Goal: Task Accomplishment & Management: Manage account settings

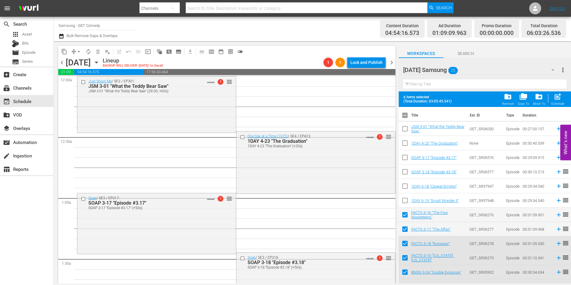
scroll to position [30, 0]
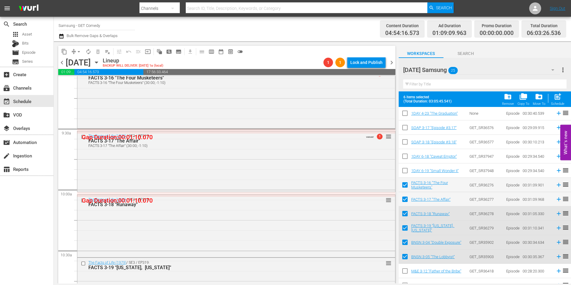
click at [2, 243] on div "search Search apps Asset Bits movie Episode subtitles Series add_box Create sub…" at bounding box center [27, 159] width 54 height 285
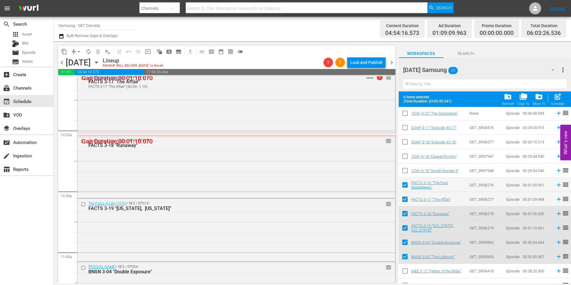
scroll to position [1165, 0]
click at [194, 175] on div "The Facts of Life (1979) / SE3 / EP318: FACTS 3-18 "Runaway" reorder" at bounding box center [236, 165] width 318 height 61
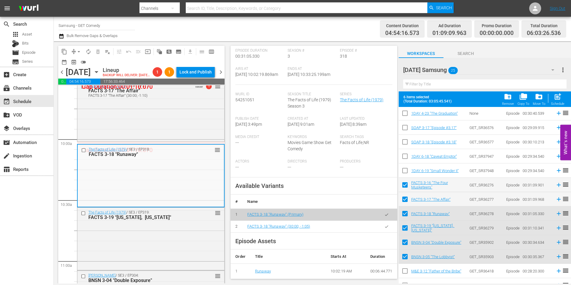
scroll to position [90, 0]
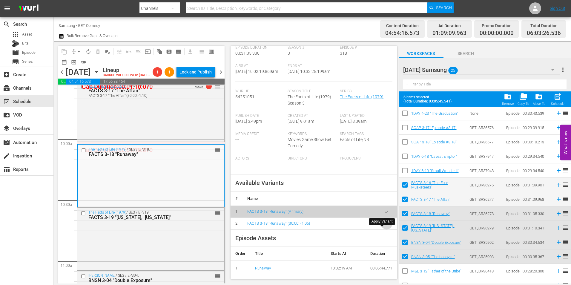
click at [383, 229] on button "button" at bounding box center [387, 224] width 12 height 12
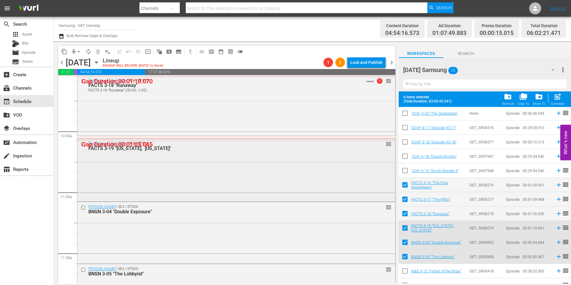
scroll to position [1225, 0]
click at [196, 167] on div "The Facts of Life (1979) / SE3 / EP319: FACTS 3-19 "New York, New York" reorder" at bounding box center [236, 169] width 318 height 62
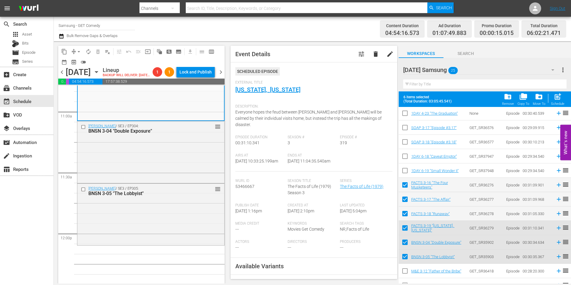
scroll to position [90, 0]
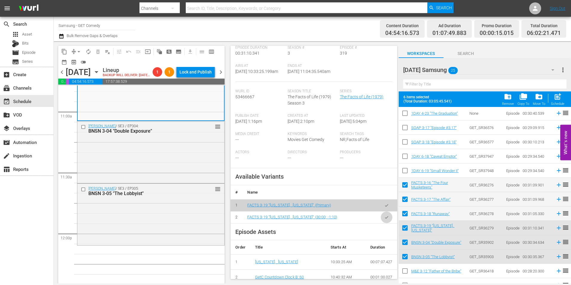
click at [381, 217] on button "button" at bounding box center [387, 217] width 12 height 12
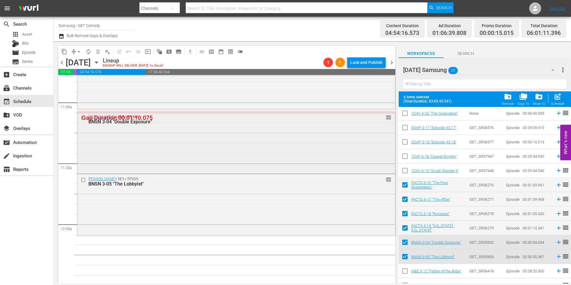
click at [186, 150] on div "Benson / SE3 / EP304: BNSN 3-04 "Double Exposure" reorder" at bounding box center [236, 142] width 318 height 60
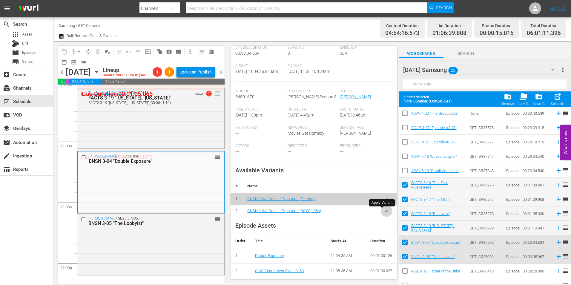
click at [384, 209] on icon "button" at bounding box center [386, 211] width 4 height 4
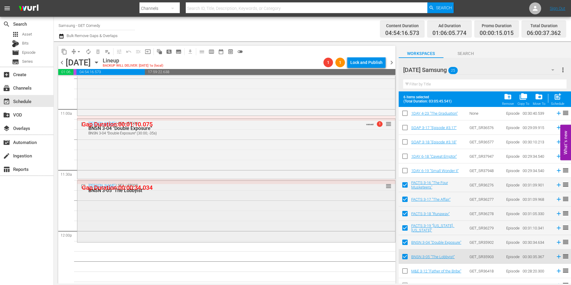
scroll to position [1344, 0]
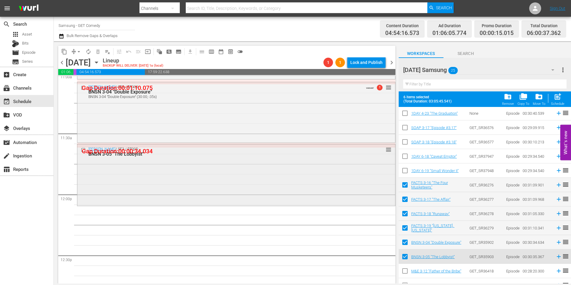
click at [175, 169] on div "Benson / SE3 / EP305: BNSN 3-05 "The Lobbyist" reorder" at bounding box center [236, 174] width 318 height 60
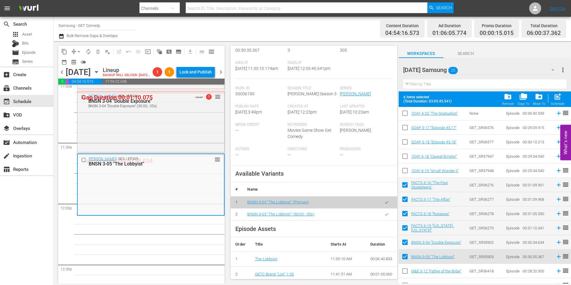
scroll to position [90, 0]
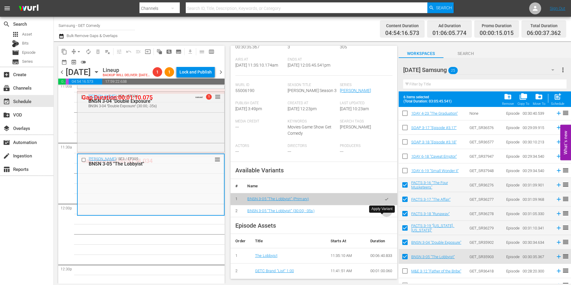
click at [384, 213] on icon "button" at bounding box center [386, 211] width 4 height 4
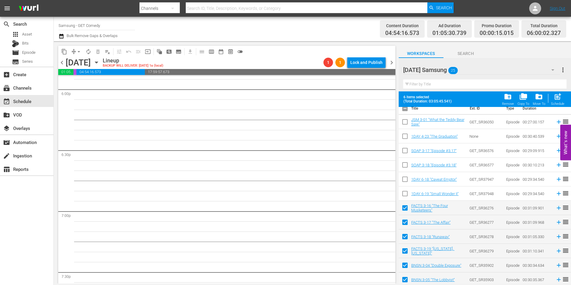
scroll to position [0, 0]
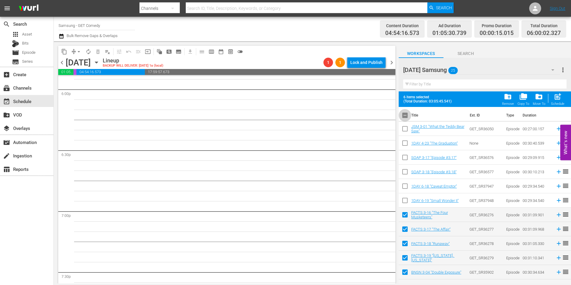
click at [407, 116] on input "checkbox" at bounding box center [405, 116] width 13 height 13
checkbox input "true"
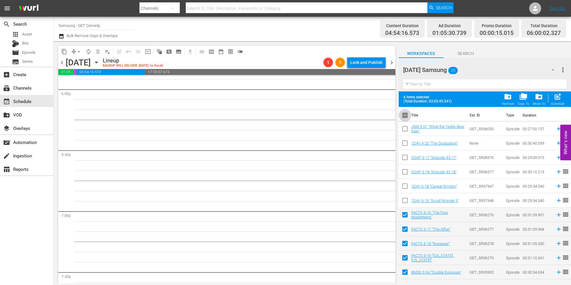
checkbox input "true"
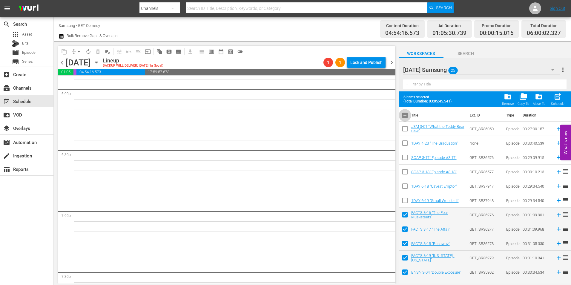
checkbox input "true"
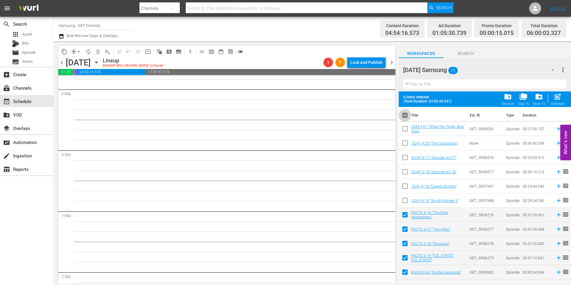
checkbox input "true"
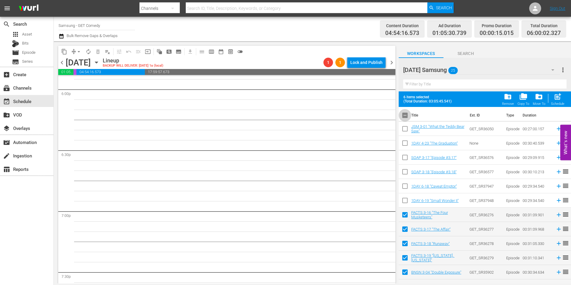
checkbox input "true"
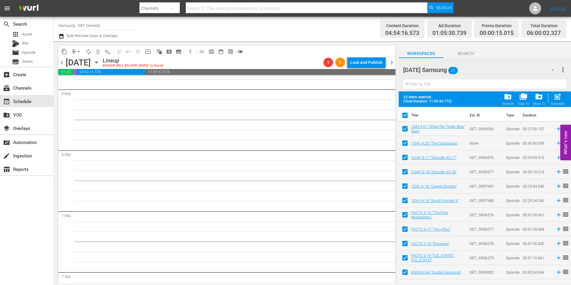
click at [407, 116] on input "checkbox" at bounding box center [405, 116] width 13 height 13
checkbox input "false"
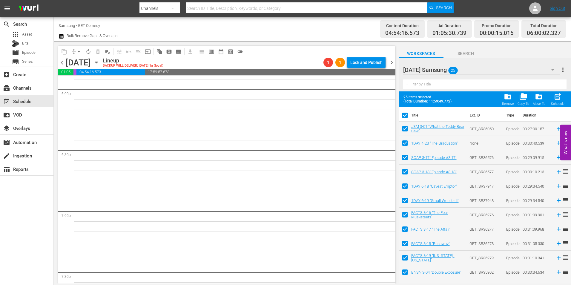
checkbox input "false"
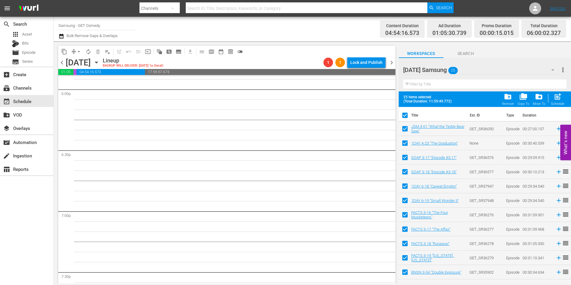
checkbox input "false"
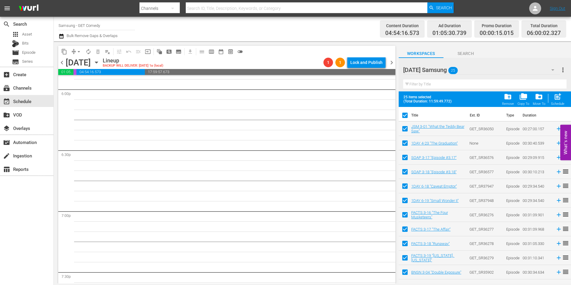
checkbox input "false"
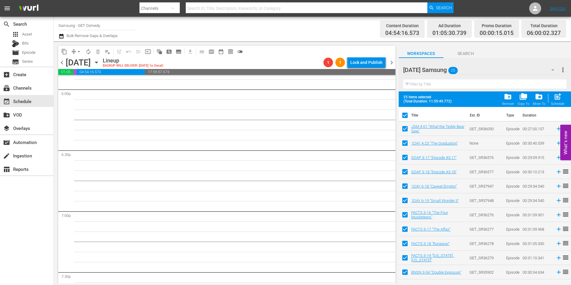
checkbox input "false"
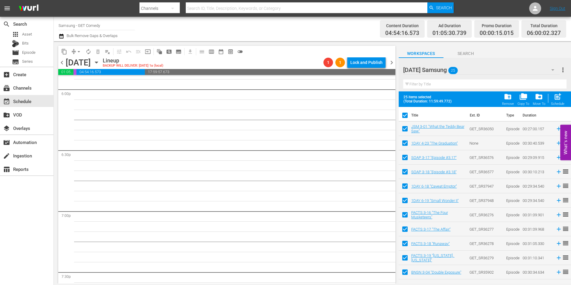
checkbox input "false"
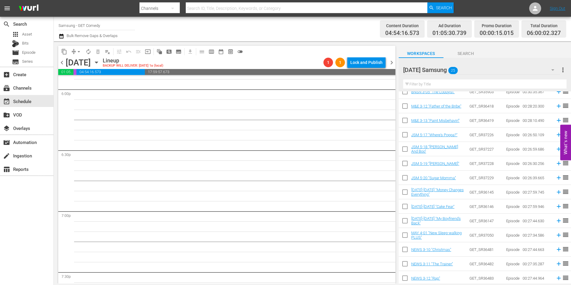
scroll to position [149, 0]
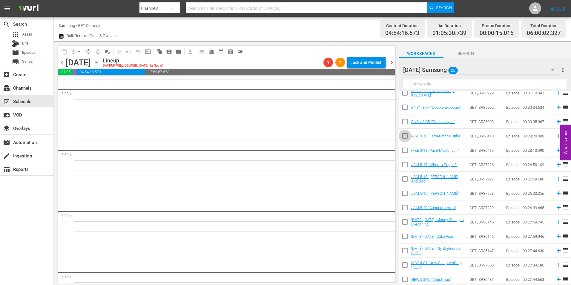
click at [404, 138] on input "checkbox" at bounding box center [405, 137] width 13 height 13
checkbox input "true"
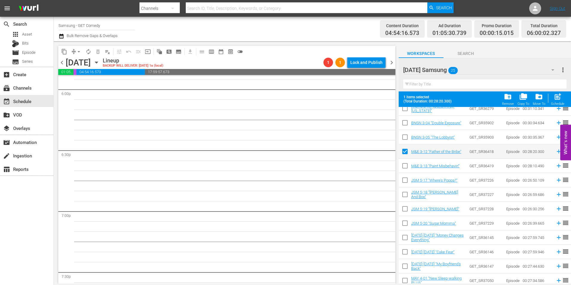
click at [405, 167] on input "checkbox" at bounding box center [405, 167] width 13 height 13
checkbox input "true"
click at [404, 181] on input "checkbox" at bounding box center [405, 181] width 13 height 13
checkbox input "true"
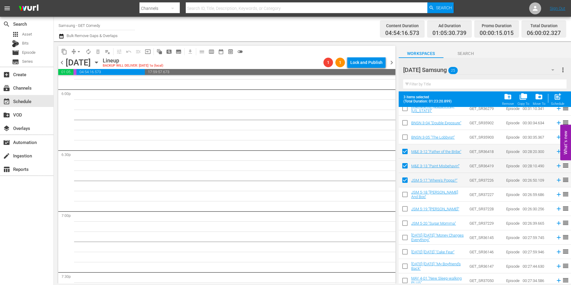
click at [404, 195] on input "checkbox" at bounding box center [405, 195] width 13 height 13
checkbox input "true"
drag, startPoint x: 406, startPoint y: 212, endPoint x: 403, endPoint y: 218, distance: 7.1
click at [406, 213] on input "checkbox" at bounding box center [405, 210] width 13 height 13
checkbox input "true"
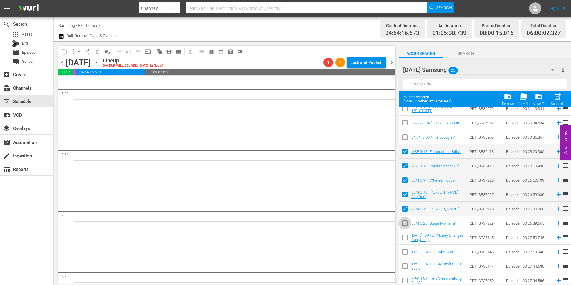
drag, startPoint x: 407, startPoint y: 224, endPoint x: 405, endPoint y: 232, distance: 8.3
click at [407, 224] on input "checkbox" at bounding box center [405, 224] width 13 height 13
checkbox input "true"
click at [405, 237] on input "checkbox" at bounding box center [405, 238] width 13 height 13
checkbox input "true"
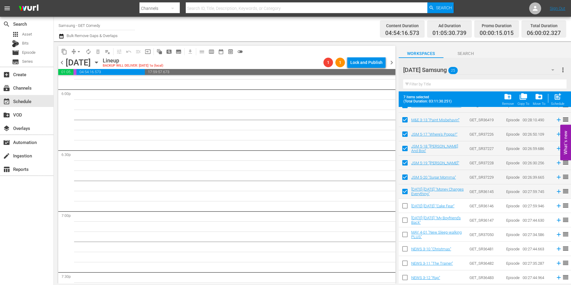
scroll to position [196, 0]
click at [407, 205] on input "checkbox" at bounding box center [405, 206] width 13 height 13
checkbox input "true"
click at [405, 220] on input "checkbox" at bounding box center [405, 221] width 13 height 13
checkbox input "true"
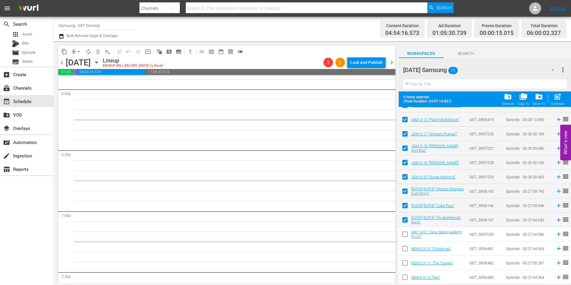
click at [406, 234] on input "checkbox" at bounding box center [405, 235] width 13 height 13
checkbox input "true"
click at [405, 251] on input "checkbox" at bounding box center [405, 249] width 13 height 13
checkbox input "true"
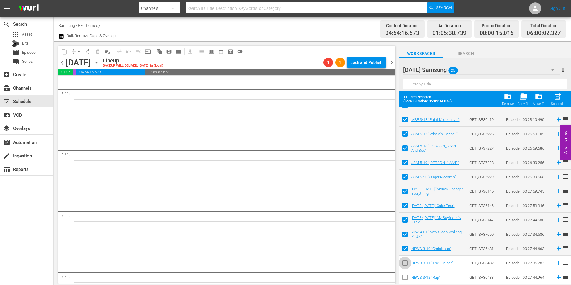
drag, startPoint x: 406, startPoint y: 264, endPoint x: 405, endPoint y: 274, distance: 9.3
click at [406, 265] on input "checkbox" at bounding box center [405, 264] width 13 height 13
checkbox input "true"
click at [405, 275] on input "checkbox" at bounding box center [405, 278] width 13 height 13
checkbox input "true"
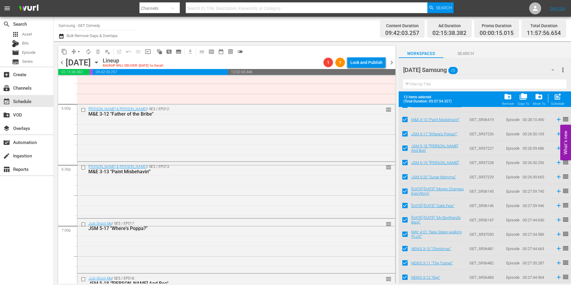
scroll to position [2121, 0]
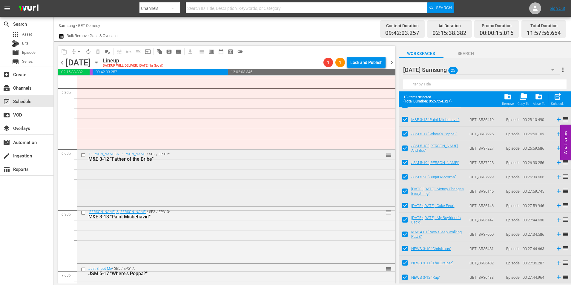
click at [144, 193] on div "Malcolm & Eddie / SE3 / EP312: M&E 3-12 "Father of the Bribe" reorder" at bounding box center [236, 177] width 318 height 56
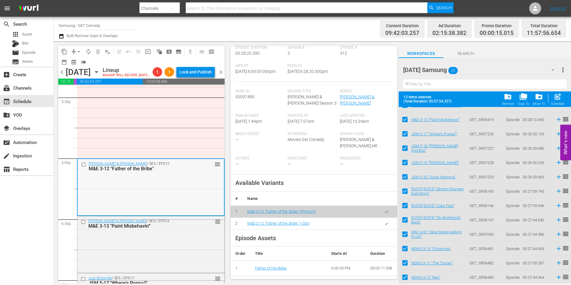
scroll to position [2151, 0]
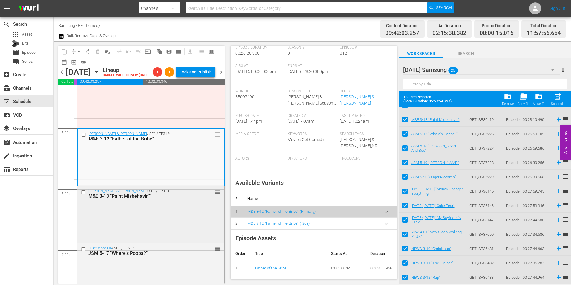
click at [171, 222] on div "Malcolm & Eddie / SE3 / EP313: M&E 3-13 "Paint Misbehavin'" reorder" at bounding box center [150, 214] width 147 height 56
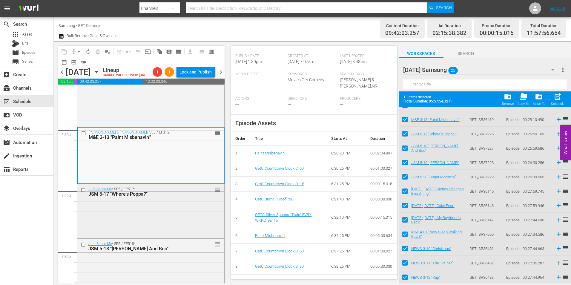
scroll to position [2210, 0]
click at [170, 222] on div "Just Shoot Me / SE5 / EP517: JSM 5-17 "Where's Poppa?" reorder" at bounding box center [150, 210] width 147 height 53
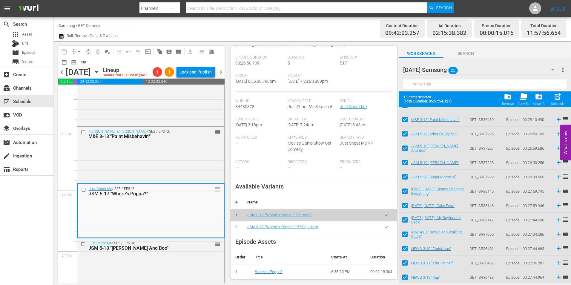
scroll to position [90, 0]
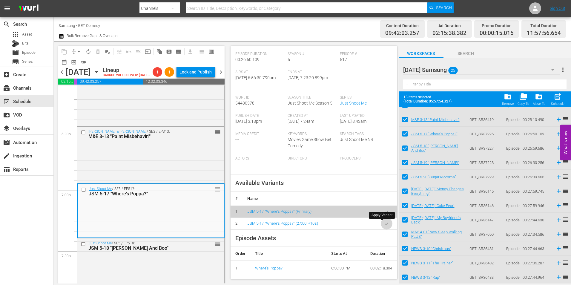
click at [384, 223] on icon "button" at bounding box center [386, 223] width 4 height 4
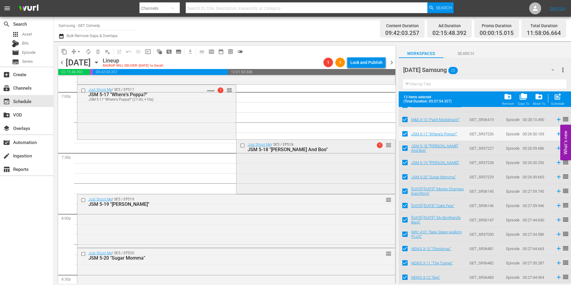
scroll to position [2300, 0]
click at [293, 167] on div "Just Shoot Me / SE5 / EP518: JSM 5-18 "Erlene And Boo" 1 reorder" at bounding box center [316, 165] width 159 height 53
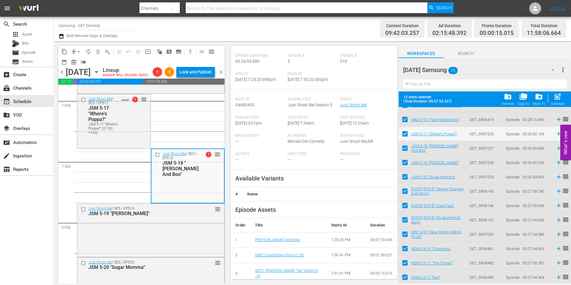
scroll to position [119, 0]
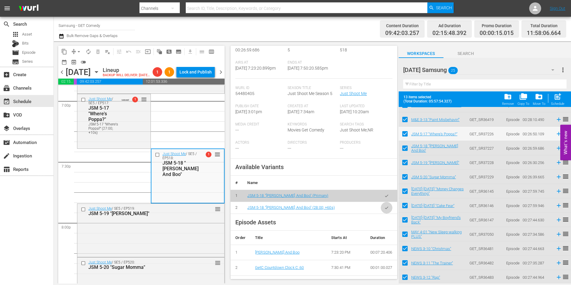
click at [383, 214] on button "button" at bounding box center [387, 208] width 12 height 12
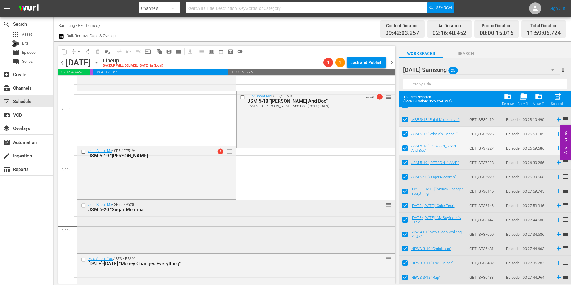
scroll to position [2360, 0]
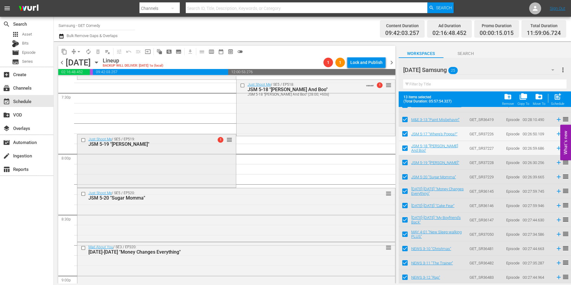
click at [201, 181] on div "Just Shoot Me / SE5 / EP519: JSM 5-19 "Fanny Finch" 1 reorder" at bounding box center [156, 160] width 159 height 52
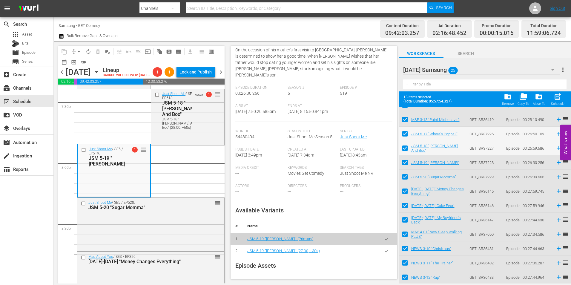
scroll to position [90, 0]
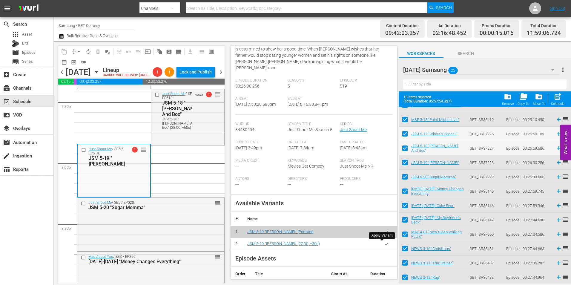
click at [385, 245] on button "button" at bounding box center [387, 244] width 12 height 12
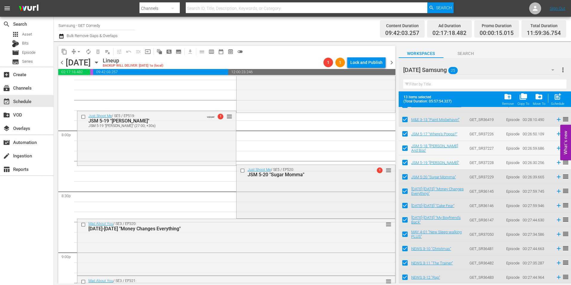
scroll to position [2390, 0]
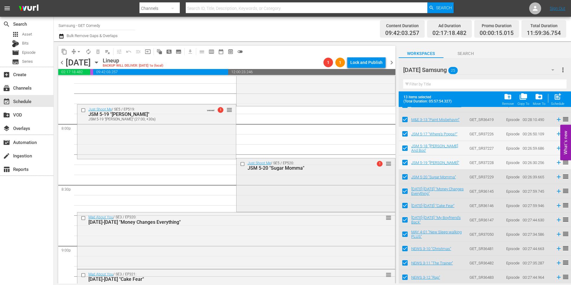
click at [285, 205] on div "Just Shoot Me / SE5 / EP520: JSM 5-20 "Sugar Momma" 1 reorder" at bounding box center [316, 184] width 159 height 52
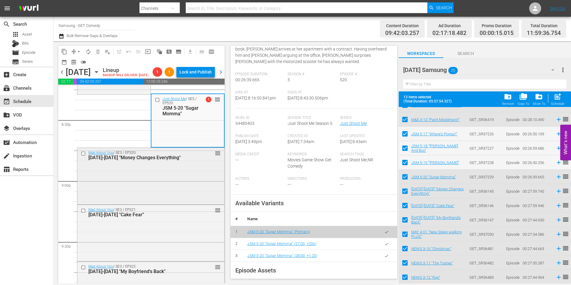
scroll to position [2479, 0]
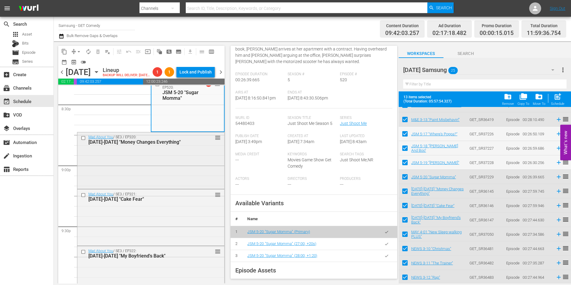
click at [170, 165] on div "Mad About You / SE3 / EP320: MAY 3-20 "Money Changes Everything" reorder" at bounding box center [150, 159] width 147 height 55
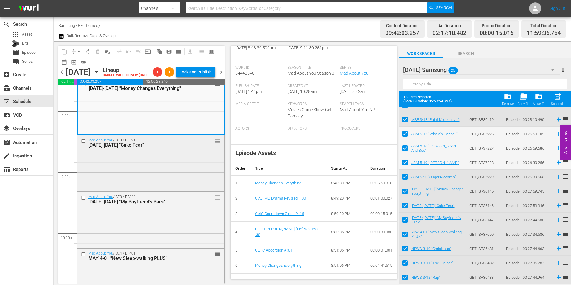
scroll to position [2539, 0]
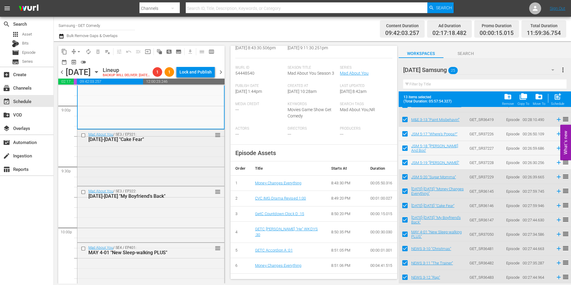
click at [161, 177] on div "Mad About You / SE3 / EP321: MAY 3-21 "Cake Fear" reorder" at bounding box center [150, 157] width 147 height 55
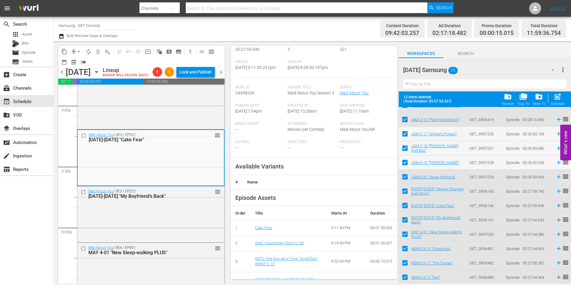
scroll to position [90, 0]
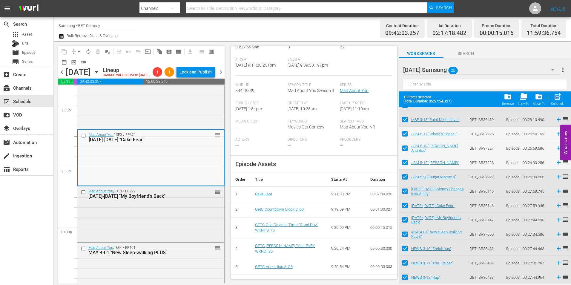
click at [177, 227] on div "Mad About You / SE3 / EP322: MAY 3-22 "My Boyfriend's Back" reorder" at bounding box center [150, 213] width 147 height 55
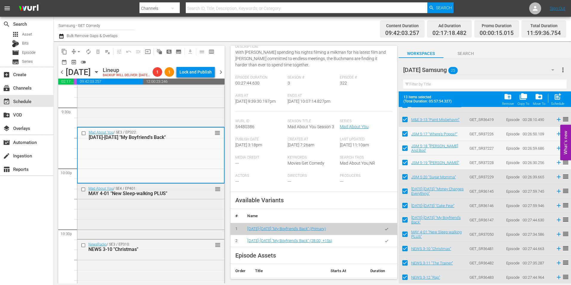
scroll to position [2599, 0]
click at [189, 220] on div "Mad About You / SE4 / EP401: MAY 4-01 "New Sleep-walking PLUS" reorder" at bounding box center [150, 210] width 147 height 54
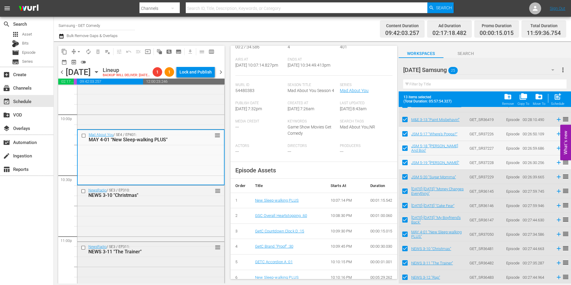
scroll to position [2688, 0]
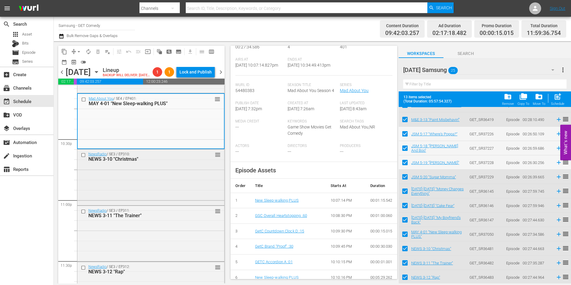
click at [163, 187] on div "NewsRadio / SE3 / EP310: NEWS 3-10 "Christmas" reorder" at bounding box center [150, 176] width 147 height 55
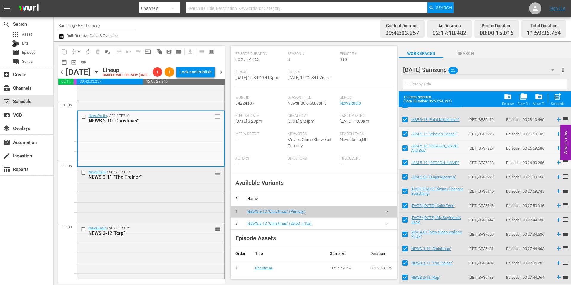
scroll to position [2737, 0]
click at [152, 181] on div "NewsRadio / SE3 / EP311: NEWS 3-11 "The Trainer" reorder" at bounding box center [150, 174] width 147 height 15
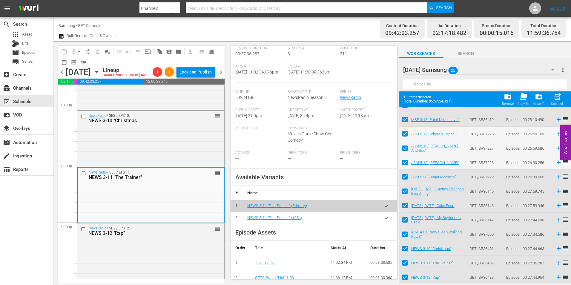
scroll to position [90, 0]
click at [384, 216] on icon "button" at bounding box center [386, 217] width 4 height 4
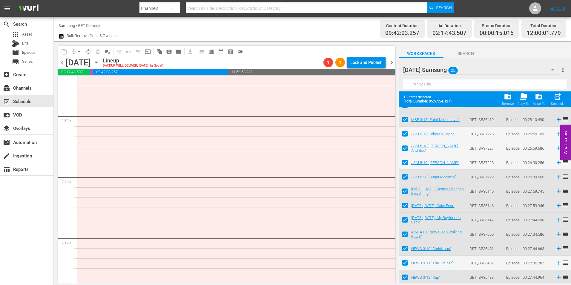
scroll to position [1821, 0]
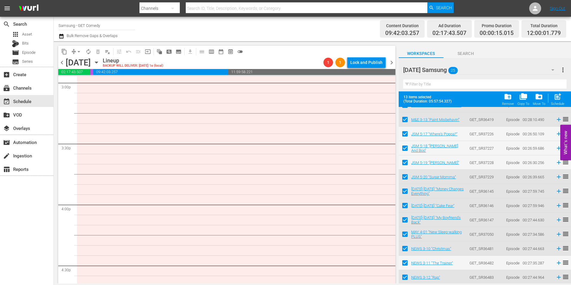
click at [98, 62] on icon "button" at bounding box center [96, 62] width 3 height 1
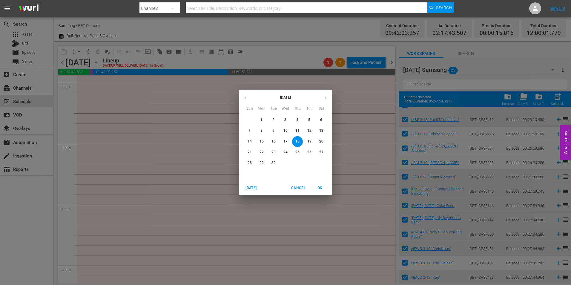
click at [286, 132] on p "10" at bounding box center [285, 130] width 4 height 5
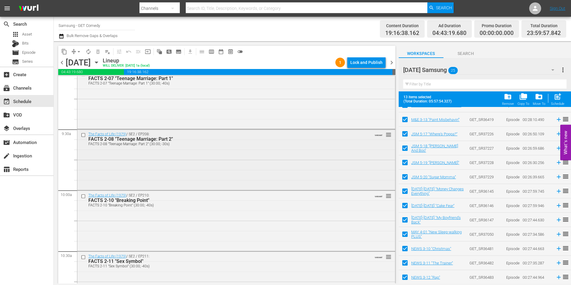
scroll to position [1015, 0]
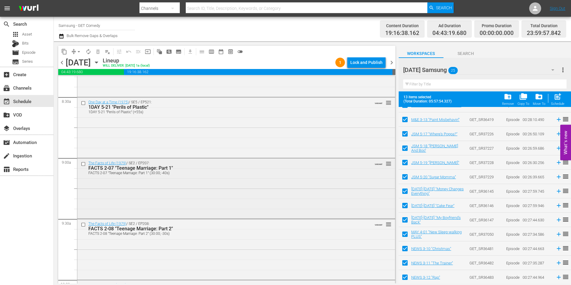
click at [82, 165] on input "checkbox" at bounding box center [84, 163] width 6 height 5
click at [82, 225] on input "checkbox" at bounding box center [84, 224] width 6 height 5
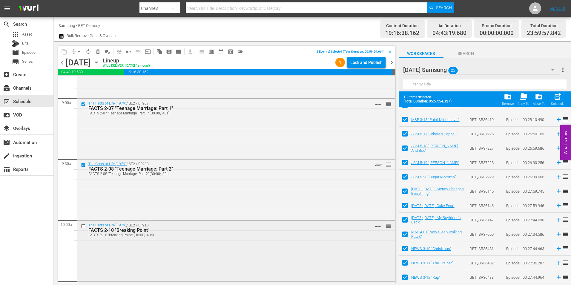
click at [84, 227] on input "checkbox" at bounding box center [84, 226] width 6 height 5
click at [82, 227] on input "checkbox" at bounding box center [84, 227] width 6 height 5
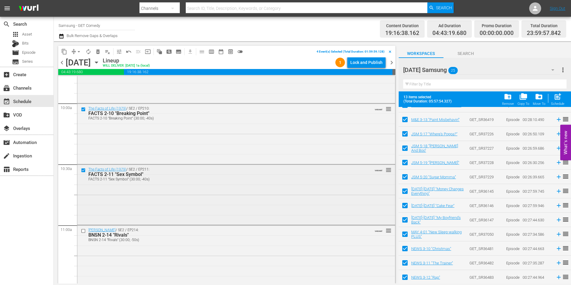
scroll to position [1194, 0]
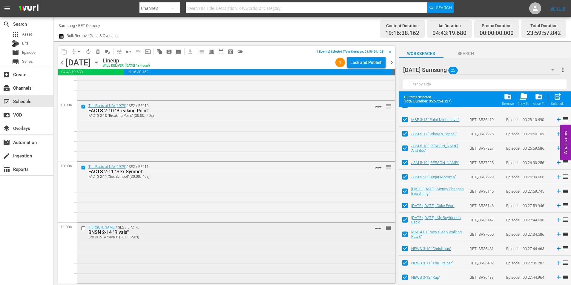
click at [83, 228] on input "checkbox" at bounding box center [84, 228] width 6 height 5
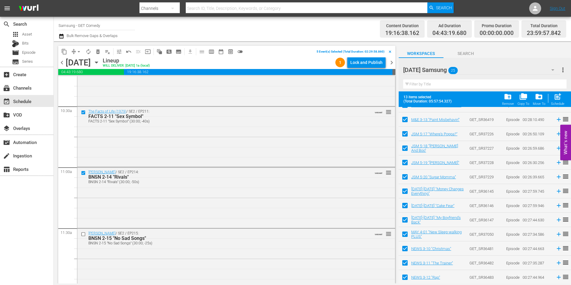
scroll to position [1254, 0]
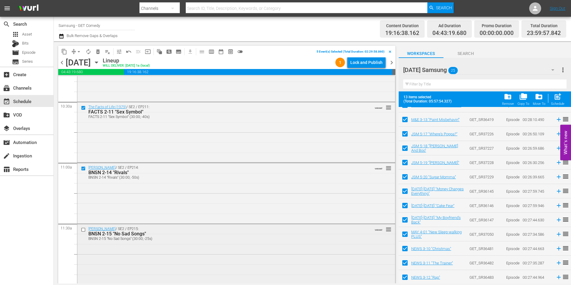
click at [83, 231] on input "checkbox" at bounding box center [84, 229] width 6 height 5
click at [63, 51] on span "content_copy" at bounding box center [64, 52] width 6 height 6
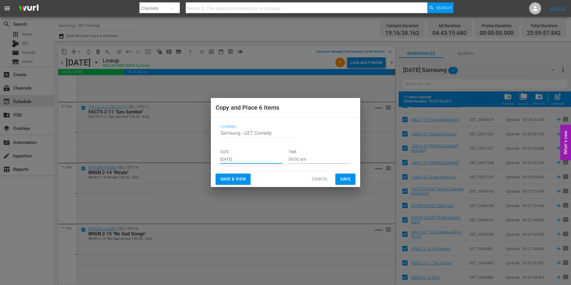
click at [243, 159] on input "Aug 27th 2025" at bounding box center [251, 159] width 62 height 9
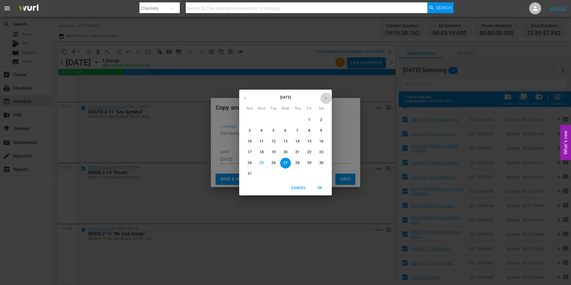
click at [326, 101] on button "button" at bounding box center [326, 98] width 12 height 12
click at [298, 142] on p "18" at bounding box center [297, 141] width 4 height 5
type input "Sep 18th 2025"
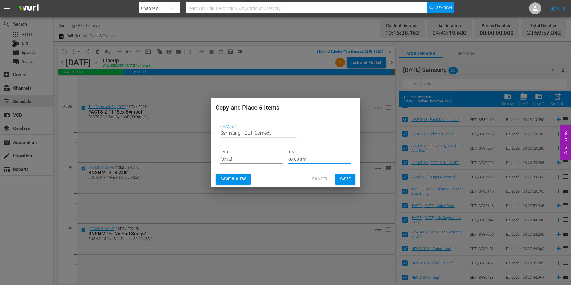
click at [297, 162] on input "09:00 am" at bounding box center [320, 159] width 62 height 9
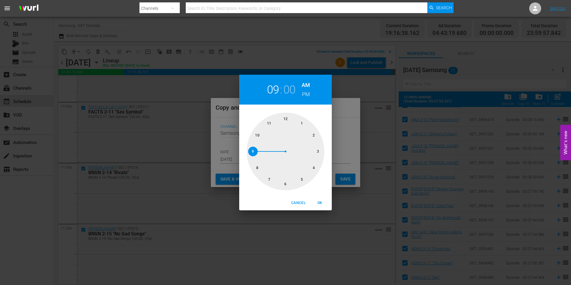
click at [318, 150] on div at bounding box center [286, 152] width 78 height 78
click at [319, 203] on span "OK" at bounding box center [320, 203] width 14 height 6
type input "03:00 am"
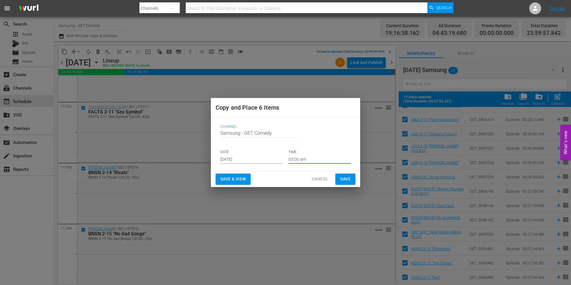
click at [347, 179] on span "Save" at bounding box center [345, 178] width 10 height 7
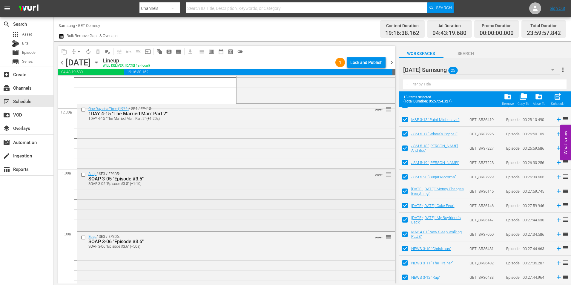
scroll to position [0, 0]
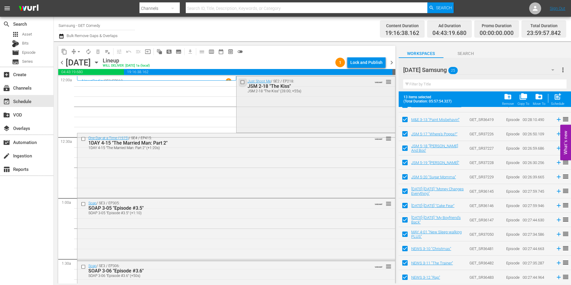
click at [240, 82] on input "checkbox" at bounding box center [243, 81] width 6 height 5
click at [83, 139] on input "checkbox" at bounding box center [84, 138] width 6 height 5
click at [82, 205] on input "checkbox" at bounding box center [84, 204] width 6 height 5
click at [83, 265] on input "checkbox" at bounding box center [84, 266] width 6 height 5
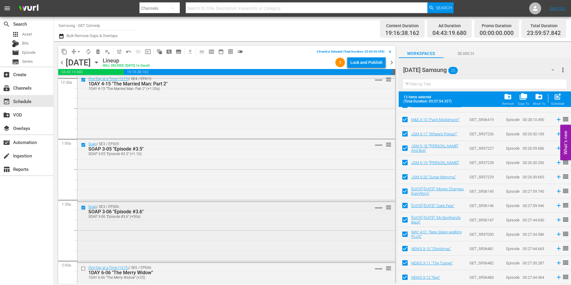
scroll to position [60, 0]
click at [82, 267] on input "checkbox" at bounding box center [84, 268] width 6 height 5
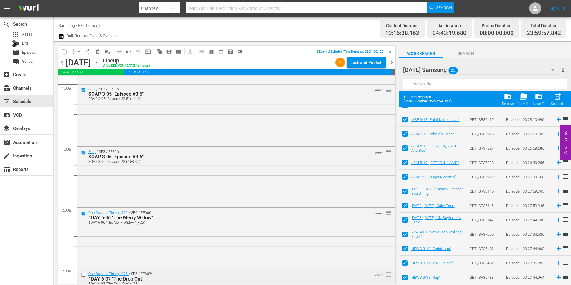
scroll to position [119, 0]
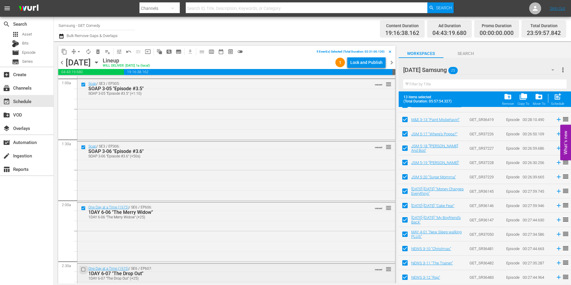
click at [84, 271] on input "checkbox" at bounding box center [84, 269] width 6 height 5
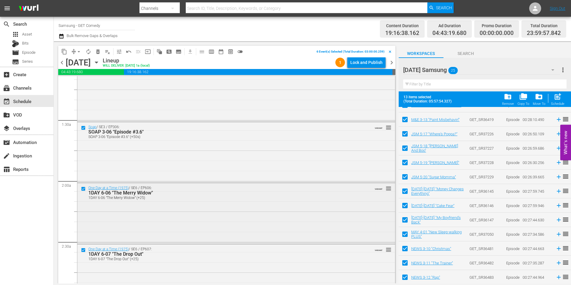
scroll to position [149, 0]
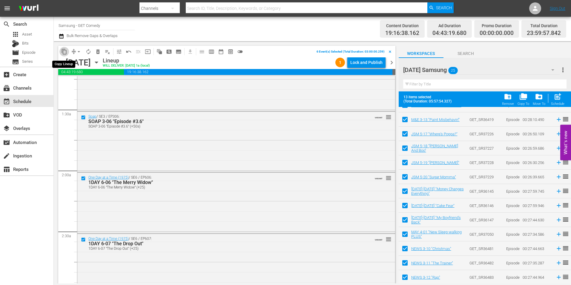
click at [63, 50] on span "content_copy" at bounding box center [64, 52] width 6 height 6
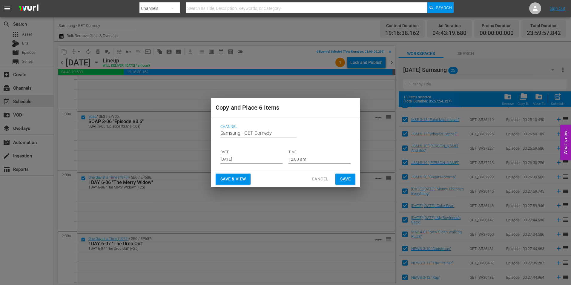
click at [238, 156] on input "Aug 27th 2025" at bounding box center [251, 159] width 62 height 9
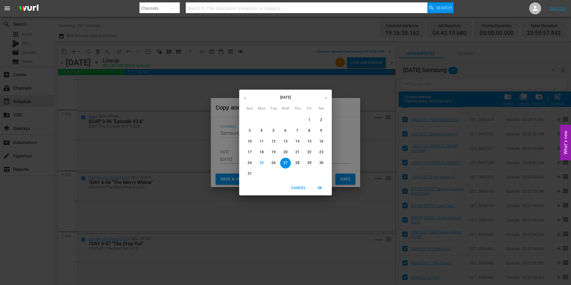
click at [326, 99] on icon "button" at bounding box center [326, 98] width 4 height 4
click at [297, 140] on p "18" at bounding box center [297, 141] width 4 height 5
type input "Sep 18th 2025"
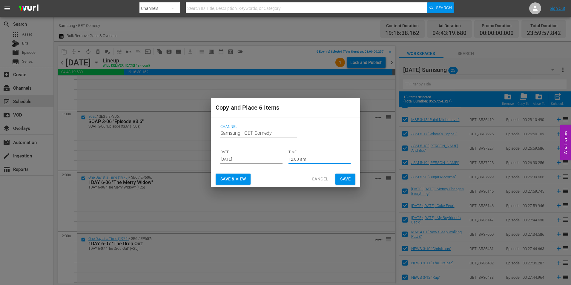
click at [293, 161] on input "12:00 am" at bounding box center [320, 159] width 62 height 9
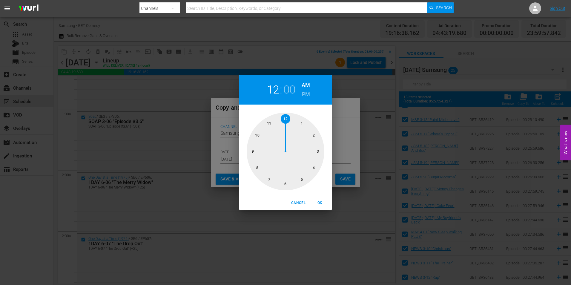
click at [286, 184] on div at bounding box center [286, 152] width 78 height 78
click at [321, 203] on span "OK" at bounding box center [320, 203] width 14 height 6
type input "06:00 am"
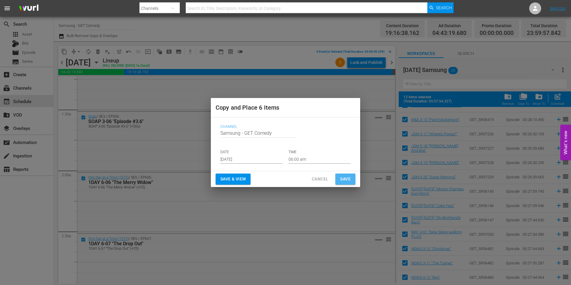
click at [352, 177] on button "Save" at bounding box center [345, 179] width 20 height 11
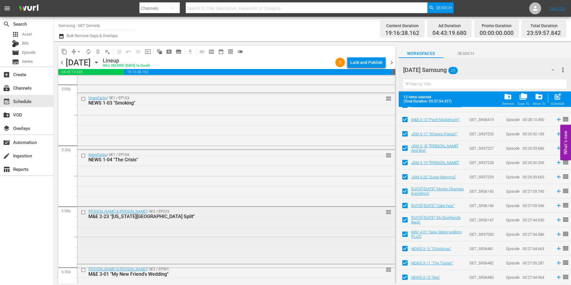
scroll to position [2091, 0]
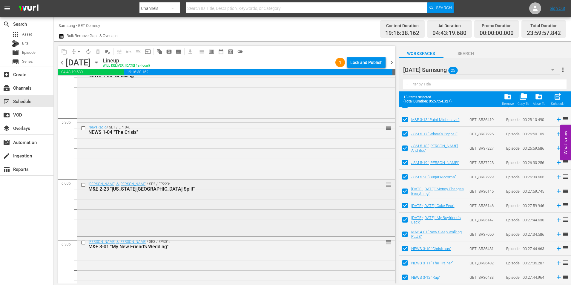
click at [84, 186] on input "checkbox" at bounding box center [84, 184] width 6 height 5
click at [83, 243] on input "checkbox" at bounding box center [84, 242] width 6 height 5
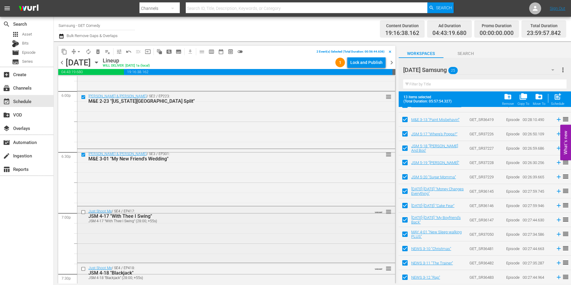
scroll to position [2180, 0]
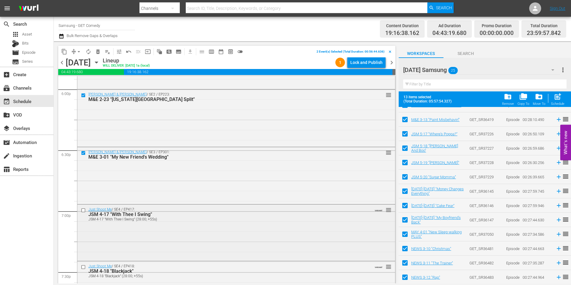
click at [83, 210] on input "checkbox" at bounding box center [84, 210] width 6 height 5
click at [83, 267] on input "checkbox" at bounding box center [84, 267] width 6 height 5
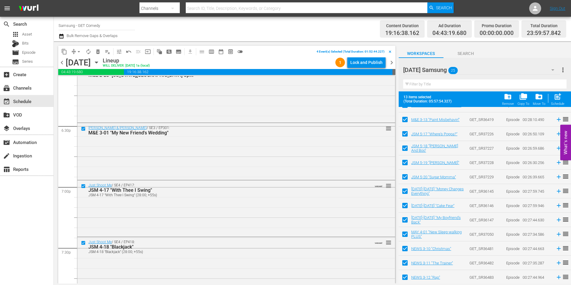
scroll to position [2240, 0]
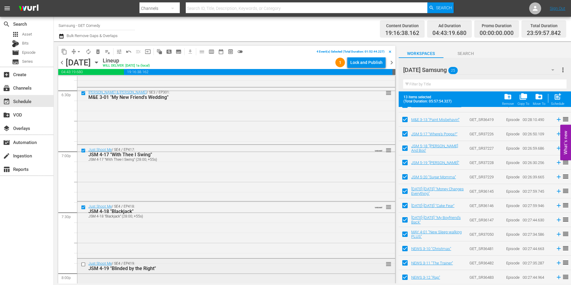
click at [83, 265] on input "checkbox" at bounding box center [84, 264] width 6 height 5
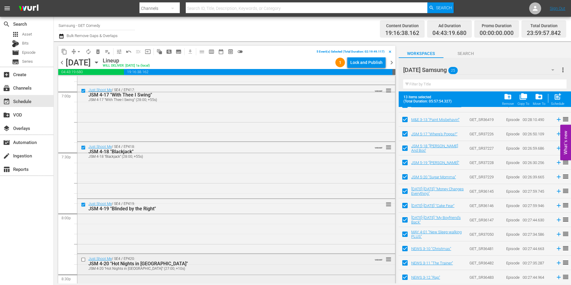
click at [82, 258] on input "checkbox" at bounding box center [84, 259] width 6 height 5
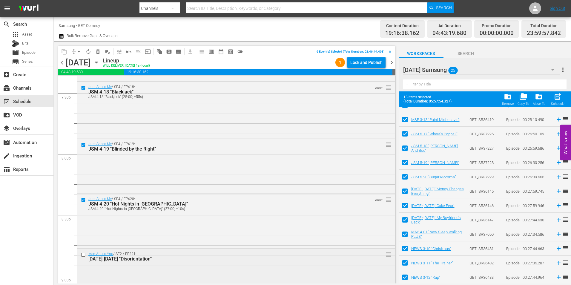
click at [82, 256] on input "checkbox" at bounding box center [84, 254] width 6 height 5
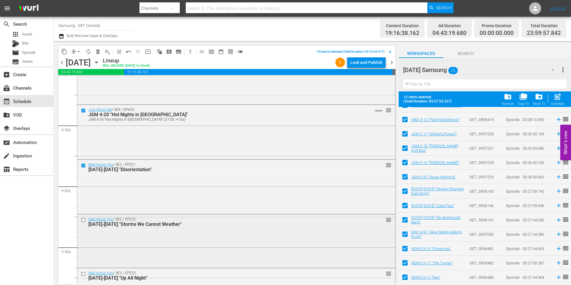
scroll to position [2449, 0]
click at [84, 220] on input "checkbox" at bounding box center [84, 219] width 6 height 5
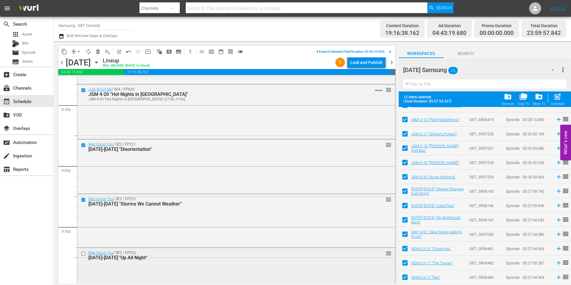
scroll to position [2479, 0]
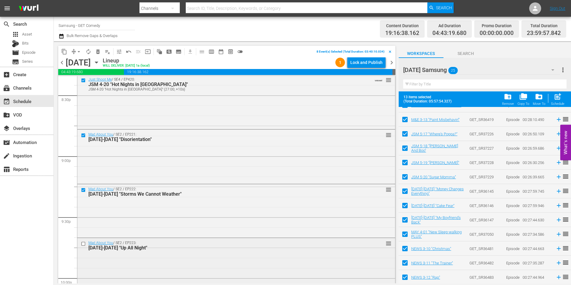
click at [83, 243] on input "checkbox" at bounding box center [84, 243] width 6 height 5
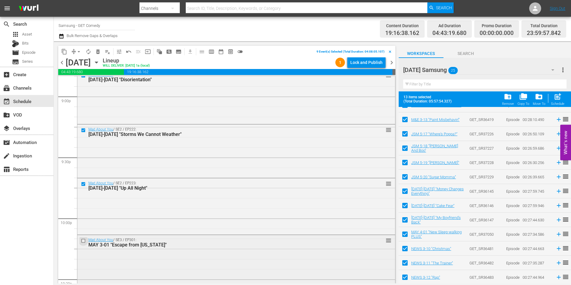
click at [83, 240] on input "checkbox" at bounding box center [84, 240] width 6 height 5
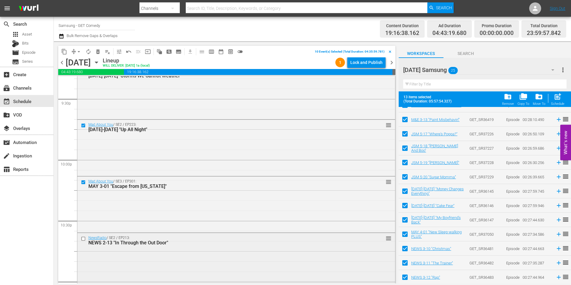
scroll to position [2628, 0]
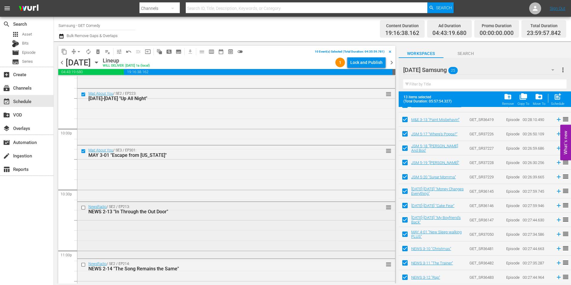
click at [83, 207] on input "checkbox" at bounding box center [84, 207] width 6 height 5
click at [84, 265] on input "checkbox" at bounding box center [84, 264] width 6 height 5
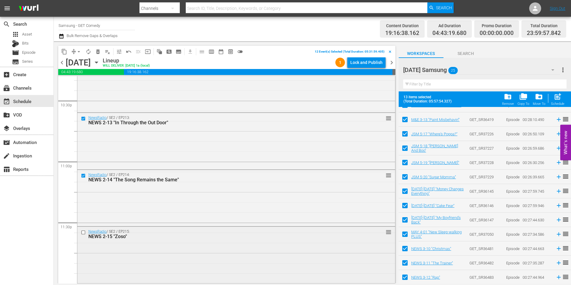
click at [83, 231] on input "checkbox" at bounding box center [84, 232] width 6 height 5
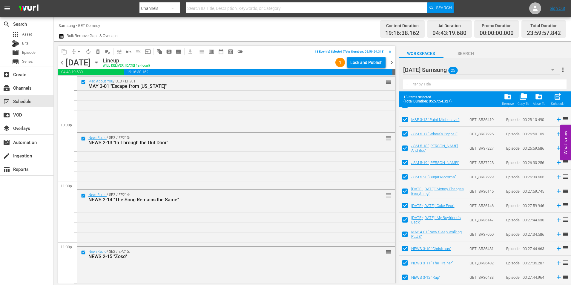
scroll to position [2688, 0]
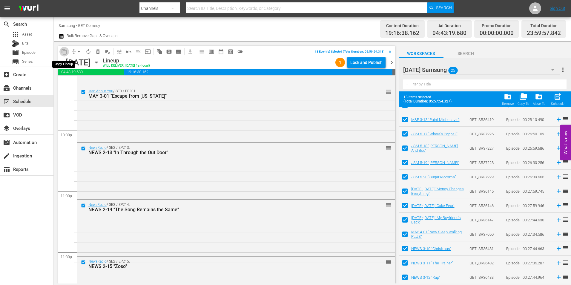
click at [62, 50] on span "content_copy" at bounding box center [64, 52] width 6 height 6
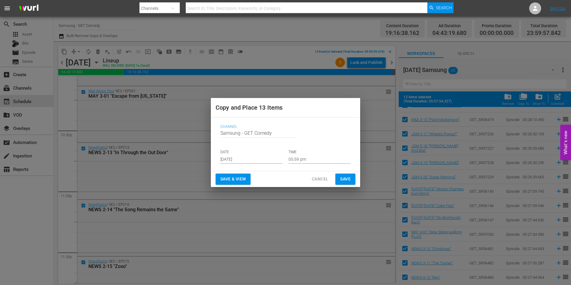
click at [240, 161] on input "Aug 27th 2025" at bounding box center [251, 159] width 62 height 9
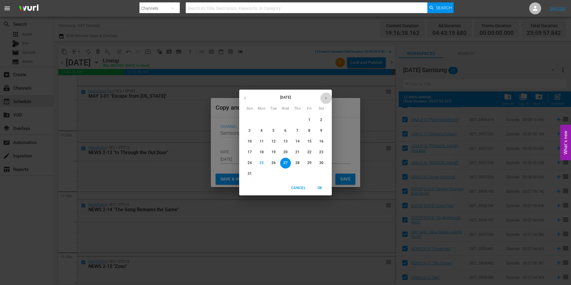
click at [329, 97] on button "button" at bounding box center [326, 98] width 12 height 12
click at [297, 142] on p "18" at bounding box center [297, 141] width 4 height 5
type input "Sep 18th 2025"
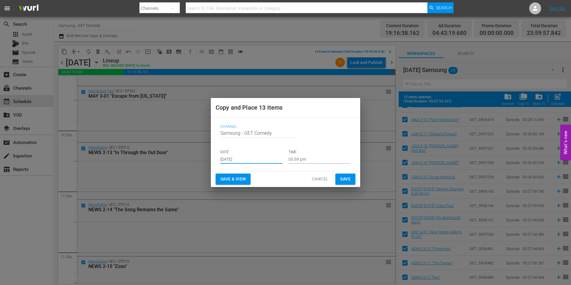
click at [299, 160] on input "05:59 pm" at bounding box center [320, 159] width 62 height 9
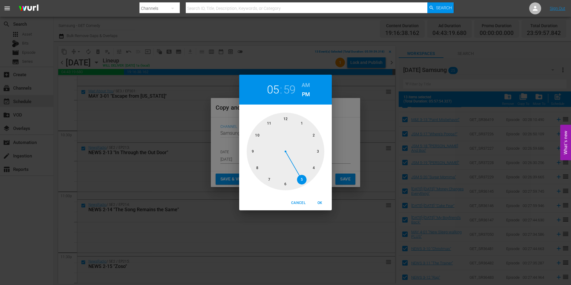
click at [285, 117] on div at bounding box center [286, 152] width 78 height 78
click at [320, 204] on span "OK" at bounding box center [320, 203] width 14 height 6
type input "12:00 pm"
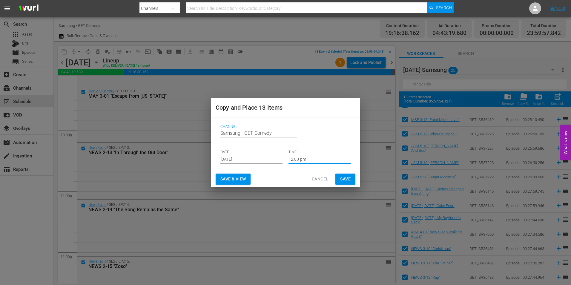
click at [345, 180] on span "Save" at bounding box center [345, 178] width 10 height 7
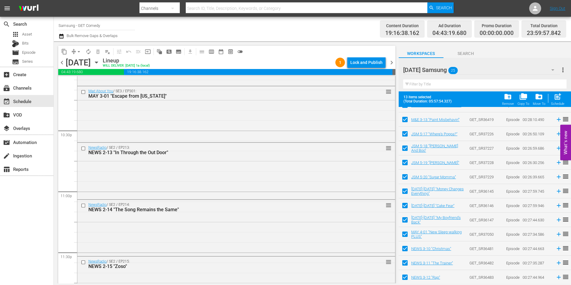
click at [98, 62] on icon "button" at bounding box center [96, 62] width 3 height 1
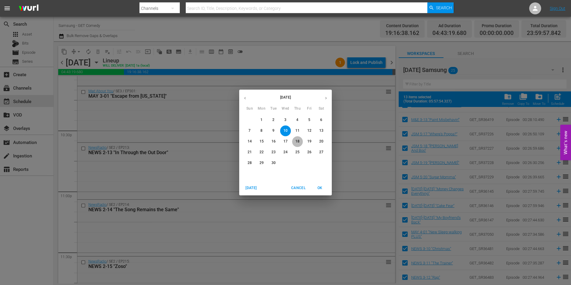
click at [299, 144] on p "18" at bounding box center [297, 141] width 4 height 5
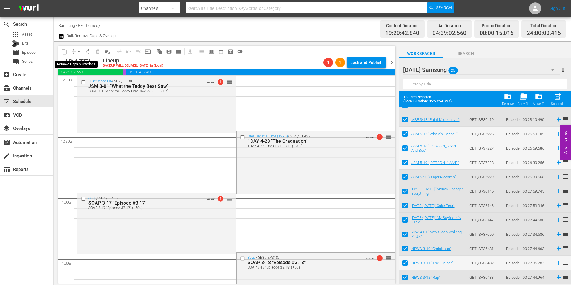
click at [78, 50] on span "arrow_drop_down" at bounding box center [79, 52] width 6 height 6
click at [82, 62] on li "Align to Midnight" at bounding box center [78, 64] width 49 height 10
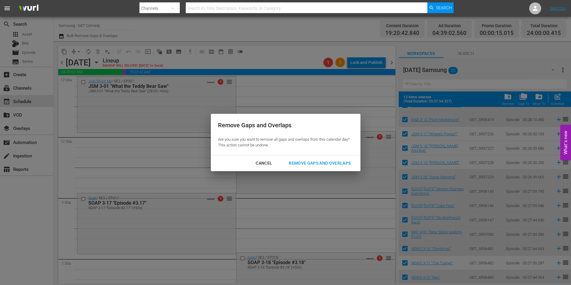
click at [310, 162] on div "Remove Gaps and Overlaps" at bounding box center [319, 162] width 71 height 7
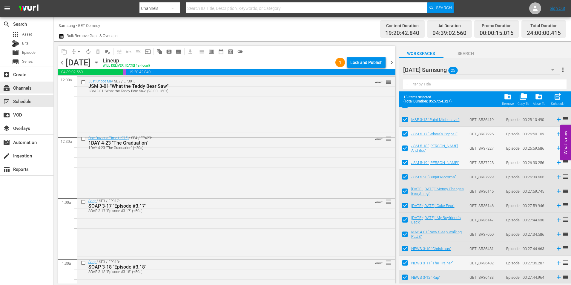
click at [24, 89] on div "subscriptions Channels" at bounding box center [16, 86] width 33 height 5
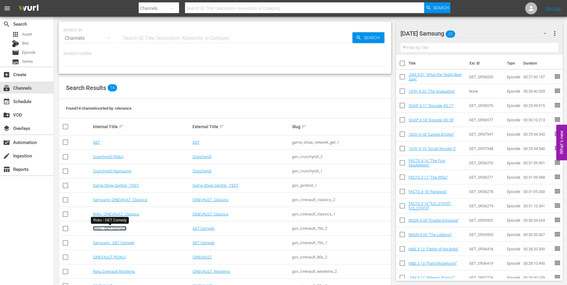
click at [114, 229] on link "Roku - GET Comedy" at bounding box center [109, 228] width 33 height 4
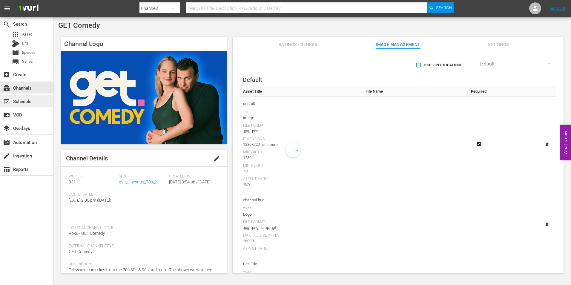
click at [34, 99] on div "event_available Schedule" at bounding box center [26, 101] width 53 height 12
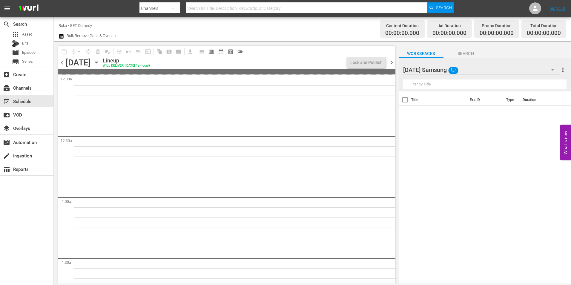
click at [481, 68] on div "Thursday Samsung" at bounding box center [481, 70] width 157 height 17
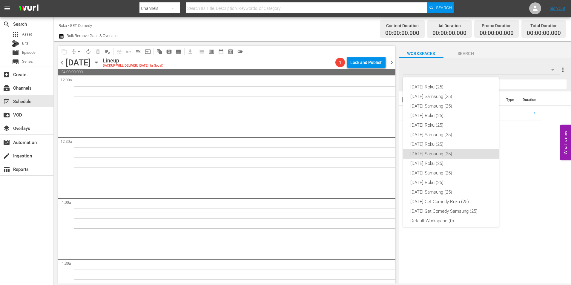
scroll to position [4, 0]
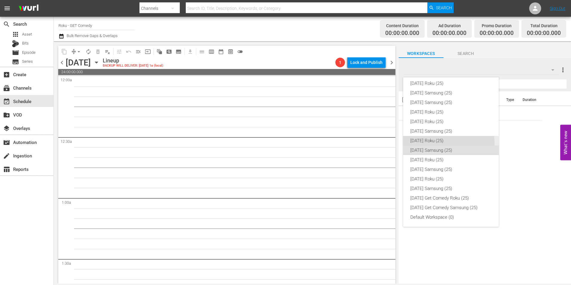
click at [434, 144] on div "Thursday Roku (25)" at bounding box center [450, 141] width 81 height 10
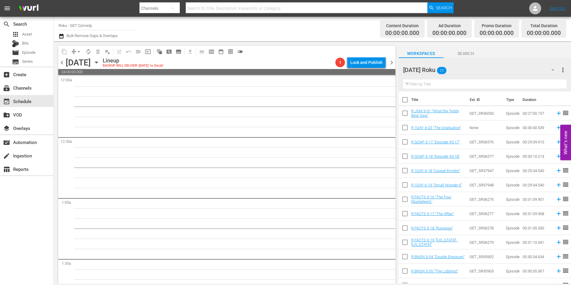
click at [404, 116] on input "checkbox" at bounding box center [405, 114] width 13 height 13
checkbox input "true"
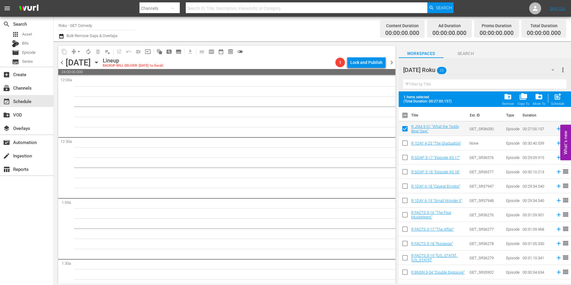
click at [404, 145] on input "checkbox" at bounding box center [405, 144] width 13 height 13
checkbox input "true"
click at [405, 159] on input "checkbox" at bounding box center [405, 158] width 13 height 13
checkbox input "true"
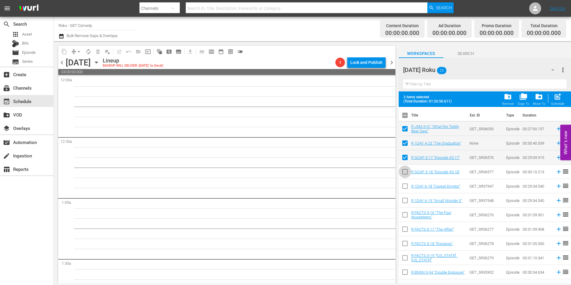
click at [405, 173] on input "checkbox" at bounding box center [405, 173] width 13 height 13
checkbox input "true"
click at [404, 185] on input "checkbox" at bounding box center [405, 187] width 13 height 13
checkbox input "true"
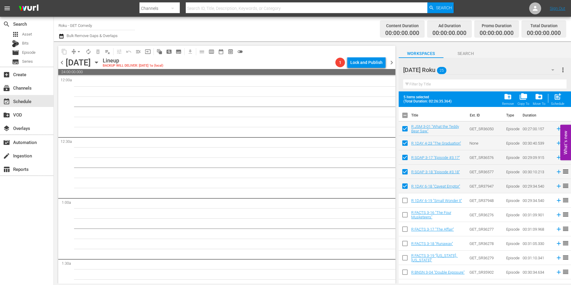
click at [401, 203] on input "checkbox" at bounding box center [405, 201] width 13 height 13
checkbox input "true"
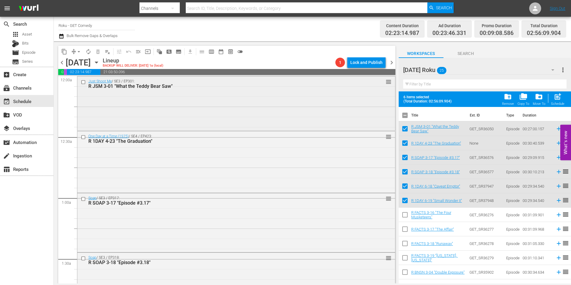
click at [234, 99] on div "Just Shoot Me / SE3 / EP301: R JSM 3-01 "What the Teddy Bear Saw" reorder" at bounding box center [236, 102] width 318 height 53
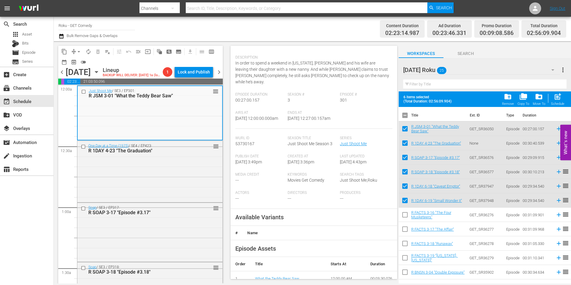
scroll to position [90, 0]
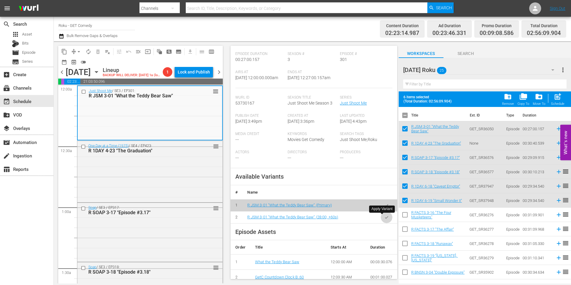
click at [384, 218] on icon "button" at bounding box center [386, 217] width 4 height 4
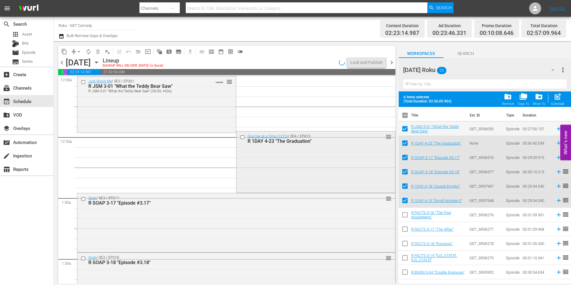
click at [254, 180] on div "One Day at a Time (1975) / SE4 / EP423: R 1DAY 4-23 "The Graduation" reorder" at bounding box center [316, 161] width 159 height 61
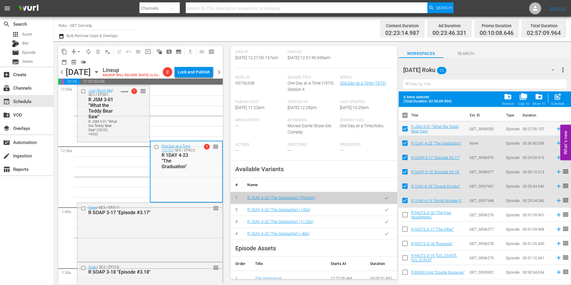
scroll to position [149, 0]
click at [385, 207] on button "button" at bounding box center [387, 209] width 12 height 12
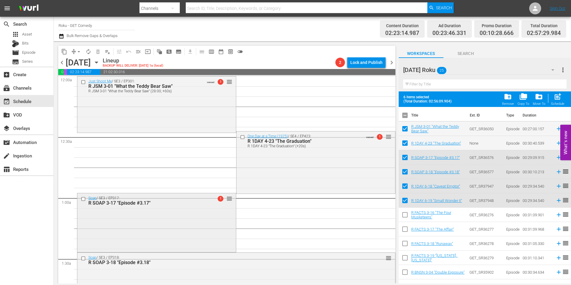
click at [194, 217] on div "Soap / SE3 / EP317: R SOAP 3-17 "Episode #3.17" 1 reorder" at bounding box center [156, 221] width 159 height 57
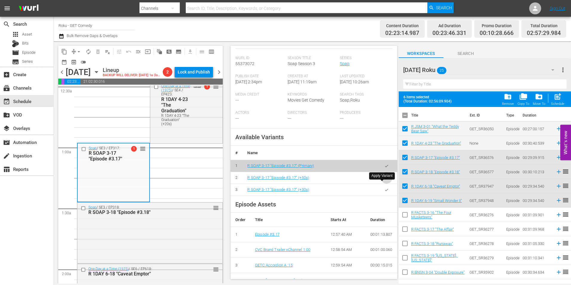
click at [384, 180] on icon "button" at bounding box center [386, 178] width 4 height 4
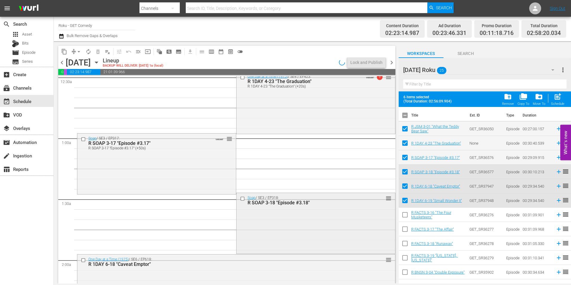
click at [319, 239] on div "Soap / SE3 / EP318: R SOAP 3-18 "Episode #3.18" reorder" at bounding box center [316, 222] width 159 height 59
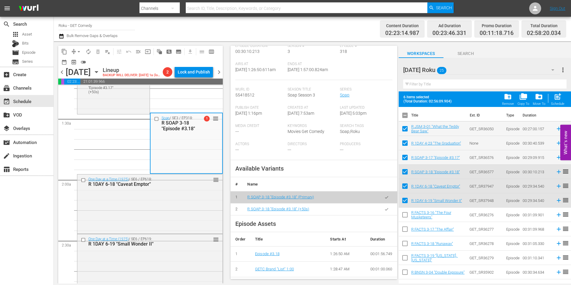
scroll to position [119, 0]
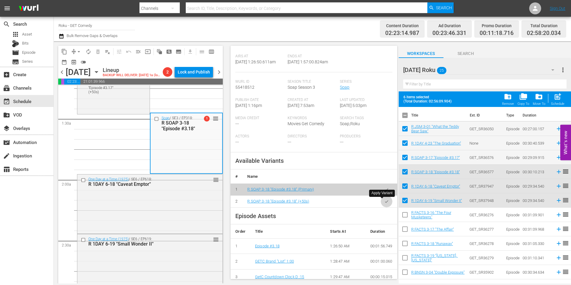
click at [384, 200] on icon "button" at bounding box center [386, 201] width 4 height 4
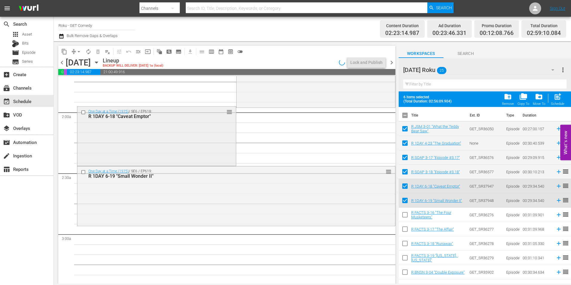
scroll to position [209, 0]
click at [156, 145] on div "One Day at a Time (1975) / SE6 / EP618: R 1DAY 6-18 "Caveat Emptor" 1 reorder" at bounding box center [156, 134] width 159 height 58
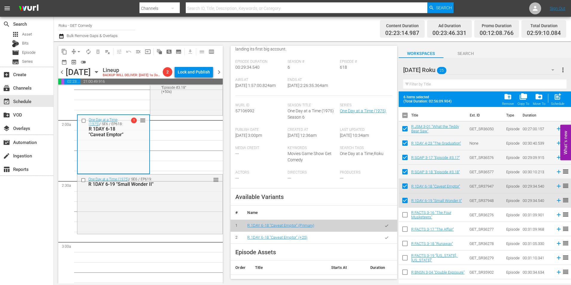
scroll to position [119, 0]
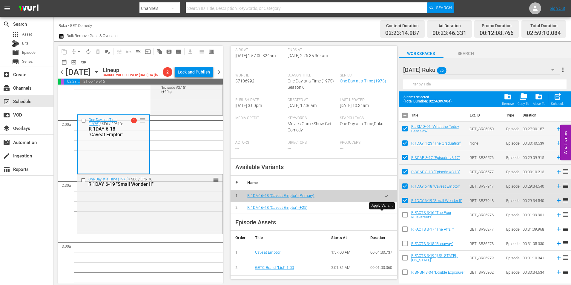
click at [384, 210] on icon "button" at bounding box center [386, 207] width 4 height 4
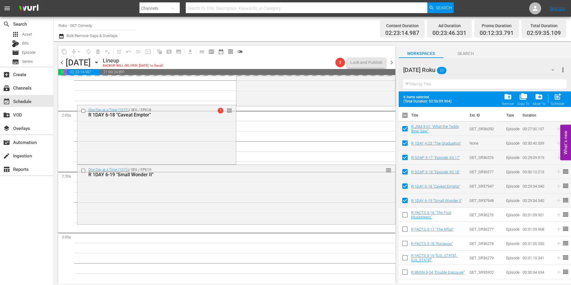
click at [137, 209] on div "One Day at a Time (1975) / SE6 / EP619: R 1DAY 6-19 "Small Wonder II" reorder" at bounding box center [236, 194] width 318 height 58
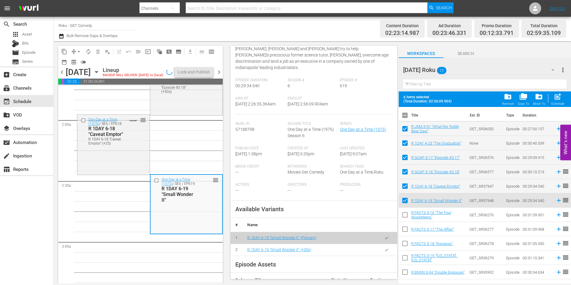
scroll to position [90, 0]
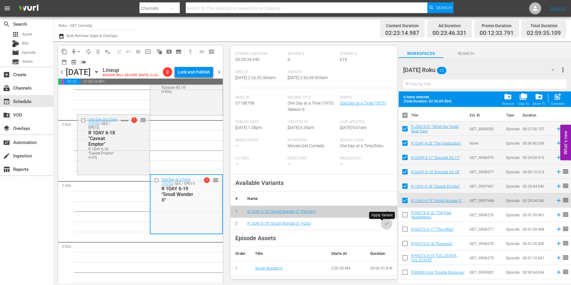
click at [384, 225] on icon "button" at bounding box center [386, 223] width 4 height 4
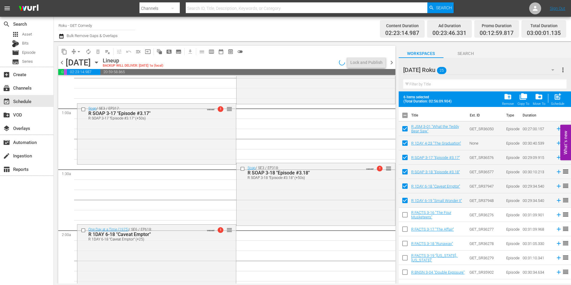
scroll to position [0, 0]
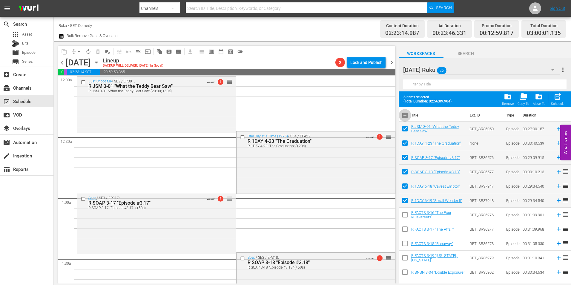
click at [406, 117] on input "checkbox" at bounding box center [405, 116] width 13 height 13
checkbox input "true"
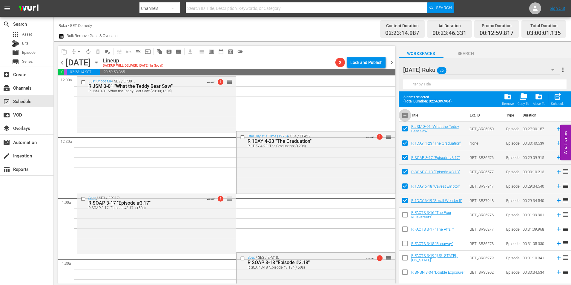
checkbox input "true"
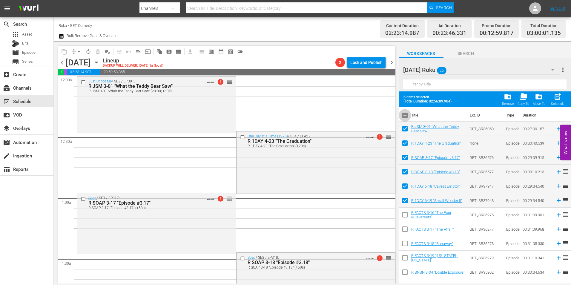
checkbox input "true"
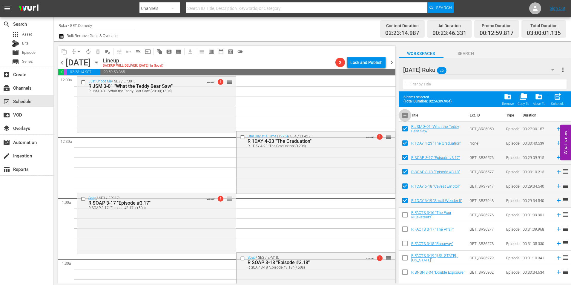
checkbox input "true"
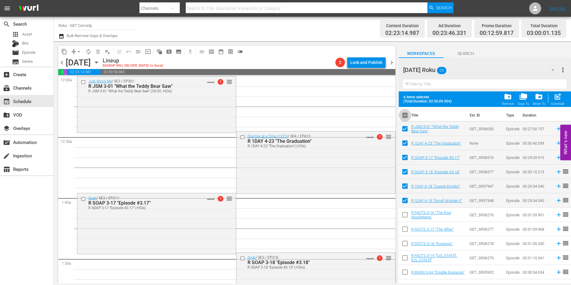
checkbox input "true"
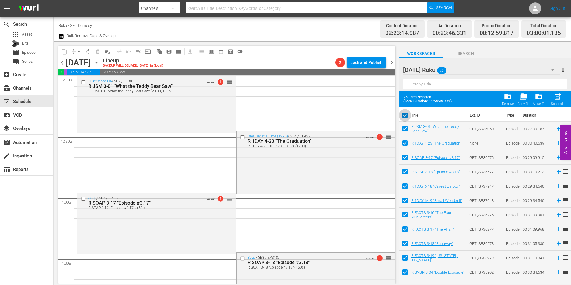
click at [406, 115] on input "checkbox" at bounding box center [405, 116] width 13 height 13
checkbox input "false"
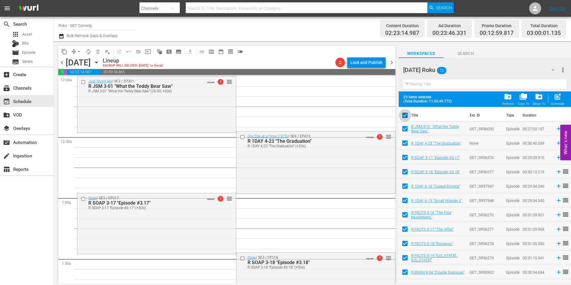
checkbox input "false"
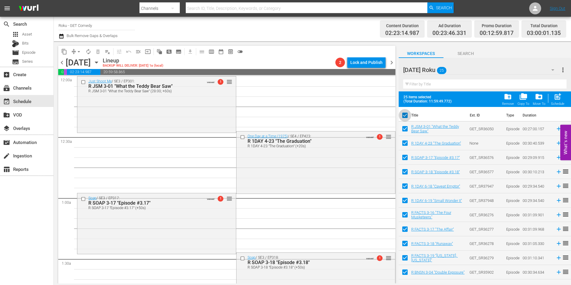
checkbox input "false"
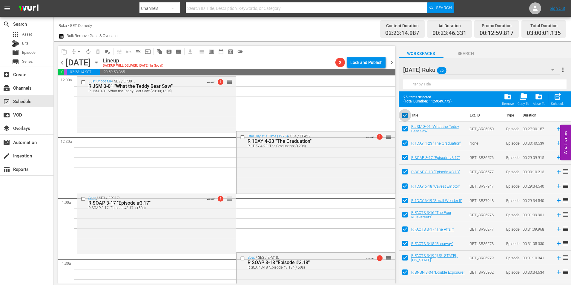
checkbox input "false"
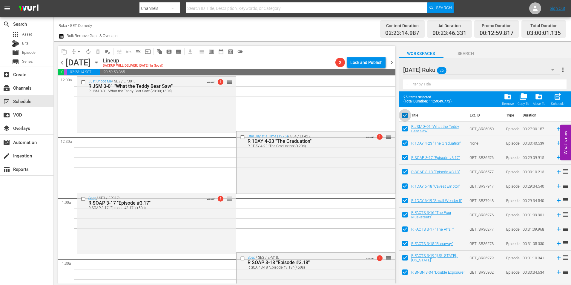
checkbox input "false"
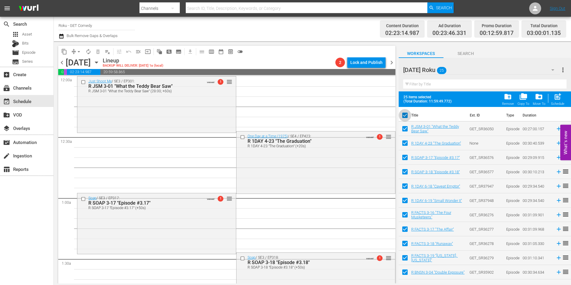
checkbox input "false"
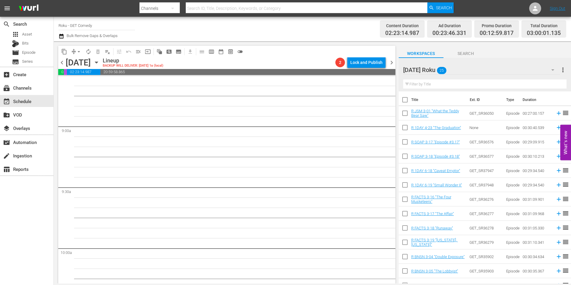
scroll to position [1075, 0]
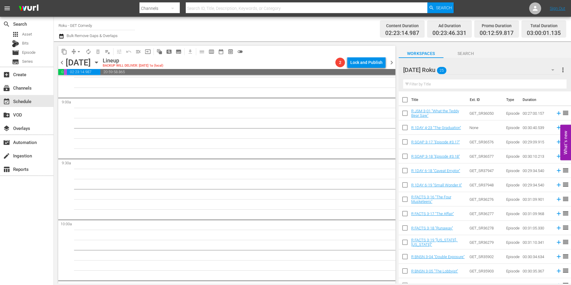
click at [404, 202] on input "checkbox" at bounding box center [405, 200] width 13 height 13
checkbox input "true"
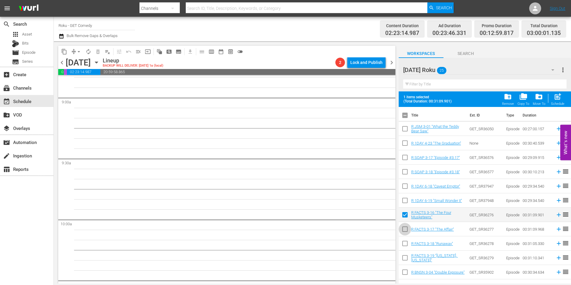
click at [404, 230] on input "checkbox" at bounding box center [405, 230] width 13 height 13
checkbox input "true"
click at [402, 245] on input "checkbox" at bounding box center [405, 244] width 13 height 13
checkbox input "true"
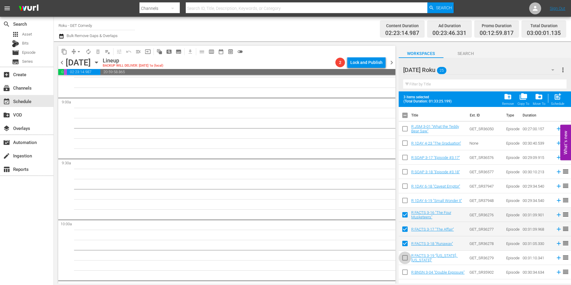
click at [403, 257] on input "checkbox" at bounding box center [405, 259] width 13 height 13
checkbox input "true"
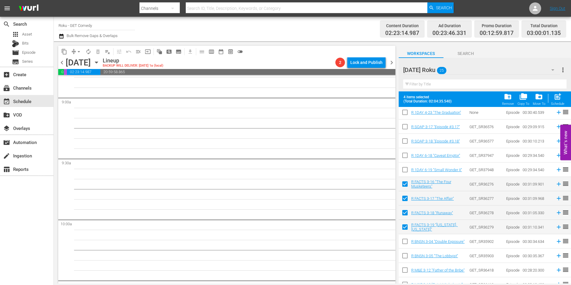
scroll to position [60, 0]
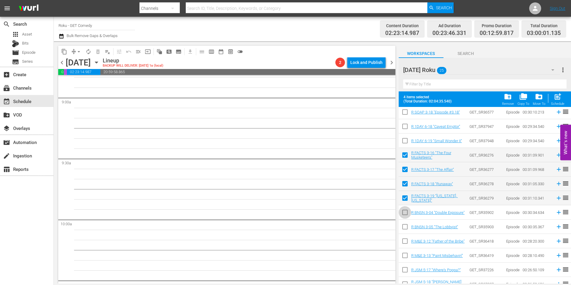
click at [404, 211] on input "checkbox" at bounding box center [405, 213] width 13 height 13
checkbox input "true"
click at [405, 228] on input "checkbox" at bounding box center [405, 228] width 13 height 13
checkbox input "true"
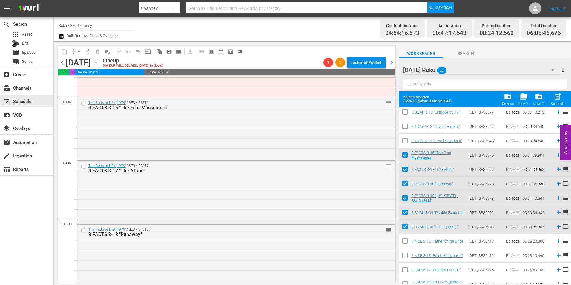
drag, startPoint x: 464, startPoint y: 156, endPoint x: 136, endPoint y: 164, distance: 327.8
click at [184, 138] on div "The Facts of Life (1979) / SE3 / EP316: R FACTS 3-16 "The Four Musketeers" reor…" at bounding box center [236, 129] width 318 height 62
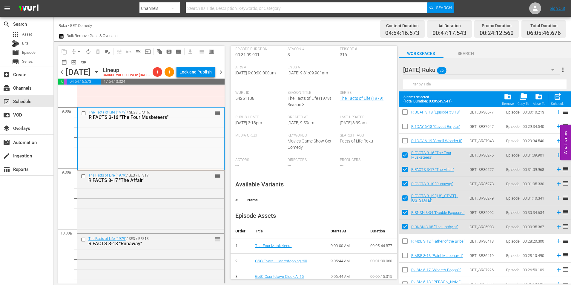
scroll to position [90, 0]
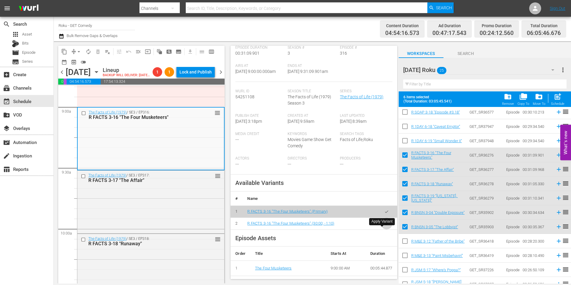
click at [382, 229] on button "button" at bounding box center [387, 224] width 12 height 12
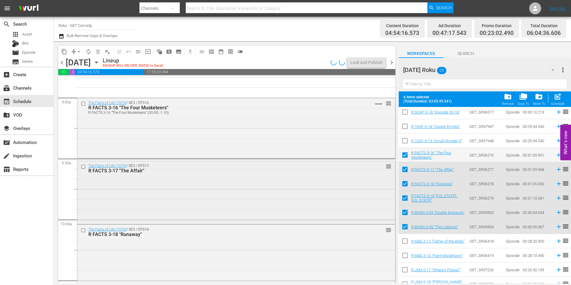
click at [165, 188] on div "The Facts of Life (1979) / SE3 / EP317: R FACTS 3-17 "The Affair" reorder" at bounding box center [236, 192] width 318 height 62
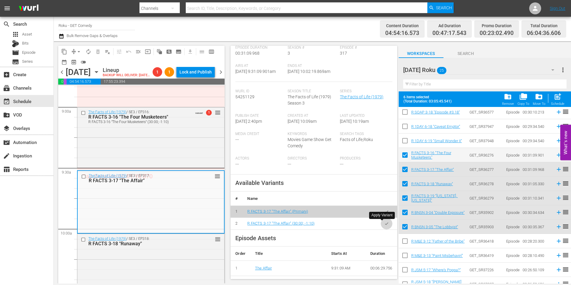
click at [385, 226] on button "button" at bounding box center [387, 224] width 12 height 12
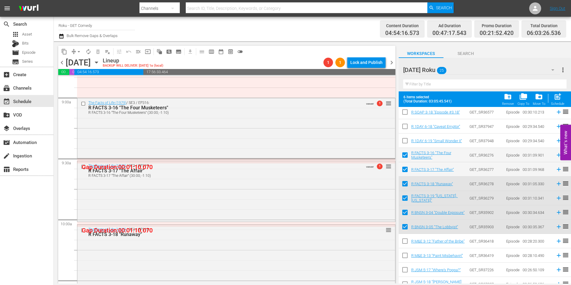
scroll to position [1105, 0]
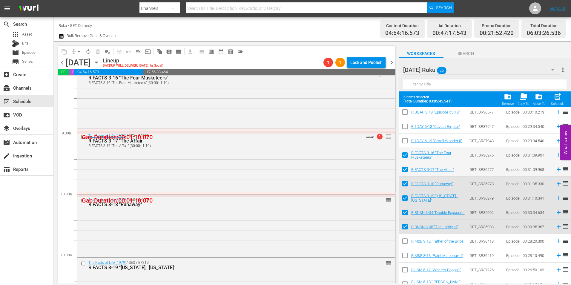
click at [140, 208] on div "The Facts of Life (1979) / SE3 / EP318: R FACTS 3-18 "Runaway" reorder" at bounding box center [236, 202] width 318 height 15
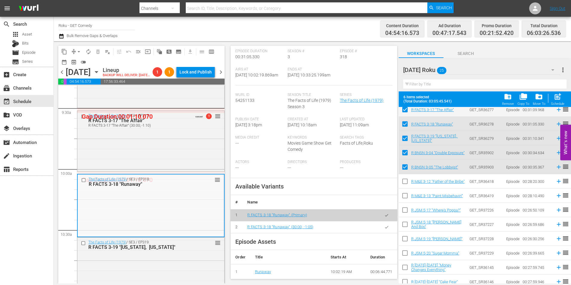
scroll to position [90, 0]
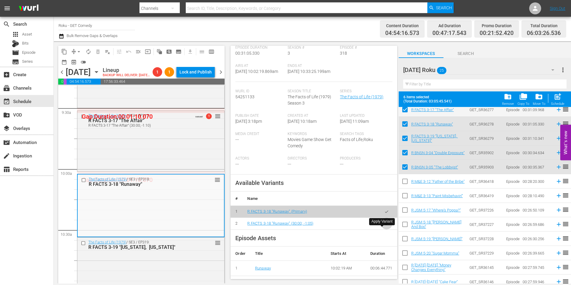
click at [384, 226] on icon "button" at bounding box center [386, 223] width 4 height 4
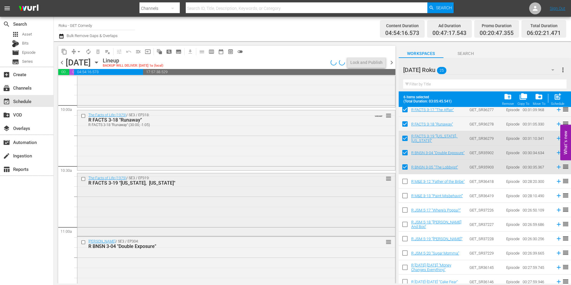
scroll to position [1195, 0]
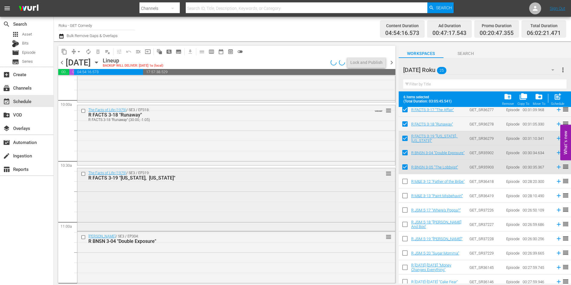
click at [203, 198] on div "The Facts of Life (1979) / SE3 / EP319: R FACTS 3-19 "New York, New York" reord…" at bounding box center [236, 199] width 318 height 62
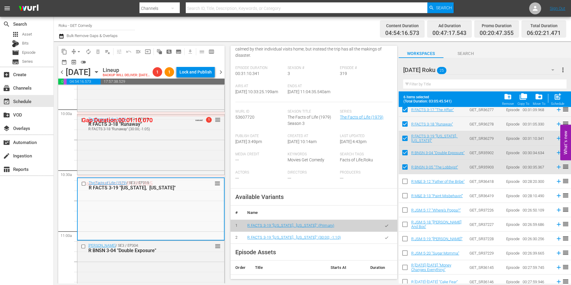
scroll to position [90, 0]
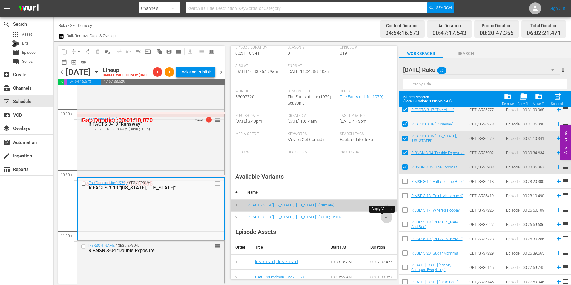
click at [384, 219] on icon "button" at bounding box center [386, 217] width 4 height 4
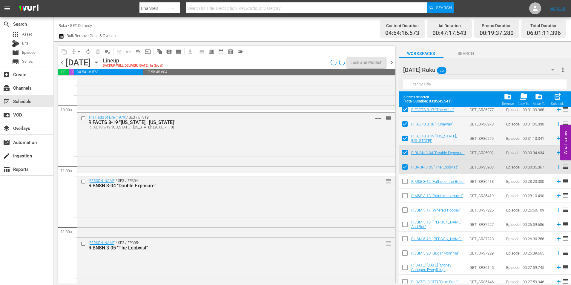
scroll to position [1254, 0]
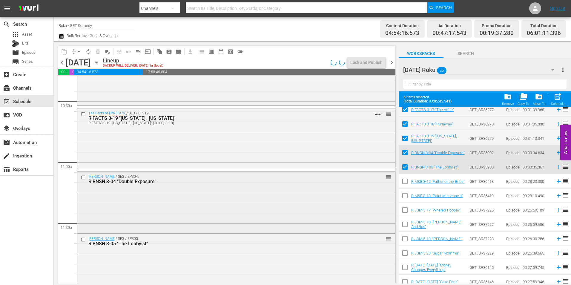
click at [140, 203] on div "Benson / SE3 / EP304: R BNSN 3-04 "Double Exposure" reorder" at bounding box center [236, 202] width 318 height 60
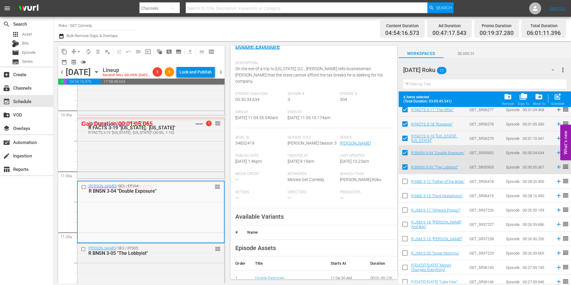
scroll to position [90, 0]
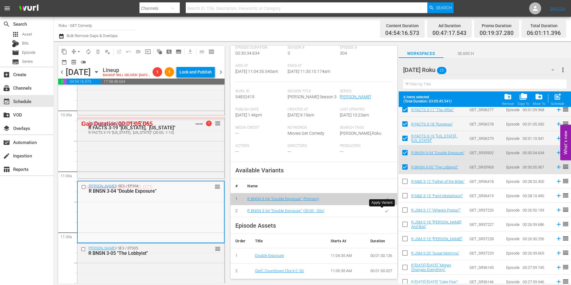
click at [384, 213] on icon "button" at bounding box center [386, 211] width 4 height 4
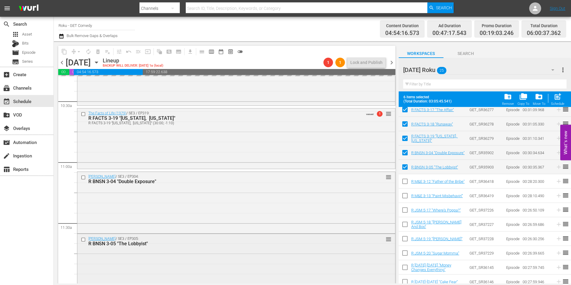
scroll to position [1284, 0]
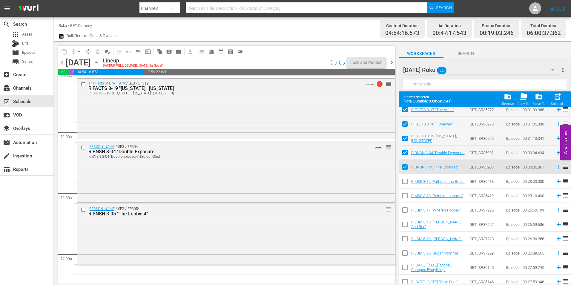
click at [214, 234] on div "Benson / SE3 / EP305: R BNSN 3-05 "The Lobbyist" reorder" at bounding box center [236, 234] width 318 height 60
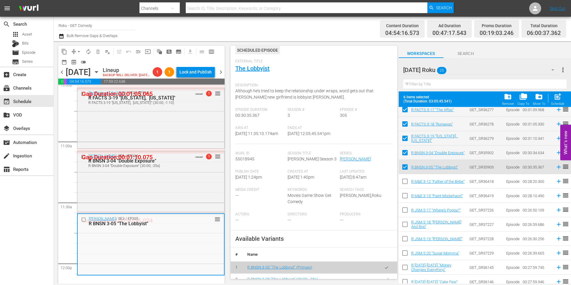
scroll to position [60, 0]
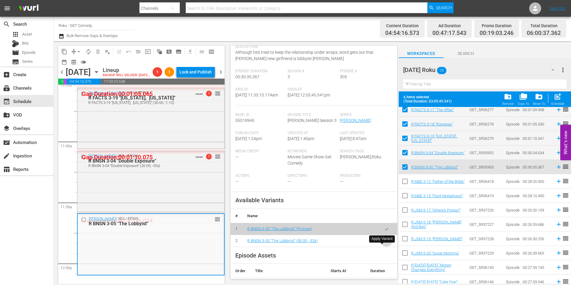
click at [384, 243] on icon "button" at bounding box center [386, 241] width 4 height 4
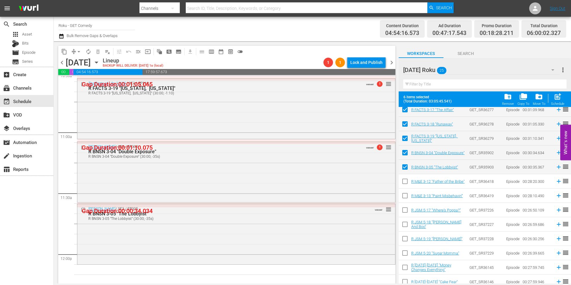
click at [98, 62] on icon "button" at bounding box center [96, 62] width 3 height 1
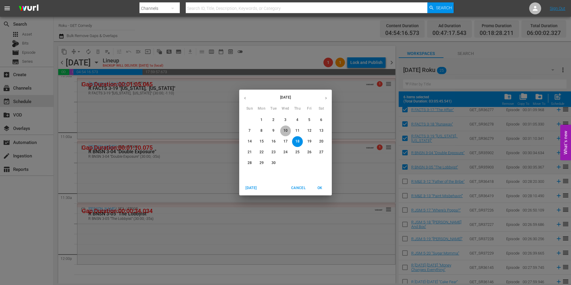
click at [288, 133] on span "10" at bounding box center [285, 130] width 11 height 5
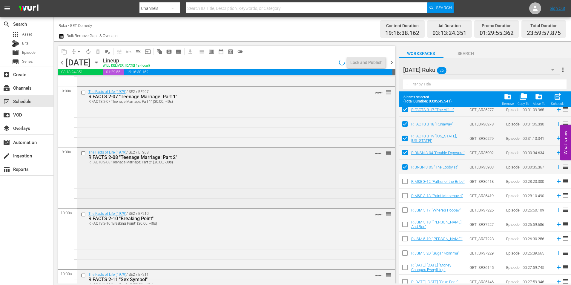
scroll to position [1054, 0]
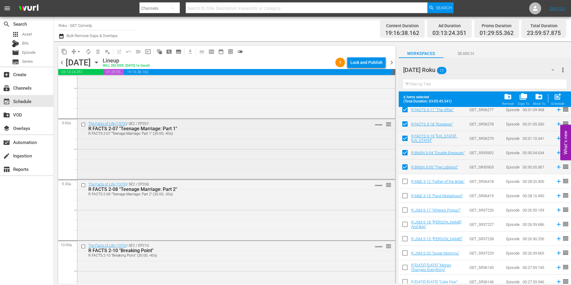
click at [82, 124] on input "checkbox" at bounding box center [84, 124] width 6 height 5
click at [84, 184] on input "checkbox" at bounding box center [84, 185] width 6 height 5
click at [83, 246] on input "checkbox" at bounding box center [84, 246] width 6 height 5
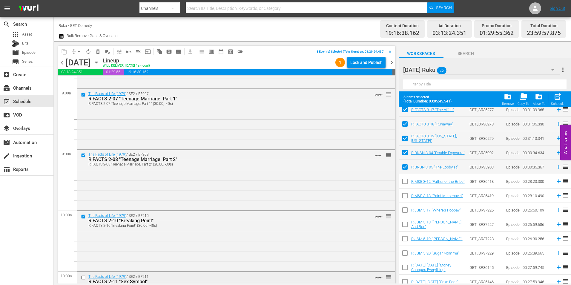
click at [83, 277] on input "checkbox" at bounding box center [84, 277] width 6 height 5
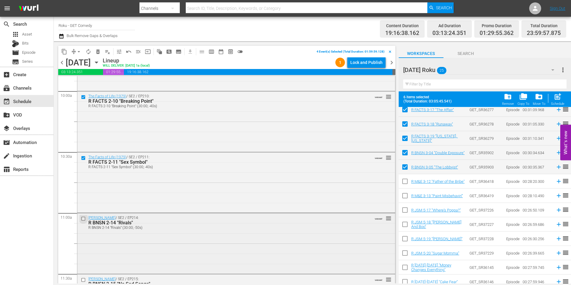
click at [82, 219] on input "checkbox" at bounding box center [84, 218] width 6 height 5
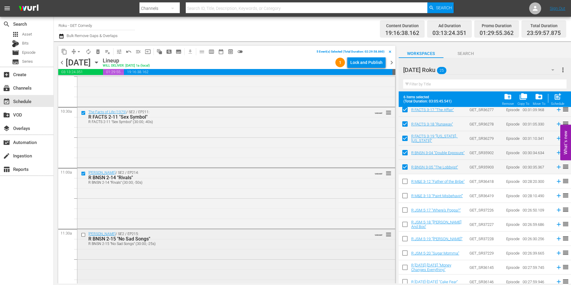
scroll to position [1263, 0]
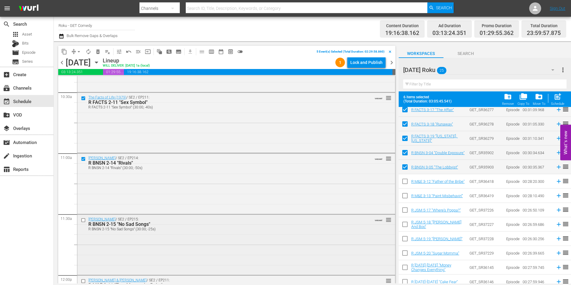
click at [82, 220] on input "checkbox" at bounding box center [84, 220] width 6 height 5
click at [61, 51] on button "content_copy" at bounding box center [64, 52] width 10 height 10
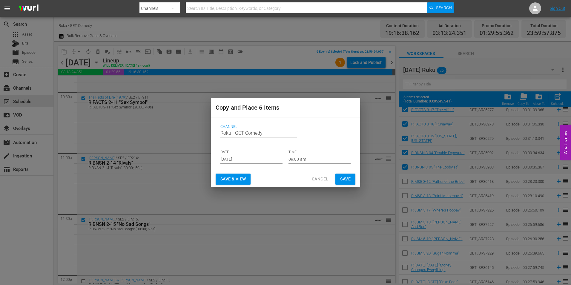
click at [239, 157] on input "Aug 27th 2025" at bounding box center [251, 159] width 62 height 9
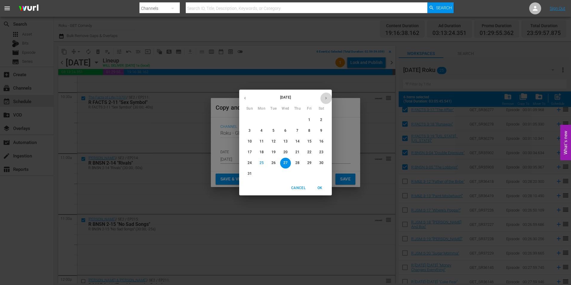
click at [322, 100] on button "button" at bounding box center [326, 98] width 12 height 12
click at [297, 142] on p "18" at bounding box center [297, 141] width 4 height 5
type input "Sep 18th 2025"
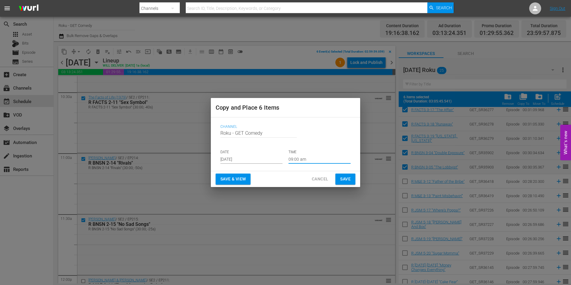
click at [298, 161] on input "09:00 am" at bounding box center [320, 159] width 62 height 9
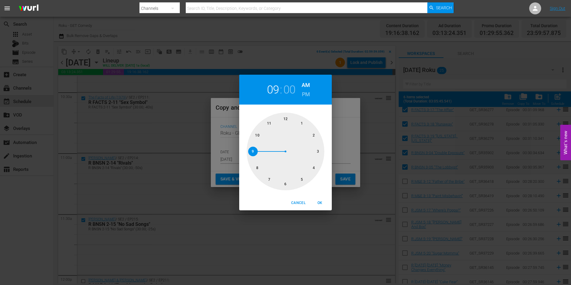
click at [317, 152] on div at bounding box center [286, 152] width 78 height 78
drag, startPoint x: 320, startPoint y: 204, endPoint x: 355, endPoint y: 179, distance: 43.2
click at [322, 203] on span "OK" at bounding box center [320, 203] width 14 height 6
type input "03:00 am"
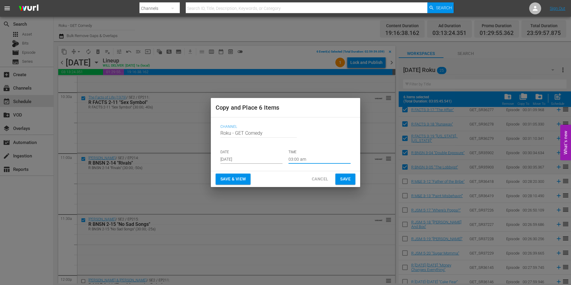
click at [343, 176] on span "Save" at bounding box center [345, 178] width 10 height 7
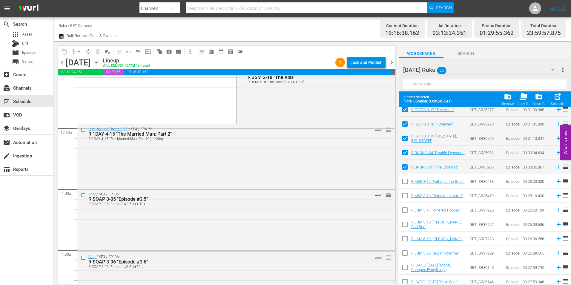
scroll to position [0, 0]
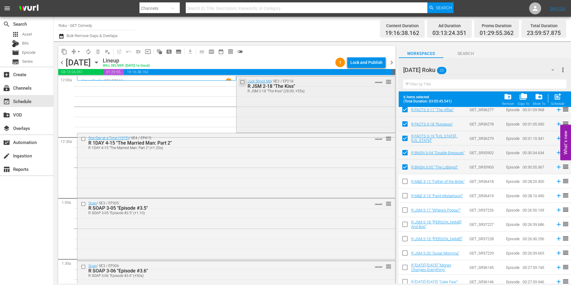
click at [240, 82] on input "checkbox" at bounding box center [243, 81] width 6 height 5
click at [83, 139] on input "checkbox" at bounding box center [84, 138] width 6 height 5
click at [84, 204] on input "checkbox" at bounding box center [84, 204] width 6 height 5
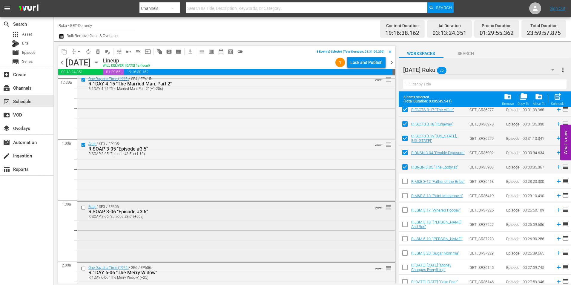
scroll to position [60, 0]
click at [83, 206] on input "checkbox" at bounding box center [84, 207] width 6 height 5
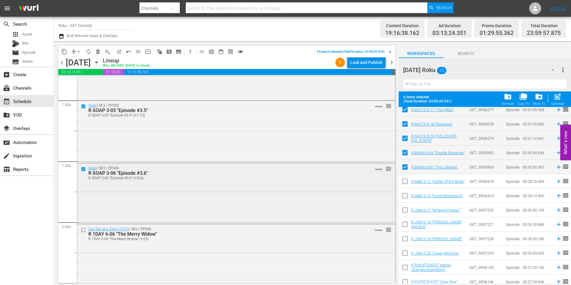
scroll to position [149, 0]
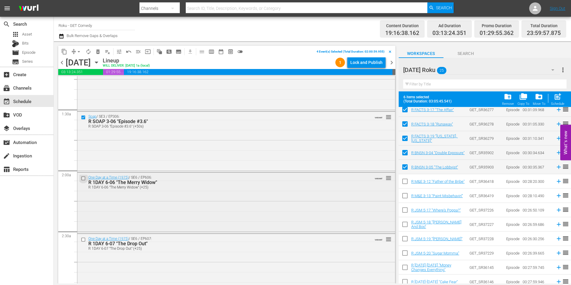
click at [84, 179] on input "checkbox" at bounding box center [84, 178] width 6 height 5
click at [82, 240] on input "checkbox" at bounding box center [84, 239] width 6 height 5
click at [65, 48] on button "content_copy" at bounding box center [64, 52] width 10 height 10
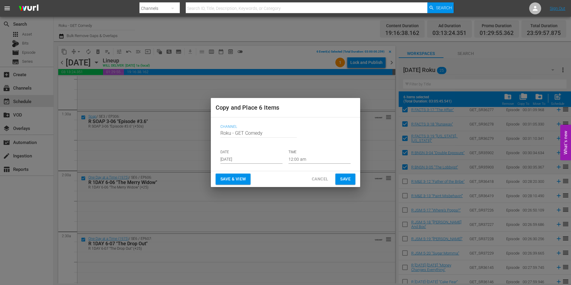
click at [232, 159] on input "Aug 27th 2025" at bounding box center [251, 159] width 62 height 9
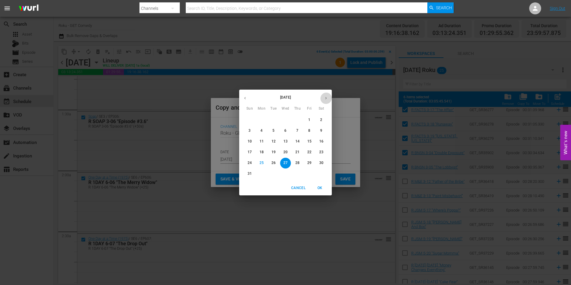
click at [325, 97] on icon "button" at bounding box center [326, 98] width 4 height 4
click at [296, 141] on p "18" at bounding box center [297, 141] width 4 height 5
type input "Sep 18th 2025"
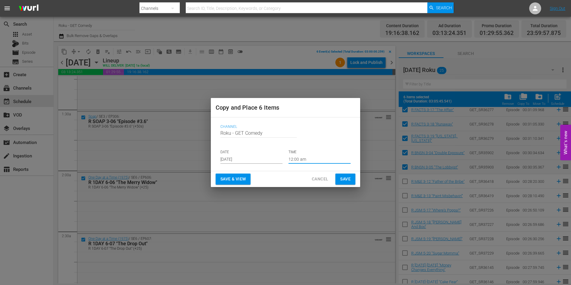
click at [299, 157] on input "12:00 am" at bounding box center [320, 159] width 62 height 9
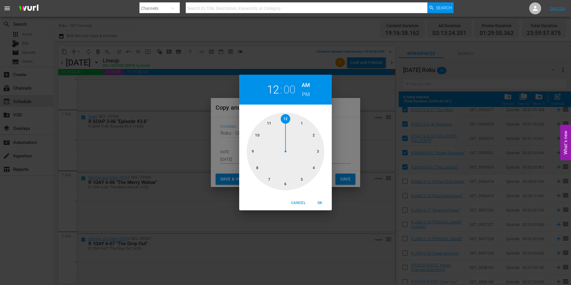
click at [287, 185] on div at bounding box center [286, 152] width 78 height 78
drag, startPoint x: 318, startPoint y: 203, endPoint x: 332, endPoint y: 194, distance: 16.6
click at [319, 203] on span "OK" at bounding box center [320, 203] width 14 height 6
type input "06:00 am"
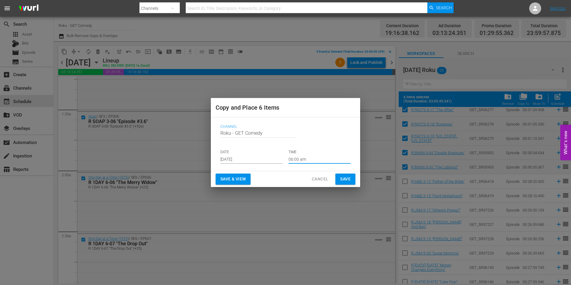
click at [342, 182] on span "Save" at bounding box center [345, 178] width 10 height 7
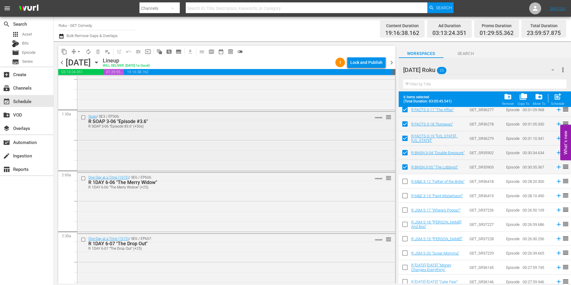
click at [84, 117] on input "checkbox" at bounding box center [84, 117] width 6 height 5
click at [65, 50] on span "content_copy" at bounding box center [64, 52] width 6 height 6
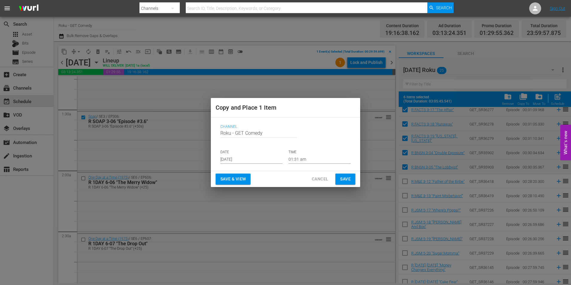
click at [323, 179] on span "Cancel" at bounding box center [320, 178] width 16 height 7
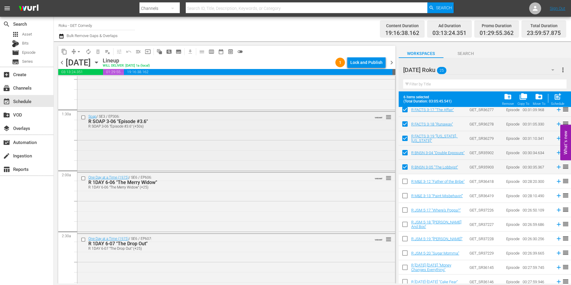
scroll to position [0, 0]
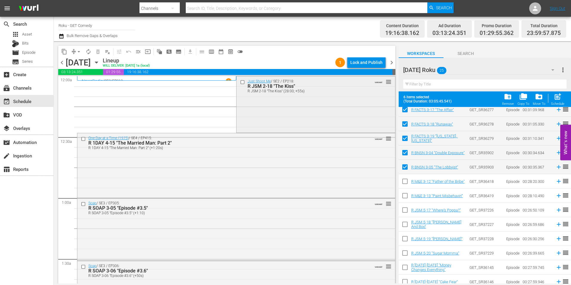
click at [240, 80] on input "checkbox" at bounding box center [243, 81] width 6 height 5
click at [84, 138] on input "checkbox" at bounding box center [84, 138] width 6 height 5
click at [85, 204] on input "checkbox" at bounding box center [84, 204] width 6 height 5
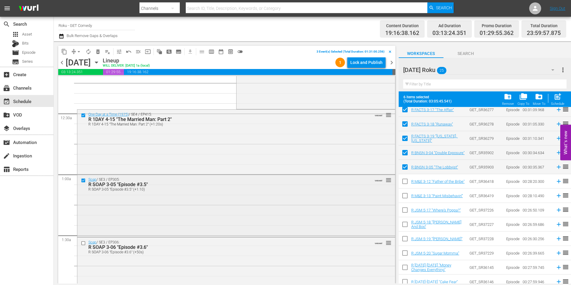
scroll to position [60, 0]
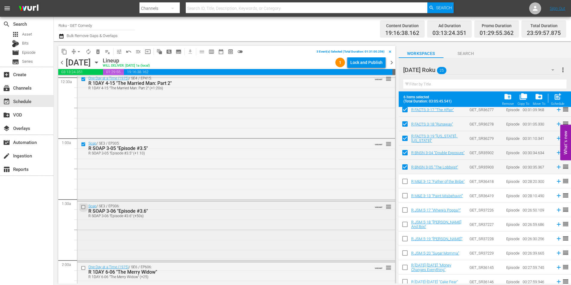
click at [83, 207] on input "checkbox" at bounding box center [84, 207] width 6 height 5
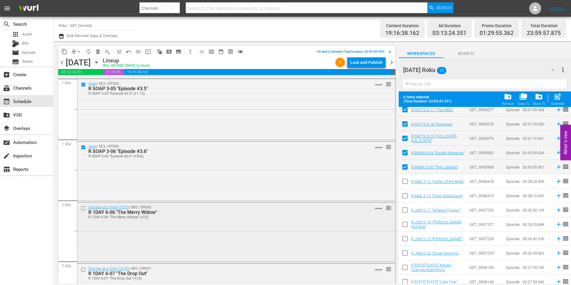
click at [83, 208] on input "checkbox" at bounding box center [84, 208] width 6 height 5
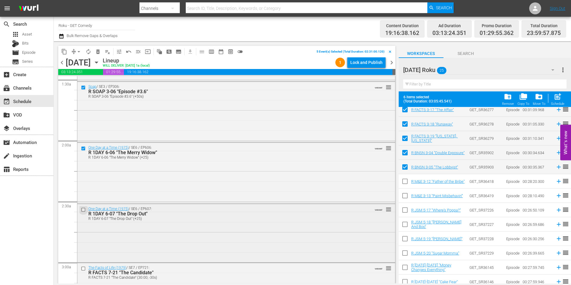
click at [83, 208] on input "checkbox" at bounding box center [84, 209] width 6 height 5
click at [64, 54] on span "content_copy" at bounding box center [64, 52] width 6 height 6
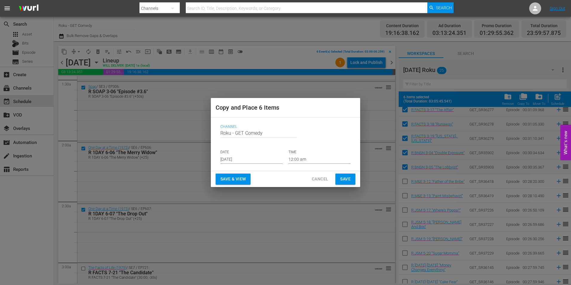
click at [249, 160] on input "Aug 27th 2025" at bounding box center [251, 159] width 62 height 9
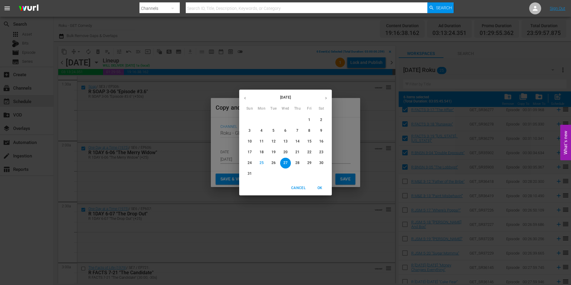
click at [326, 99] on icon "button" at bounding box center [326, 98] width 4 height 4
click at [298, 141] on p "18" at bounding box center [297, 141] width 4 height 5
type input "Sep 18th 2025"
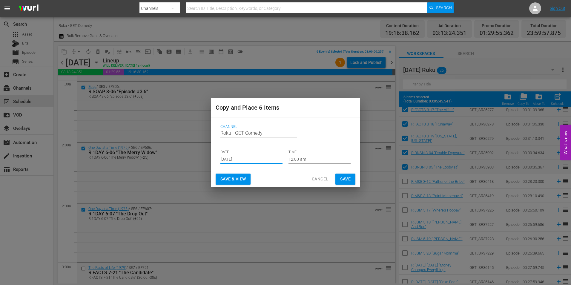
click at [296, 161] on input "12:00 am" at bounding box center [320, 159] width 62 height 9
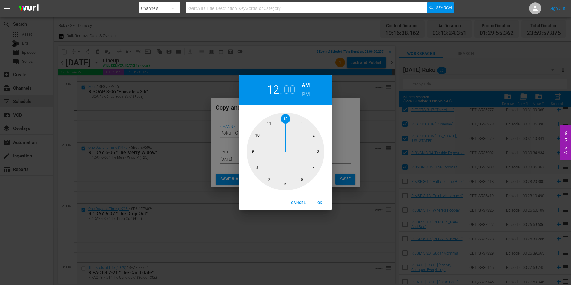
click at [286, 184] on div at bounding box center [286, 152] width 78 height 78
click at [319, 206] on button "OK" at bounding box center [319, 203] width 19 height 10
type input "06:00 am"
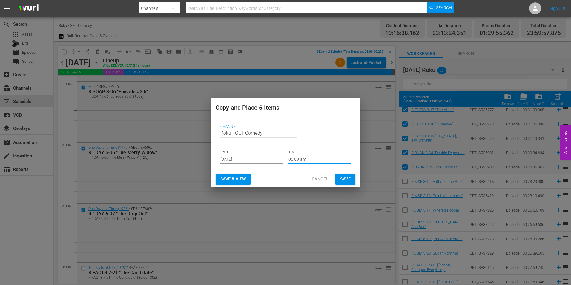
click at [342, 181] on span "Save" at bounding box center [345, 178] width 10 height 7
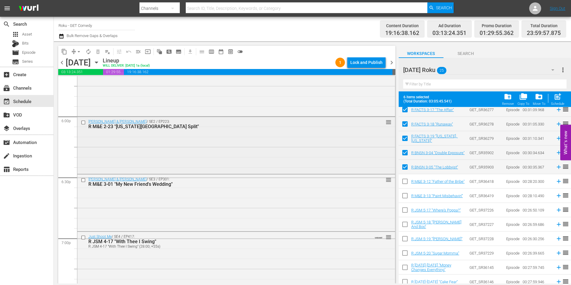
scroll to position [2151, 0]
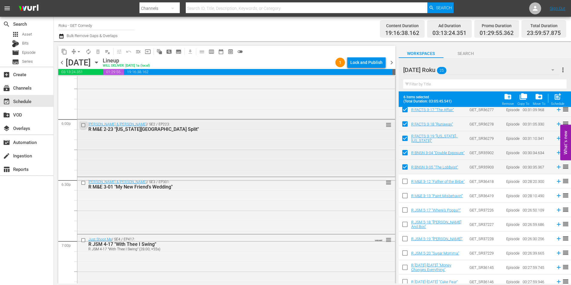
click at [82, 126] on input "checkbox" at bounding box center [84, 124] width 6 height 5
click at [84, 184] on input "checkbox" at bounding box center [84, 182] width 6 height 5
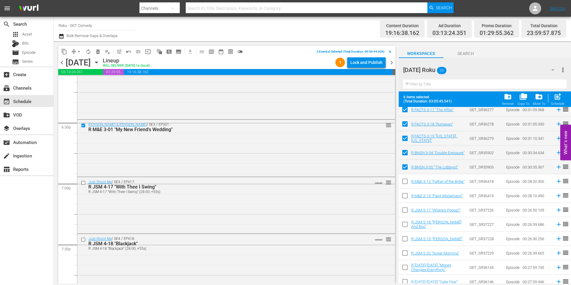
scroll to position [2210, 0]
click at [83, 181] on input "checkbox" at bounding box center [84, 180] width 6 height 5
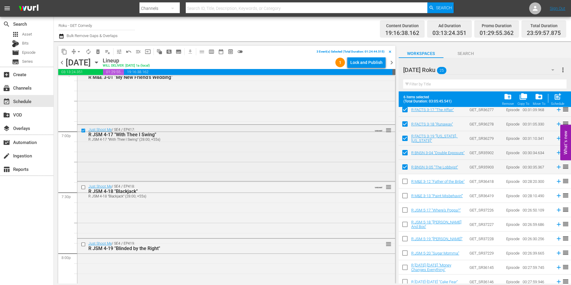
scroll to position [2270, 0]
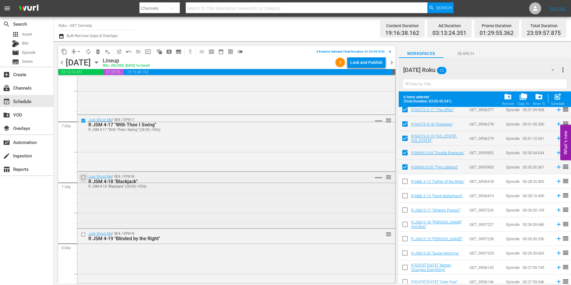
click at [83, 177] on input "checkbox" at bounding box center [84, 177] width 6 height 5
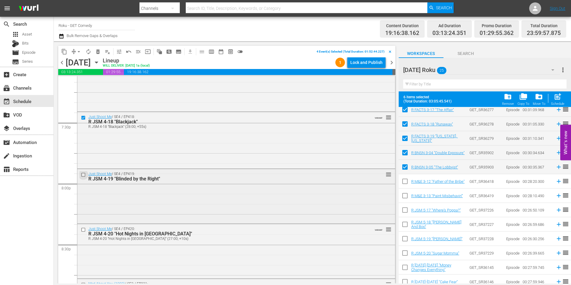
click at [82, 175] on input "checkbox" at bounding box center [84, 174] width 6 height 5
click at [85, 229] on input "checkbox" at bounding box center [84, 229] width 6 height 5
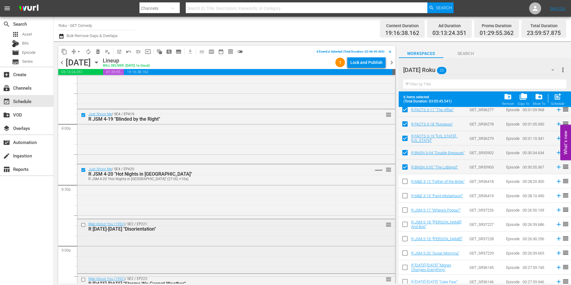
click at [82, 224] on input "checkbox" at bounding box center [84, 224] width 6 height 5
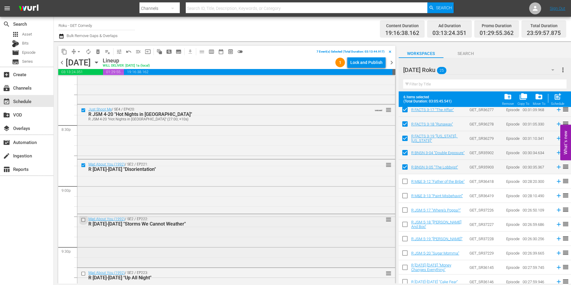
click at [82, 221] on input "checkbox" at bounding box center [84, 219] width 6 height 5
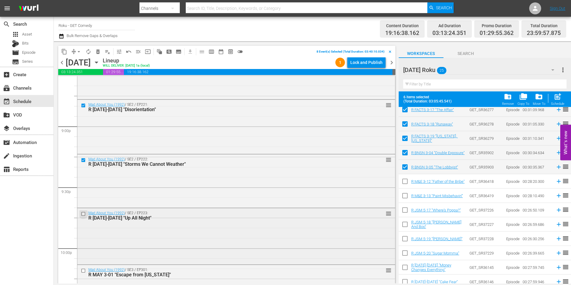
click at [82, 214] on input "checkbox" at bounding box center [84, 213] width 6 height 5
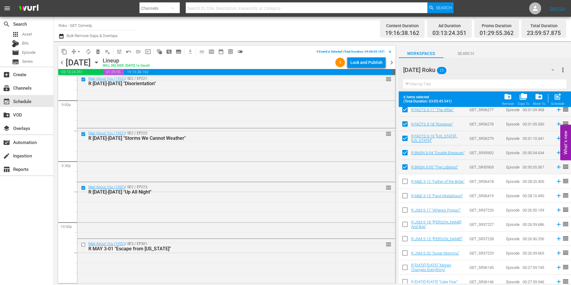
scroll to position [2569, 0]
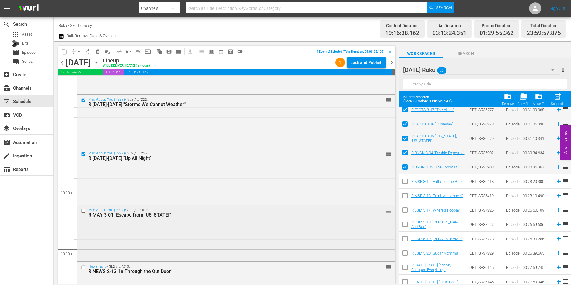
click at [81, 211] on input "checkbox" at bounding box center [84, 210] width 6 height 5
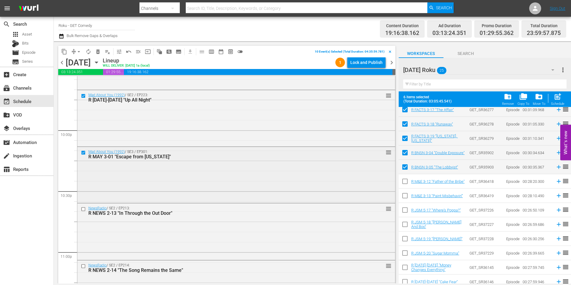
scroll to position [2628, 0]
click at [82, 206] on input "checkbox" at bounding box center [84, 207] width 6 height 5
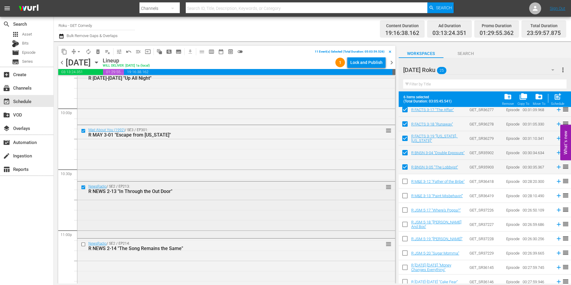
scroll to position [2658, 0]
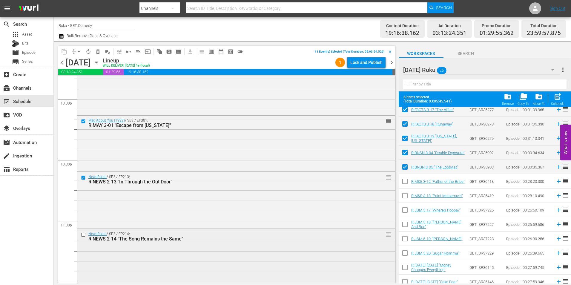
click at [83, 235] on input "checkbox" at bounding box center [84, 234] width 6 height 5
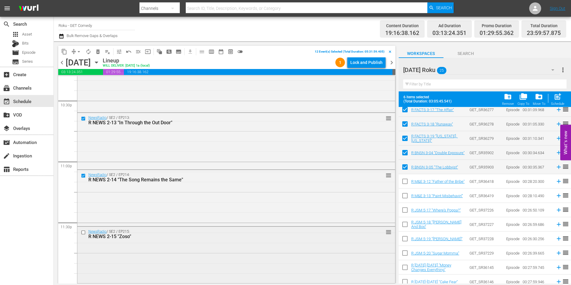
click at [82, 233] on input "checkbox" at bounding box center [84, 232] width 6 height 5
click at [65, 56] on button "content_copy" at bounding box center [64, 52] width 10 height 10
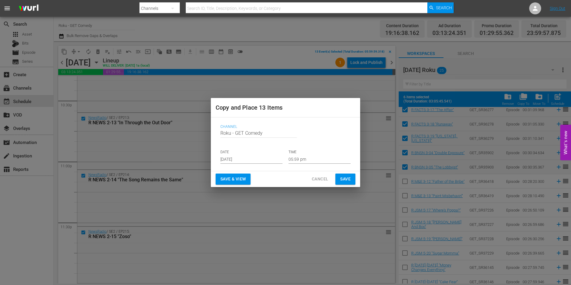
click at [240, 160] on input "Aug 27th 2025" at bounding box center [251, 159] width 62 height 9
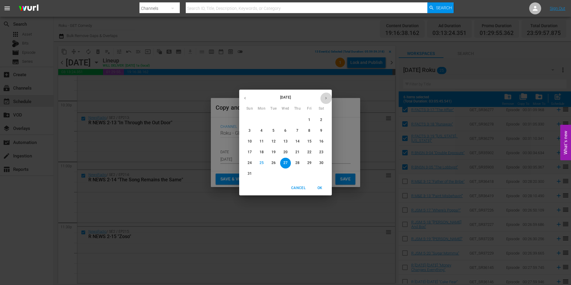
click at [326, 99] on icon "button" at bounding box center [326, 98] width 4 height 4
click at [299, 142] on p "18" at bounding box center [297, 141] width 4 height 5
type input "Sep 18th 2025"
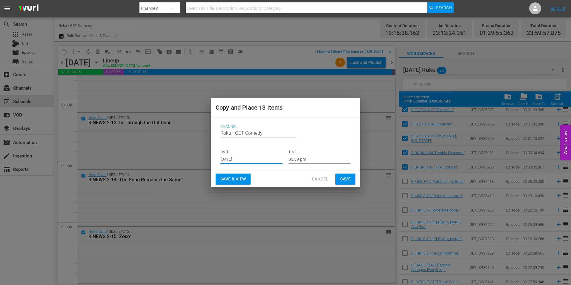
click at [296, 160] on input "05:59 pm" at bounding box center [320, 159] width 62 height 9
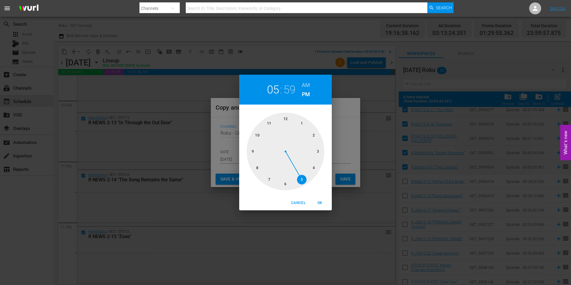
click at [284, 119] on div at bounding box center [286, 152] width 78 height 78
click at [285, 119] on div at bounding box center [286, 152] width 78 height 78
click at [315, 202] on span "OK" at bounding box center [320, 203] width 14 height 6
type input "12:00 pm"
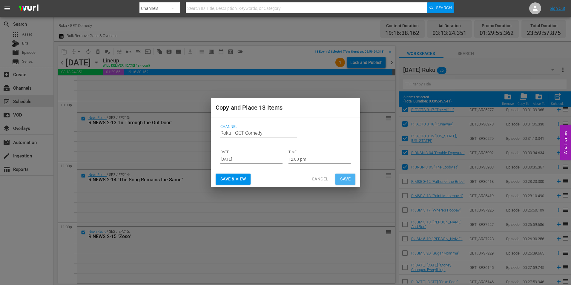
click at [344, 177] on span "Save" at bounding box center [345, 178] width 10 height 7
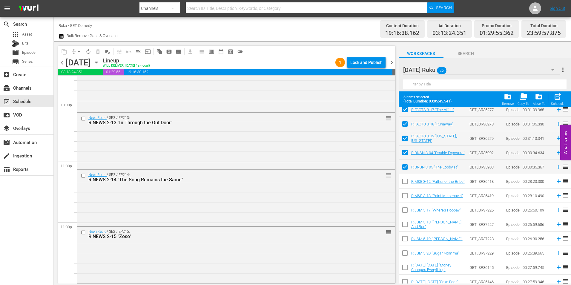
click at [100, 64] on icon "button" at bounding box center [96, 62] width 7 height 7
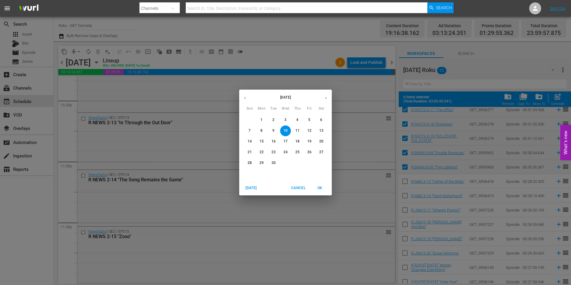
click at [299, 141] on p "18" at bounding box center [297, 141] width 4 height 5
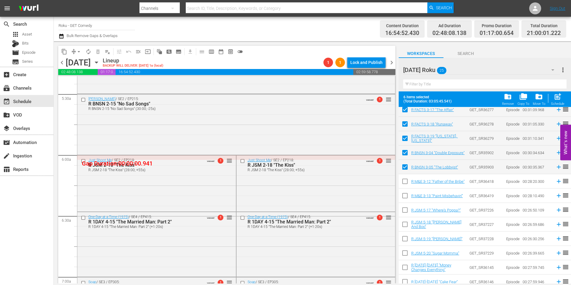
scroll to position [657, 0]
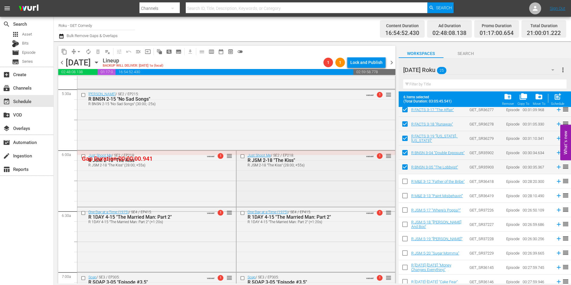
click at [242, 156] on input "checkbox" at bounding box center [243, 156] width 6 height 5
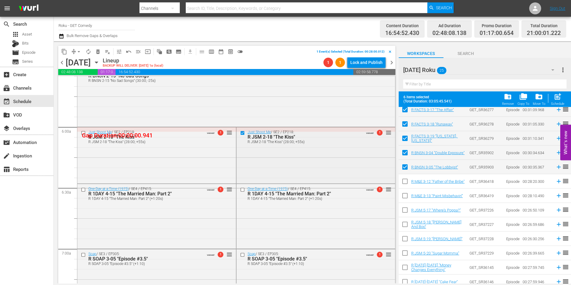
scroll to position [687, 0]
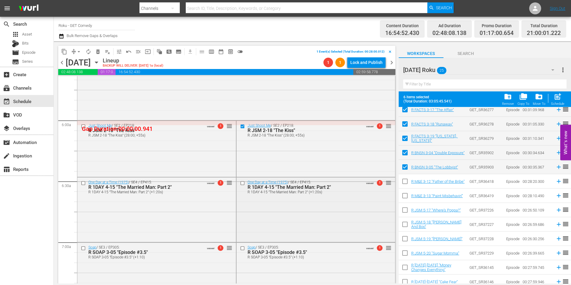
click at [241, 183] on input "checkbox" at bounding box center [243, 182] width 6 height 5
click at [241, 248] on input "checkbox" at bounding box center [243, 248] width 6 height 5
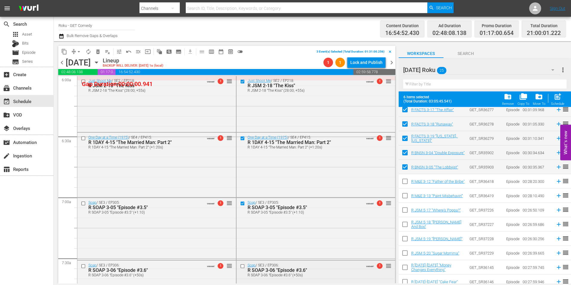
scroll to position [747, 0]
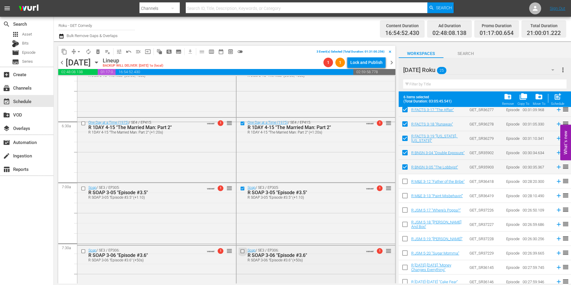
click at [240, 251] on input "checkbox" at bounding box center [243, 251] width 6 height 5
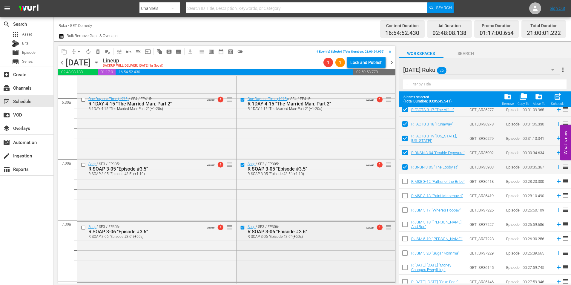
scroll to position [806, 0]
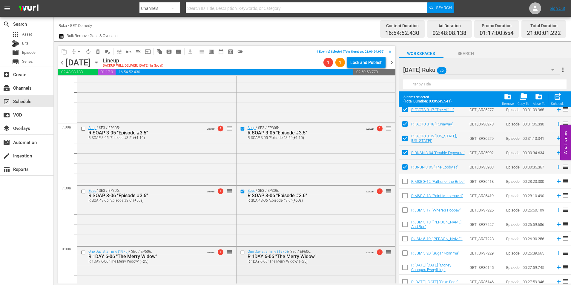
click at [240, 254] on input "checkbox" at bounding box center [243, 252] width 6 height 5
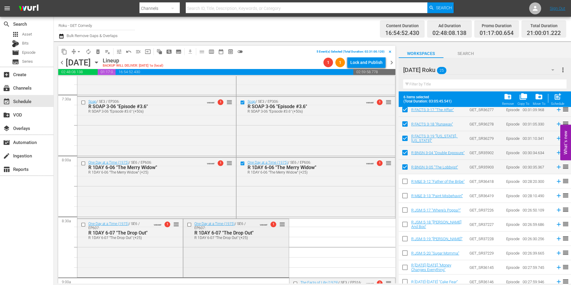
scroll to position [896, 0]
click at [187, 225] on input "checkbox" at bounding box center [190, 223] width 6 height 5
click at [97, 52] on span "delete_forever_outlined" at bounding box center [98, 52] width 6 height 6
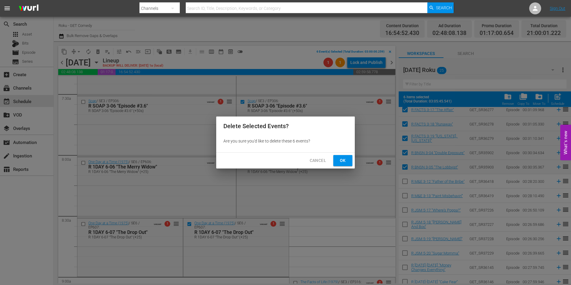
click at [341, 160] on span "Ok" at bounding box center [343, 160] width 10 height 7
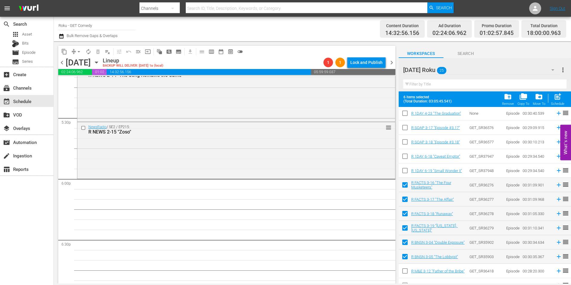
scroll to position [0, 0]
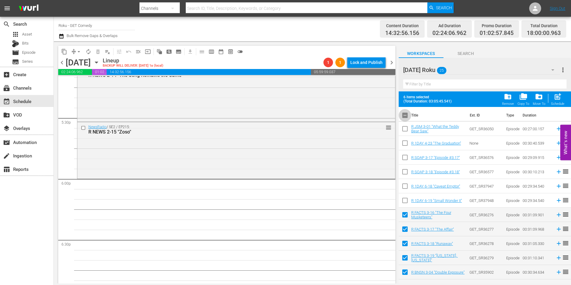
click at [405, 116] on input "checkbox" at bounding box center [405, 116] width 13 height 13
checkbox input "true"
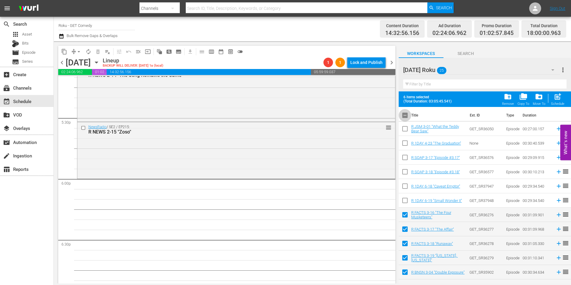
checkbox input "true"
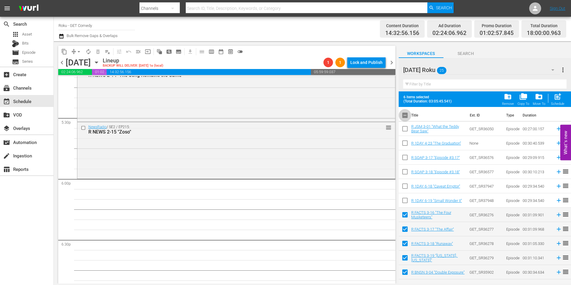
checkbox input "true"
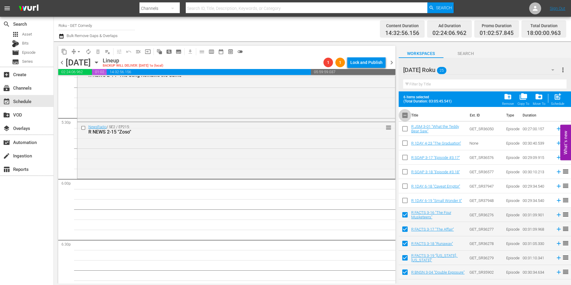
checkbox input "true"
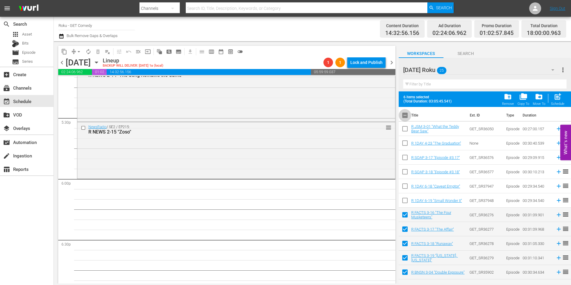
checkbox input "true"
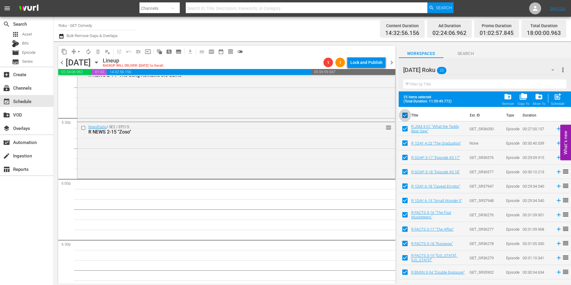
click at [405, 116] on input "checkbox" at bounding box center [405, 116] width 13 height 13
checkbox input "false"
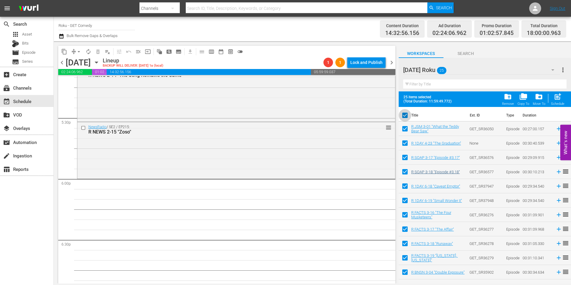
checkbox input "false"
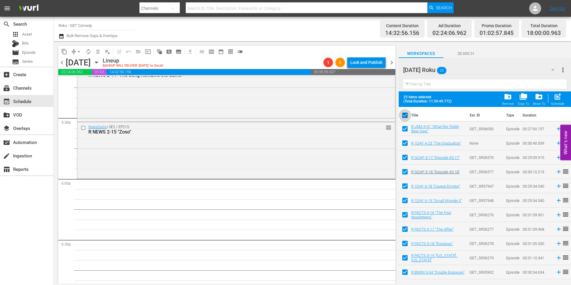
checkbox input "false"
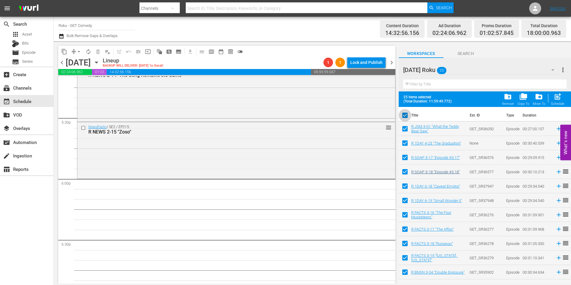
checkbox input "false"
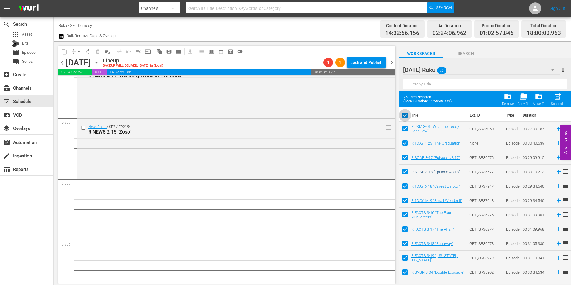
checkbox input "false"
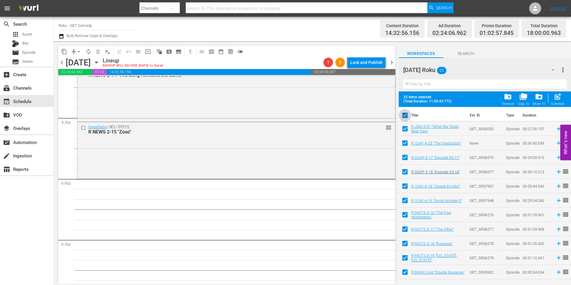
checkbox input "false"
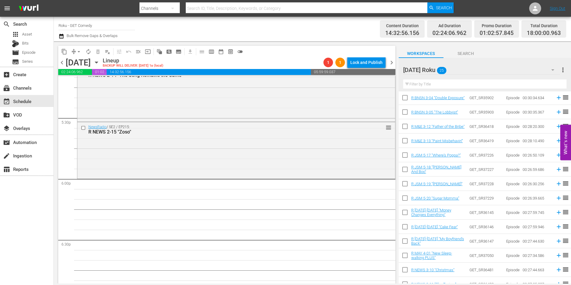
scroll to position [180, 0]
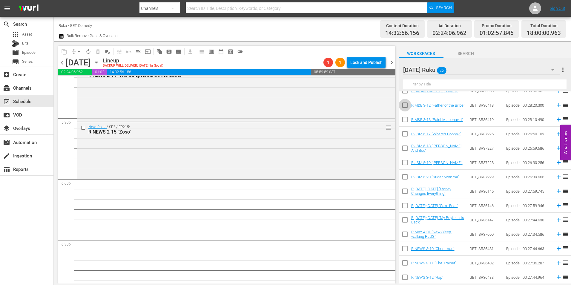
click at [404, 105] on input "checkbox" at bounding box center [405, 106] width 13 height 13
checkbox input "true"
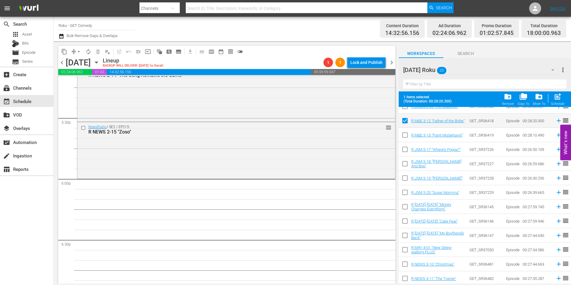
click at [406, 135] on input "checkbox" at bounding box center [405, 136] width 13 height 13
checkbox input "true"
click at [406, 149] on input "checkbox" at bounding box center [405, 150] width 13 height 13
checkbox input "true"
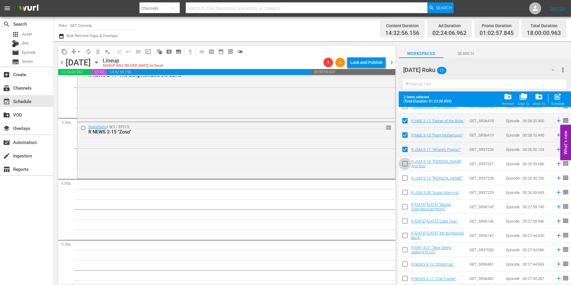
click at [407, 165] on input "checkbox" at bounding box center [405, 165] width 13 height 13
checkbox input "true"
click at [405, 178] on input "checkbox" at bounding box center [405, 179] width 13 height 13
checkbox input "true"
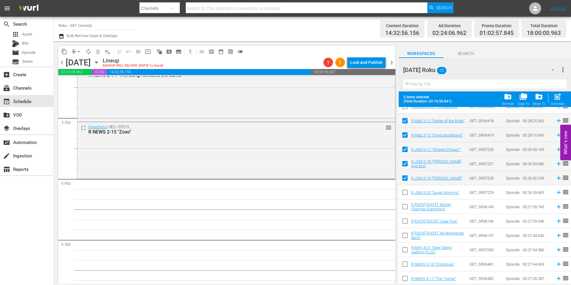
click at [406, 194] on input "checkbox" at bounding box center [405, 193] width 13 height 13
checkbox input "true"
click at [405, 204] on input "checkbox" at bounding box center [405, 208] width 13 height 13
checkbox input "true"
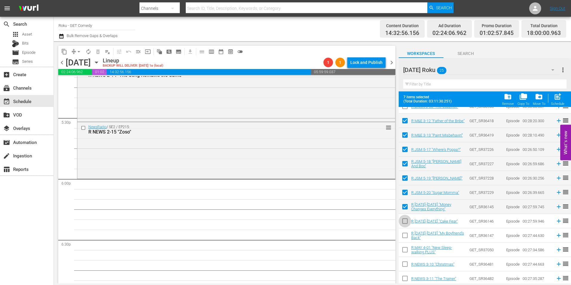
click at [404, 223] on input "checkbox" at bounding box center [405, 222] width 13 height 13
checkbox input "true"
click at [406, 237] on input "checkbox" at bounding box center [405, 236] width 13 height 13
checkbox input "true"
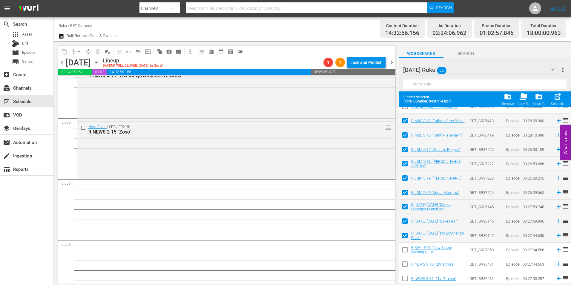
click at [404, 247] on input "checkbox" at bounding box center [405, 251] width 13 height 13
checkbox input "true"
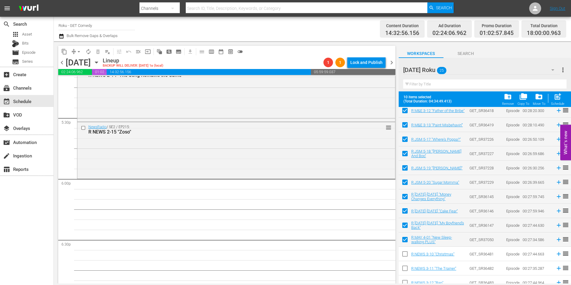
scroll to position [196, 0]
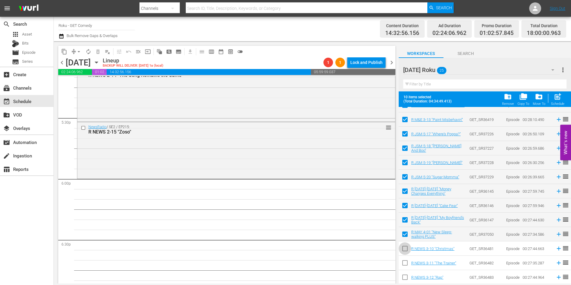
click at [404, 248] on input "checkbox" at bounding box center [405, 249] width 13 height 13
checkbox input "true"
click at [404, 263] on input "checkbox" at bounding box center [405, 264] width 13 height 13
checkbox input "true"
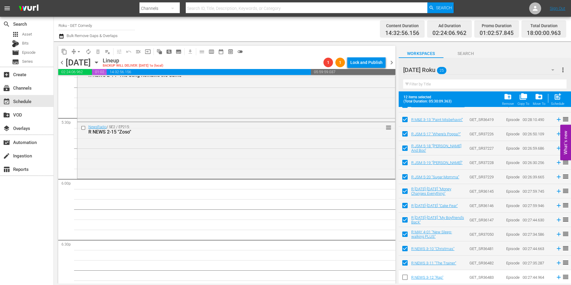
click at [405, 277] on input "checkbox" at bounding box center [405, 278] width 13 height 13
checkbox input "true"
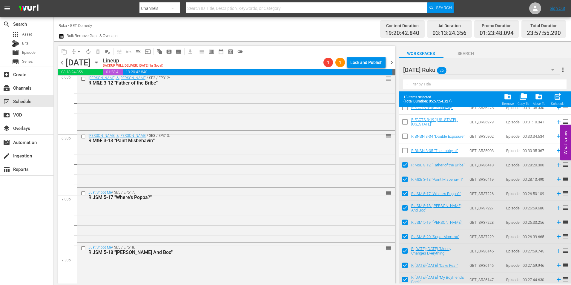
scroll to position [2240, 0]
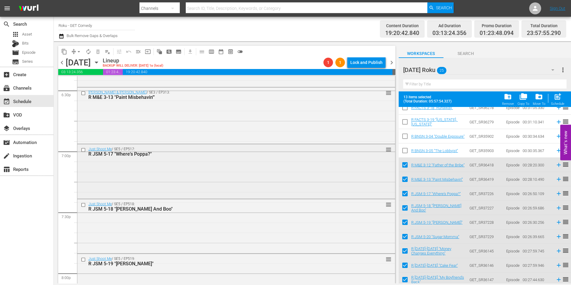
click at [227, 157] on div "Just Shoot Me / SE5 / EP517: R JSM 5-17 "Where's Poppa?" reorder" at bounding box center [236, 151] width 318 height 15
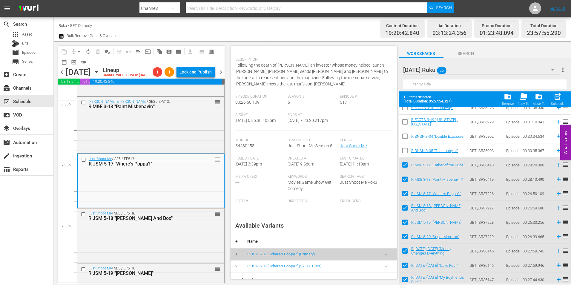
scroll to position [60, 0]
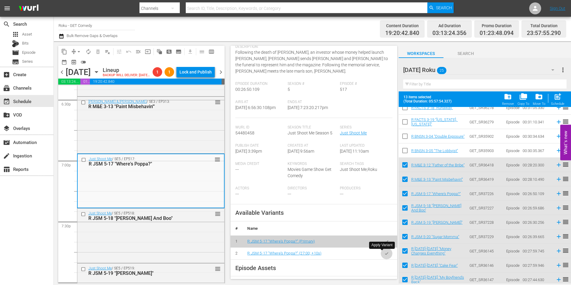
click at [384, 255] on icon "button" at bounding box center [386, 253] width 4 height 4
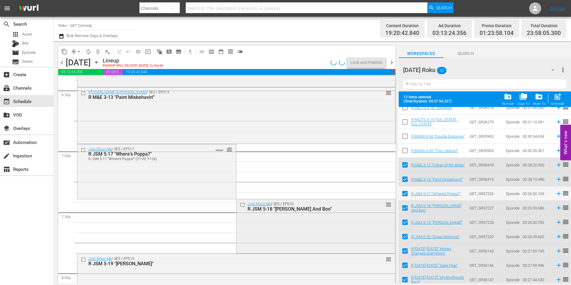
click at [303, 219] on div "Just Shoot Me / SE5 / EP518: R JSM 5-18 "Erlene And Boo" reorder" at bounding box center [316, 225] width 159 height 53
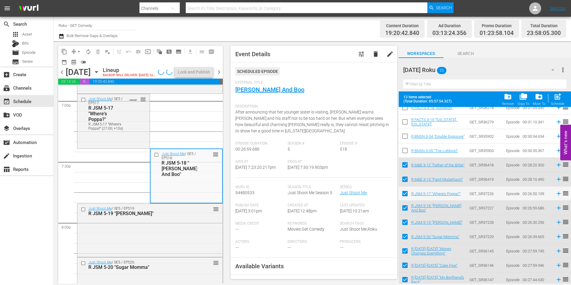
scroll to position [90, 0]
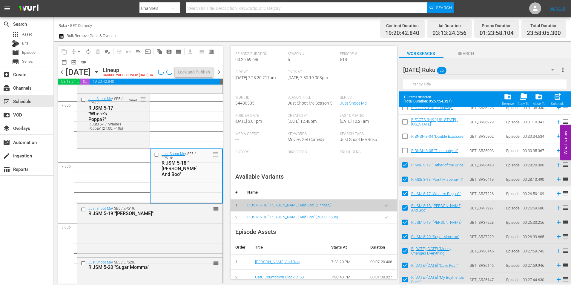
click at [383, 223] on button "button" at bounding box center [387, 217] width 12 height 12
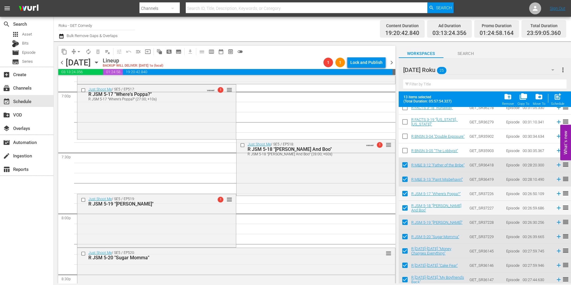
drag, startPoint x: 198, startPoint y: 214, endPoint x: 237, endPoint y: 209, distance: 39.4
click at [198, 214] on div "Just Shoot Me / SE5 / EP519: R JSM 5-19 "Fanny Finch" 1 reorder" at bounding box center [156, 220] width 159 height 52
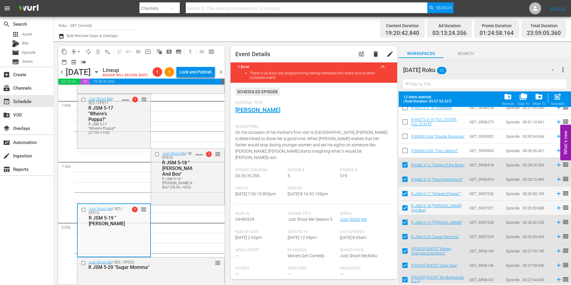
scroll to position [119, 0]
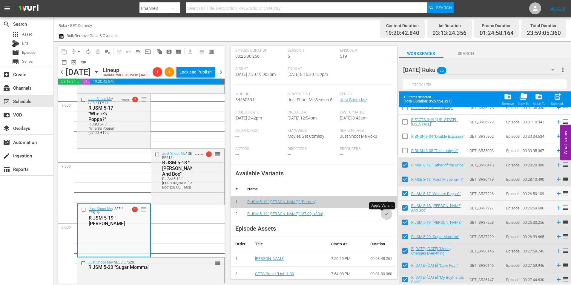
click at [385, 215] on icon "button" at bounding box center [386, 214] width 3 height 2
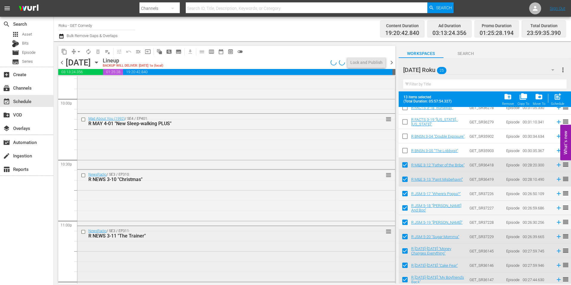
scroll to position [2717, 0]
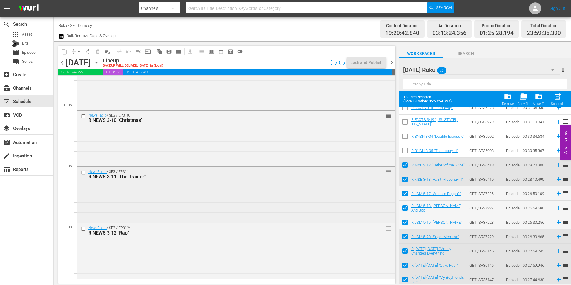
click at [217, 192] on div "NewsRadio / SE3 / EP311: R NEWS 3-11 "The Trainer" reorder" at bounding box center [236, 194] width 318 height 54
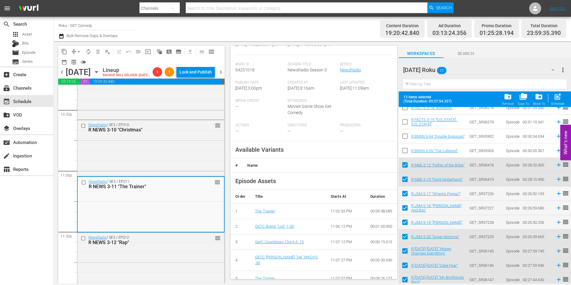
scroll to position [119, 0]
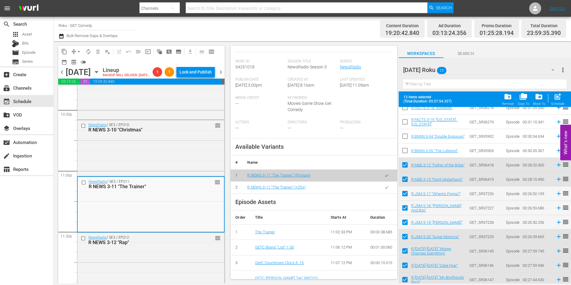
click at [384, 189] on icon "button" at bounding box center [386, 187] width 4 height 4
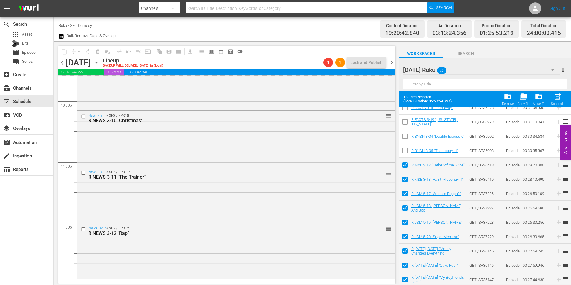
scroll to position [2717, 0]
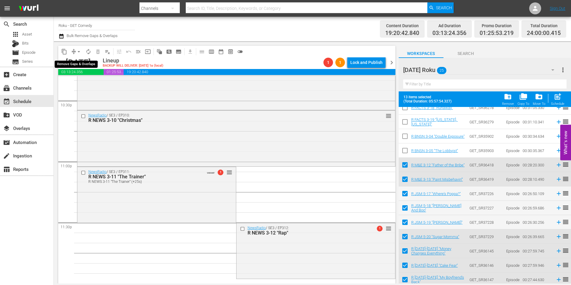
click at [78, 50] on span "arrow_drop_down" at bounding box center [79, 52] width 6 height 6
click at [79, 60] on li "Align to Midnight" at bounding box center [78, 64] width 49 height 10
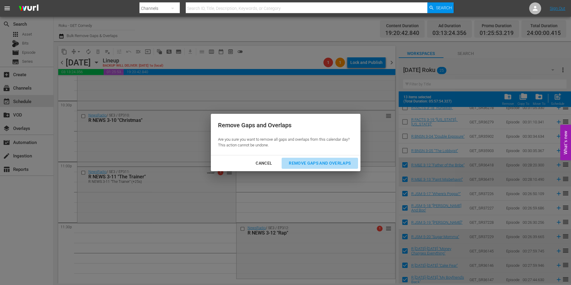
click at [326, 166] on div "Remove Gaps and Overlaps" at bounding box center [319, 162] width 71 height 7
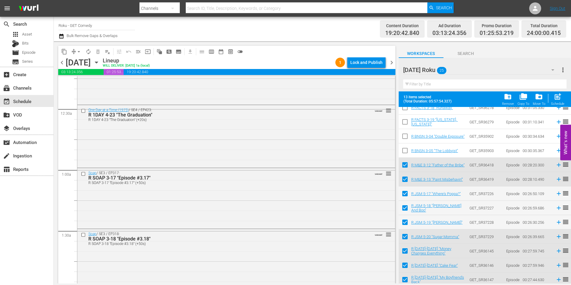
scroll to position [0, 0]
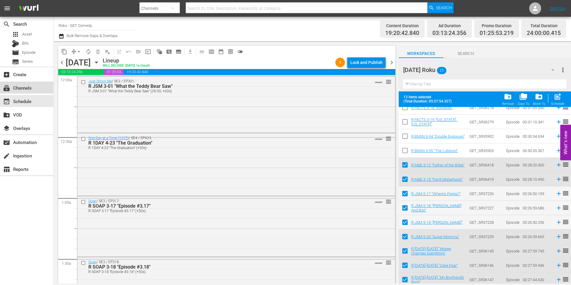
click at [32, 89] on div "subscriptions Channels" at bounding box center [16, 86] width 33 height 5
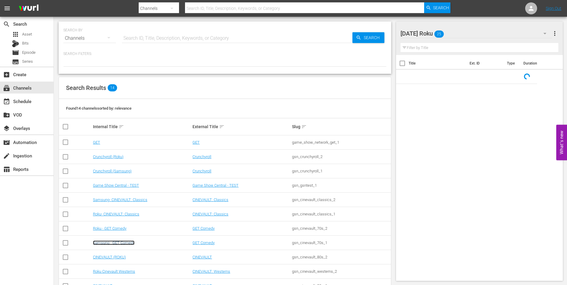
click at [107, 241] on link "Samsung - GET Comedy" at bounding box center [114, 242] width 42 height 4
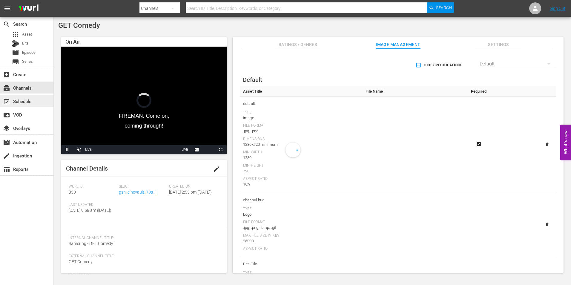
click at [22, 101] on div "event_available Schedule" at bounding box center [16, 100] width 33 height 5
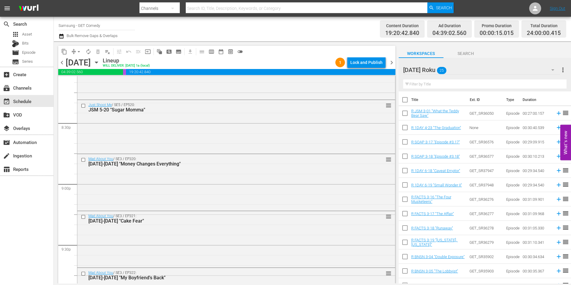
scroll to position [2717, 0]
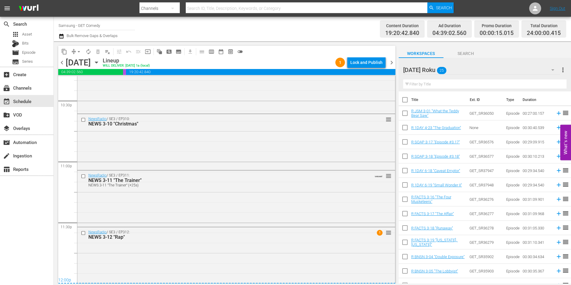
click at [477, 69] on div "Thursday Roku 25" at bounding box center [481, 70] width 157 height 17
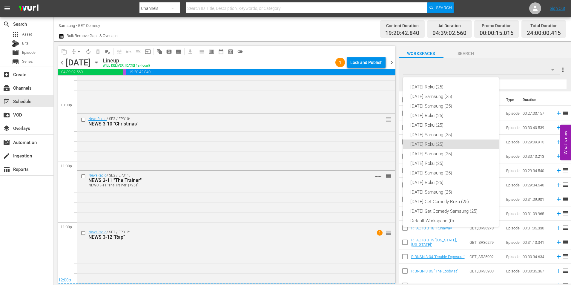
scroll to position [4, 0]
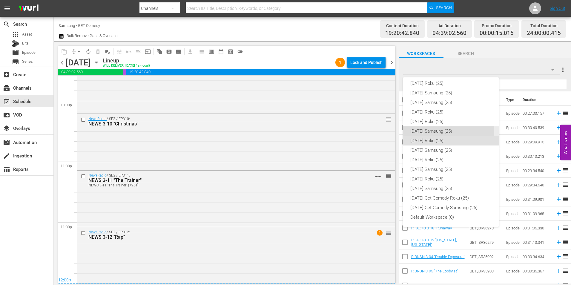
click at [434, 131] on div "Friday Samsung (25)" at bounding box center [450, 131] width 81 height 10
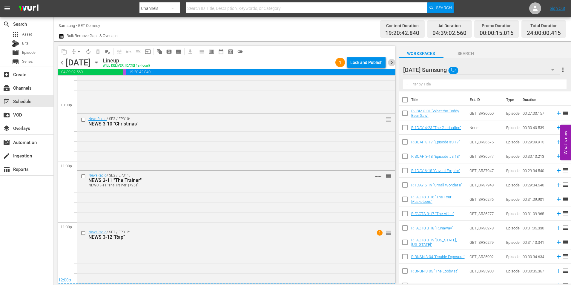
click at [392, 60] on span "chevron_right" at bounding box center [391, 62] width 7 height 7
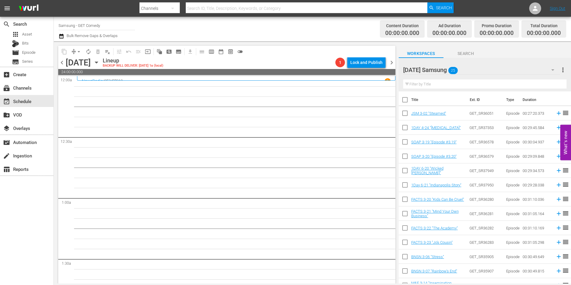
click at [404, 118] on input "checkbox" at bounding box center [405, 114] width 13 height 13
checkbox input "true"
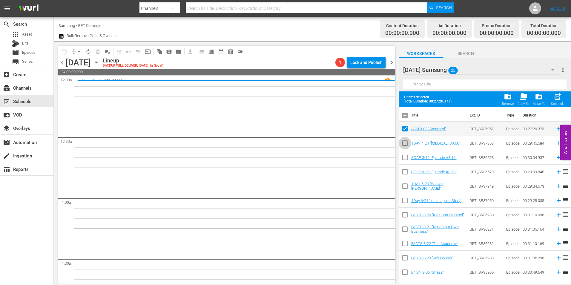
click at [403, 146] on input "checkbox" at bounding box center [405, 144] width 13 height 13
checkbox input "true"
click at [404, 157] on input "checkbox" at bounding box center [405, 158] width 13 height 13
checkbox input "true"
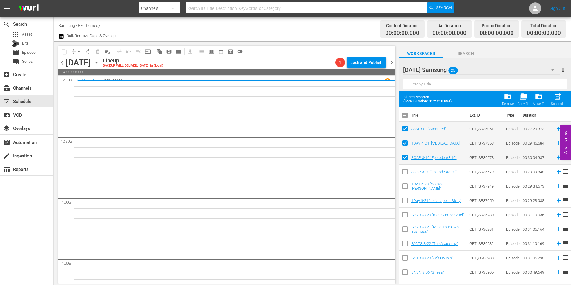
click at [402, 175] on input "checkbox" at bounding box center [405, 173] width 13 height 13
checkbox input "true"
click at [404, 188] on input "checkbox" at bounding box center [405, 187] width 13 height 13
checkbox input "true"
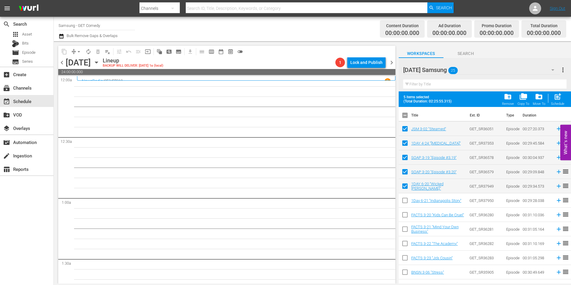
click at [404, 200] on input "checkbox" at bounding box center [405, 201] width 13 height 13
checkbox input "true"
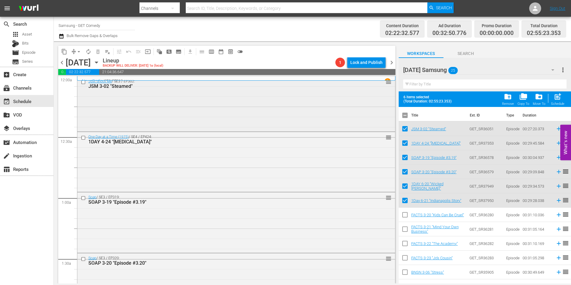
click at [185, 113] on div "Just Shoot Me / SE3 / EP302: JSM 3-02 "Steamed" reorder" at bounding box center [236, 103] width 318 height 54
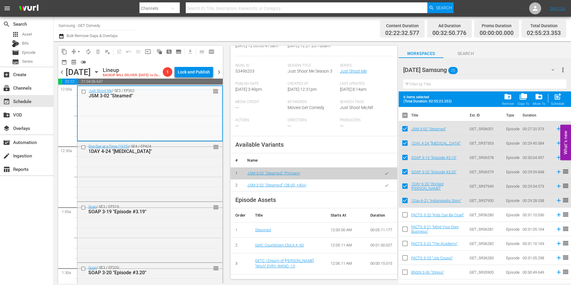
scroll to position [119, 0]
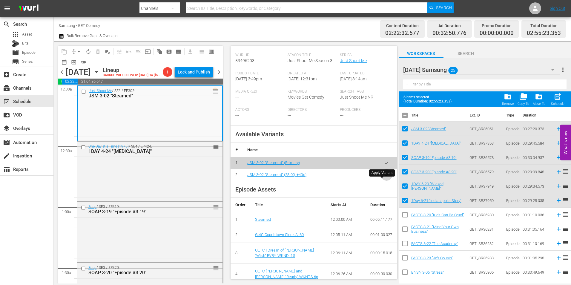
click at [384, 177] on icon "button" at bounding box center [386, 175] width 4 height 4
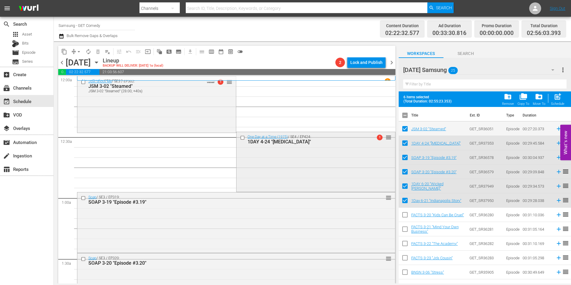
click at [325, 177] on div "One Day at a Time (1975) / SE4 / EP424: 1DAY 4-24 "Fear of Success" 1 reorder" at bounding box center [316, 161] width 159 height 59
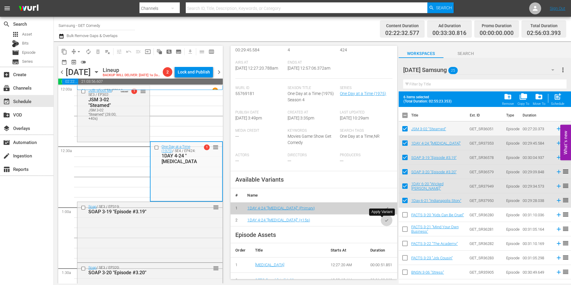
click at [385, 222] on button "button" at bounding box center [387, 220] width 12 height 12
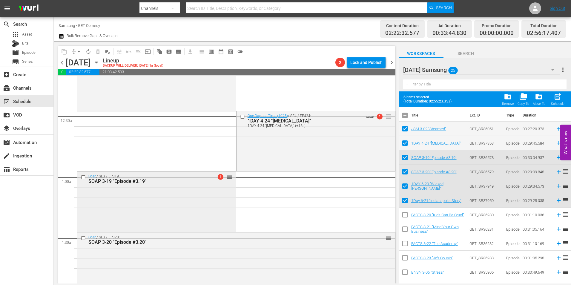
scroll to position [60, 0]
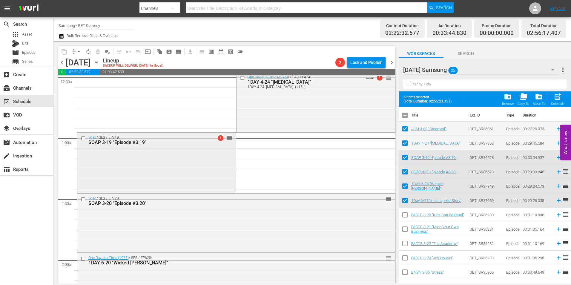
click at [176, 156] on div "Soap / SE3 / EP319: SOAP 3-19 "Episode #3.19" 1 reorder" at bounding box center [156, 162] width 159 height 59
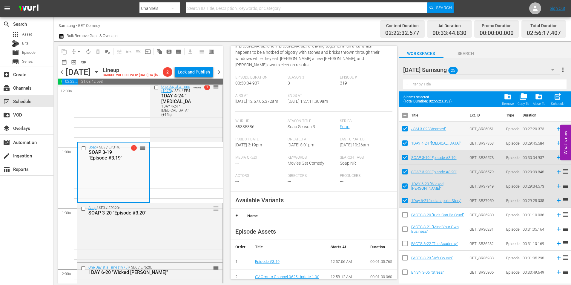
scroll to position [90, 0]
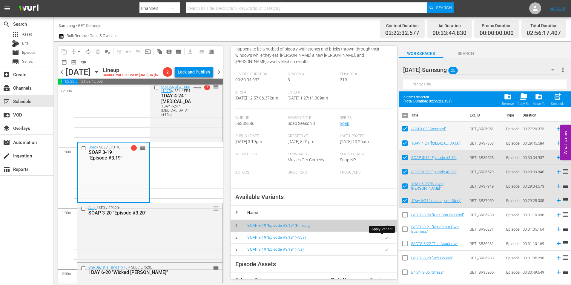
click at [385, 239] on icon "button" at bounding box center [386, 237] width 3 height 2
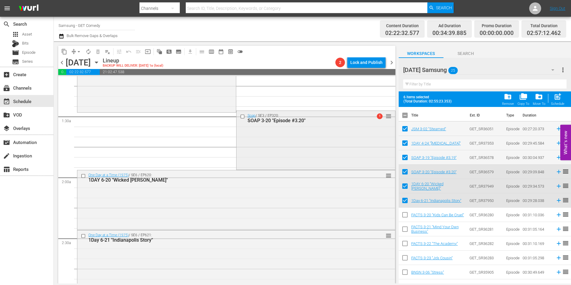
scroll to position [149, 0]
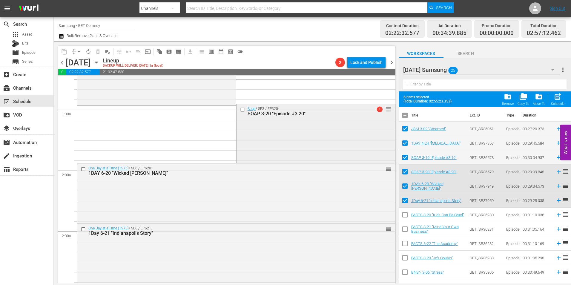
click at [314, 125] on div "Soap / SE3 / EP320: SOAP 3-20 "Episode #3.20" 1 reorder" at bounding box center [316, 132] width 159 height 57
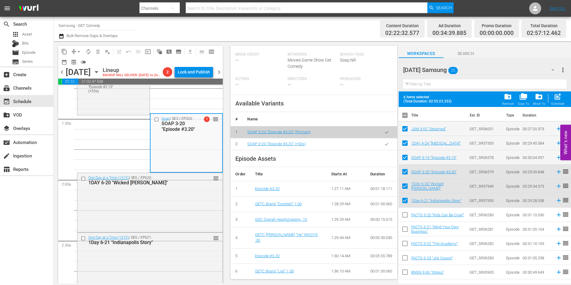
scroll to position [209, 0]
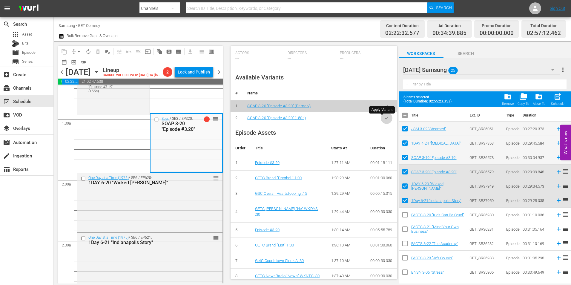
click at [384, 119] on button "button" at bounding box center [387, 118] width 12 height 12
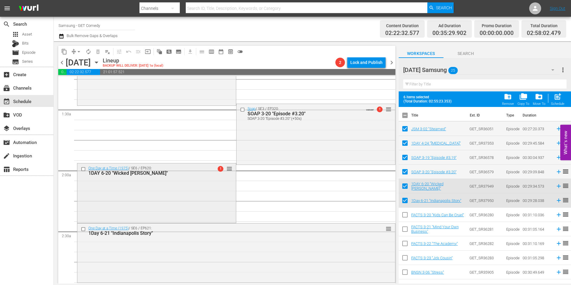
click at [196, 180] on div "One Day at a Time (1975) / SE6 / EP620: 1DAY 6-20 "Wicked Ann" 1 reorder" at bounding box center [156, 192] width 159 height 58
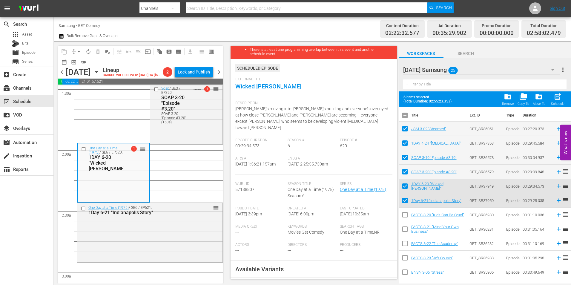
scroll to position [90, 0]
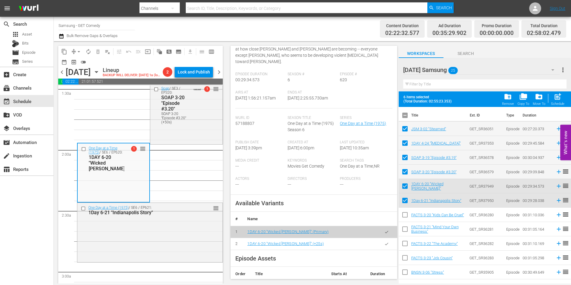
click at [384, 245] on icon "button" at bounding box center [386, 244] width 4 height 4
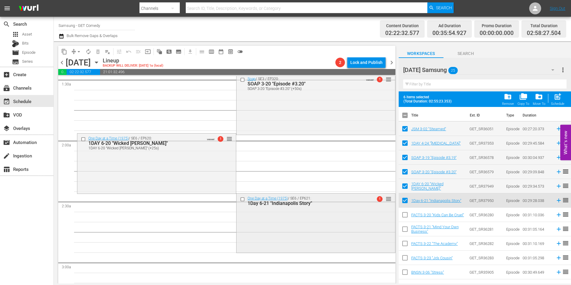
click at [266, 215] on div "One Day at a Time (1975) / SE6 / EP621: 1Day 6-21 "Indianapolis Story" 1 reorder" at bounding box center [316, 223] width 159 height 58
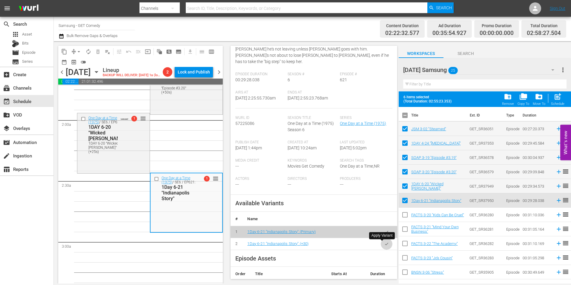
click at [385, 244] on icon "button" at bounding box center [386, 244] width 3 height 2
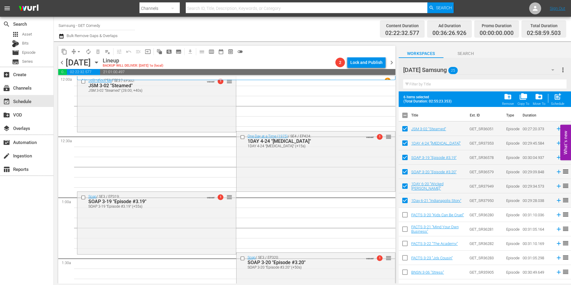
scroll to position [0, 0]
click at [150, 100] on div "Just Shoot Me / SE3 / EP302: JSM 3-02 "Steamed" JSM 3-02 "Steamed" (28:00; +40s…" at bounding box center [156, 103] width 159 height 55
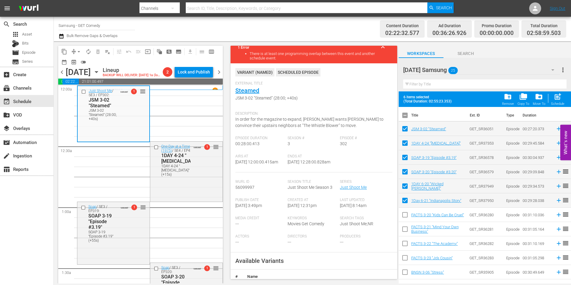
scroll to position [90, 0]
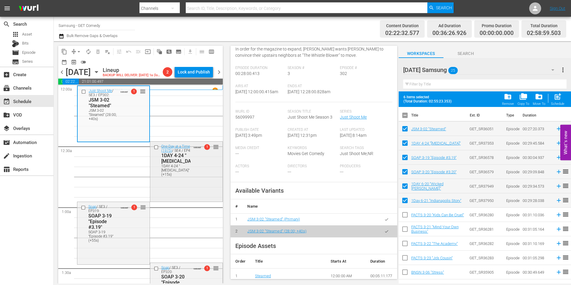
click at [199, 179] on div "One Day at a Time (1975) / SE4 / EP424: 1DAY 4-24 "Fear of Success" 1DAY 4-24 "…" at bounding box center [186, 160] width 72 height 37
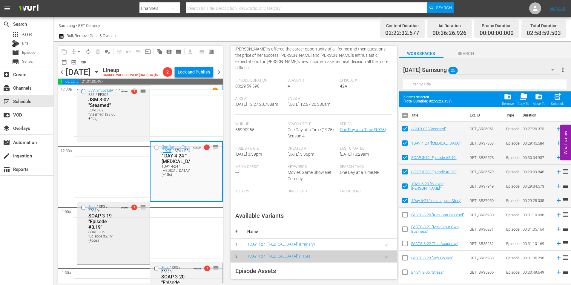
click at [108, 243] on div "SOAP 3-19 "Episode #3.19" (+55s)" at bounding box center [102, 236] width 29 height 13
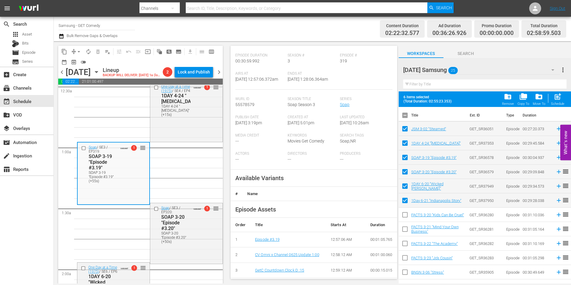
scroll to position [119, 0]
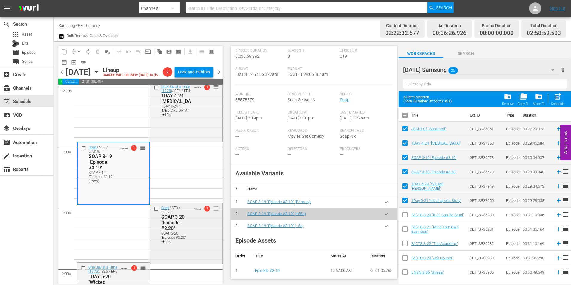
click at [171, 244] on div "SOAP 3-20 "Episode #3.20" (+50s)" at bounding box center [175, 237] width 29 height 13
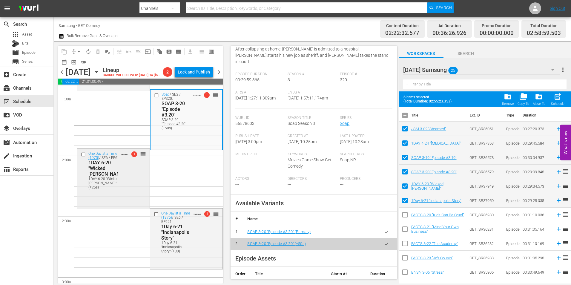
scroll to position [179, 0]
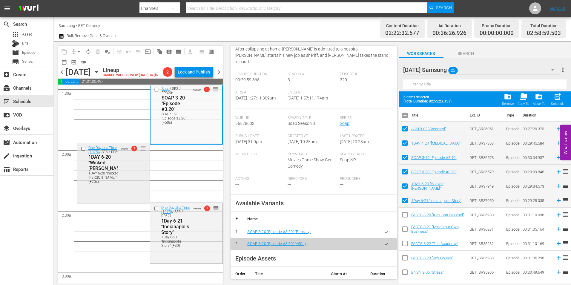
click at [124, 199] on div "One Day at a Time (1975) / SE6 / EP620: 1DAY 6-20 "Wicked Ann" 1DAY 6-20 "Wicke…" at bounding box center [113, 172] width 72 height 59
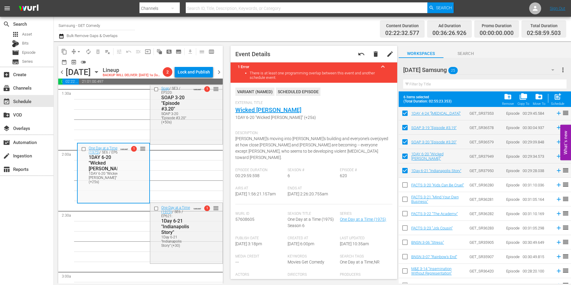
scroll to position [149, 0]
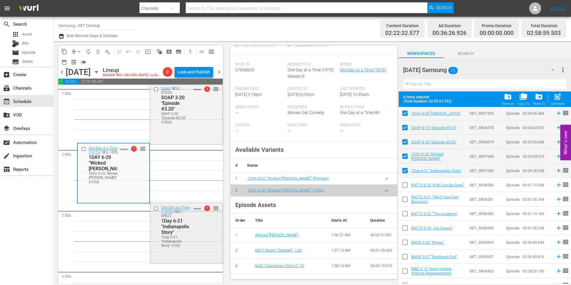
click at [182, 231] on div "1Day 6-21 "Indianapolis Story"" at bounding box center [175, 226] width 29 height 17
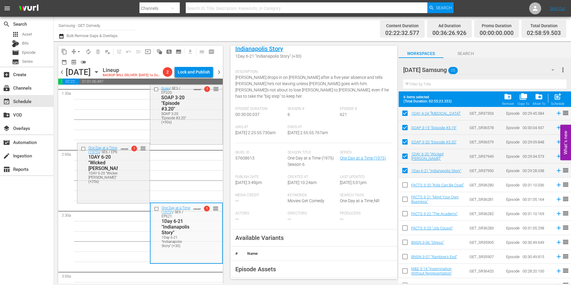
scroll to position [119, 0]
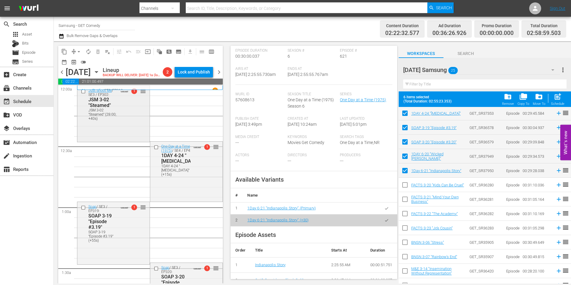
click at [139, 139] on div "Just Shoot Me / SE3 / EP302: JSM 3-02 "Steamed" JSM 3-02 "Steamed" (28:00; +40s…" at bounding box center [113, 113] width 72 height 55
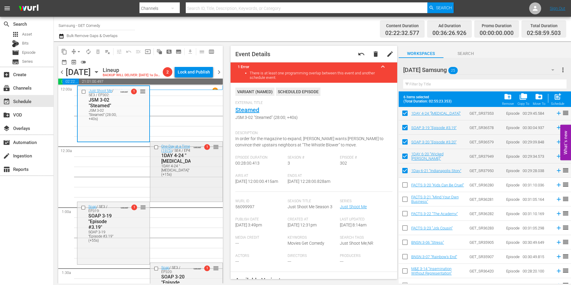
click at [180, 177] on div "1DAY 4-24 "[MEDICAL_DATA]" (+15s)" at bounding box center [179, 170] width 37 height 13
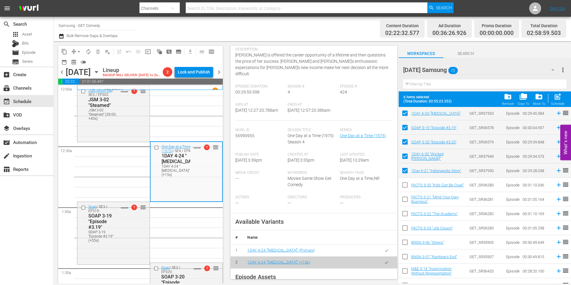
scroll to position [90, 0]
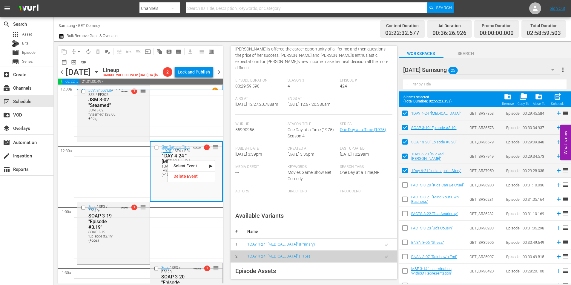
click at [272, 120] on div "VARIANT ( NAMED ) Scheduled Episode External Title [MEDICAL_DATA] 1DAY 4-24 "[M…" at bounding box center [313, 102] width 157 height 209
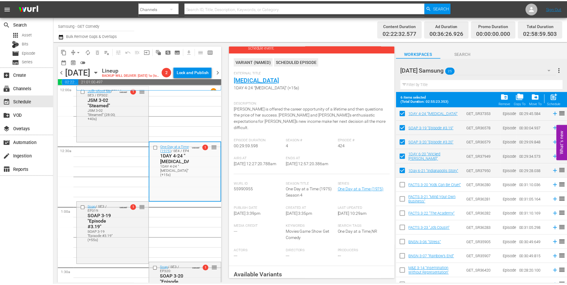
scroll to position [0, 0]
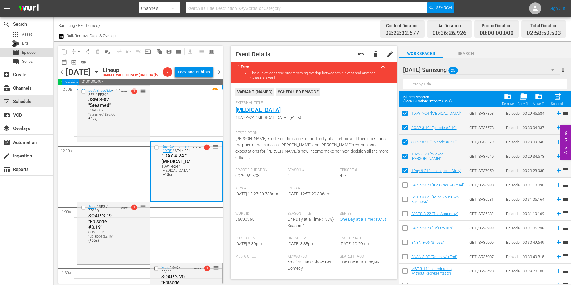
click at [29, 50] on span "Episode" at bounding box center [28, 53] width 13 height 6
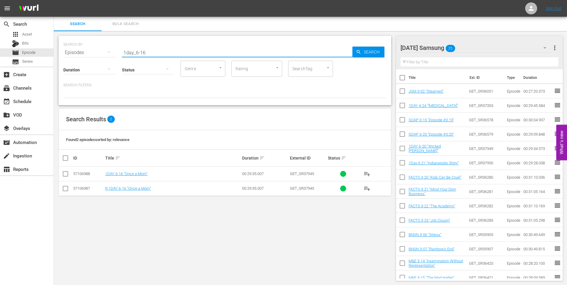
drag, startPoint x: 157, startPoint y: 50, endPoint x: 136, endPoint y: 56, distance: 22.1
click at [136, 56] on div "SEARCH BY Search By Episodes Search ID, Title, Description, Keywords, or Catego…" at bounding box center [225, 70] width 332 height 69
type input "1day_4-24"
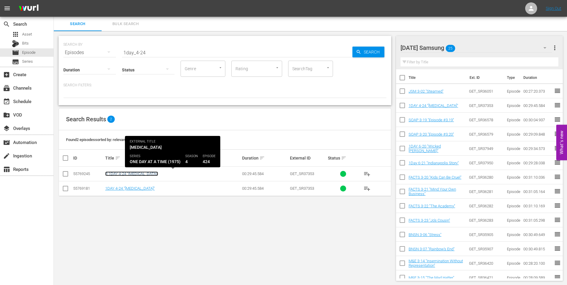
click at [120, 172] on link "R 1DAY 4-24 "[MEDICAL_DATA]"" at bounding box center [131, 173] width 53 height 4
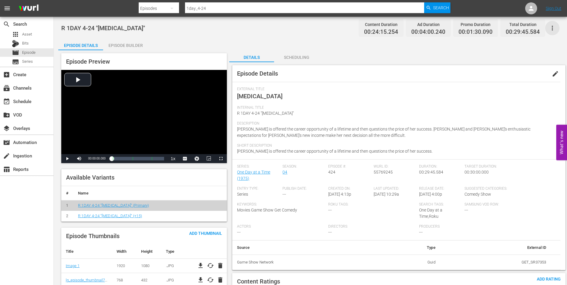
click at [551, 29] on icon "button" at bounding box center [551, 27] width 7 height 7
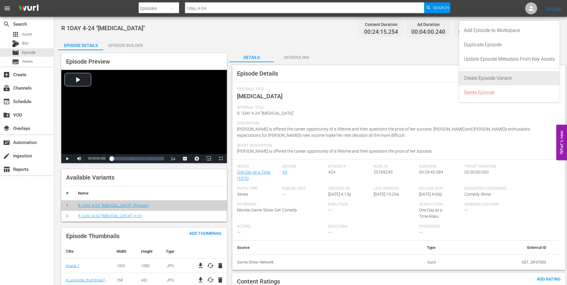
click at [511, 79] on div "Create Episode Variant" at bounding box center [509, 78] width 91 height 14
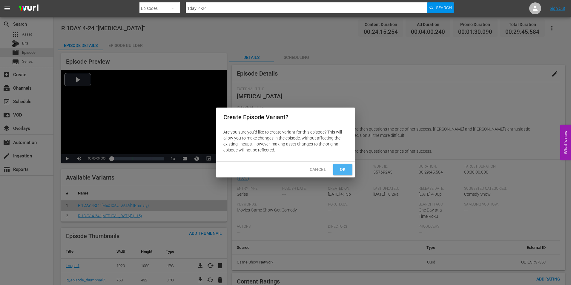
click at [345, 171] on span "Ok" at bounding box center [343, 169] width 10 height 7
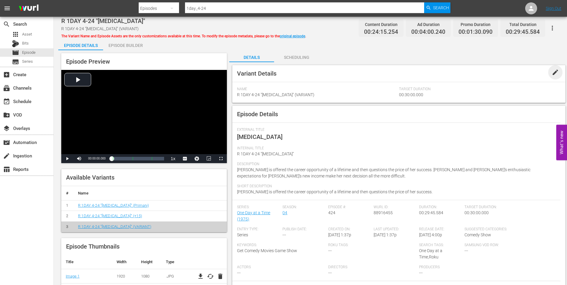
click at [553, 72] on span "edit" at bounding box center [554, 72] width 7 height 7
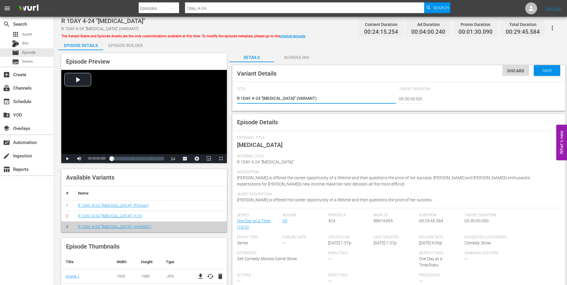
drag, startPoint x: 313, startPoint y: 97, endPoint x: 297, endPoint y: 99, distance: 16.2
click at [297, 99] on textarea "R 1DAY 4-24 "Fear of Success" (VARIANT)" at bounding box center [316, 98] width 159 height 7
type textarea "R 1DAY 4-24 "Fear of Success" (+)"
type textarea "R 1DAY 4-24 "Fear of Success" (+4)"
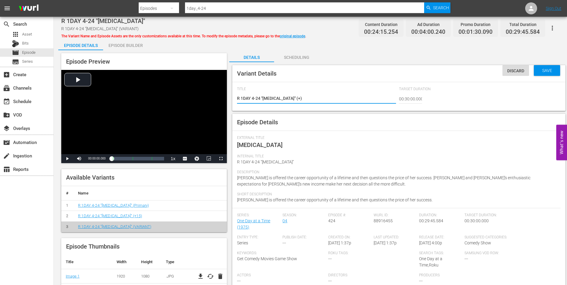
type textarea "R 1DAY 4-24 "Fear of Success" (+4)"
type textarea "R 1DAY 4-24 "Fear of Success" (+45)"
type textarea "R 1DAY 4-24 "[MEDICAL_DATA]" (+45s)"
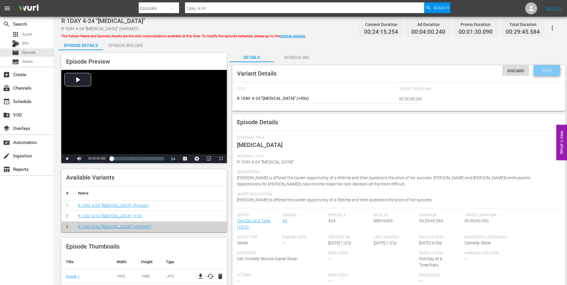
click at [549, 69] on span "Save" at bounding box center [546, 70] width 19 height 5
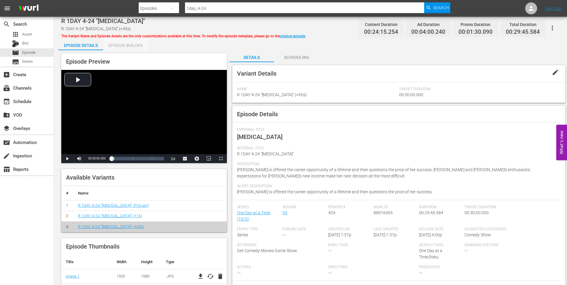
click at [137, 48] on div "Episode Builder" at bounding box center [125, 45] width 45 height 14
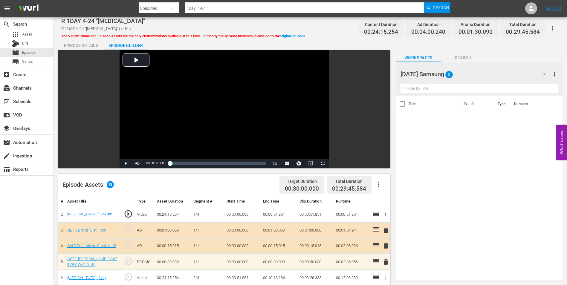
click at [467, 52] on button "Search" at bounding box center [463, 56] width 45 height 12
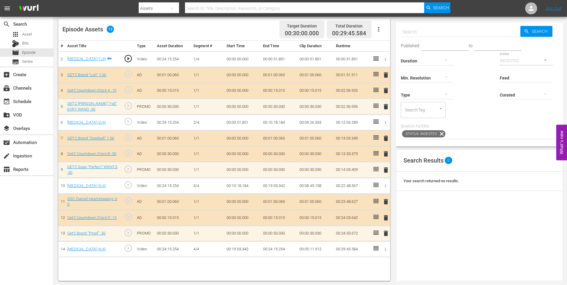
scroll to position [156, 0]
click at [467, 35] on input "text" at bounding box center [460, 32] width 119 height 14
paste input "CV Brand Evergreen "Stars" V2 :"
type input "CV Brand Evergreen "Stars" V2 :"
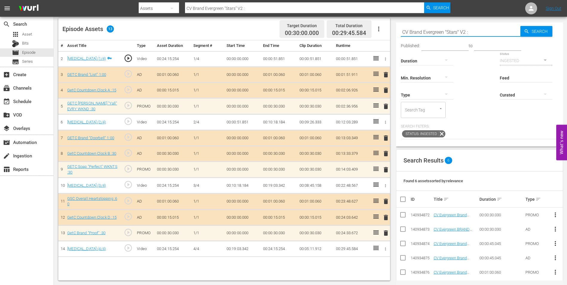
drag, startPoint x: 464, startPoint y: 32, endPoint x: 461, endPoint y: 33, distance: 3.1
click at [461, 33] on input "CV Brand Evergreen "Stars" V2 :" at bounding box center [460, 32] width 119 height 14
click at [437, 28] on input "CV Brand Evergreen "Stars" V2 :" at bounding box center [460, 32] width 119 height 14
click at [426, 30] on input "CV Brand Evergreen "Stars" V2 :" at bounding box center [460, 32] width 119 height 14
drag, startPoint x: 467, startPoint y: 28, endPoint x: 468, endPoint y: 33, distance: 5.4
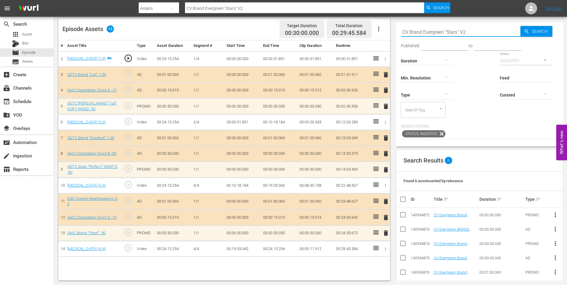
click at [468, 33] on input "CV Brand Evergreen "Stars" V2 :" at bounding box center [460, 32] width 119 height 14
type input "CV Brand Evergreen "Stars" V2 :45"
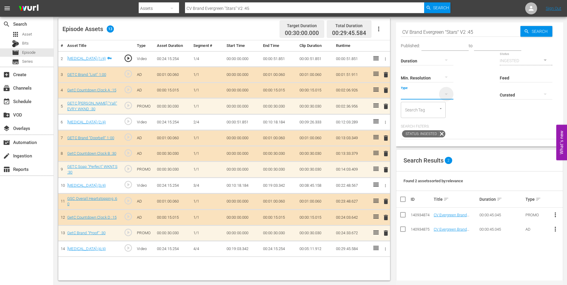
click at [449, 94] on icon "button" at bounding box center [445, 94] width 7 height 7
click at [425, 105] on div "Ad" at bounding box center [427, 104] width 53 height 10
click at [445, 95] on icon "button" at bounding box center [445, 94] width 7 height 7
click at [417, 132] on div "Promo" at bounding box center [427, 133] width 53 height 10
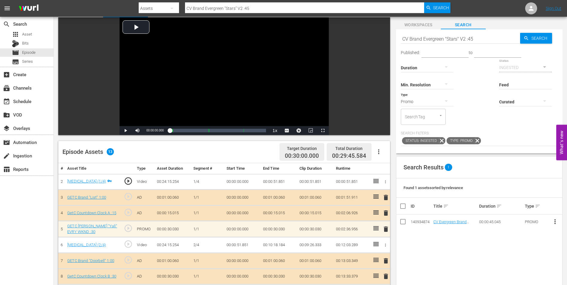
scroll to position [0, 0]
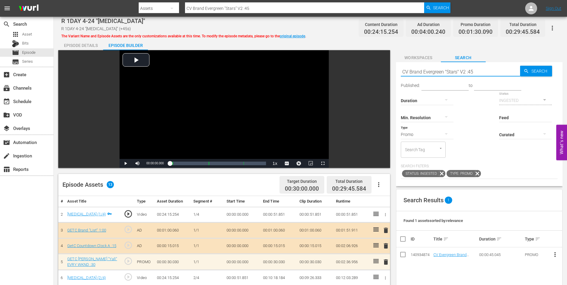
drag, startPoint x: 482, startPoint y: 72, endPoint x: 380, endPoint y: 66, distance: 102.3
click at [380, 66] on div "Video Player is loading. Play Video Play Mute Current Time 00:00:00.000 / Durat…" at bounding box center [310, 243] width 504 height 386
click at [25, 99] on div "event_available Schedule" at bounding box center [16, 100] width 33 height 5
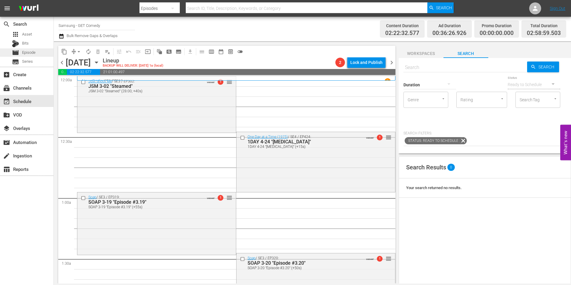
click at [43, 51] on div "movie Episode" at bounding box center [26, 52] width 53 height 8
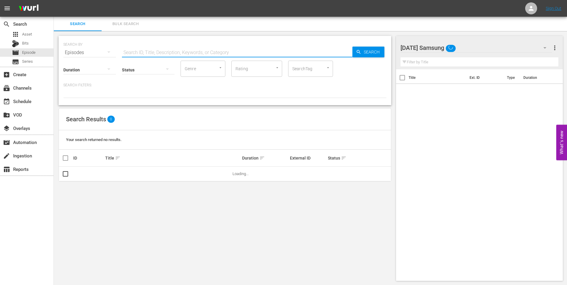
click at [151, 50] on input "text" at bounding box center [237, 52] width 230 height 14
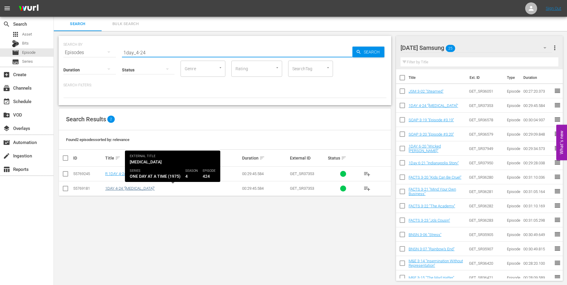
type input "1day_4-24"
click at [116, 190] on link "1DAY 4-24 "Fear of Success"" at bounding box center [130, 188] width 50 height 4
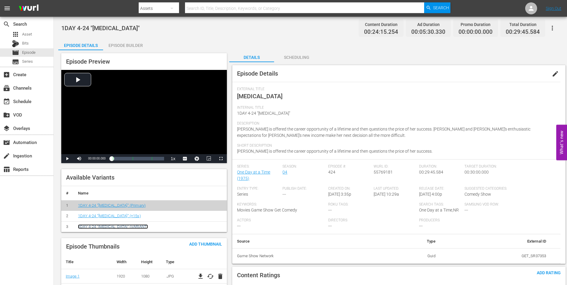
click at [137, 226] on link "1DAY 4-24 "Fear of Success" (VARIANT)" at bounding box center [113, 226] width 70 height 4
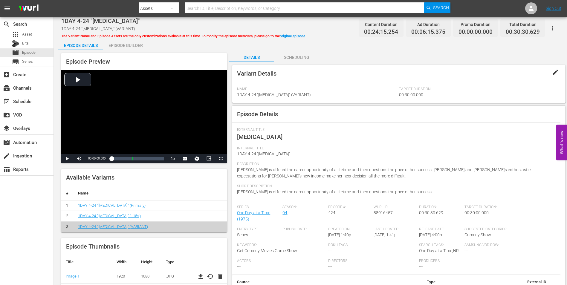
click at [556, 72] on span "edit" at bounding box center [554, 72] width 7 height 7
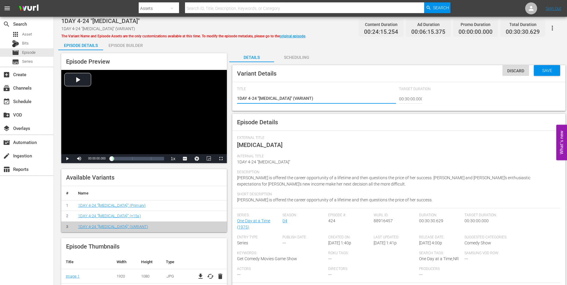
drag, startPoint x: 310, startPoint y: 97, endPoint x: 292, endPoint y: 100, distance: 18.1
click at [292, 100] on textarea "1DAY 4-24 "Fear of Success" (VARIANT)" at bounding box center [316, 98] width 159 height 7
type textarea "1DAY 4-24 "Fear of Success" (+)"
type textarea "1DAY 4-24 "Fear of Success" (+4)"
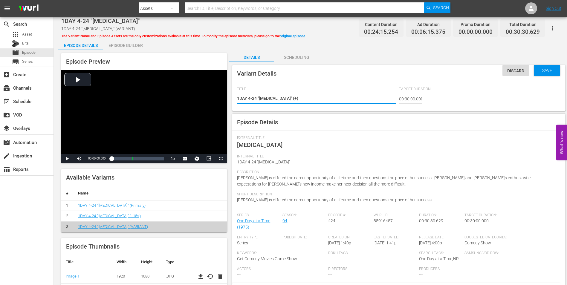
type textarea "1DAY 4-24 "Fear of Success" (+4)"
type textarea "1DAY 4-24 "Fear of Success" (+45)"
type textarea "1DAY 4-24 "Fear of Success" (+45s)"
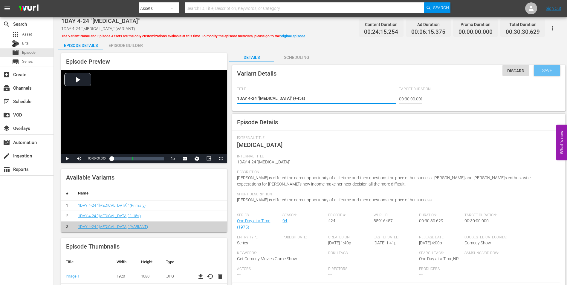
click at [542, 69] on span "Save" at bounding box center [546, 70] width 19 height 5
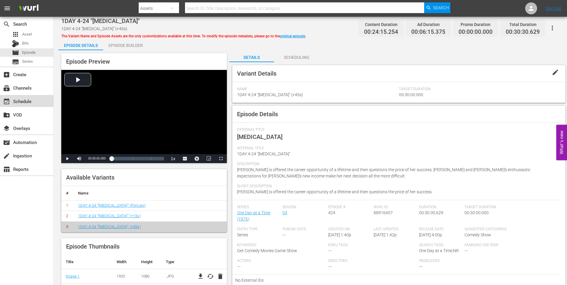
click at [24, 98] on div "event_available Schedule" at bounding box center [16, 100] width 33 height 5
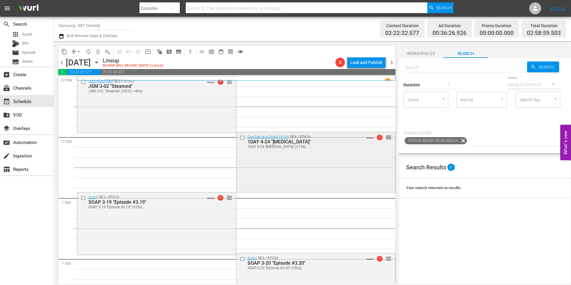
click at [300, 167] on div "One Day at a Time (1975) / SE4 / EP424: 1DAY 4-24 "Fear of Success" 1DAY 4-24 "…" at bounding box center [316, 161] width 159 height 59
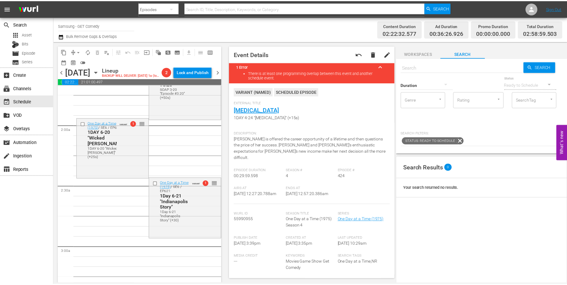
scroll to position [209, 0]
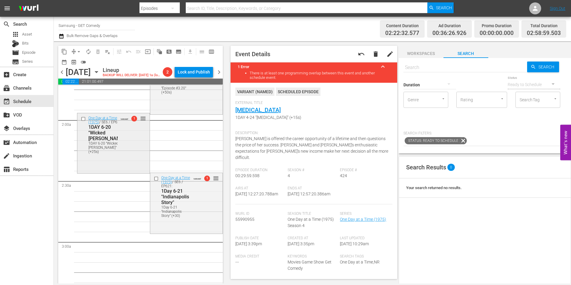
click at [127, 172] on div "One Day at a Time (1975) / SE6 / EP620: 1DAY 6-20 "Wicked Ann" 1DAY 6-20 "Wicke…" at bounding box center [113, 142] width 72 height 59
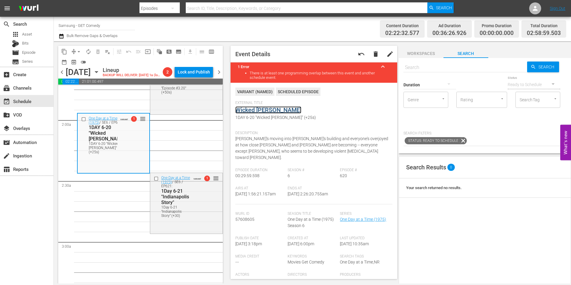
click at [253, 111] on link "Wicked [PERSON_NAME]" at bounding box center [268, 109] width 66 height 7
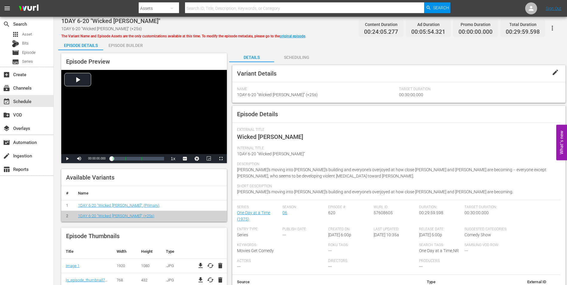
click at [553, 23] on button "button" at bounding box center [552, 28] width 14 height 14
click at [553, 30] on icon "button" at bounding box center [551, 27] width 7 height 7
click at [128, 207] on link "1DAY 6-20 "Wicked Ann" (Primary)" at bounding box center [118, 205] width 81 height 4
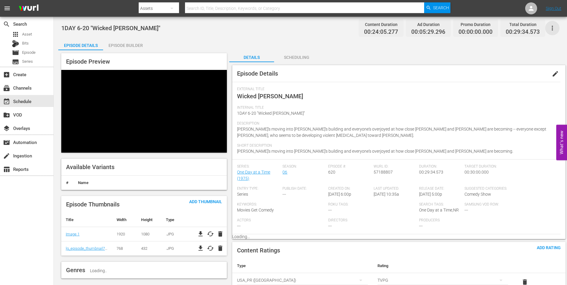
click at [551, 30] on icon "button" at bounding box center [551, 27] width 7 height 7
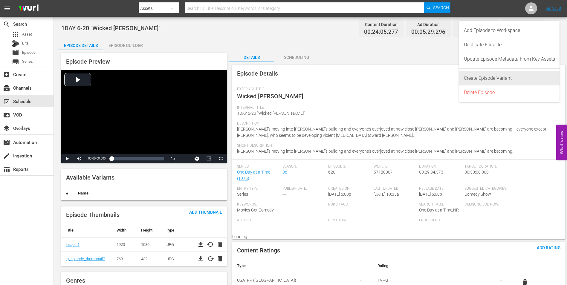
click at [503, 79] on div "Create Episode Variant" at bounding box center [509, 78] width 91 height 14
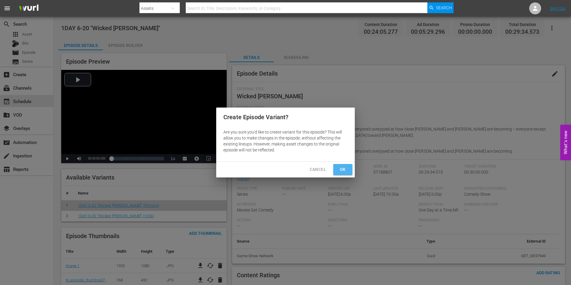
click at [344, 170] on span "Ok" at bounding box center [343, 169] width 10 height 7
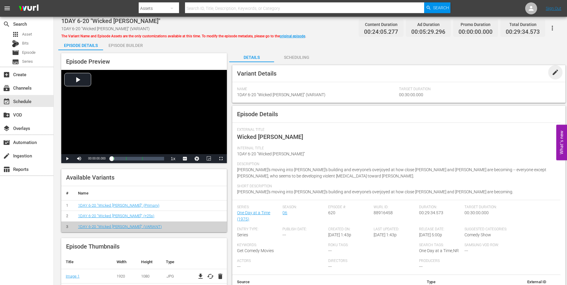
click at [555, 72] on span "edit" at bounding box center [554, 72] width 7 height 7
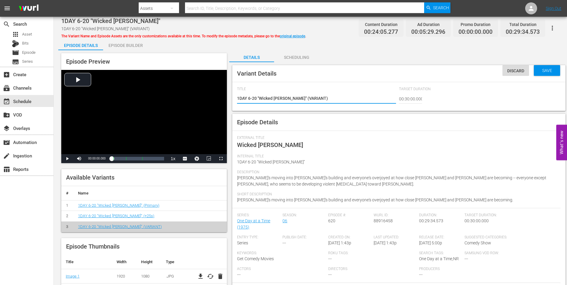
drag, startPoint x: 302, startPoint y: 99, endPoint x: 285, endPoint y: 100, distance: 17.3
click at [285, 100] on textarea "1DAY 6-20 "Wicked Ann" (VARIANT)" at bounding box center [316, 98] width 159 height 7
type textarea "1DAY 6-20 "Wicked Ann" (+)"
type textarea "1DAY 6-20 "Wicked Ann" (+5)"
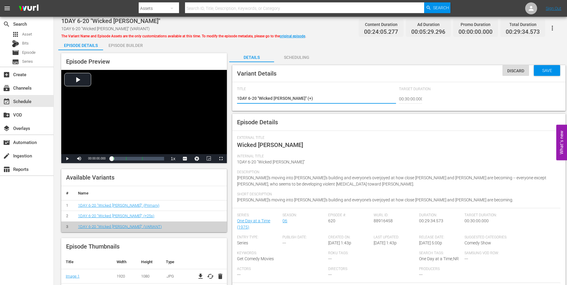
type textarea "1DAY 6-20 "Wicked Ann" (+5)"
type textarea "1DAY 6-20 "Wicked Ann" (+55)"
click at [544, 72] on span "Save" at bounding box center [546, 70] width 19 height 5
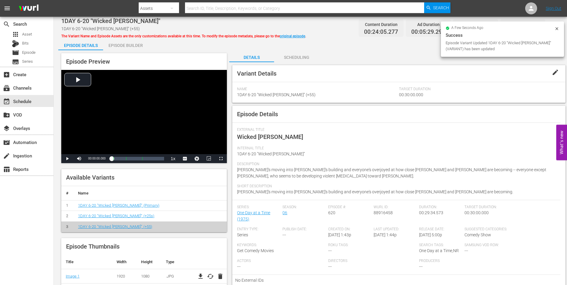
click at [557, 73] on span "edit" at bounding box center [554, 72] width 7 height 7
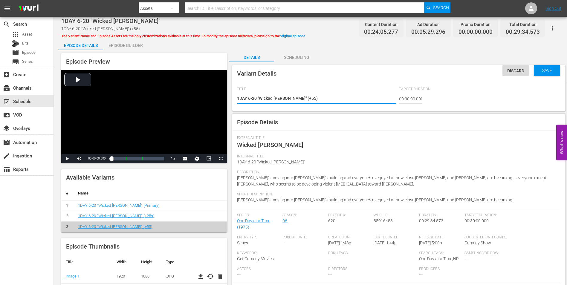
click at [291, 99] on textarea "1DAY 6-20 "Wicked Ann" (+55)" at bounding box center [316, 98] width 159 height 7
type textarea "1DAY 6-20 "Wicked Ann" (+55s)"
click at [553, 70] on span "Save" at bounding box center [546, 70] width 19 height 5
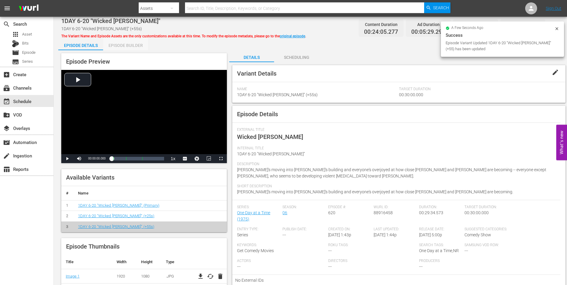
click at [143, 47] on div "Episode Builder" at bounding box center [125, 45] width 45 height 14
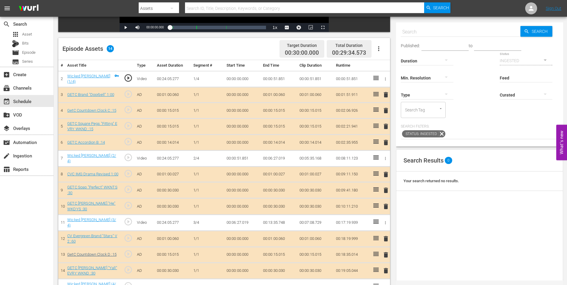
scroll to position [149, 0]
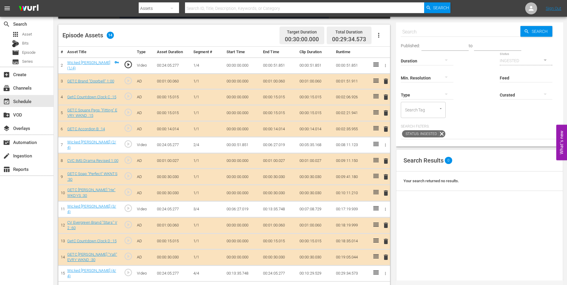
click at [387, 127] on span "delete" at bounding box center [385, 128] width 7 height 7
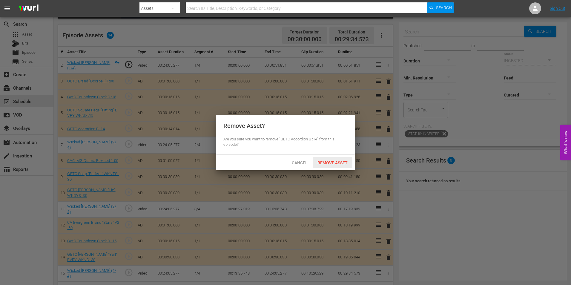
click at [344, 161] on span "Remove Asset" at bounding box center [333, 162] width 40 height 5
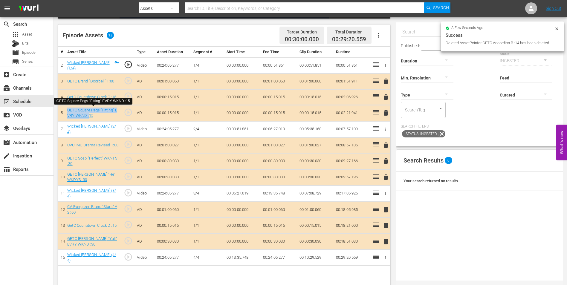
drag, startPoint x: 66, startPoint y: 106, endPoint x: 89, endPoint y: 118, distance: 26.4
click at [89, 118] on td "GETC Square Pegs "Fitting" EVRY WKND :15" at bounding box center [93, 113] width 56 height 16
copy link "GETC Square Pegs "Fitting" EVRY WKND :"
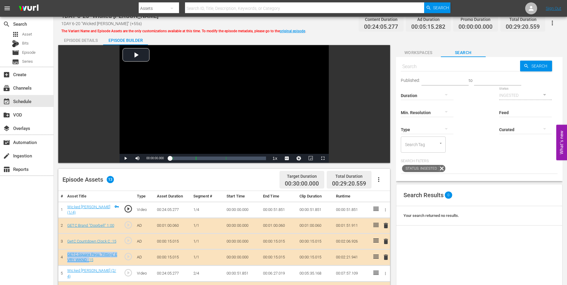
scroll to position [0, 0]
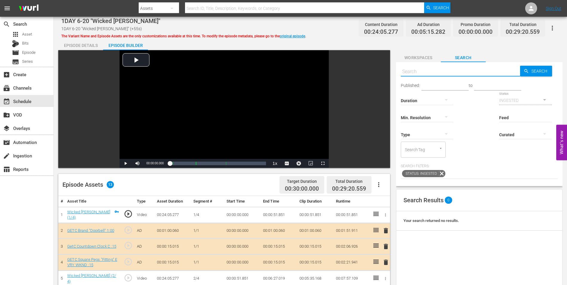
click at [442, 74] on input "text" at bounding box center [460, 72] width 119 height 14
paste input "GETC Square Pegs "Fitting" EVRY WKND :"
type input "GETC Square Pegs "Fitting" EVRY WKND :30"
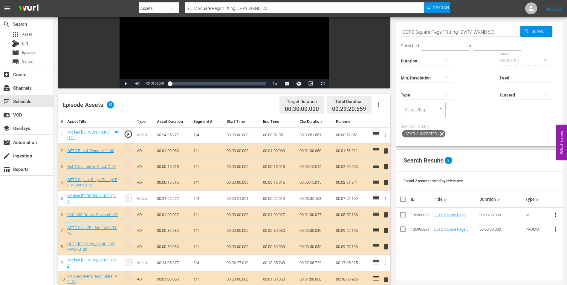
scroll to position [90, 0]
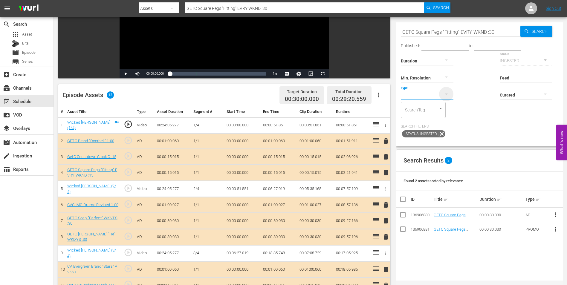
click at [443, 93] on icon "button" at bounding box center [445, 94] width 7 height 7
click at [425, 105] on div "Ad" at bounding box center [427, 104] width 53 height 10
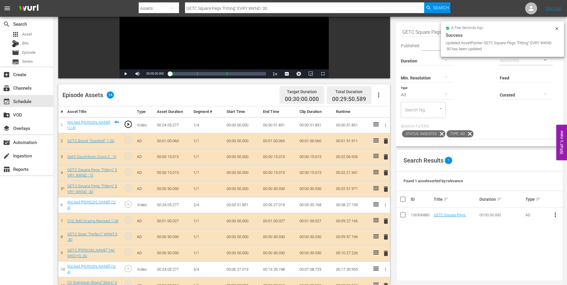
click at [385, 174] on span "delete" at bounding box center [385, 172] width 7 height 7
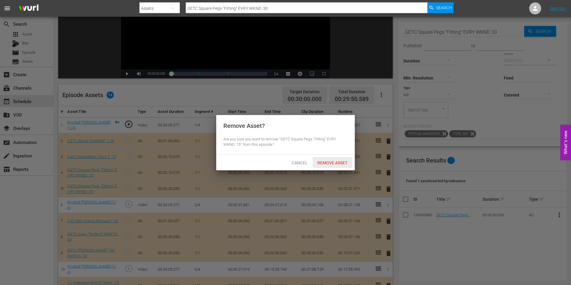
click at [343, 163] on span "Remove Asset" at bounding box center [333, 162] width 40 height 5
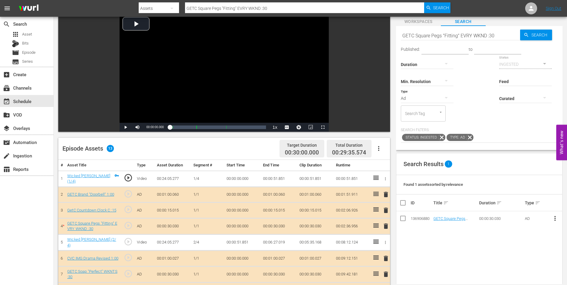
scroll to position [0, 0]
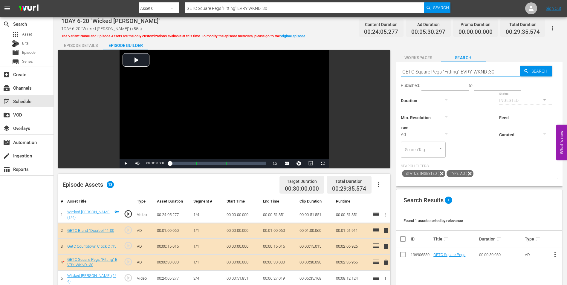
drag, startPoint x: 499, startPoint y: 73, endPoint x: 372, endPoint y: 66, distance: 127.4
click at [372, 66] on div "Video Player is loading. Play Video Play Mute Current Time 00:00:00.000 / Durat…" at bounding box center [310, 243] width 504 height 386
paste input "CVC 12/23 IMG Drama Revised :"
type input "CVC 12/23 IMG Drama Revised :"
click at [426, 72] on input "CVC 12/23 IMG Drama Revised :" at bounding box center [460, 72] width 119 height 14
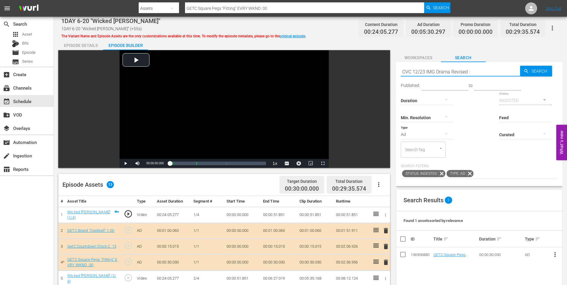
type input "CVC 12/23 IMG Drama Revised :"
type input "CVC IMG Drama Revised :"
type input "CVC IMG Drama Revised :45"
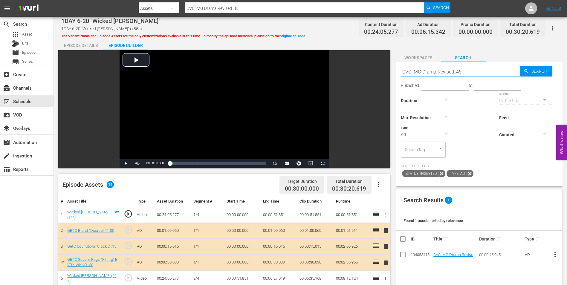
drag, startPoint x: 476, startPoint y: 74, endPoint x: 381, endPoint y: 67, distance: 94.7
click at [381, 67] on div "Video Player is loading. Play Video Play Mute Current Time 00:00:00.000 / Durat…" at bounding box center [310, 243] width 504 height 386
paste input "GETC Accordion A :"
type input "GETC Accordion A :10"
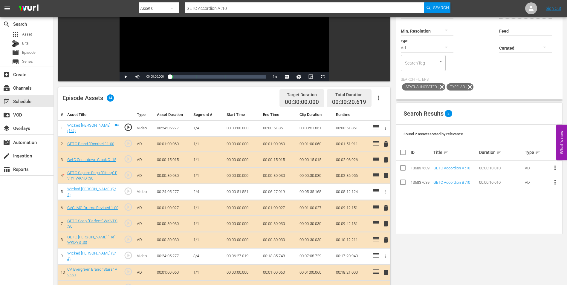
scroll to position [90, 0]
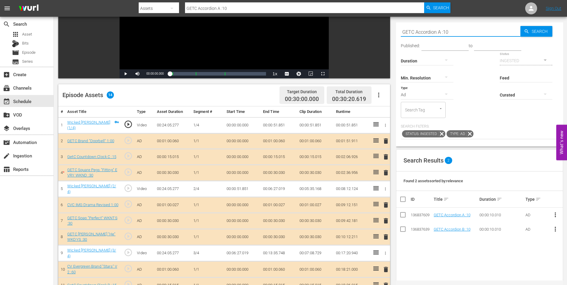
drag, startPoint x: 443, startPoint y: 30, endPoint x: 464, endPoint y: 34, distance: 20.9
click at [464, 34] on input "GETC Accordion A :10" at bounding box center [460, 32] width 119 height 14
type input "GETC Accordion A :09"
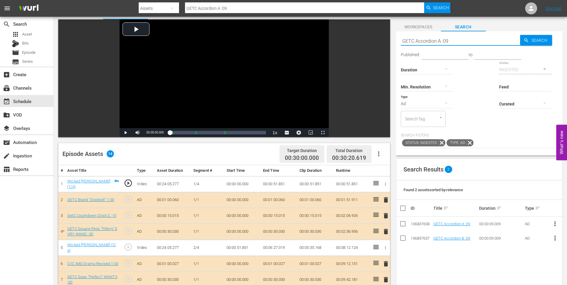
scroll to position [60, 0]
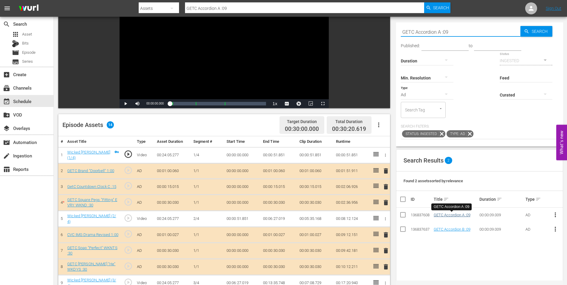
type input "GETC Accordion A :09"
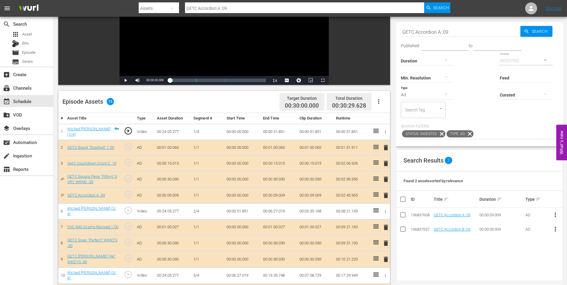
scroll to position [119, 0]
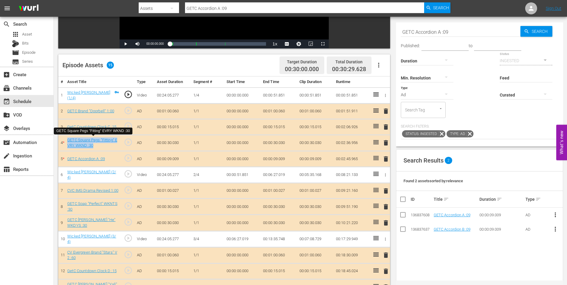
drag, startPoint x: 66, startPoint y: 140, endPoint x: 93, endPoint y: 148, distance: 28.0
click at [93, 148] on td "GETC Square Pegs "Fitting" EVRY WKND :30" at bounding box center [93, 143] width 56 height 16
copy link "GETC Square Pegs "Fitting" EVRY WKND :30"
drag, startPoint x: 66, startPoint y: 155, endPoint x: 105, endPoint y: 163, distance: 40.1
click at [105, 163] on td "GETC Accordion A :09" at bounding box center [93, 159] width 56 height 16
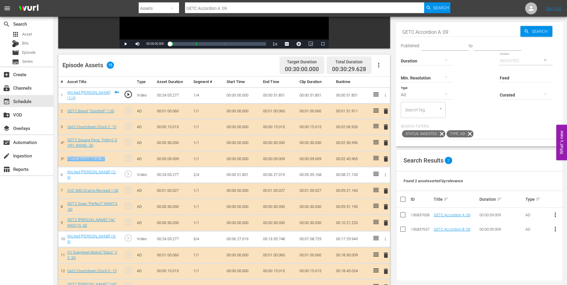
copy link "GETC Accordion A :09"
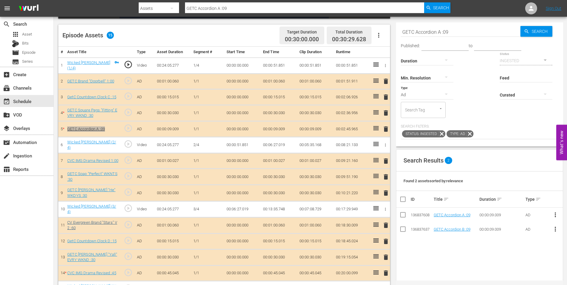
scroll to position [164, 0]
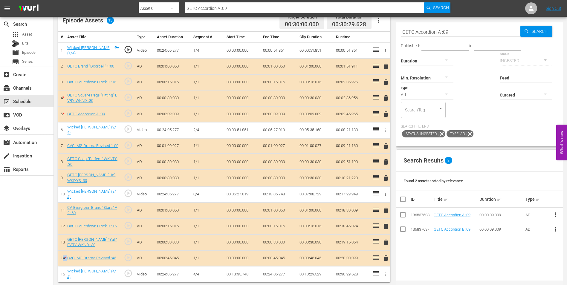
click at [65, 260] on tr "14 * CVC IMG Drama Revised :45 play_circle_outline AD 00:00:45.045 1/1 00:00:00…" at bounding box center [224, 258] width 332 height 16
click at [65, 259] on td "14 *" at bounding box center [61, 258] width 7 height 16
drag, startPoint x: 67, startPoint y: 257, endPoint x: 116, endPoint y: 262, distance: 49.2
click at [116, 262] on td "CVC IMG Drama Revised :45" at bounding box center [93, 258] width 56 height 16
copy link "CVC IMG Drama Revised :45"
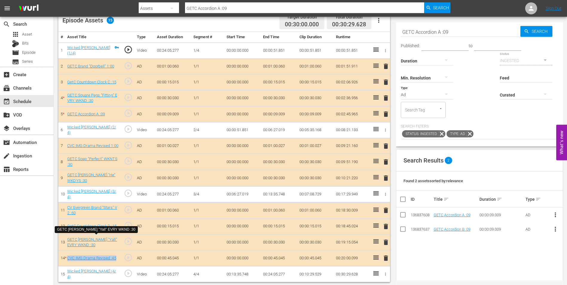
drag, startPoint x: 66, startPoint y: 237, endPoint x: 97, endPoint y: 245, distance: 31.5
click at [97, 245] on td "GETC [PERSON_NAME] "Yall" EVRY WKND :30" at bounding box center [93, 242] width 56 height 16
copy link "GETC [PERSON_NAME] "Yall" EVRY WKND :30"
click at [22, 102] on div "event_available Schedule" at bounding box center [16, 100] width 33 height 5
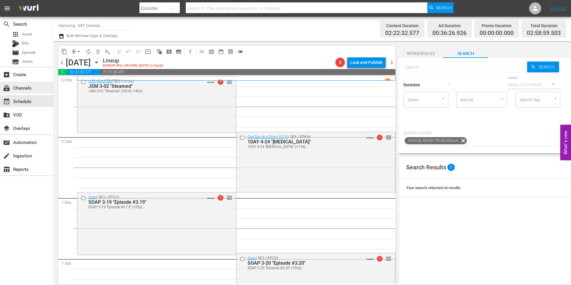
click at [33, 93] on div "subscriptions Channels" at bounding box center [26, 88] width 53 height 12
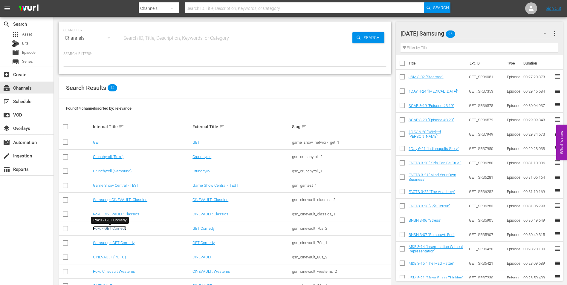
click at [116, 230] on link "Roku - GET Comedy" at bounding box center [109, 228] width 33 height 4
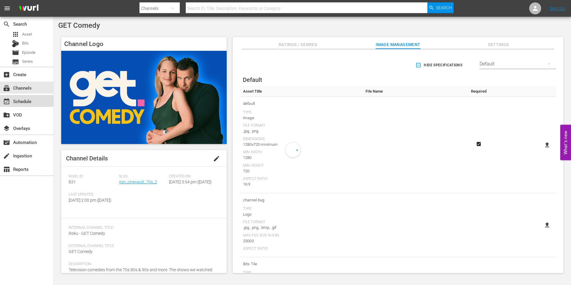
click at [37, 98] on div "event_available Schedule" at bounding box center [26, 101] width 53 height 12
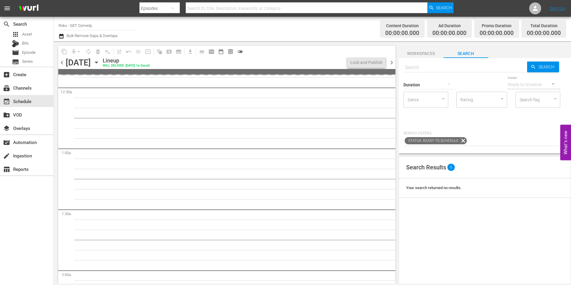
scroll to position [60, 0]
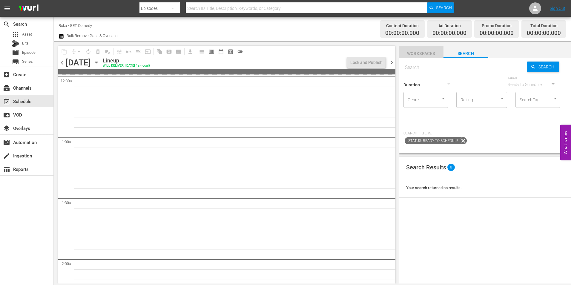
click at [424, 53] on span "Workspaces" at bounding box center [421, 53] width 45 height 7
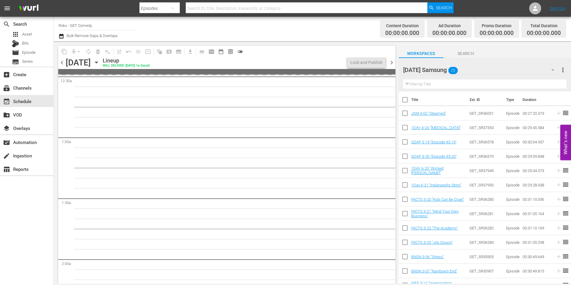
click at [405, 114] on input "checkbox" at bounding box center [405, 114] width 13 height 13
checkbox input "true"
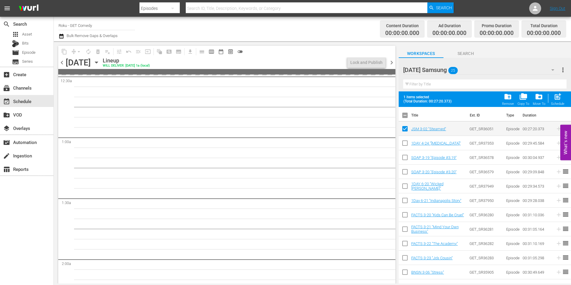
click at [404, 144] on input "checkbox" at bounding box center [405, 144] width 13 height 13
checkbox input "true"
click at [406, 160] on input "checkbox" at bounding box center [405, 158] width 13 height 13
checkbox input "true"
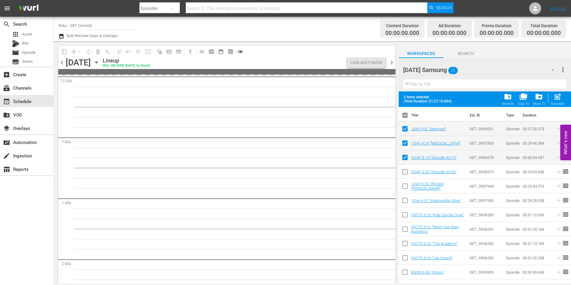
click at [470, 70] on div "Friday Samsung 25" at bounding box center [481, 70] width 157 height 17
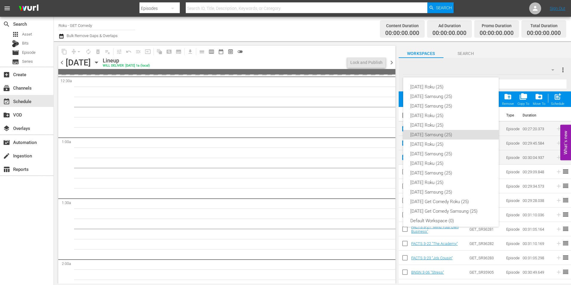
scroll to position [4, 0]
click at [435, 121] on div "Friday Roku (25)" at bounding box center [450, 122] width 81 height 10
checkbox input "false"
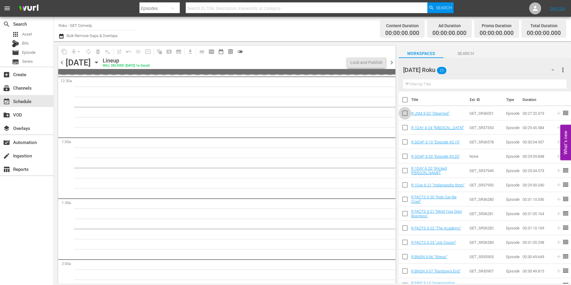
click at [406, 113] on input "checkbox" at bounding box center [405, 114] width 13 height 13
checkbox input "true"
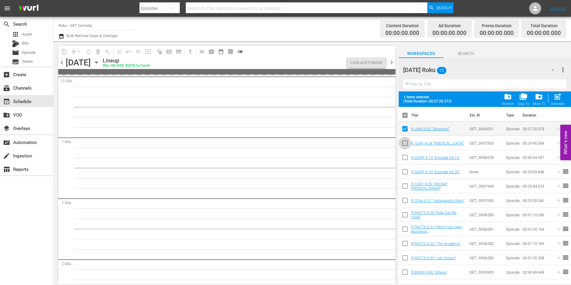
click at [407, 142] on input "checkbox" at bounding box center [405, 144] width 13 height 13
checkbox input "true"
drag, startPoint x: 404, startPoint y: 159, endPoint x: 403, endPoint y: 164, distance: 4.9
click at [404, 159] on input "checkbox" at bounding box center [405, 158] width 13 height 13
checkbox input "true"
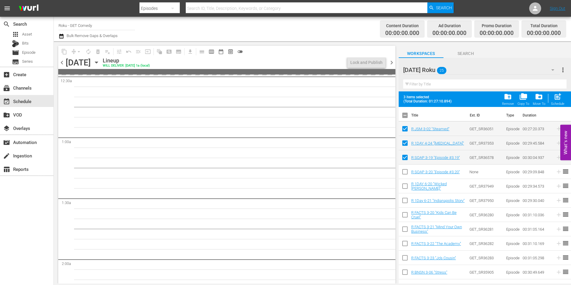
click at [403, 174] on input "checkbox" at bounding box center [405, 173] width 13 height 13
checkbox input "true"
click at [403, 188] on input "checkbox" at bounding box center [405, 187] width 13 height 13
checkbox input "true"
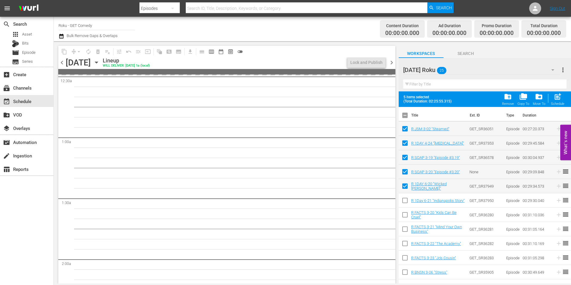
click at [404, 203] on input "checkbox" at bounding box center [405, 201] width 13 height 13
checkbox input "true"
drag, startPoint x: 392, startPoint y: 60, endPoint x: 161, endPoint y: 41, distance: 231.9
click at [392, 61] on span "chevron_right" at bounding box center [391, 62] width 7 height 7
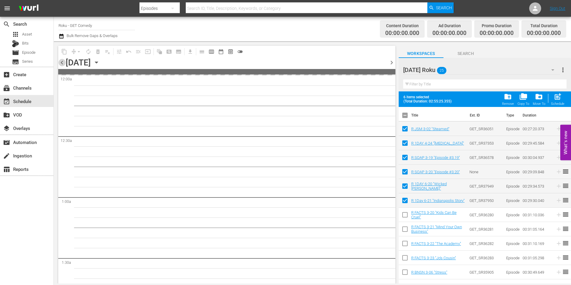
click at [63, 61] on span "chevron_left" at bounding box center [61, 62] width 7 height 7
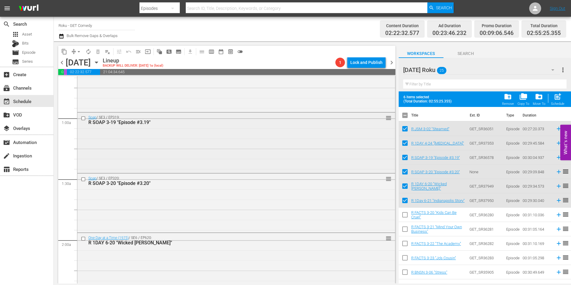
scroll to position [30, 0]
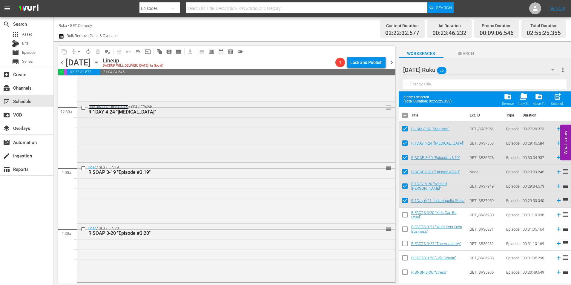
click at [114, 107] on link "One Day at a Time (1975)" at bounding box center [108, 107] width 40 height 4
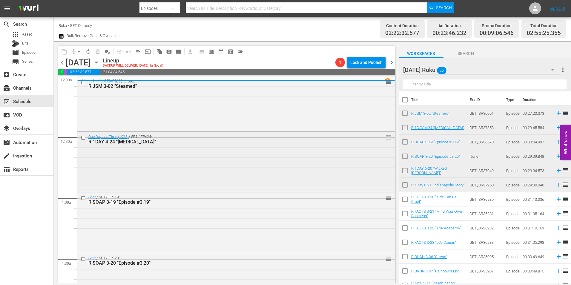
click at [195, 162] on div "One Day at a Time (1975) / SE4 / EP424: R 1DAY 4-24 "Fear of Success" reorder" at bounding box center [236, 161] width 318 height 59
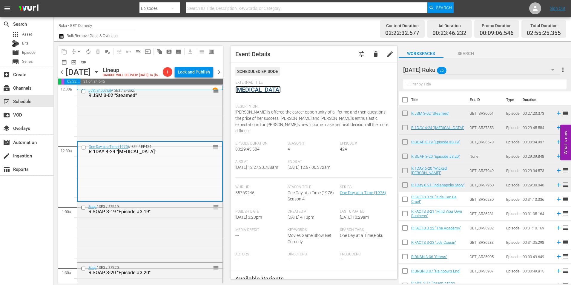
click at [268, 92] on link "[MEDICAL_DATA]" at bounding box center [257, 89] width 45 height 7
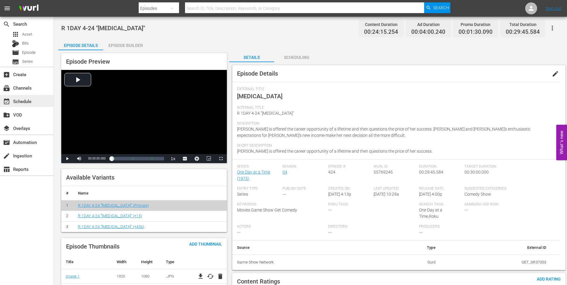
click at [20, 99] on div "event_available Schedule" at bounding box center [16, 100] width 33 height 5
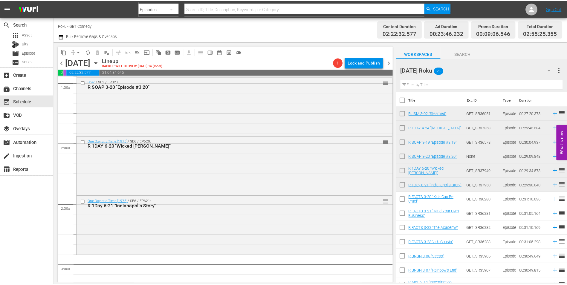
scroll to position [209, 0]
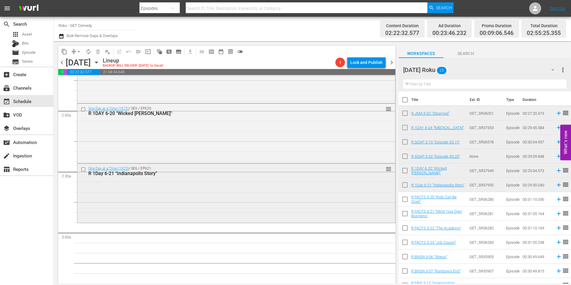
click at [139, 208] on div "One Day at a Time (1975) / SE6 / EP621: R 1Day 6-21 "Indianapolis Story" reorder" at bounding box center [236, 193] width 318 height 58
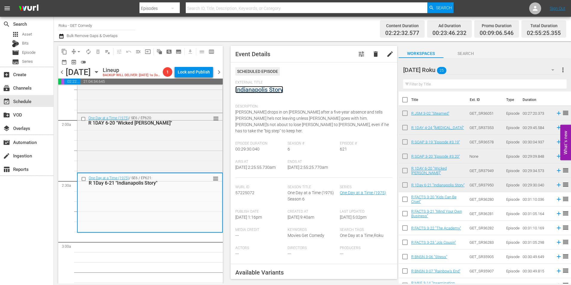
click at [272, 90] on link "Indianapolis Story" at bounding box center [259, 89] width 48 height 7
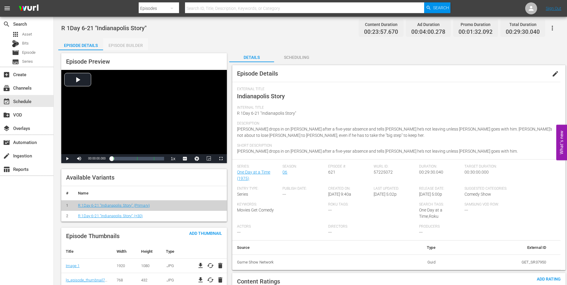
click at [127, 50] on div "Episode Builder" at bounding box center [125, 45] width 45 height 14
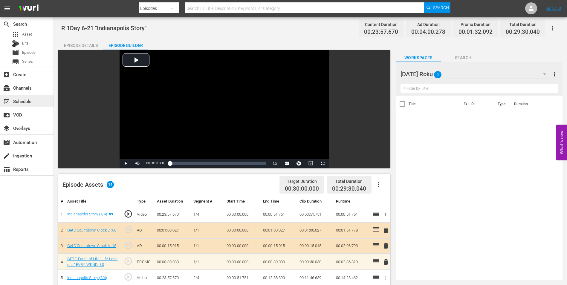
click at [29, 101] on div "event_available Schedule" at bounding box center [16, 100] width 33 height 5
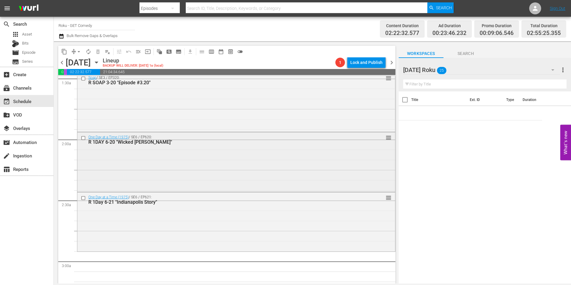
scroll to position [189, 0]
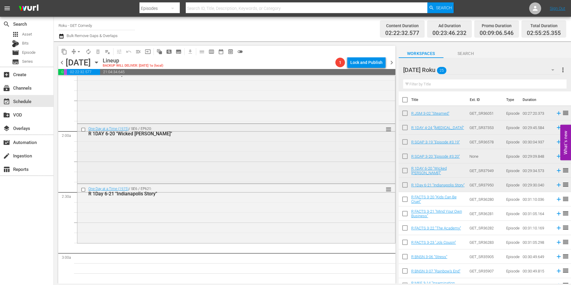
click at [131, 161] on div "One Day at a Time (1975) / SE6 / EP620: R 1DAY 6-20 "Wicked Ann" reorder" at bounding box center [236, 153] width 318 height 58
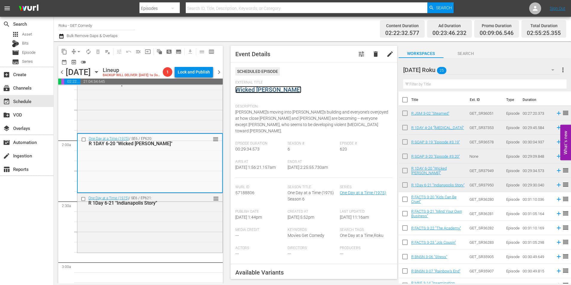
click at [266, 92] on link "Wicked [PERSON_NAME]" at bounding box center [268, 89] width 66 height 7
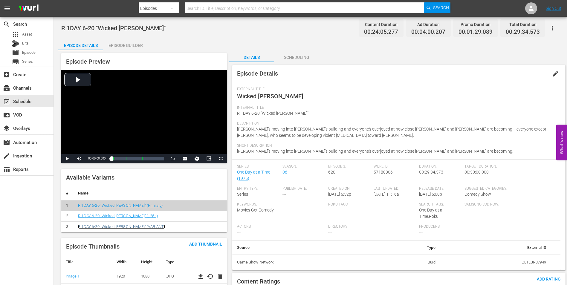
click at [124, 228] on link "R 1DAY 6-20 "Wicked Ann" (VARIANT)" at bounding box center [121, 226] width 87 height 4
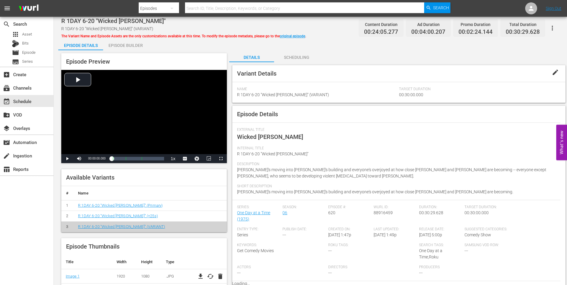
click at [555, 75] on span "edit" at bounding box center [554, 72] width 7 height 7
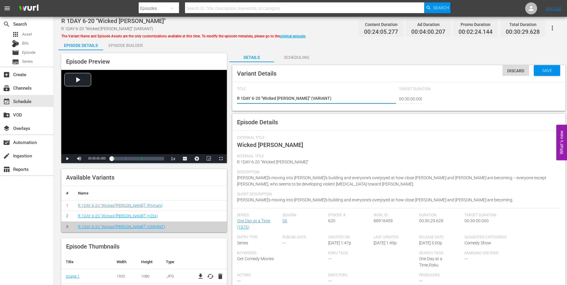
drag, startPoint x: 306, startPoint y: 96, endPoint x: 288, endPoint y: 99, distance: 17.6
click at [288, 99] on textarea "R 1DAY 6-20 "Wicked Ann" (VARIANT)" at bounding box center [316, 98] width 159 height 7
type textarea "R 1DAY 6-20 "Wicked Ann" (+)"
type textarea "R 1DAY 6-20 "Wicked Ann" (+5)"
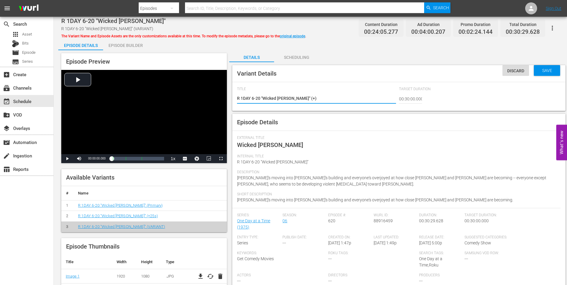
type textarea "R 1DAY 6-20 "Wicked Ann" (+5)"
type textarea "R 1DAY 6-20 "Wicked Ann" (+55)"
type textarea "R 1DAY 6-20 "Wicked [PERSON_NAME]" (+55s)"
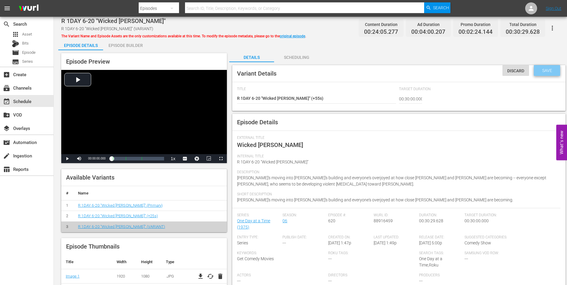
click at [553, 70] on span "Save" at bounding box center [546, 70] width 19 height 5
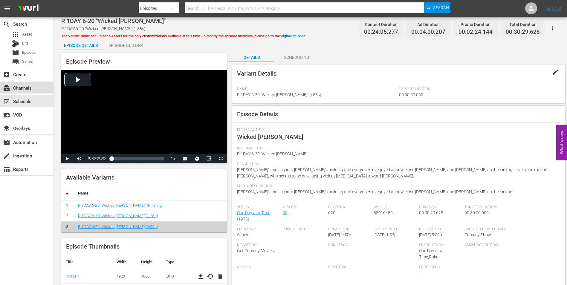
click at [32, 91] on div "subscriptions Channels" at bounding box center [26, 88] width 53 height 12
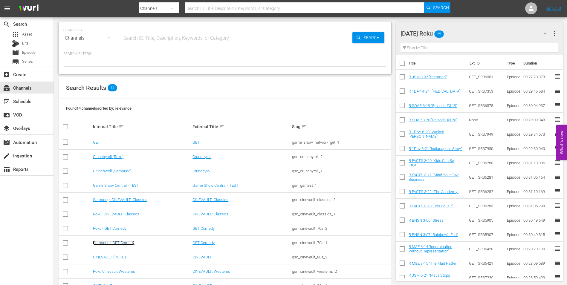
click at [114, 242] on link "Samsung - GET Comedy" at bounding box center [114, 242] width 42 height 4
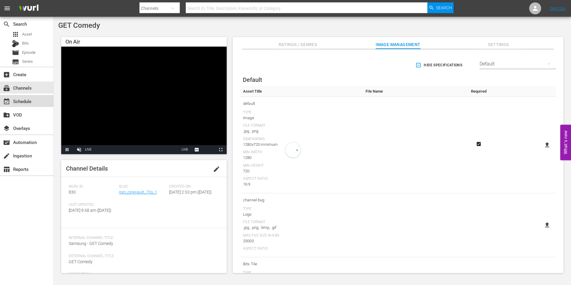
click at [14, 101] on div "event_available Schedule" at bounding box center [16, 100] width 33 height 5
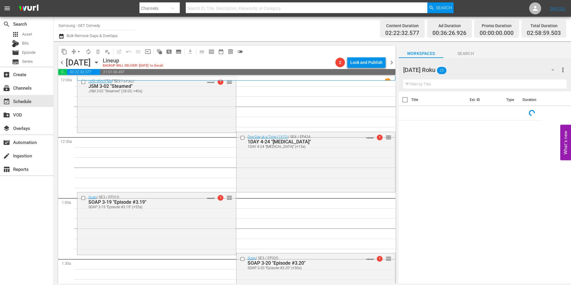
click at [466, 71] on div "Friday Roku 25" at bounding box center [481, 70] width 157 height 17
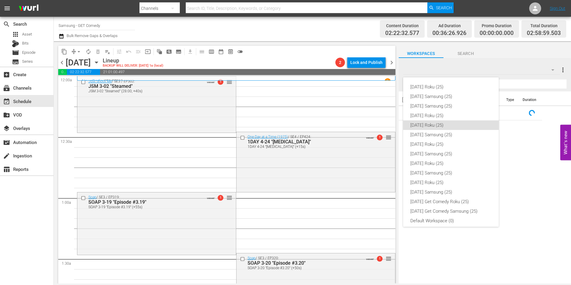
scroll to position [4, 0]
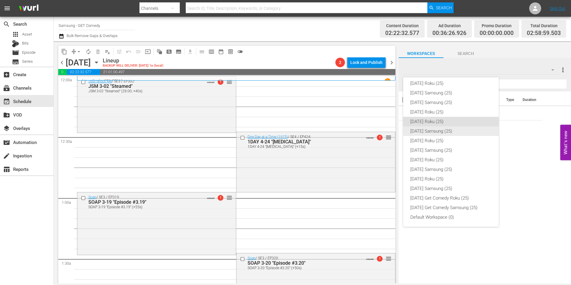
click at [443, 133] on div "Friday Samsung (25)" at bounding box center [450, 131] width 81 height 10
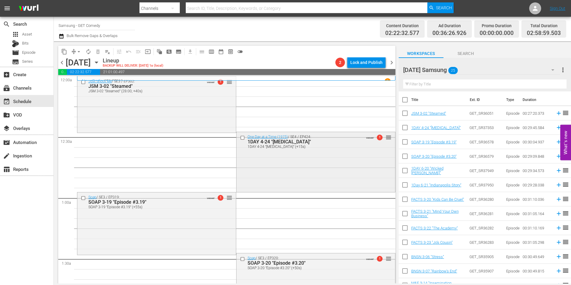
click at [311, 157] on div "One Day at a Time (1975) / SE4 / EP424: 1DAY 4-24 "Fear of Success" 1DAY 4-24 "…" at bounding box center [316, 161] width 159 height 59
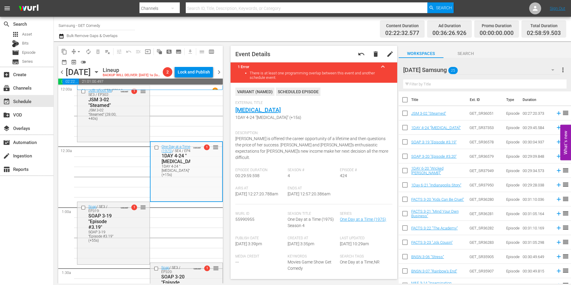
scroll to position [90, 0]
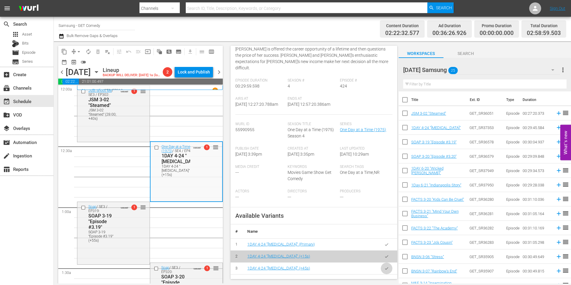
click at [384, 269] on icon "button" at bounding box center [386, 268] width 4 height 4
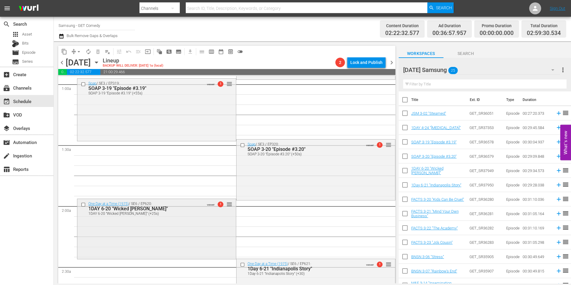
scroll to position [149, 0]
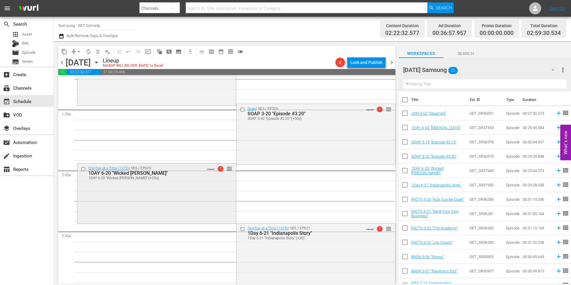
click at [174, 200] on div "One Day at a Time (1975) / SE6 / EP620: 1DAY 6-20 "Wicked Ann" 1DAY 6-20 "Wicke…" at bounding box center [156, 192] width 159 height 59
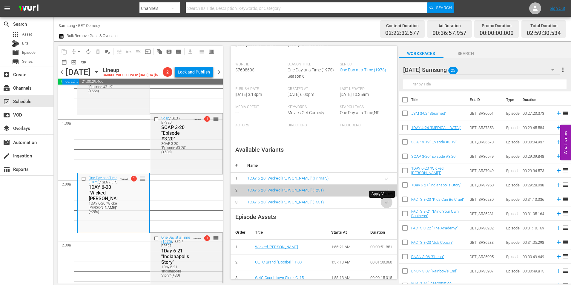
click at [382, 206] on button "button" at bounding box center [387, 203] width 12 height 12
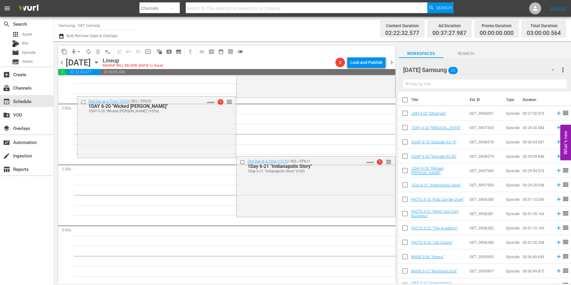
scroll to position [0, 0]
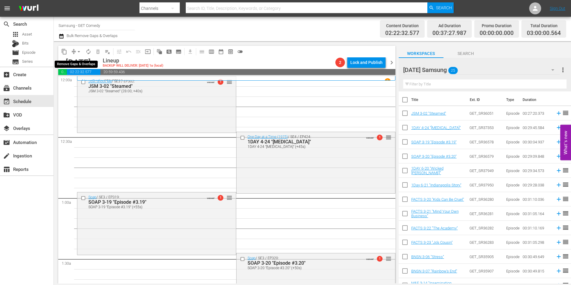
click at [75, 52] on button "arrow_drop_down" at bounding box center [79, 52] width 10 height 10
click at [76, 64] on li "Align to Midnight" at bounding box center [79, 64] width 63 height 10
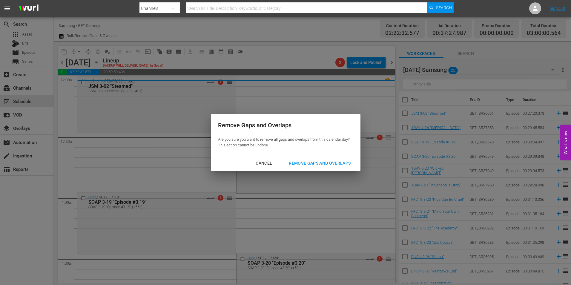
click at [321, 163] on div "Remove Gaps and Overlaps" at bounding box center [319, 162] width 71 height 7
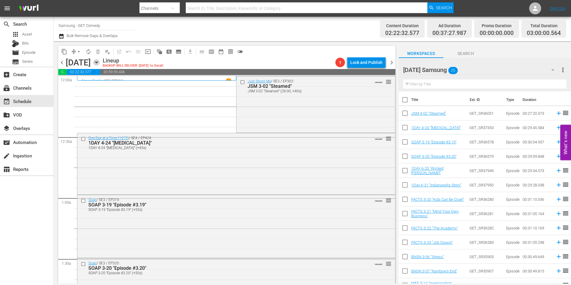
click at [100, 63] on icon "button" at bounding box center [96, 62] width 7 height 7
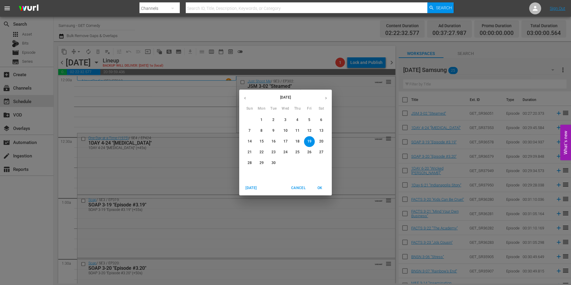
click at [300, 131] on span "11" at bounding box center [297, 130] width 11 height 5
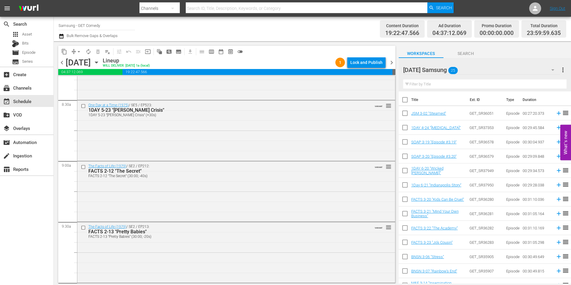
scroll to position [1016, 0]
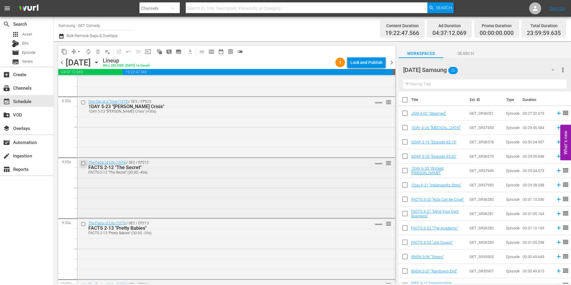
click at [82, 163] on input "checkbox" at bounding box center [84, 163] width 6 height 5
click at [83, 223] on input "checkbox" at bounding box center [84, 224] width 6 height 5
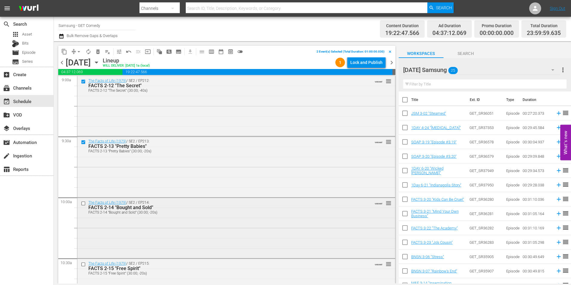
scroll to position [1105, 0]
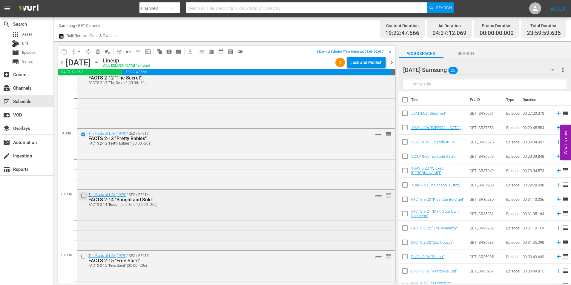
click at [82, 198] on input "checkbox" at bounding box center [84, 195] width 6 height 5
click at [84, 257] on input "checkbox" at bounding box center [84, 256] width 6 height 5
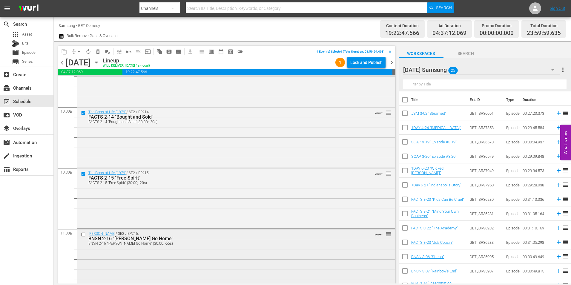
scroll to position [1195, 0]
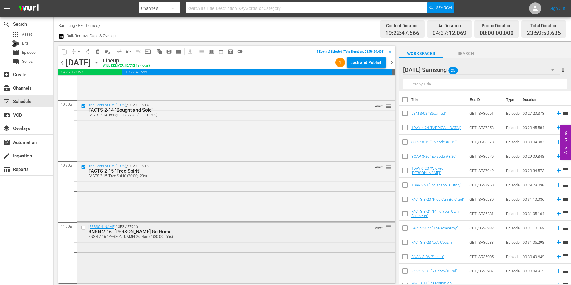
click at [84, 227] on input "checkbox" at bounding box center [84, 227] width 6 height 5
click at [83, 228] on input "checkbox" at bounding box center [84, 229] width 6 height 5
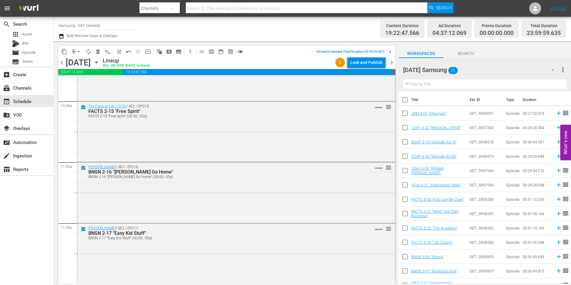
scroll to position [1344, 0]
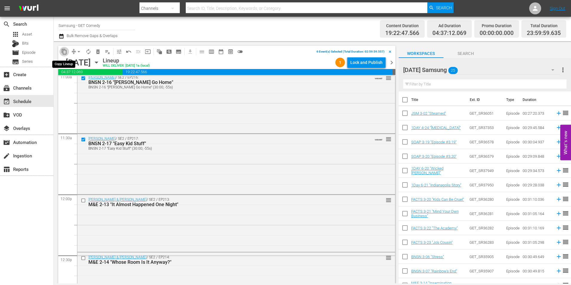
click at [63, 50] on span "content_copy" at bounding box center [64, 52] width 6 height 6
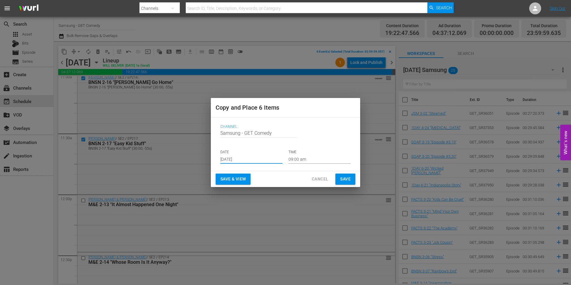
click at [231, 160] on input "Aug 27th 2025" at bounding box center [251, 159] width 62 height 9
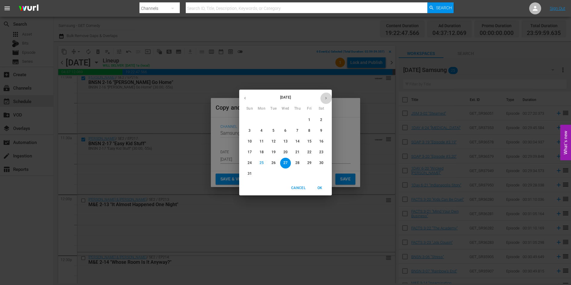
click at [327, 100] on icon "button" at bounding box center [326, 98] width 4 height 4
click at [309, 142] on p "19" at bounding box center [309, 141] width 4 height 5
type input "Sep 19th 2025"
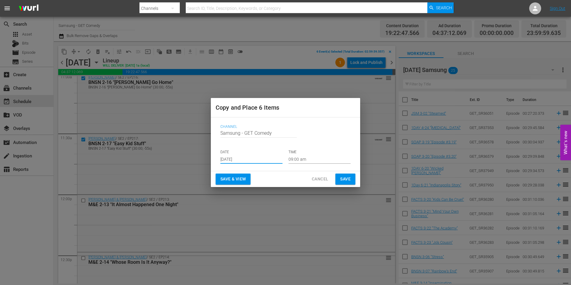
click at [301, 158] on input "09:00 am" at bounding box center [320, 159] width 62 height 9
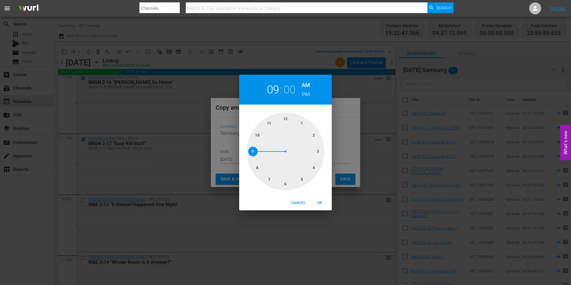
click at [318, 150] on div at bounding box center [286, 152] width 78 height 78
click at [320, 202] on span "OK" at bounding box center [320, 203] width 14 height 6
type input "03:00 am"
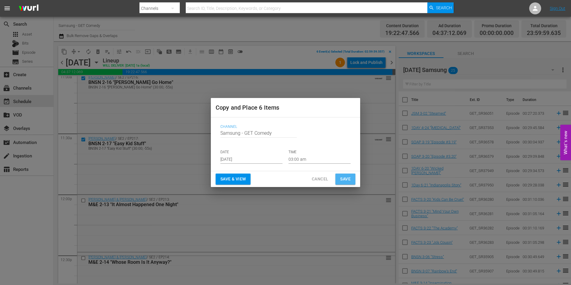
click at [349, 174] on button "Save" at bounding box center [345, 179] width 20 height 11
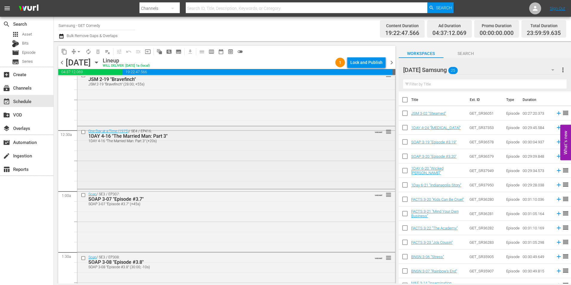
scroll to position [0, 0]
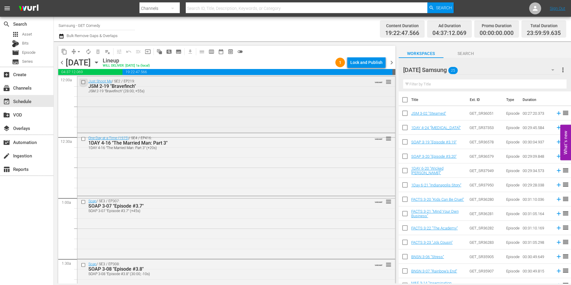
click at [84, 82] on input "checkbox" at bounding box center [84, 81] width 6 height 5
click at [84, 140] on input "checkbox" at bounding box center [84, 138] width 6 height 5
click at [83, 203] on input "checkbox" at bounding box center [84, 202] width 6 height 5
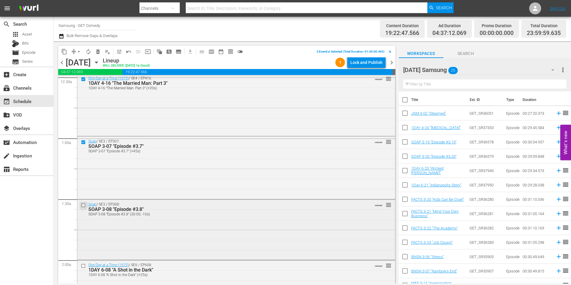
click at [84, 204] on input "checkbox" at bounding box center [84, 205] width 6 height 5
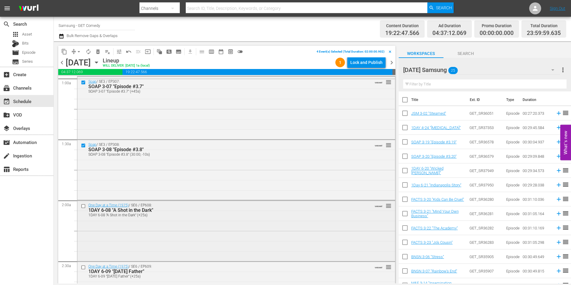
click at [83, 205] on input "checkbox" at bounding box center [84, 206] width 6 height 5
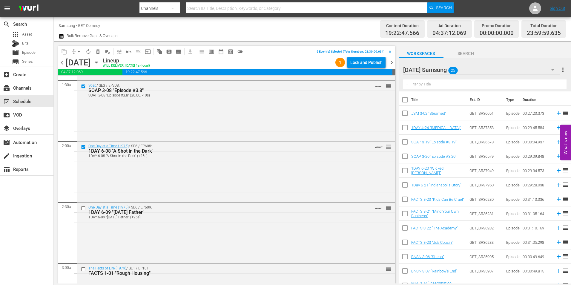
scroll to position [179, 0]
click at [83, 206] on input "checkbox" at bounding box center [84, 207] width 6 height 5
click at [66, 51] on span "content_copy" at bounding box center [64, 52] width 6 height 6
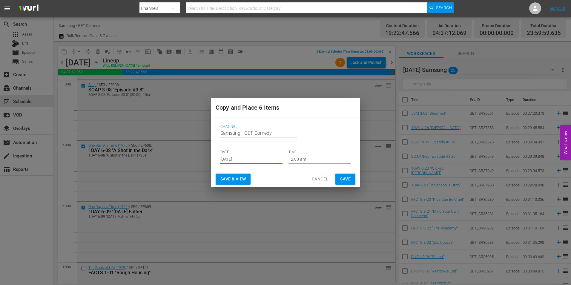
click at [235, 157] on input "Aug 27th 2025" at bounding box center [251, 159] width 62 height 9
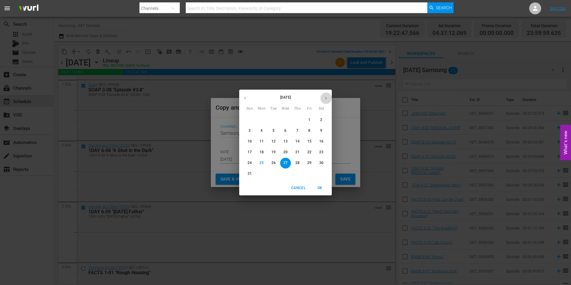
click at [327, 97] on icon "button" at bounding box center [326, 98] width 4 height 4
click at [311, 141] on p "19" at bounding box center [309, 141] width 4 height 5
type input "Sep 19th 2025"
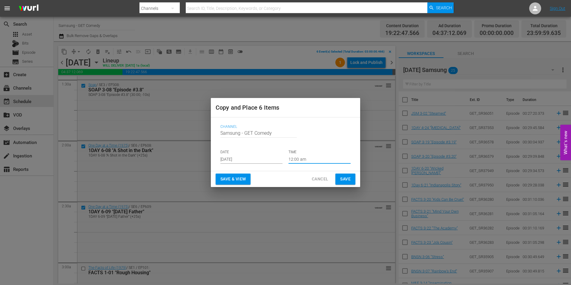
click at [299, 161] on input "12:00 am" at bounding box center [320, 159] width 62 height 9
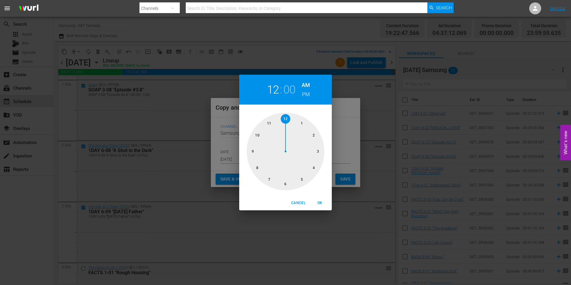
click at [287, 185] on div at bounding box center [286, 152] width 78 height 78
click at [321, 203] on span "OK" at bounding box center [320, 203] width 14 height 6
type input "06:00 am"
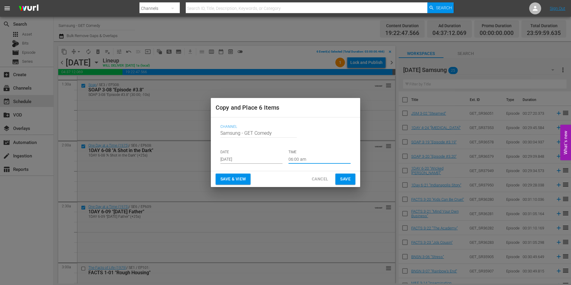
click at [350, 178] on span "Save" at bounding box center [345, 178] width 10 height 7
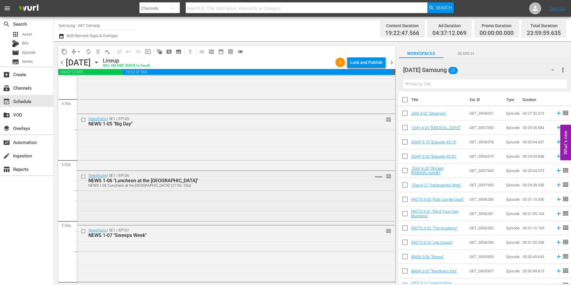
scroll to position [2061, 0]
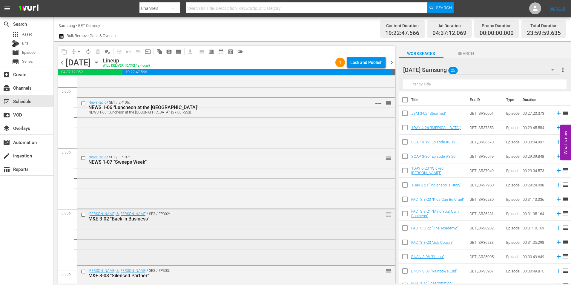
click at [82, 216] on input "checkbox" at bounding box center [84, 214] width 6 height 5
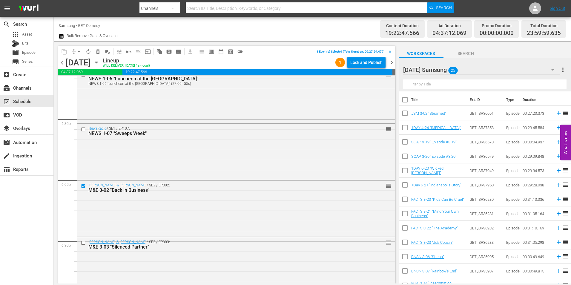
scroll to position [2121, 0]
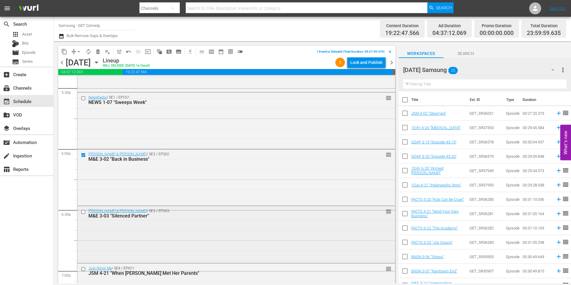
click at [82, 212] on input "checkbox" at bounding box center [84, 211] width 6 height 5
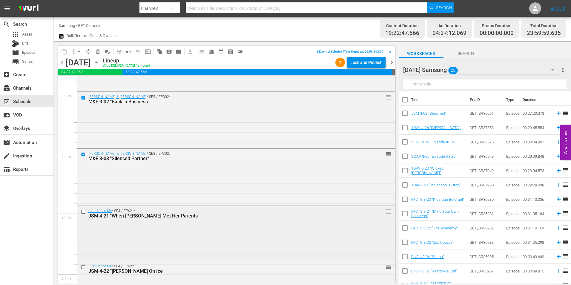
scroll to position [2180, 0]
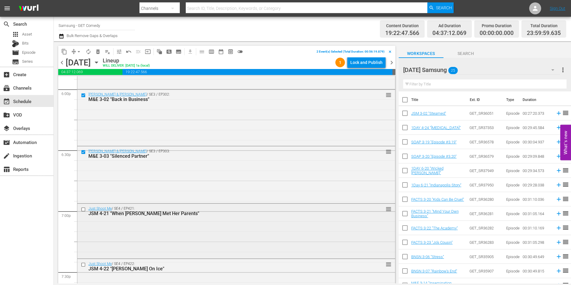
click at [84, 209] on input "checkbox" at bounding box center [84, 209] width 6 height 5
click at [82, 268] on div at bounding box center [83, 264] width 9 height 7
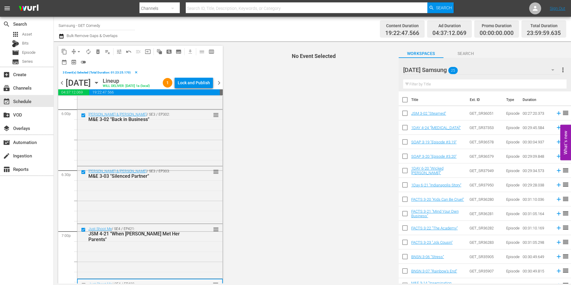
scroll to position [2270, 0]
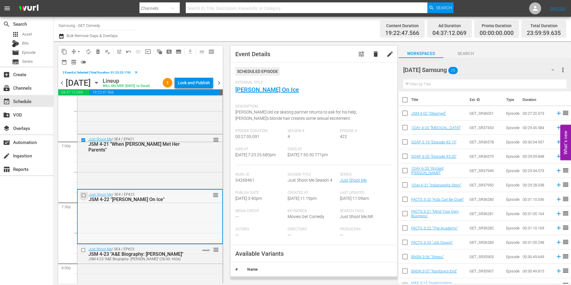
click at [82, 198] on input "checkbox" at bounding box center [84, 195] width 6 height 5
click at [83, 253] on input "checkbox" at bounding box center [84, 250] width 6 height 5
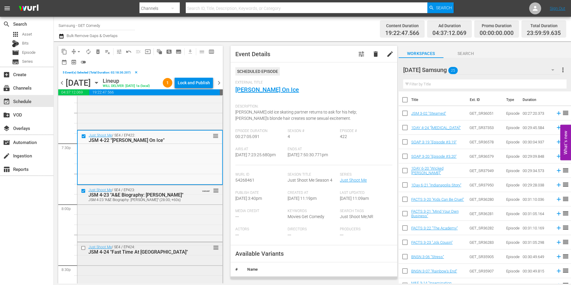
scroll to position [2330, 0]
click at [84, 250] on input "checkbox" at bounding box center [84, 247] width 6 height 5
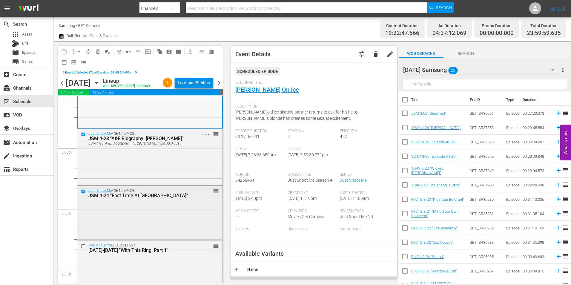
scroll to position [2390, 0]
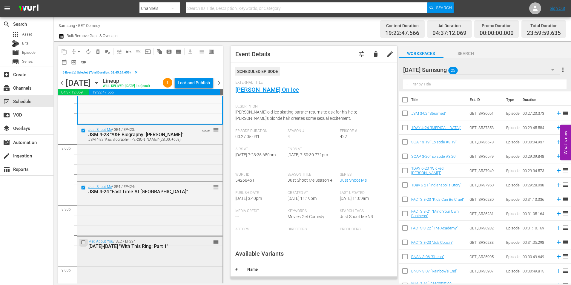
click input "checkbox"
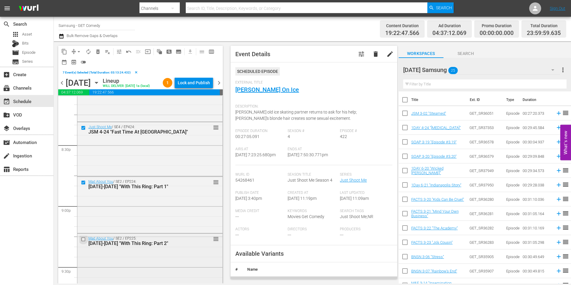
click input "checkbox"
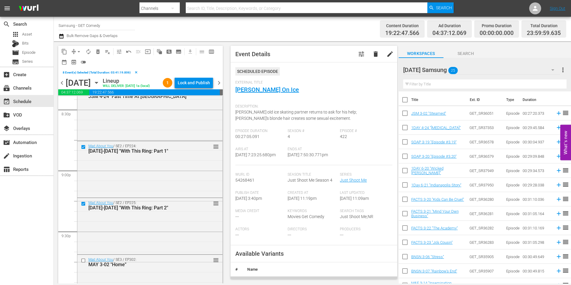
scroll to position [2509, 0]
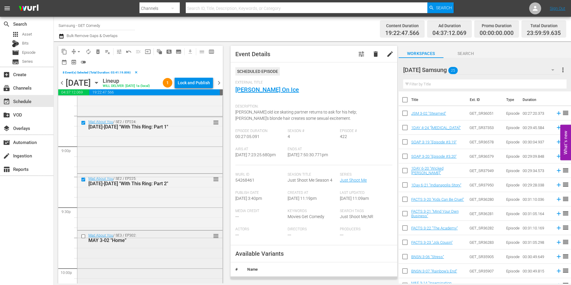
click input "checkbox"
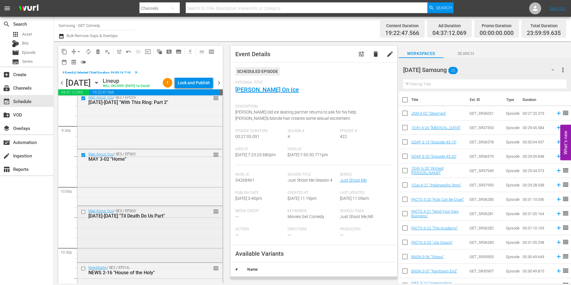
scroll to position [2599, 0]
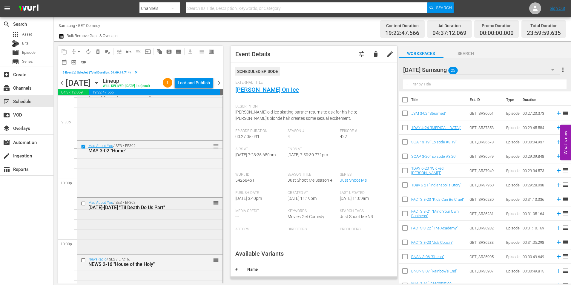
click input "checkbox"
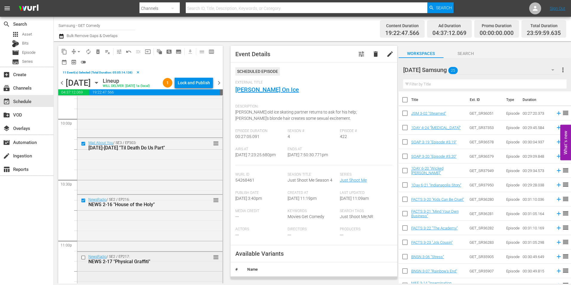
click input "checkbox"
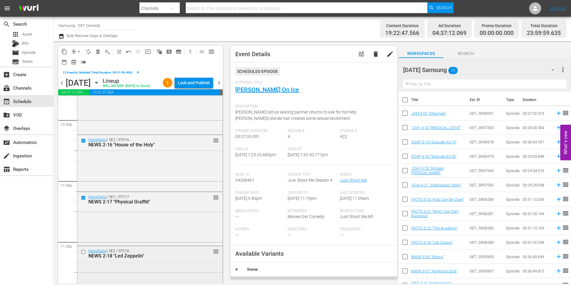
click input "checkbox"
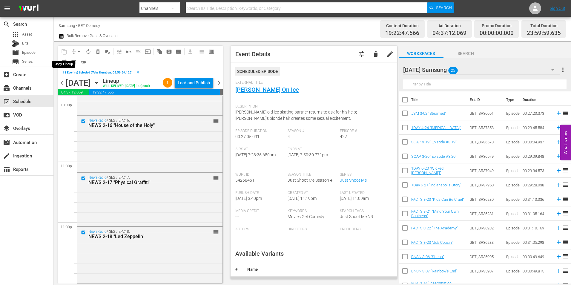
click span "content_copy"
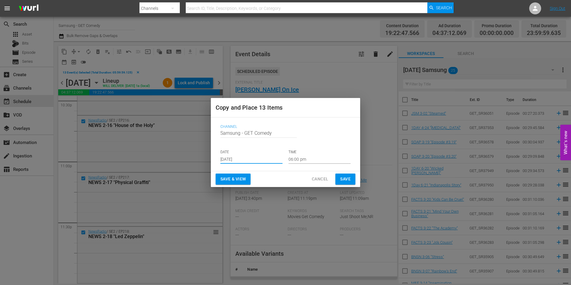
click input "Aug 27th 2025"
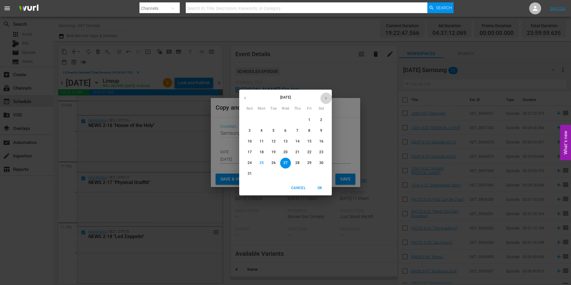
click button "button"
click p "19"
type input "Sep 19th 2025"
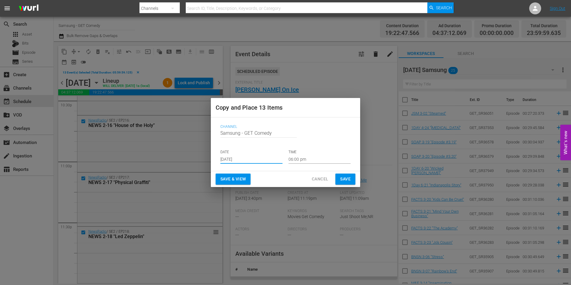
click input "06:00 pm"
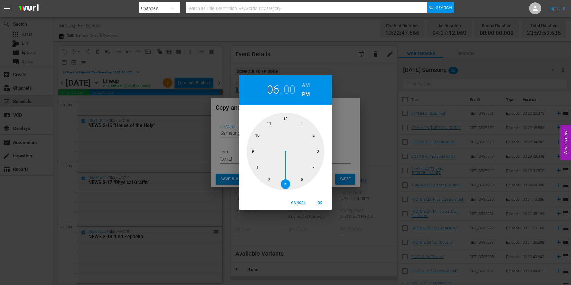
click div
drag, startPoint x: 321, startPoint y: 204, endPoint x: 358, endPoint y: 186, distance: 40.5
click span "OK"
type input "12:00 pm"
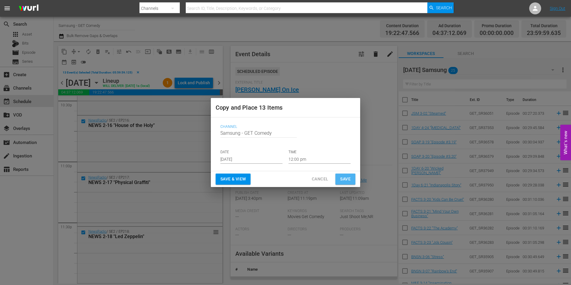
click span "Save"
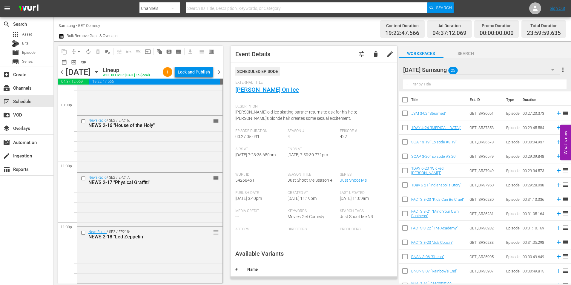
scroll to position [2737, 0]
click icon "button"
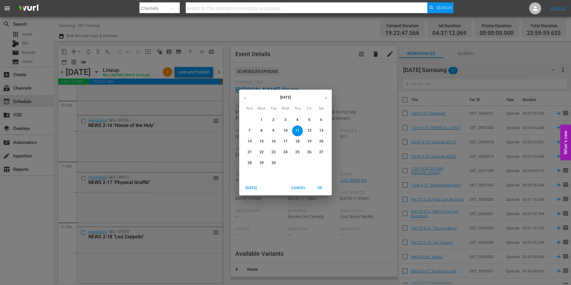
click p "19"
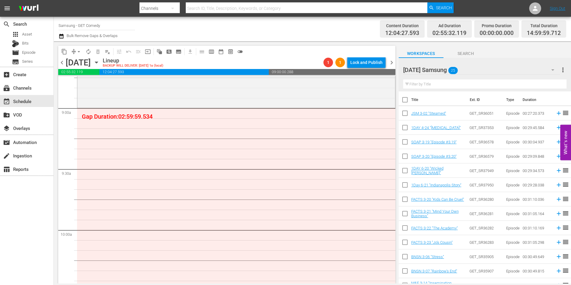
scroll to position [1075, 0]
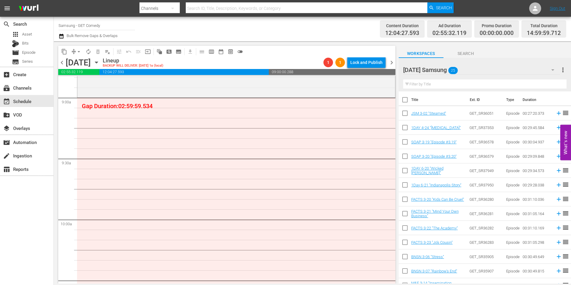
click input "checkbox"
checkbox input "true"
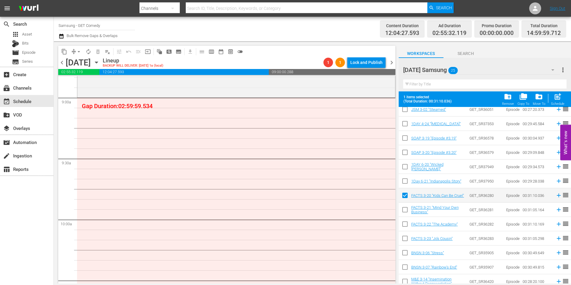
scroll to position [30, 0]
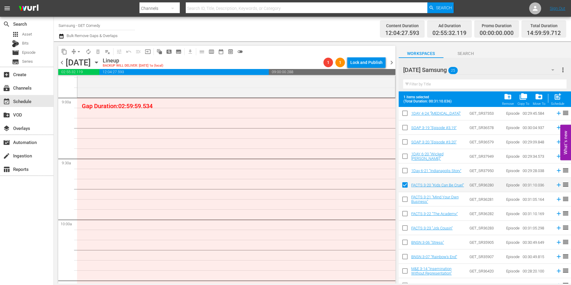
click input "checkbox"
checkbox input "true"
click input "checkbox"
checkbox input "true"
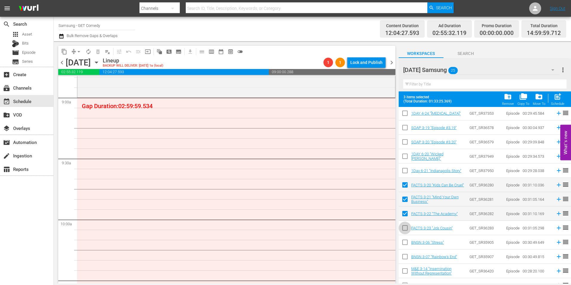
click input "checkbox"
checkbox input "true"
click input "checkbox"
checkbox input "true"
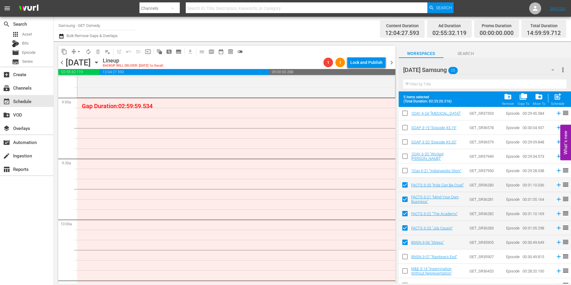
click input "checkbox"
checkbox input "true"
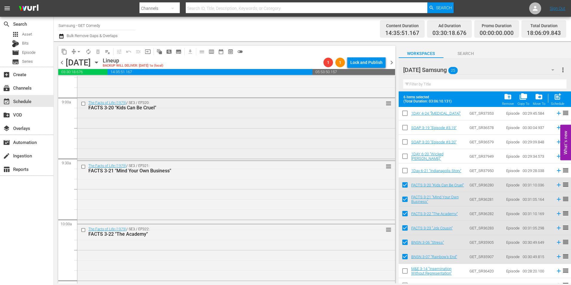
click div "The Facts of Life (1979) / SE3 / EP320: FACTS 3-20 "Kids Can Be Cruel" reorder"
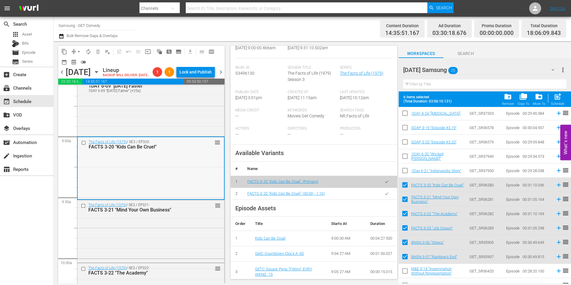
scroll to position [1045, 0]
click button "button"
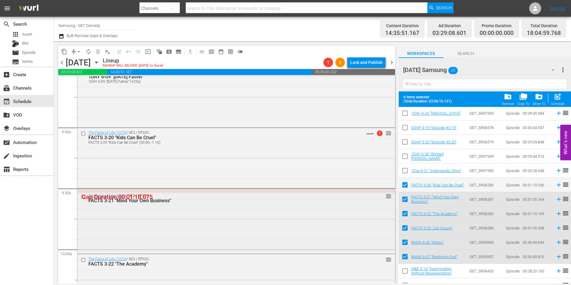
click div "The Facts of Life (1979) / SE3 / EP321: FACTS 3-21 "Mind Your Own Business" reo…"
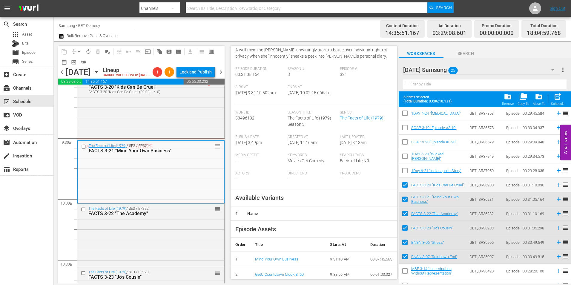
scroll to position [90, 0]
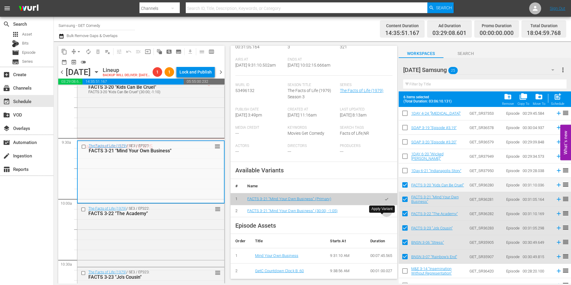
click button "button"
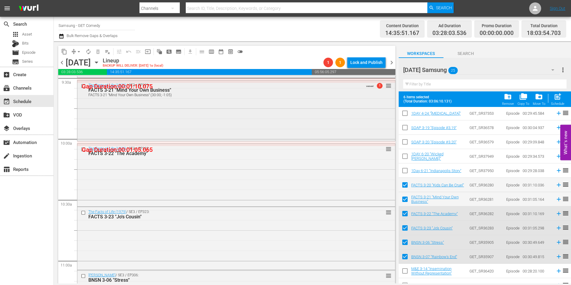
scroll to position [1165, 0]
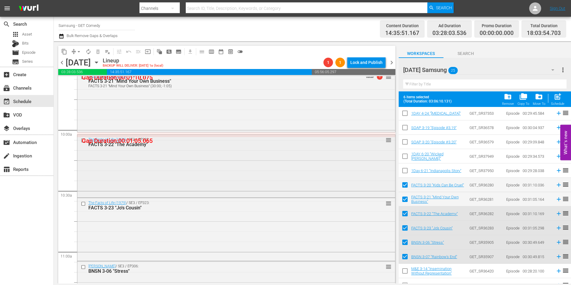
click div "The Facts of Life (1979) / SE3 / EP322: FACTS 3-22 "The Academy" reorder"
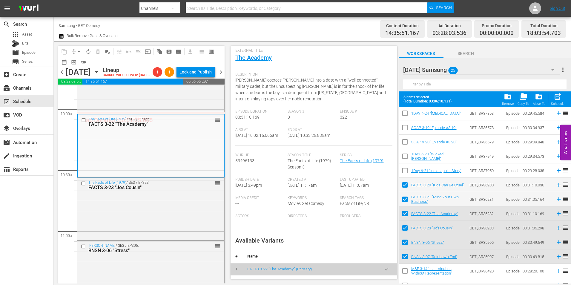
scroll to position [90, 0]
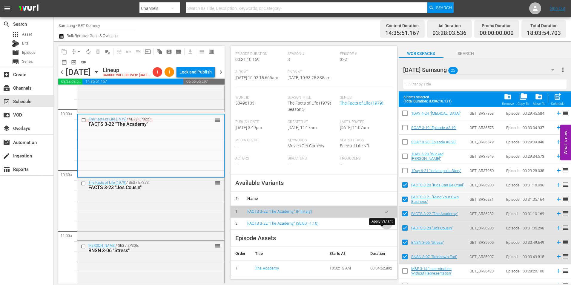
click icon "button"
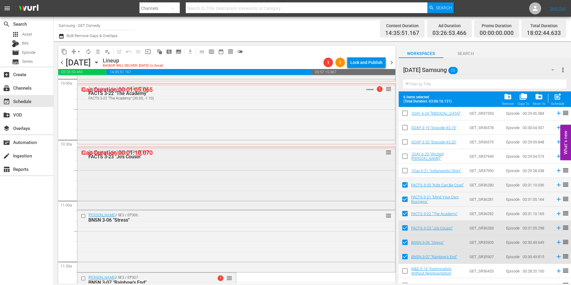
scroll to position [1225, 0]
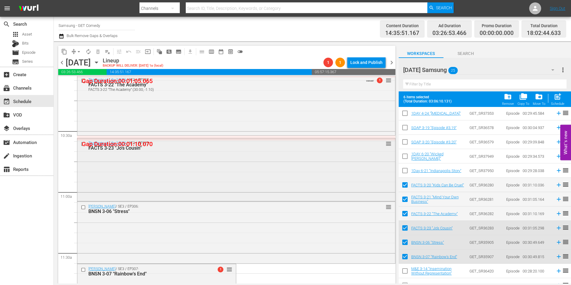
click div "The Facts of Life (1979) / SE3 / EP323: FACTS 3-23 "Jo's Cousin" reorder"
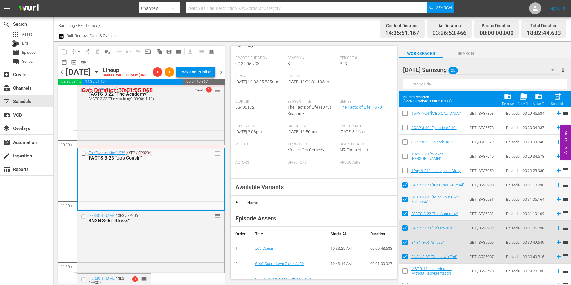
scroll to position [90, 0]
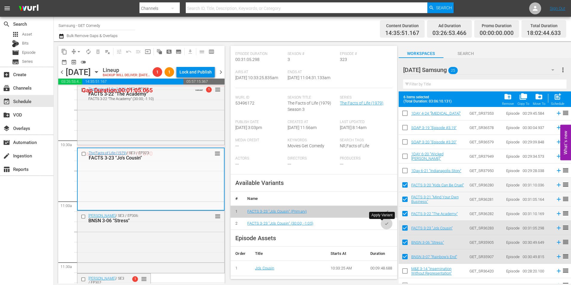
click icon "button"
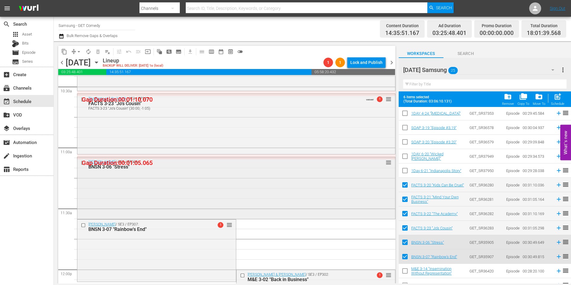
scroll to position [1284, 0]
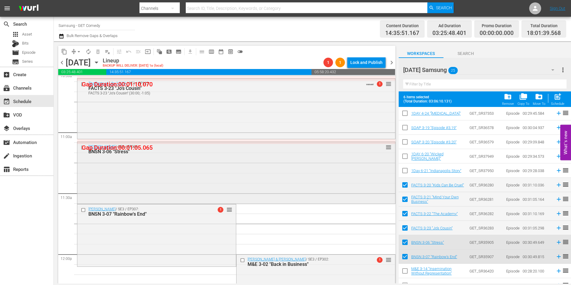
click div "Benson / SE3 / EP306: BNSN 3-06 "Stress" reorder"
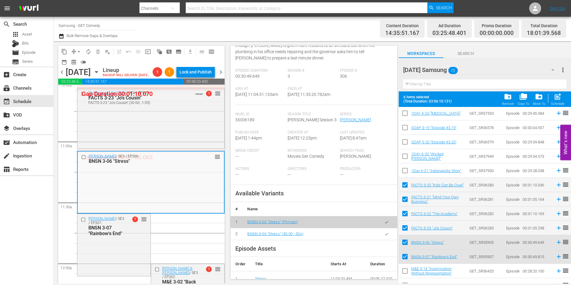
scroll to position [90, 0]
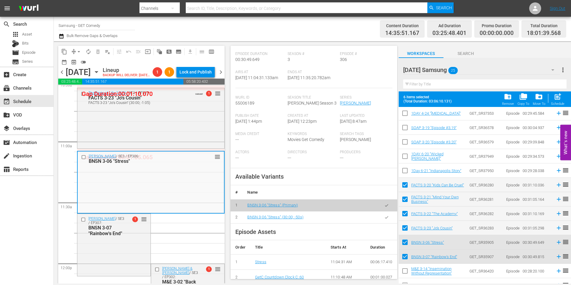
click button "button"
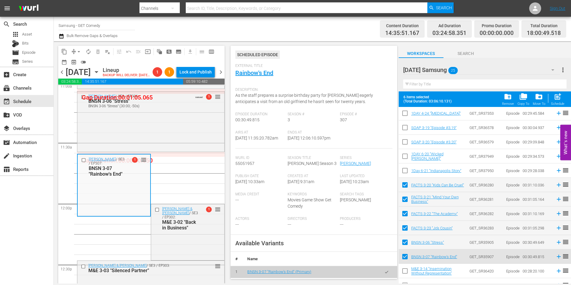
scroll to position [119, 0]
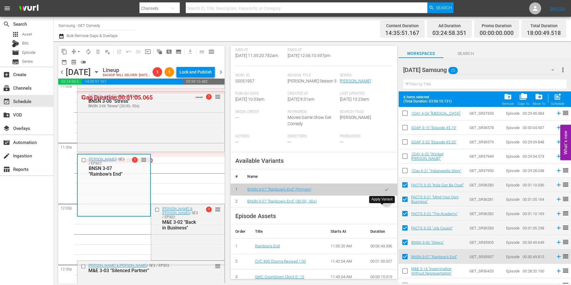
click icon "button"
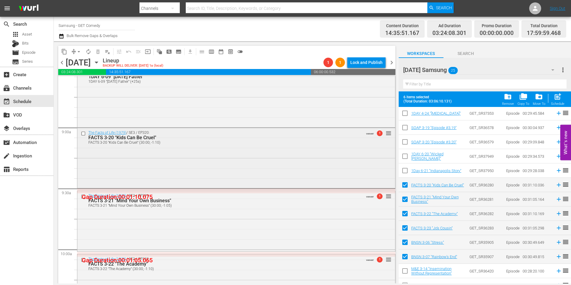
scroll to position [1075, 0]
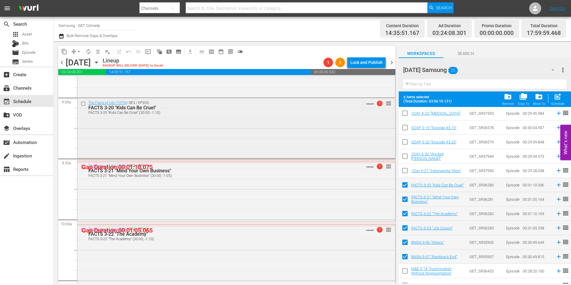
click div "The Facts of Life (1979) / SE3 / EP320: FACTS 3-20 "Kids Can Be Cruel" FACTS 3-…"
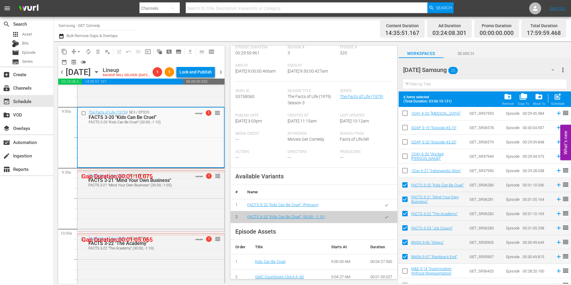
scroll to position [119, 0]
click div "The Facts of Life (1979) / SE3 / EP321: FACTS 3-21 "Mind Your Own Business" FAC…"
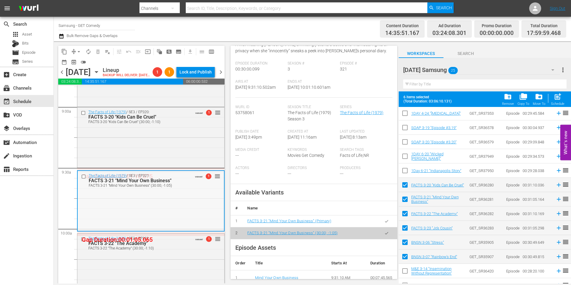
scroll to position [1135, 0]
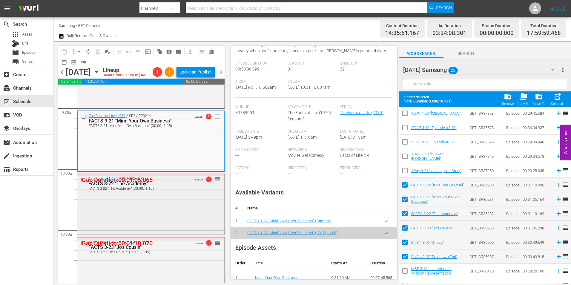
click div "The Facts of Life (1979) / SE3 / EP322: FACTS 3-22 "The Academy" FACTS 3-22 "Th…"
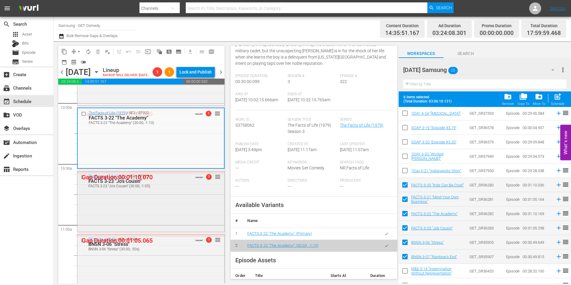
scroll to position [1225, 0]
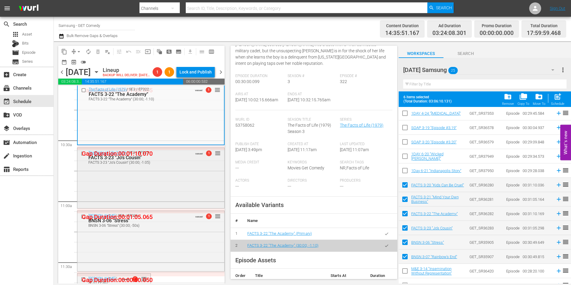
click div "The Facts of Life (1979) / SE3 / EP323: FACTS 3-23 "Jo's Cousin" FACTS 3-23 "Jo…"
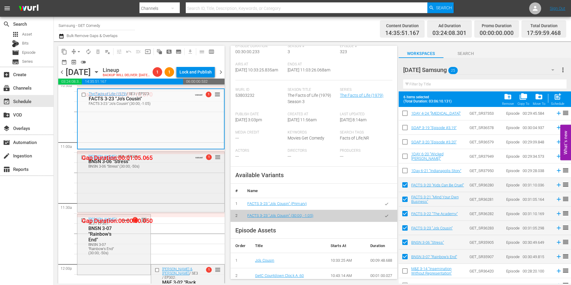
scroll to position [1284, 0]
click div "Benson / SE3 / EP306: BNSN 3-06 "Stress" BNSN 3-06 "Stress" (30:00; -50s) VARIA…"
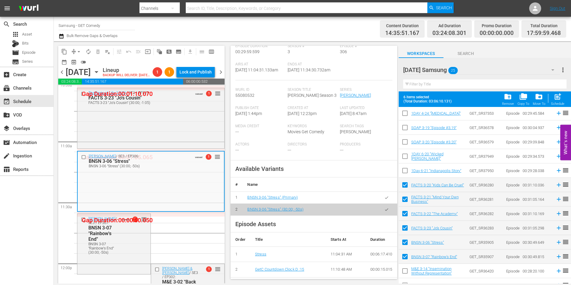
scroll to position [1344, 0]
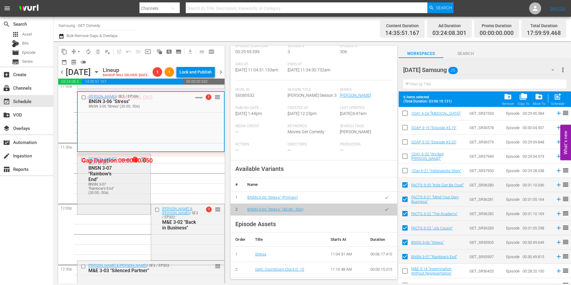
click div "Benson / SE3 / EP307: BNSN 3-07 "Rainbow's End" BNSN 3-07 "Rainbow's End" (30:0…"
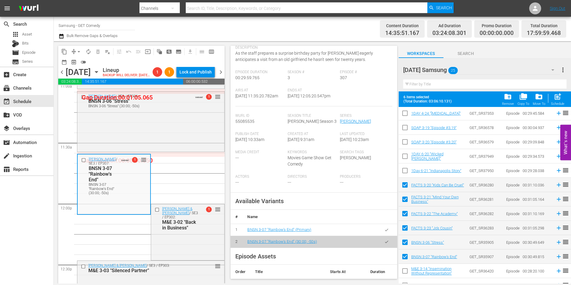
scroll to position [90, 0]
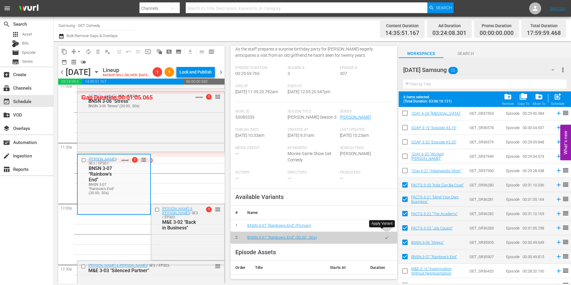
click icon "button"
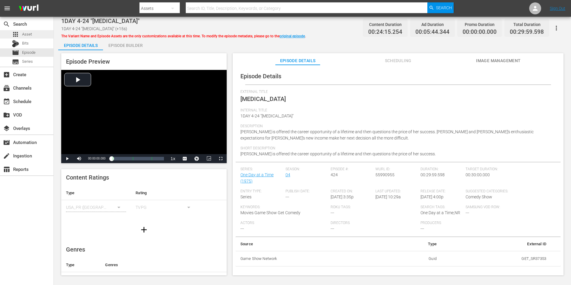
click at [35, 32] on div "apps Asset" at bounding box center [26, 34] width 53 height 8
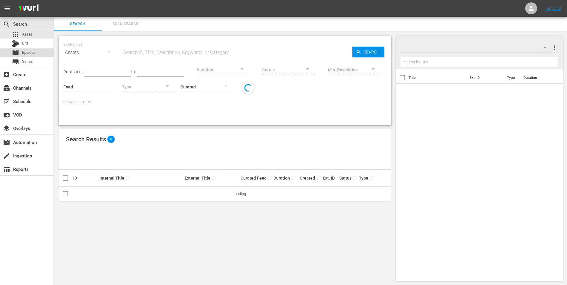
click at [33, 51] on span "Episode" at bounding box center [28, 53] width 13 height 6
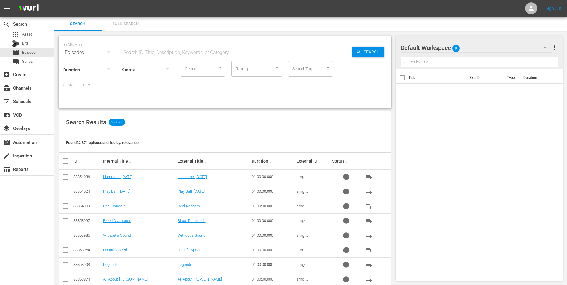
click at [179, 53] on input "text" at bounding box center [237, 52] width 230 height 14
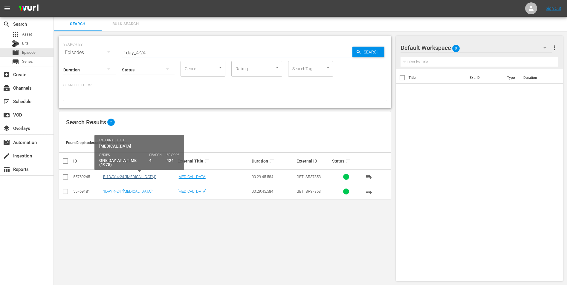
type input "1day_4-24"
click at [123, 176] on link "R 1DAY 4-24 "[MEDICAL_DATA]"" at bounding box center [129, 176] width 53 height 4
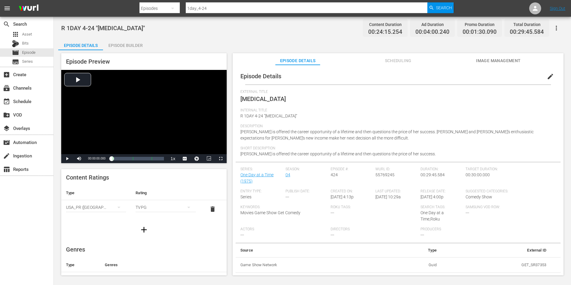
click at [556, 28] on icon "button" at bounding box center [556, 27] width 7 height 7
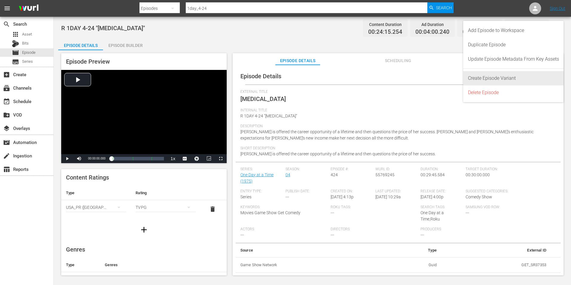
click at [522, 80] on div "Create Episode Variant" at bounding box center [513, 78] width 91 height 14
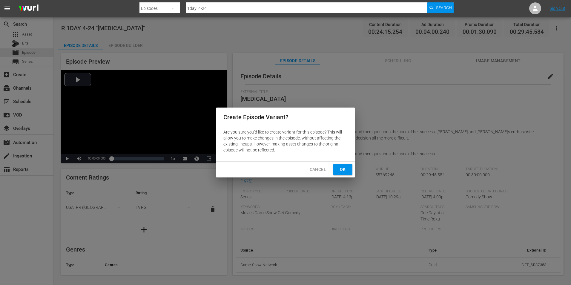
click at [345, 167] on span "Ok" at bounding box center [343, 169] width 10 height 7
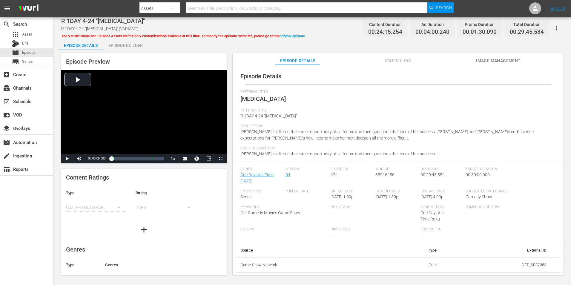
click at [403, 63] on span "Scheduling" at bounding box center [398, 60] width 45 height 7
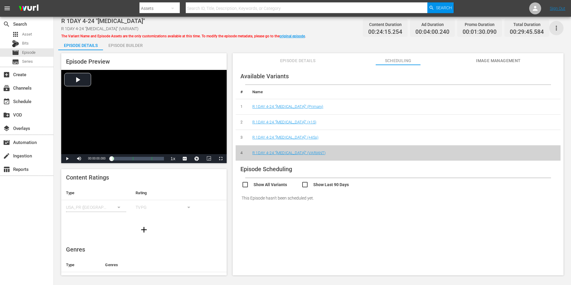
click at [555, 31] on icon "button" at bounding box center [556, 27] width 7 height 7
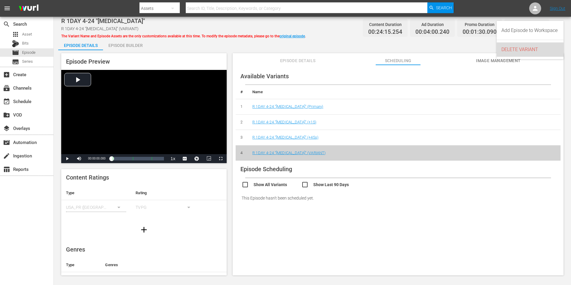
click at [532, 45] on div "DELETE VARIANT" at bounding box center [529, 49] width 57 height 14
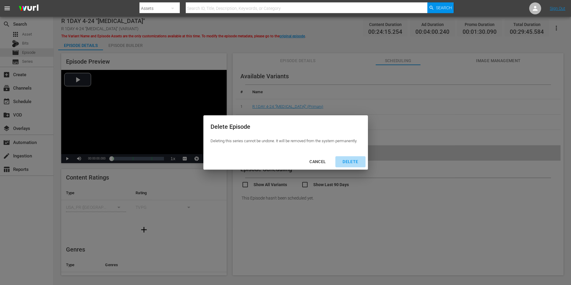
click at [349, 159] on div "DELETE" at bounding box center [350, 161] width 25 height 7
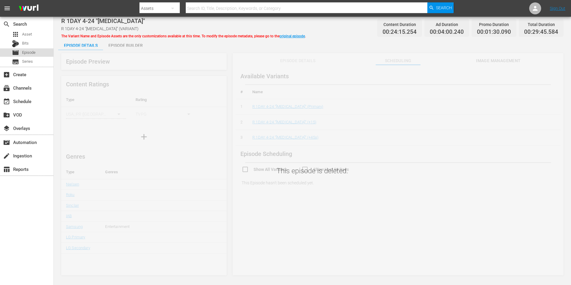
click at [36, 50] on span "Episode" at bounding box center [28, 53] width 13 height 6
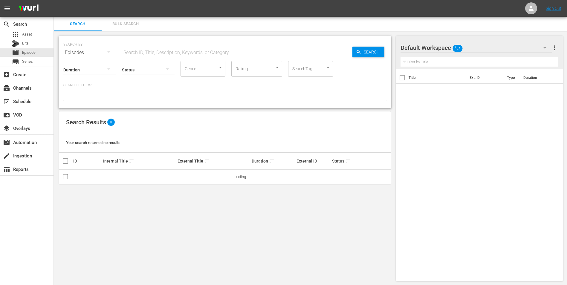
click at [136, 53] on input "text" at bounding box center [237, 52] width 230 height 14
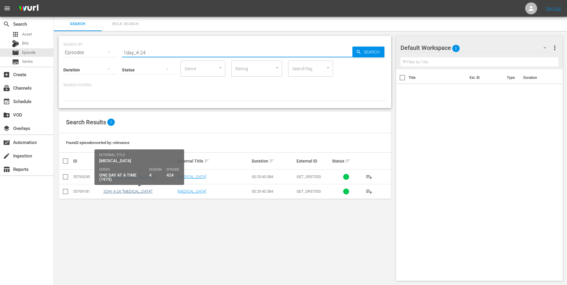
type input "1day_4-24"
click at [131, 192] on link "1DAY 4-24 "[MEDICAL_DATA]"" at bounding box center [128, 191] width 50 height 4
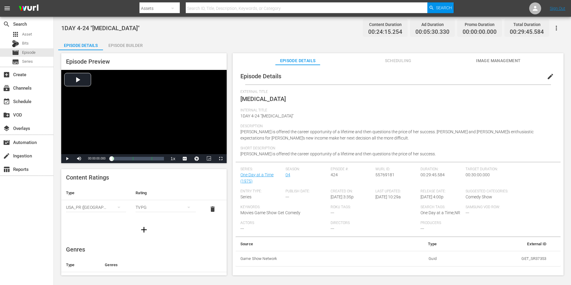
click at [556, 26] on icon "button" at bounding box center [556, 27] width 7 height 7
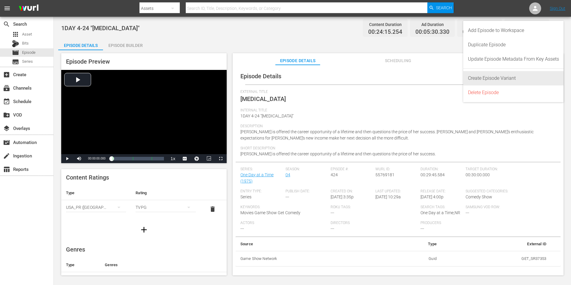
click at [518, 72] on div "Create Episode Variant" at bounding box center [513, 78] width 91 height 14
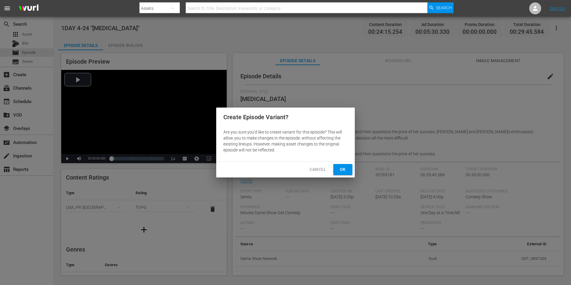
click at [341, 170] on span "Ok" at bounding box center [343, 169] width 10 height 7
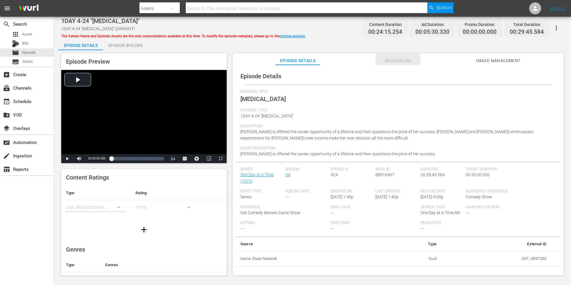
click at [387, 60] on span "Scheduling" at bounding box center [398, 60] width 45 height 7
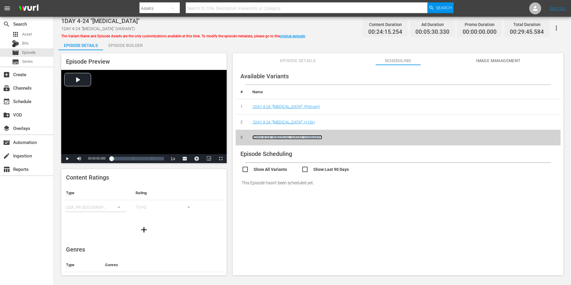
click at [298, 137] on link "1DAY 4-24 "Fear of Success" (VARIANT)" at bounding box center [287, 137] width 70 height 4
click at [131, 42] on div "Episode Builder" at bounding box center [125, 45] width 45 height 14
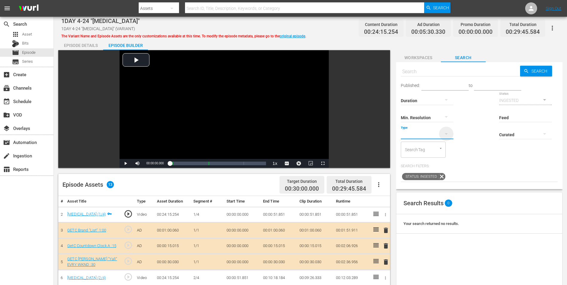
click at [443, 132] on icon "button" at bounding box center [445, 133] width 7 height 7
click at [425, 143] on div "Ad" at bounding box center [427, 144] width 53 height 10
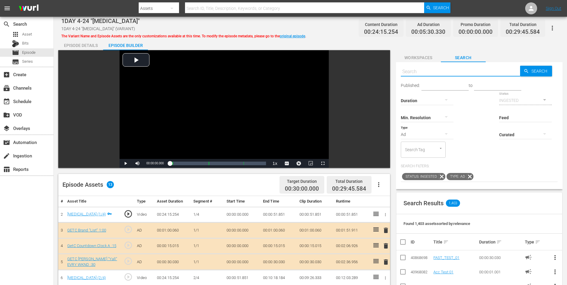
click at [431, 72] on input "text" at bounding box center [460, 72] width 119 height 14
paste input "CV Brand Evergreen "Stars" V2 :45"
type input "CV Brand Evergreen "Stars" V2 :45"
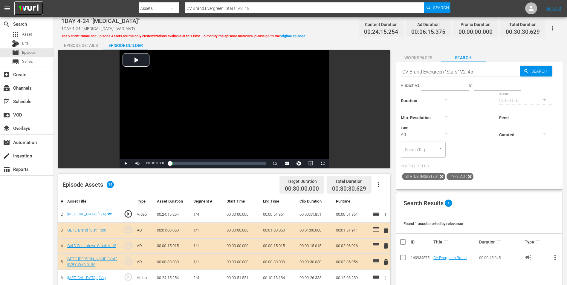
click at [30, 5] on img at bounding box center [28, 8] width 29 height 14
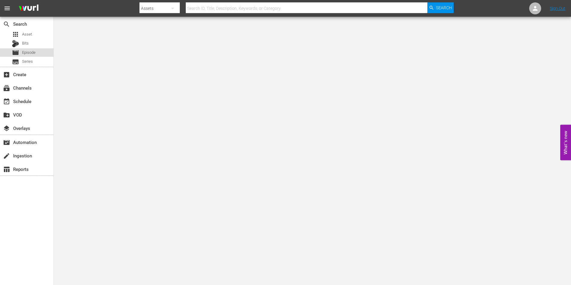
click at [38, 53] on div "movie Episode" at bounding box center [26, 52] width 53 height 8
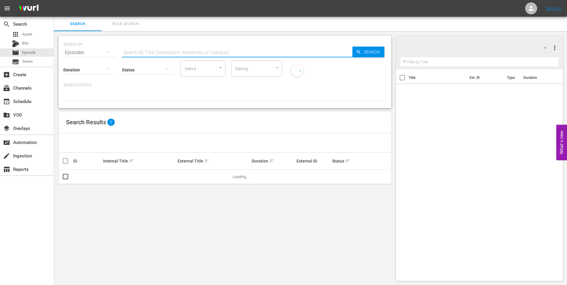
click at [168, 53] on input "text" at bounding box center [237, 52] width 230 height 14
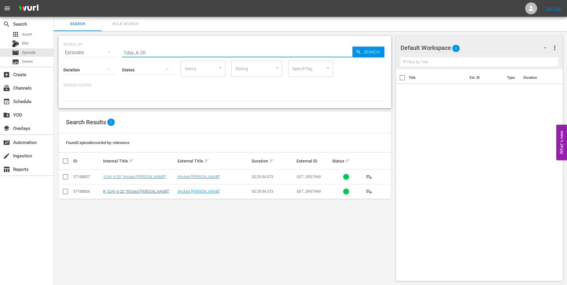
type input "1day_6-20"
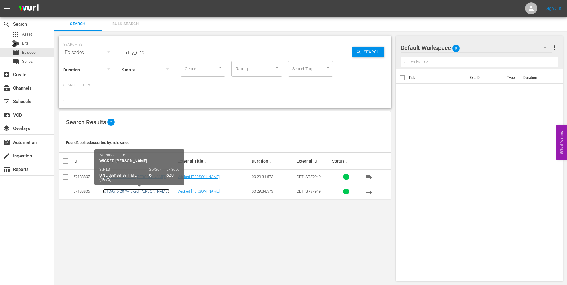
click at [134, 192] on link "R 1DAY 6-20 "Wicked Ann"" at bounding box center [136, 191] width 66 height 4
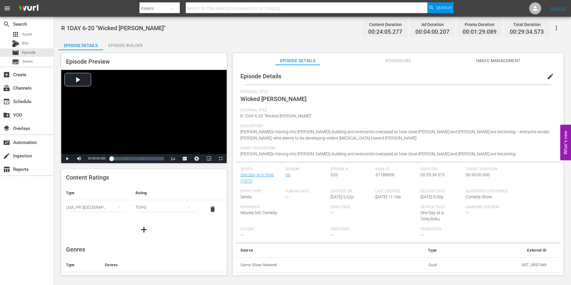
click at [557, 26] on icon "button" at bounding box center [556, 27] width 7 height 7
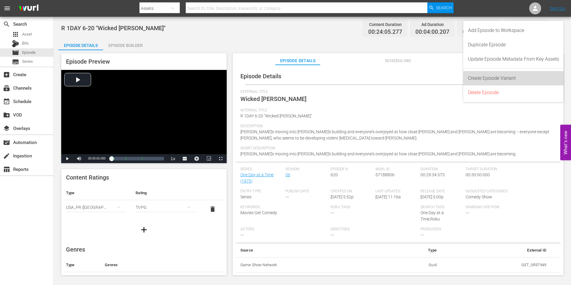
click at [527, 74] on div "Create Episode Variant" at bounding box center [513, 78] width 91 height 14
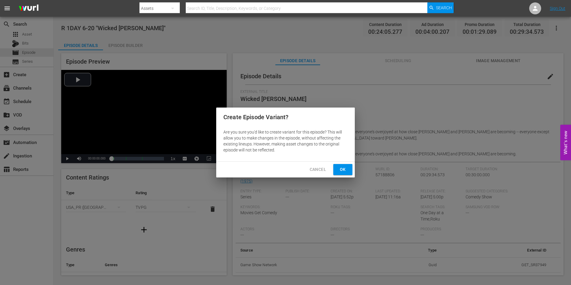
click at [341, 173] on button "Ok" at bounding box center [342, 169] width 19 height 11
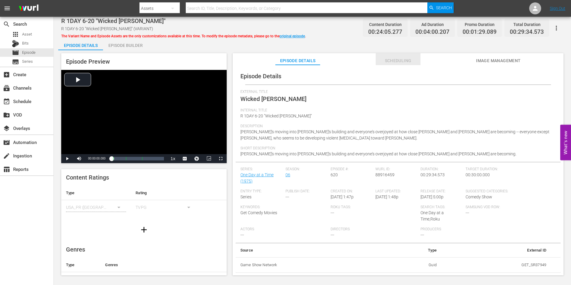
click at [392, 58] on span "Scheduling" at bounding box center [398, 60] width 45 height 7
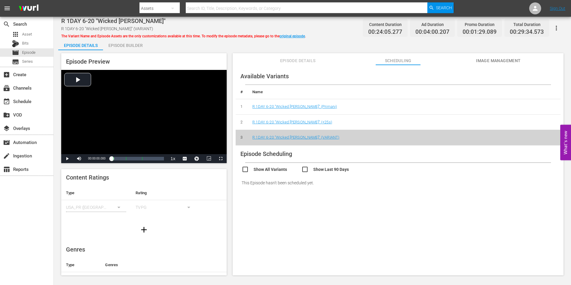
click at [128, 46] on div "Episode Builder" at bounding box center [125, 45] width 45 height 14
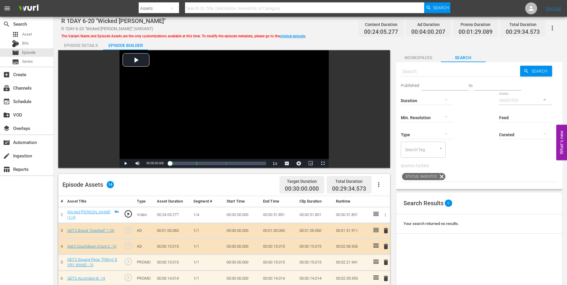
scroll to position [30, 0]
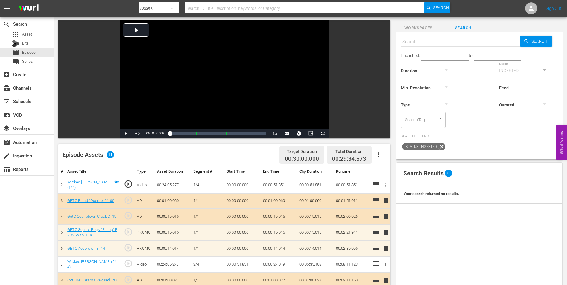
click at [446, 36] on input "text" at bounding box center [460, 42] width 119 height 14
paste input "GETC Square Pegs "Fitting" EVRY WKND :30"
type input "GETC Square Pegs "Fitting" EVRY WKND :30"
click at [442, 104] on button "button" at bounding box center [446, 104] width 14 height 14
type input "GETC Square Pegs "Fitting" EVRY WKND :30"
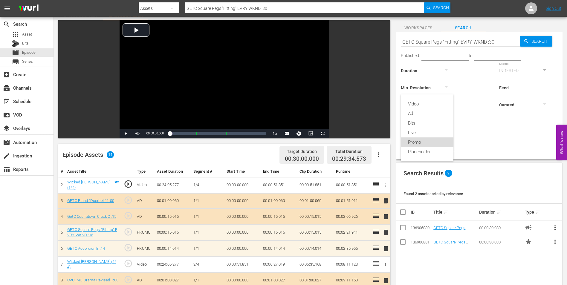
click at [428, 142] on div "Promo" at bounding box center [427, 142] width 53 height 10
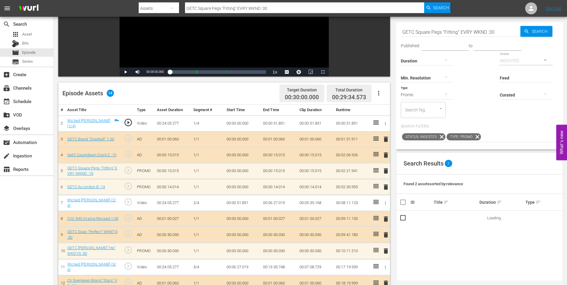
scroll to position [119, 0]
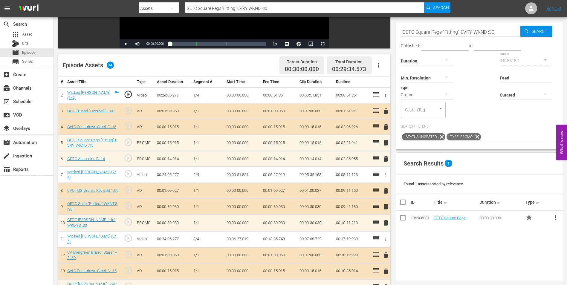
click at [386, 158] on span "delete" at bounding box center [385, 158] width 7 height 7
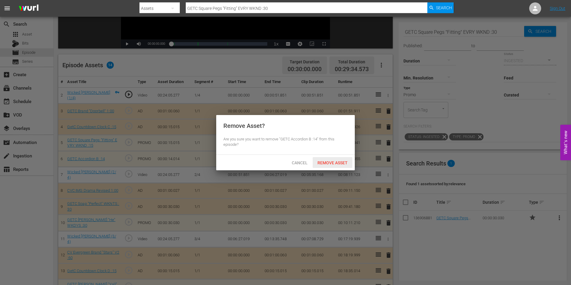
click at [343, 162] on span "Remove Asset" at bounding box center [333, 162] width 40 height 5
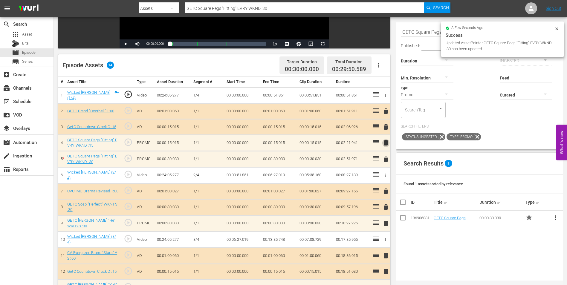
click at [387, 142] on span "delete" at bounding box center [385, 142] width 7 height 7
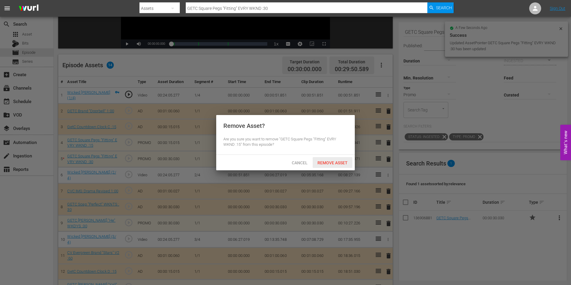
click at [342, 160] on span "Remove Asset" at bounding box center [333, 162] width 40 height 5
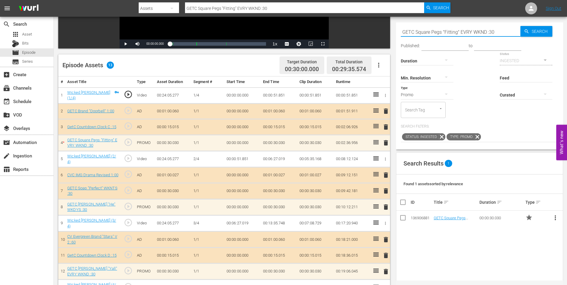
drag, startPoint x: 495, startPoint y: 32, endPoint x: 371, endPoint y: 27, distance: 124.4
click at [371, 27] on div "Video Player is loading. Play Video Play Mute Current Time 00:00:00.000 / Durat…" at bounding box center [310, 124] width 504 height 386
paste input "Accordion A :09"
type input "GETC Accordion A :09"
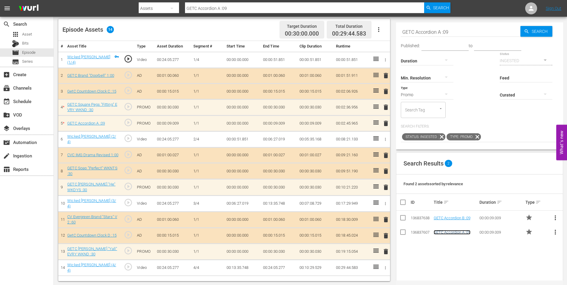
scroll to position [156, 0]
drag, startPoint x: 455, startPoint y: 34, endPoint x: 365, endPoint y: 28, distance: 90.7
click at [365, 28] on div "Video Player is loading. Play Video Play Mute Current Time 00:00:00.000 / Durat…" at bounding box center [310, 88] width 504 height 386
paste input "CVC IMG Drama Revised :45"
type input "CVC IMG Drama Revised :45"
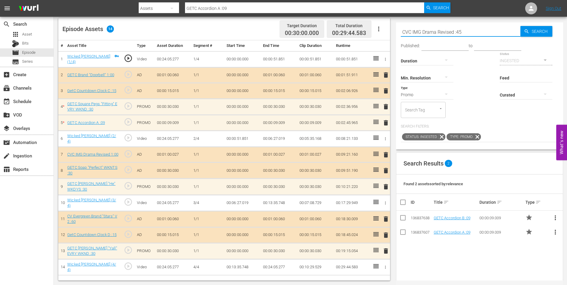
type input "CVC IMG Drama Revised :45"
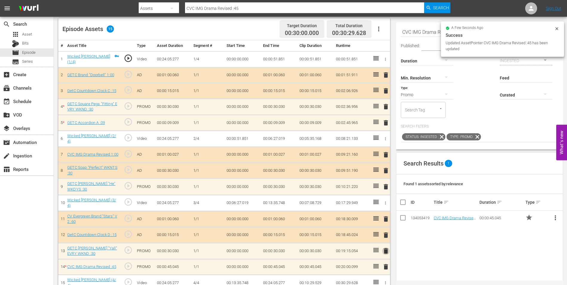
click at [386, 249] on span "delete" at bounding box center [385, 250] width 7 height 7
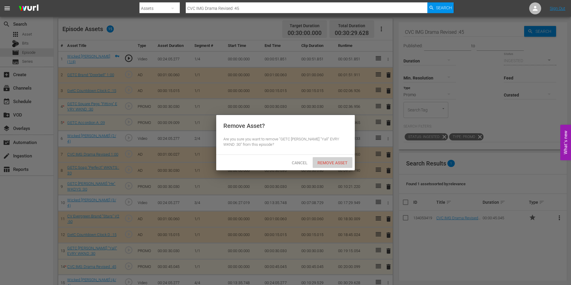
click at [335, 161] on span "Remove Asset" at bounding box center [333, 162] width 40 height 5
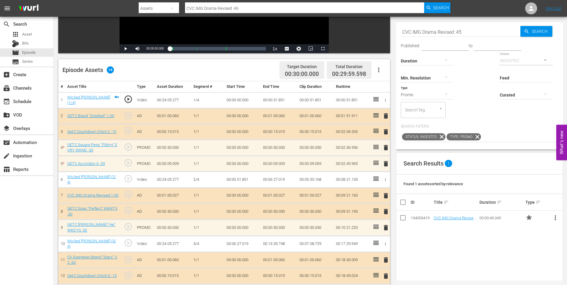
scroll to position [149, 0]
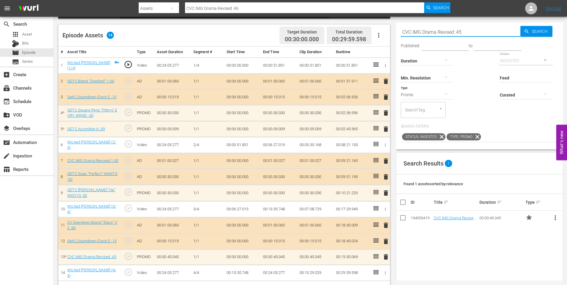
drag, startPoint x: 477, startPoint y: 31, endPoint x: 315, endPoint y: 31, distance: 161.9
click at [315, 31] on div "Video Player is loading. Play Video Play Mute Current Time 00:00:00.000 / Durat…" at bounding box center [310, 94] width 504 height 386
paste input "GETC [PERSON_NAME] "Yall" EVRY WKND :30"
type input "GETC [PERSON_NAME] "Yall" EVRY WKND :30"
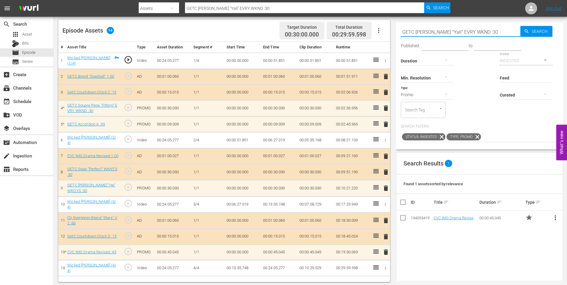
scroll to position [156, 0]
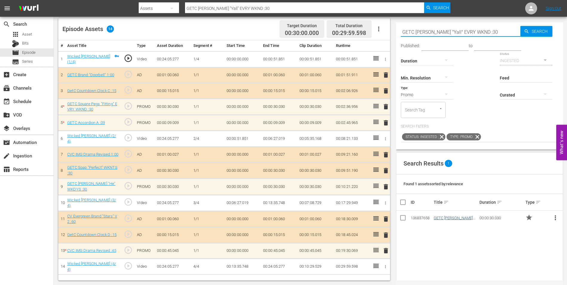
type input "GETC [PERSON_NAME] "Yall" EVRY WKND :30"
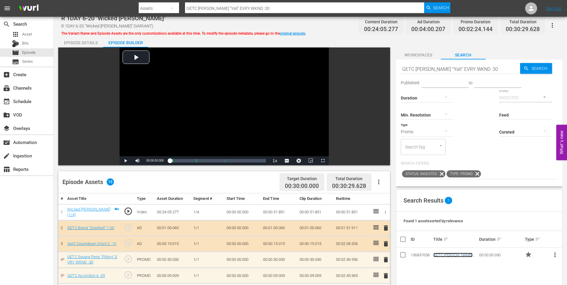
scroll to position [0, 0]
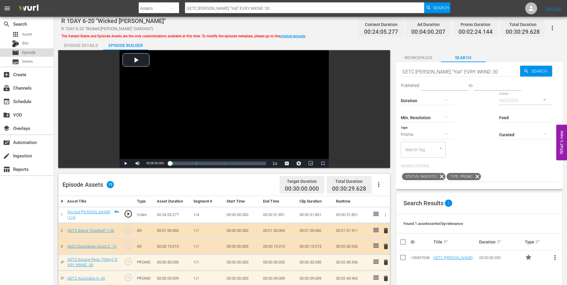
click at [30, 50] on span "Episode" at bounding box center [28, 53] width 13 height 6
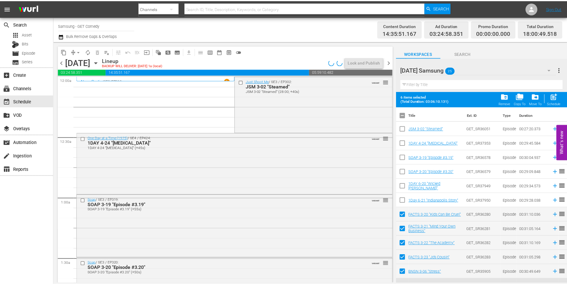
scroll to position [30, 0]
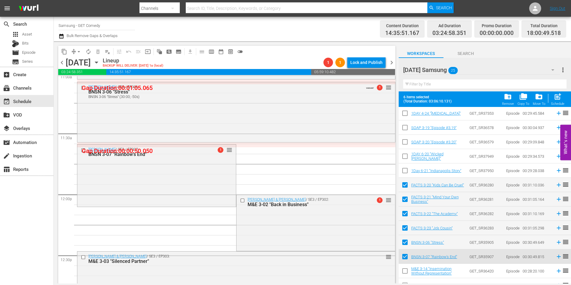
drag, startPoint x: 274, startPoint y: 224, endPoint x: 275, endPoint y: 217, distance: 6.6
click at [274, 224] on div "[PERSON_NAME] & [PERSON_NAME] / SE3 / EP302: M&E 3-02 "Back in Business" 1 reor…" at bounding box center [316, 222] width 159 height 55
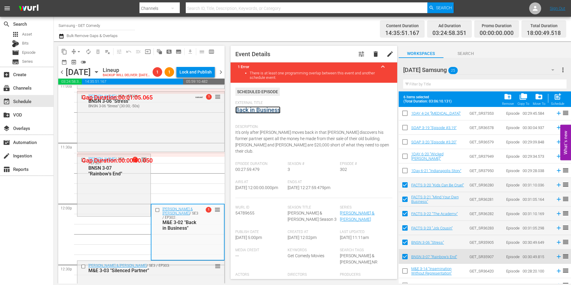
click at [259, 110] on link "Back in Business" at bounding box center [257, 109] width 45 height 7
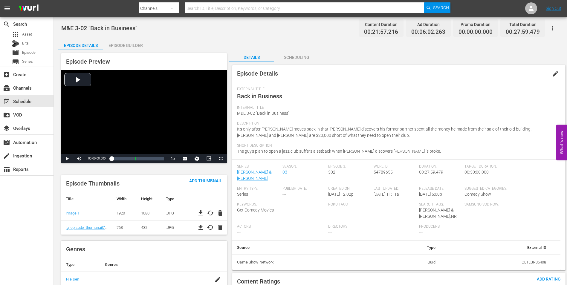
click at [552, 27] on icon "button" at bounding box center [551, 28] width 1 height 5
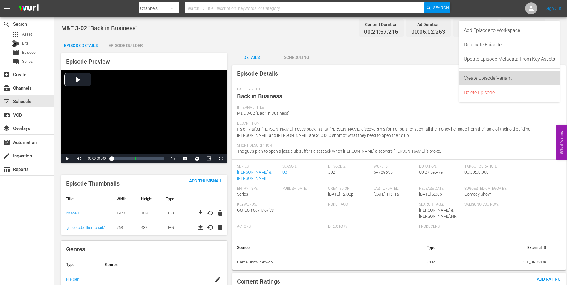
click at [476, 79] on div "Create Episode Variant" at bounding box center [509, 78] width 91 height 14
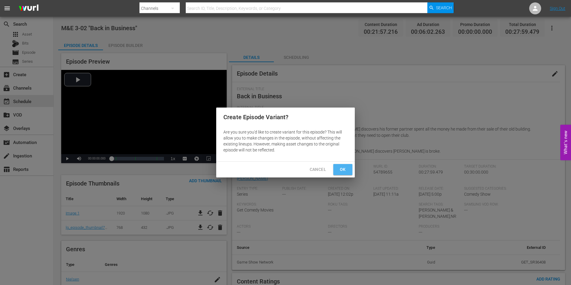
click at [349, 171] on button "Ok" at bounding box center [342, 169] width 19 height 11
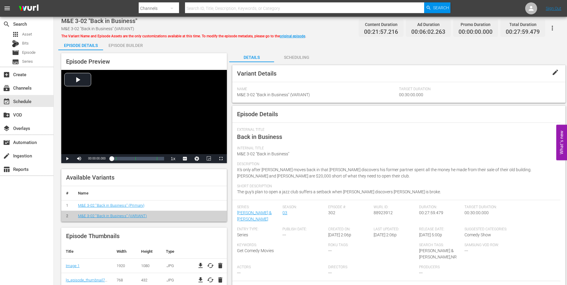
click at [556, 72] on span "edit" at bounding box center [554, 72] width 7 height 7
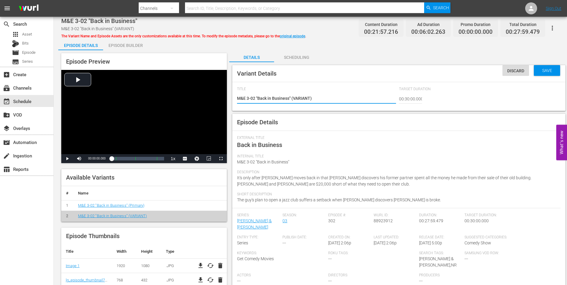
drag, startPoint x: 310, startPoint y: 96, endPoint x: 294, endPoint y: 100, distance: 17.1
click at [294, 100] on textarea "M&E 3-02 "Back in Business" (VARIANT)" at bounding box center [316, 98] width 159 height 7
type textarea "M&E 3-02 "Back in Business" (-)"
type textarea "M&E 3-02 "Back in Business" (-1)"
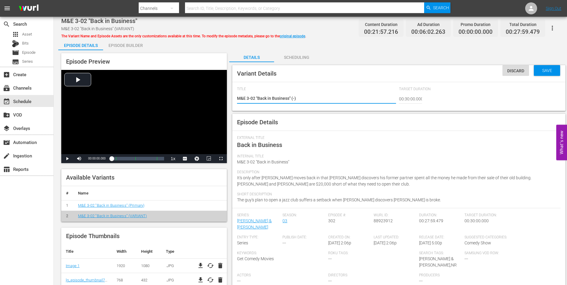
type textarea "M&E 3-02 "Back in Business" (-1)"
type textarea "M&E 3-02 "Back in Business" (-10)"
type textarea "M&E 3-02 "Back in Business" (-10s)"
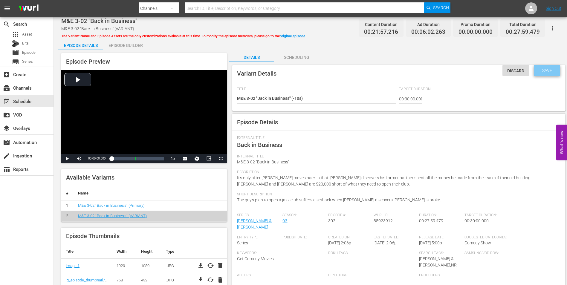
click at [547, 73] on span "Save" at bounding box center [546, 70] width 19 height 5
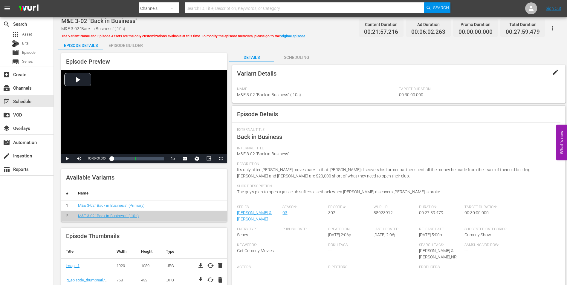
click at [133, 51] on div "Episode Preview Video Player is loading. Play Video Play Mute Current Time 00:0…" at bounding box center [142, 227] width 168 height 355
click at [133, 45] on div "Episode Builder" at bounding box center [125, 45] width 45 height 14
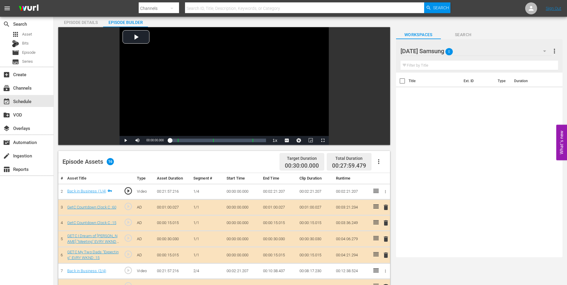
scroll to position [30, 0]
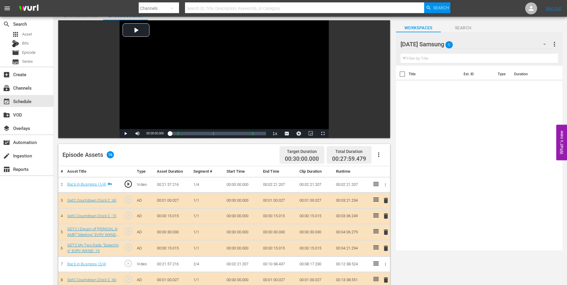
click at [462, 21] on button "Search" at bounding box center [463, 26] width 45 height 12
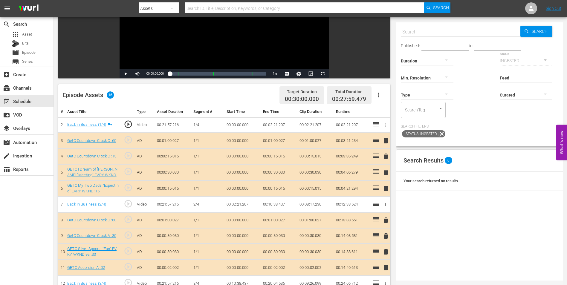
scroll to position [0, 0]
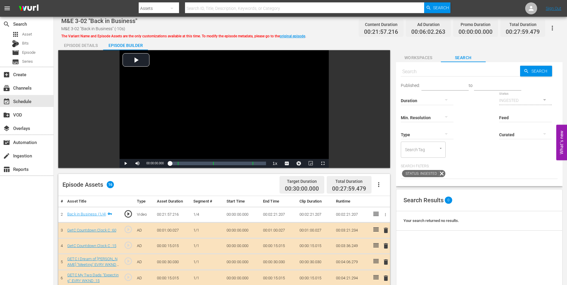
click at [80, 47] on div "Episode Details" at bounding box center [80, 45] width 45 height 14
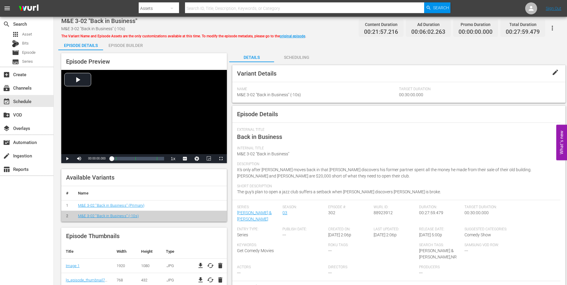
click at [300, 54] on div "Scheduling" at bounding box center [296, 57] width 45 height 14
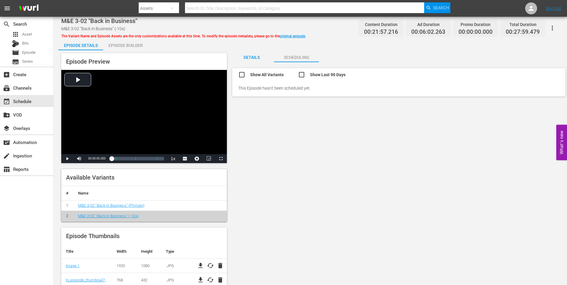
click at [254, 57] on div "Details" at bounding box center [251, 57] width 45 height 14
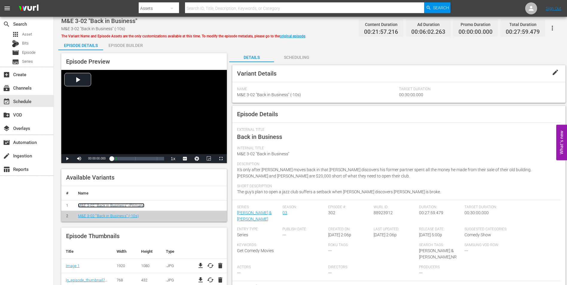
click at [137, 206] on link "M&E 3-02 "Back in Business" (Primary)" at bounding box center [111, 205] width 66 height 4
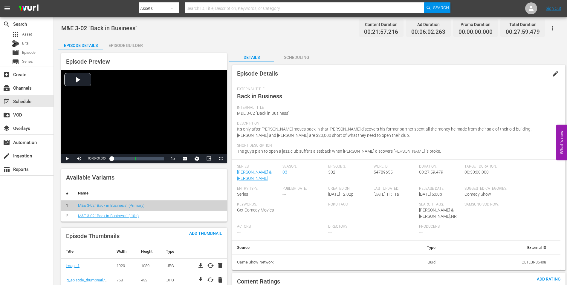
click at [151, 215] on td "M&E 3-02 "Back in Business" (-10s)" at bounding box center [150, 216] width 154 height 11
click at [124, 219] on td "M&E 3-02 "Back in Business" (-10s)" at bounding box center [150, 216] width 154 height 11
click at [126, 214] on link "M&E 3-02 "Back in Business" (-10s)" at bounding box center [108, 216] width 61 height 4
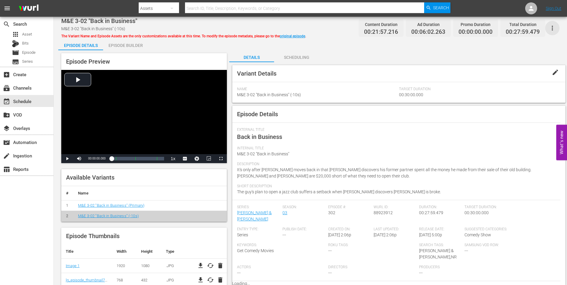
click at [551, 26] on icon "button" at bounding box center [551, 27] width 7 height 7
click at [528, 50] on div "DELETE VARIANT" at bounding box center [525, 49] width 57 height 14
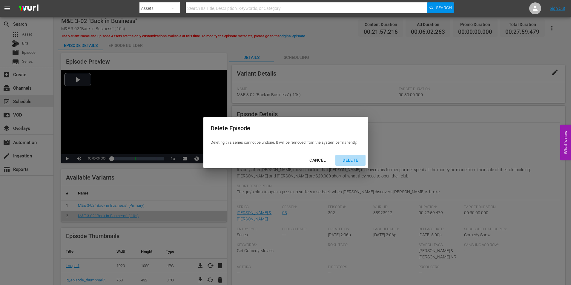
click at [351, 158] on div "DELETE" at bounding box center [350, 160] width 25 height 7
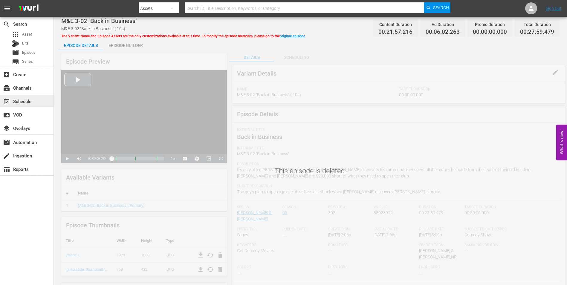
click at [20, 102] on div "event_available Schedule" at bounding box center [16, 100] width 33 height 5
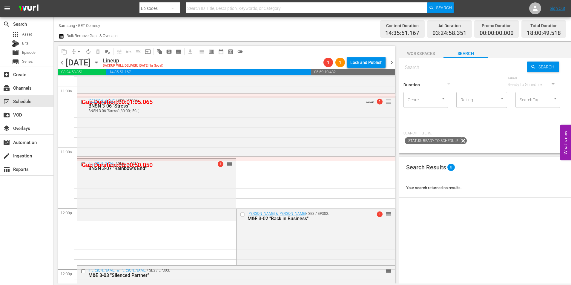
scroll to position [1344, 0]
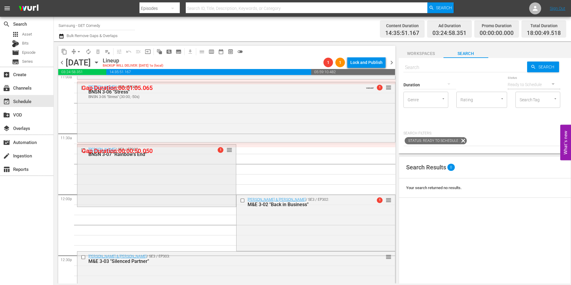
click at [197, 177] on div "Benson / SE3 / EP307: BNSN 3-07 "Rainbow's End" 1 reorder" at bounding box center [156, 175] width 159 height 61
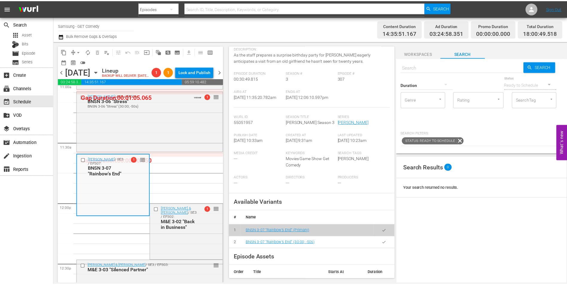
scroll to position [0, 0]
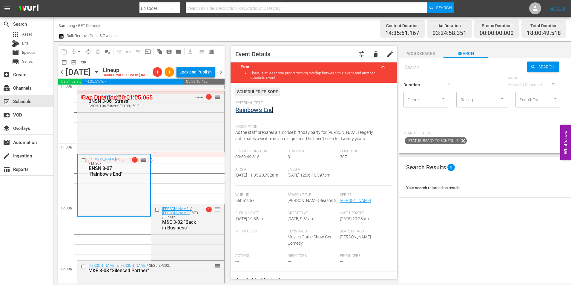
click at [254, 109] on link "Rainbow's End" at bounding box center [254, 109] width 38 height 7
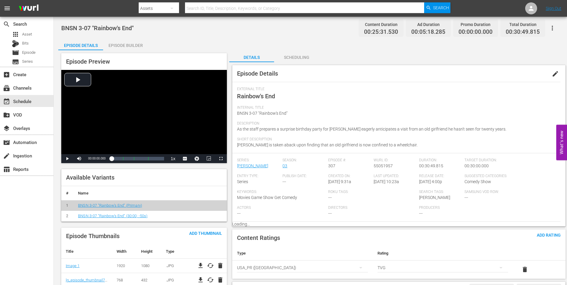
click at [553, 24] on icon "button" at bounding box center [551, 27] width 7 height 7
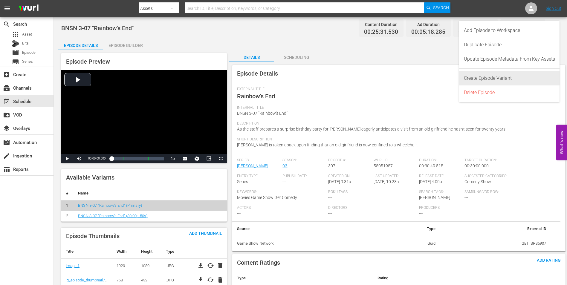
click at [528, 73] on div "Create Episode Variant" at bounding box center [509, 78] width 91 height 14
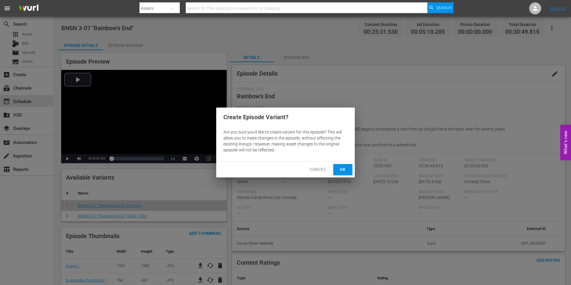
click at [342, 169] on span "Ok" at bounding box center [343, 169] width 10 height 7
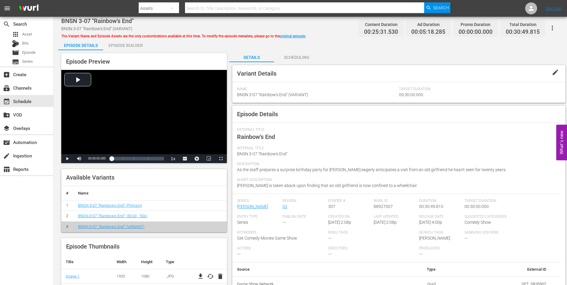
click at [557, 73] on span "edit" at bounding box center [554, 72] width 7 height 7
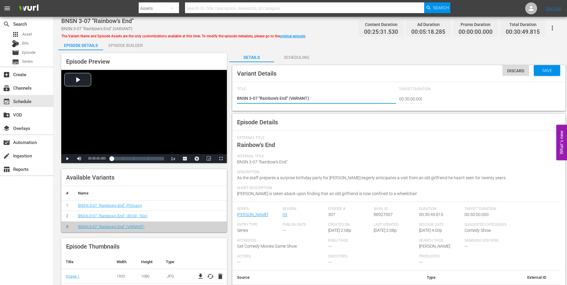
drag, startPoint x: 309, startPoint y: 99, endPoint x: 291, endPoint y: 104, distance: 18.6
click at [291, 104] on div "BNSN 3-07 "Rainbow's End" (VARIANT) BNSN 3-07 "Rainbow's End" (VARIANT)" at bounding box center [316, 99] width 159 height 14
type textarea "BNSN 3-07 "Rainbow's End" (-)"
type textarea "BNSN 3-07 "Rainbow's End" (-1)"
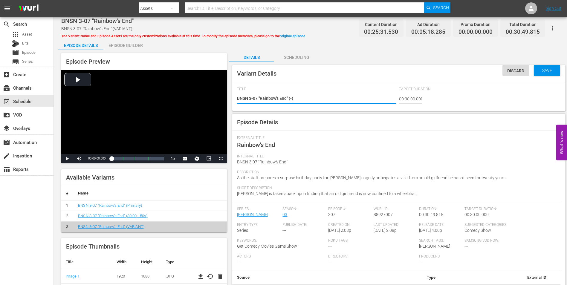
type textarea "BNSN 3-07 "Rainbow's End" (-1)"
type textarea "BNSN 3-07 "Rainbow's End" (-10)"
type textarea "BNSN 3-07 "Rainbow's End" (-10s)"
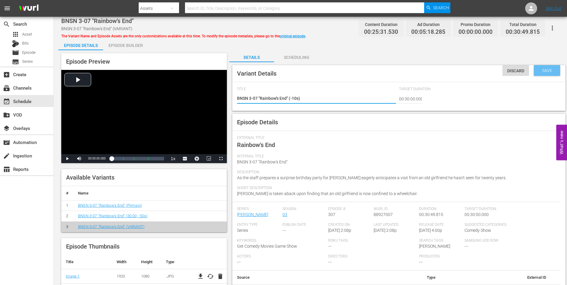
click at [552, 72] on span "Save" at bounding box center [546, 70] width 19 height 5
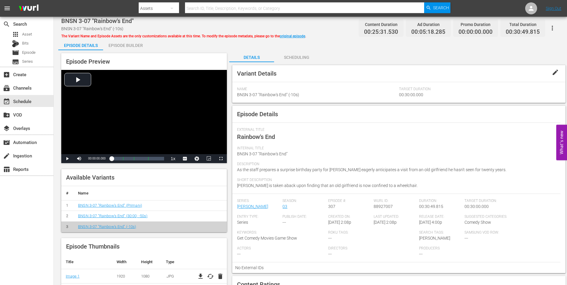
click at [129, 42] on div "Episode Builder" at bounding box center [125, 45] width 45 height 14
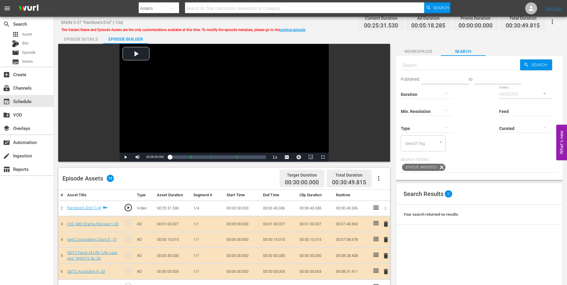
scroll to position [36, 0]
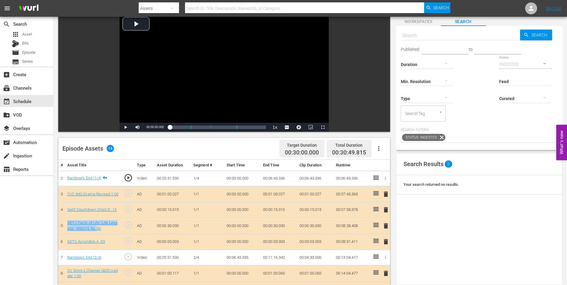
drag, startPoint x: 65, startPoint y: 223, endPoint x: 96, endPoint y: 232, distance: 32.2
click at [96, 232] on td "GETC Facts of Life "Life Lessons" WKDYS 9a :30" at bounding box center [93, 226] width 56 height 16
copy link "GETC Facts of Life "Life Lessons" WKDYS 9a :"
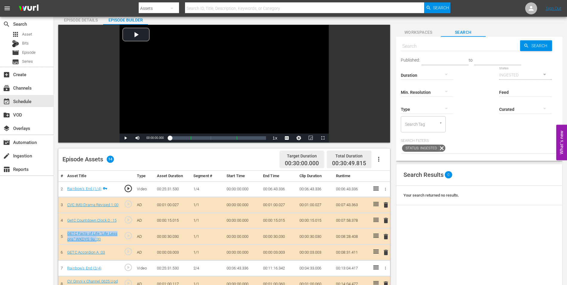
scroll to position [0, 0]
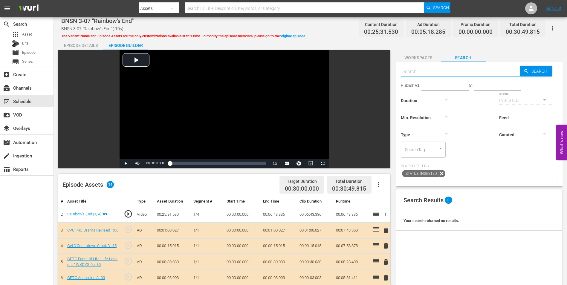
click at [429, 71] on input "text" at bounding box center [460, 72] width 119 height 14
paste input "GETC Facts of Life "Life Lessons" WKDYS 9a :"
type input "GETC Facts of Life "Life Lessons" WKDYS 9a :15"
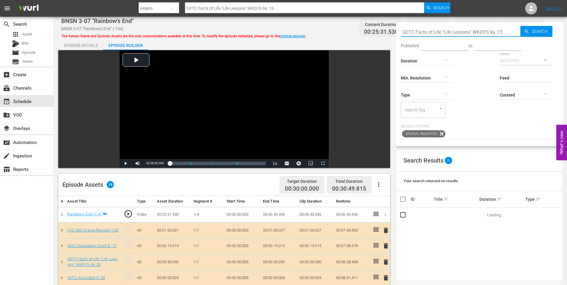
scroll to position [60, 0]
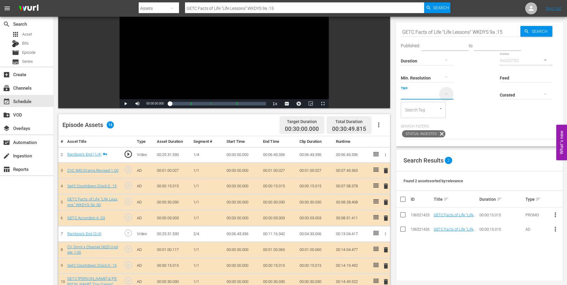
click at [444, 91] on icon "button" at bounding box center [445, 94] width 7 height 7
drag, startPoint x: 428, startPoint y: 108, endPoint x: 429, endPoint y: 102, distance: 6.3
click at [429, 102] on div "Video Ad Bits Live Promo Placeholder" at bounding box center [427, 118] width 53 height 67
click at [429, 102] on div "Ad" at bounding box center [427, 104] width 53 height 10
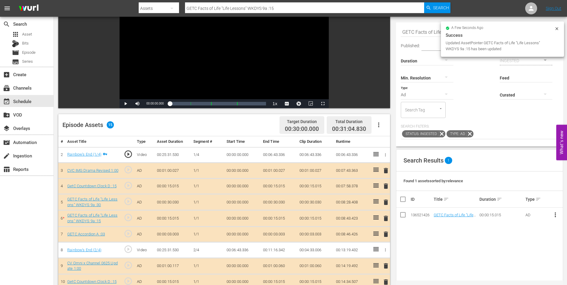
click at [387, 204] on span "delete" at bounding box center [385, 202] width 7 height 7
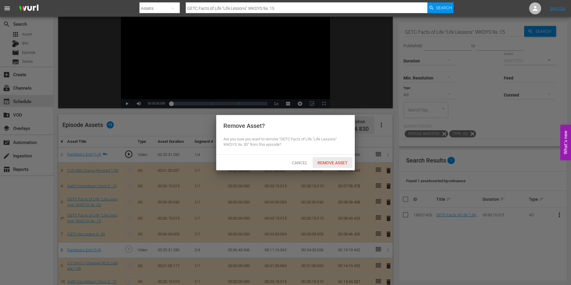
click at [331, 162] on span "Remove Asset" at bounding box center [333, 162] width 40 height 5
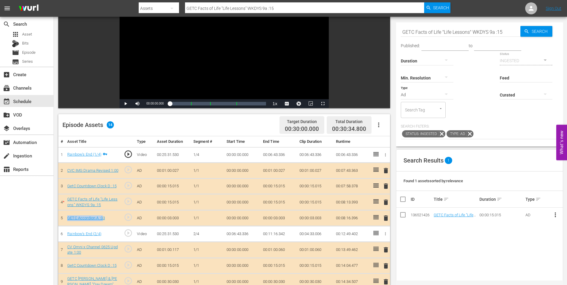
drag, startPoint x: 66, startPoint y: 217, endPoint x: 102, endPoint y: 222, distance: 36.1
click at [102, 222] on td "GETC Accordion A :03" at bounding box center [93, 218] width 56 height 16
copy link "GETC Accordion A :0"
drag, startPoint x: 507, startPoint y: 32, endPoint x: 346, endPoint y: 13, distance: 162.7
click at [346, 13] on div "menu Search By Assets Search ID, Title, Description, Keywords, or Category GETC…" at bounding box center [283, 160] width 567 height 441
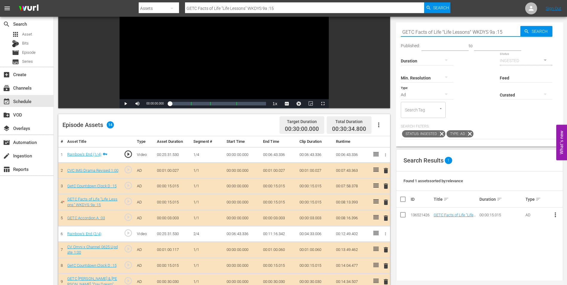
paste input "Accordion A :0"
type input "GETC Accordion A :08"
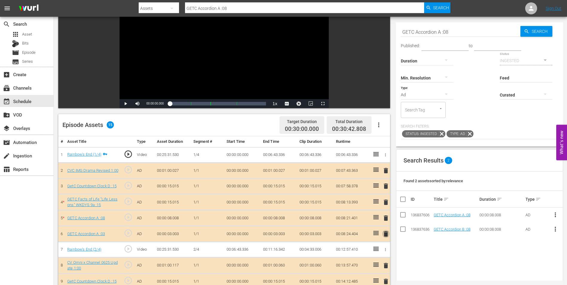
click at [383, 232] on span "delete" at bounding box center [385, 233] width 7 height 7
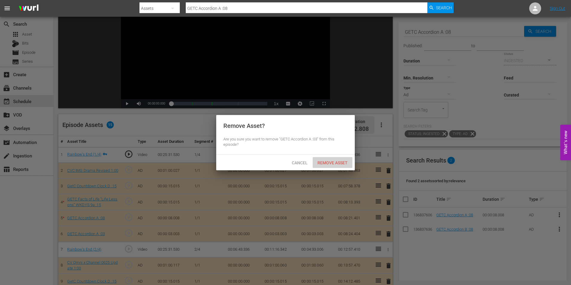
click at [343, 162] on span "Remove Asset" at bounding box center [333, 162] width 40 height 5
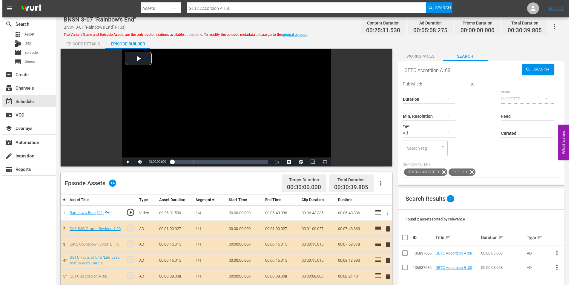
scroll to position [0, 0]
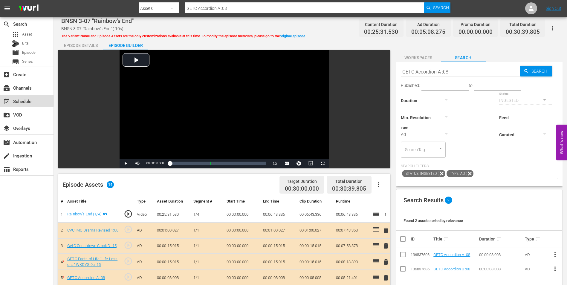
click at [25, 100] on div "event_available Schedule" at bounding box center [16, 100] width 33 height 5
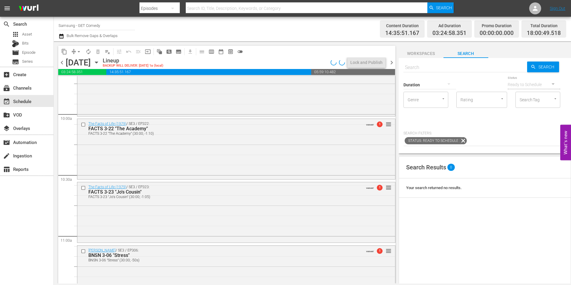
scroll to position [1254, 0]
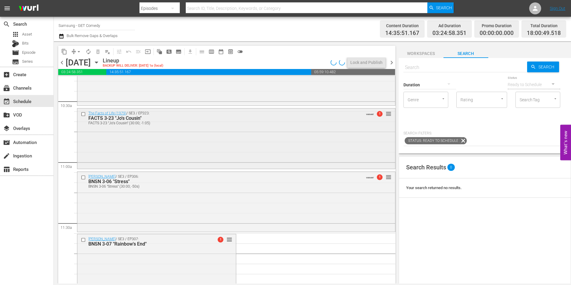
click at [176, 151] on div "The Facts of Life (1979) / SE3 / EP323: FACTS 3-23 "Jo's Cousin" FACTS 3-23 "Jo…" at bounding box center [236, 137] width 318 height 59
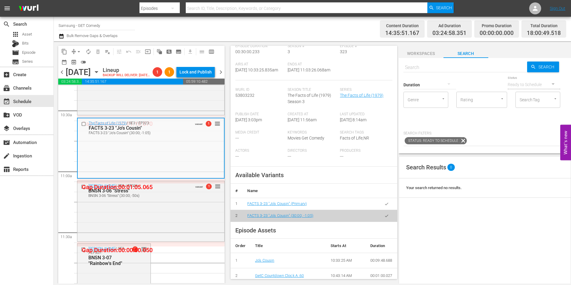
scroll to position [1344, 0]
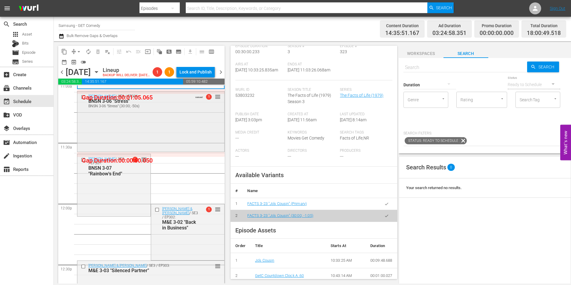
click at [174, 151] on div "Benson / SE3 / EP306: BNSN 3-06 "Stress" BNSN 3-06 "Stress" (30:00; -50s) VARIA…" at bounding box center [150, 120] width 147 height 59
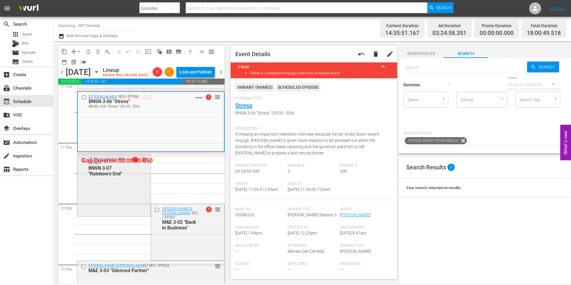
click at [82, 177] on div "Benson / SE3 / EP307: BNSN 3-07 "Rainbow's End"" at bounding box center [102, 166] width 46 height 20
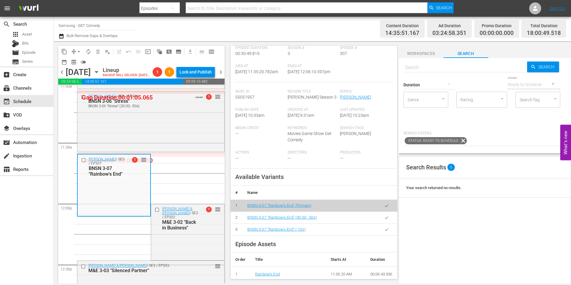
scroll to position [60, 0]
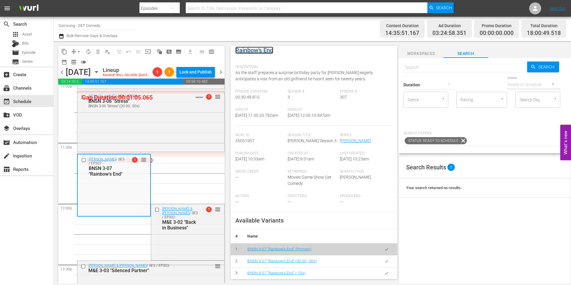
click at [251, 48] on link "Rainbow's End" at bounding box center [254, 50] width 38 height 7
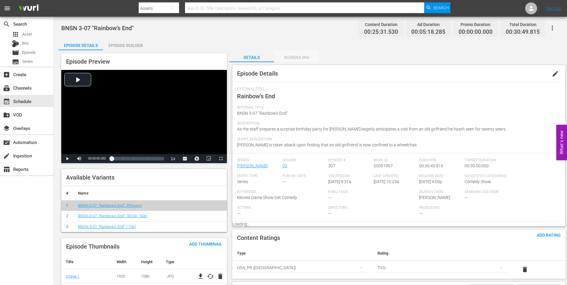
click at [293, 64] on div "Scheduling" at bounding box center [296, 57] width 45 height 14
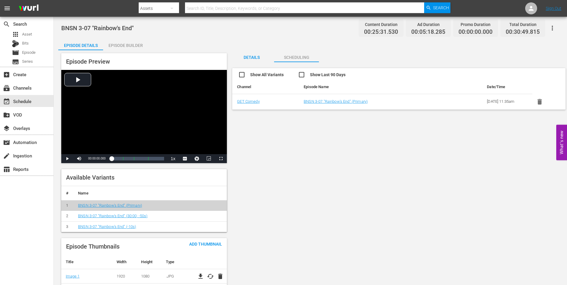
click at [254, 57] on div "Details" at bounding box center [251, 57] width 45 height 14
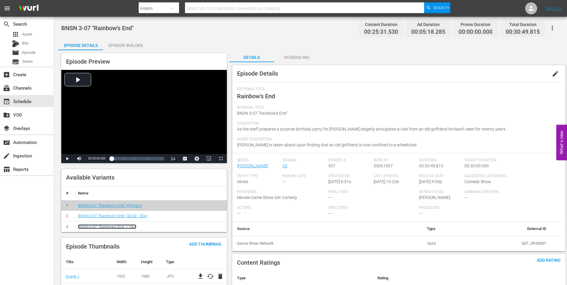
click at [125, 227] on link "BNSN 3-07 "Rainbow's End" (-10s)" at bounding box center [107, 226] width 58 height 4
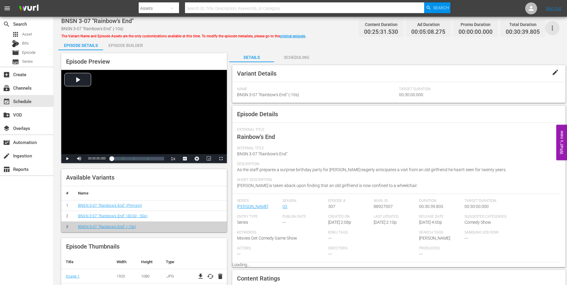
click at [551, 26] on icon "button" at bounding box center [551, 27] width 7 height 7
click at [518, 49] on div "DELETE VARIANT" at bounding box center [525, 49] width 57 height 14
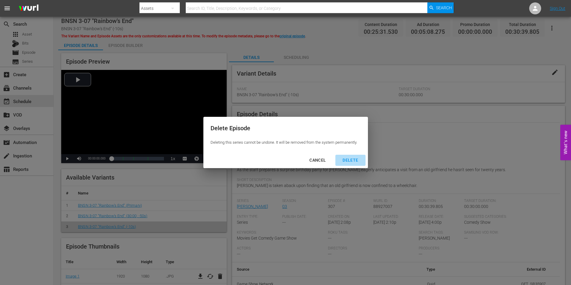
click at [352, 161] on div "DELETE" at bounding box center [350, 160] width 25 height 7
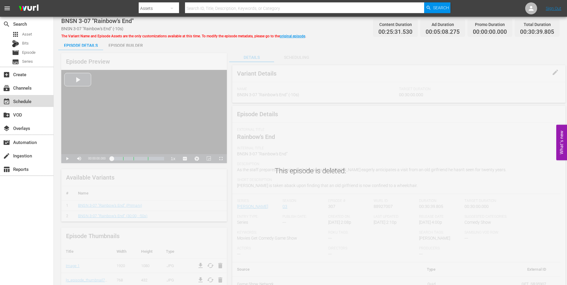
click at [30, 101] on div "event_available Schedule" at bounding box center [16, 100] width 33 height 5
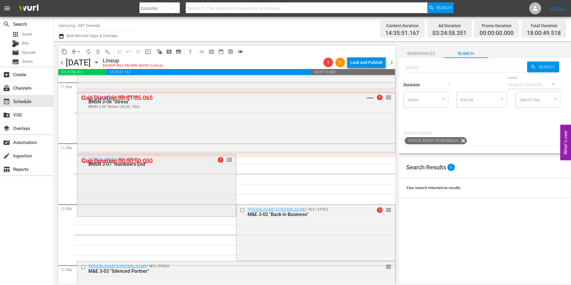
scroll to position [1344, 0]
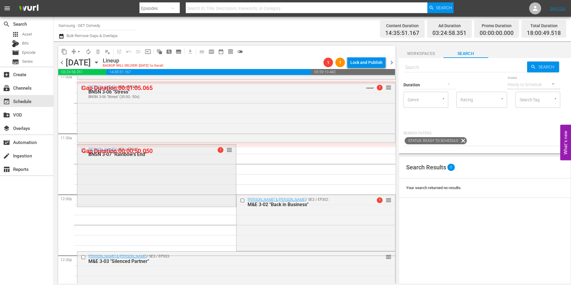
click at [169, 183] on div "Benson / SE3 / EP307: BNSN 3-07 "Rainbow's End" 1 reorder" at bounding box center [156, 175] width 159 height 61
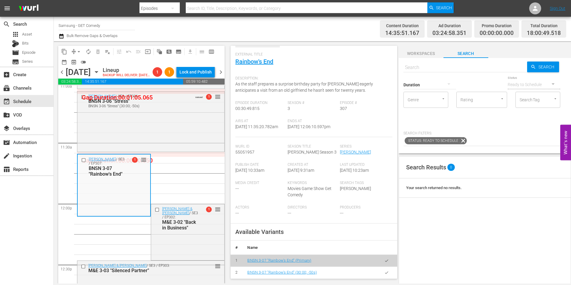
scroll to position [90, 0]
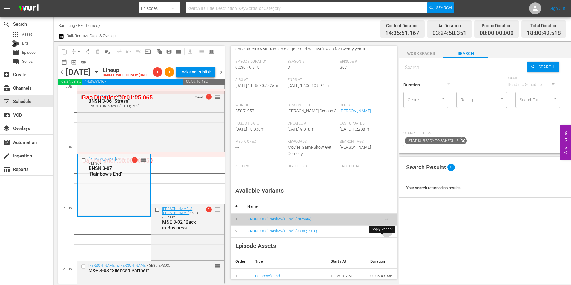
click at [384, 234] on icon "button" at bounding box center [386, 231] width 4 height 4
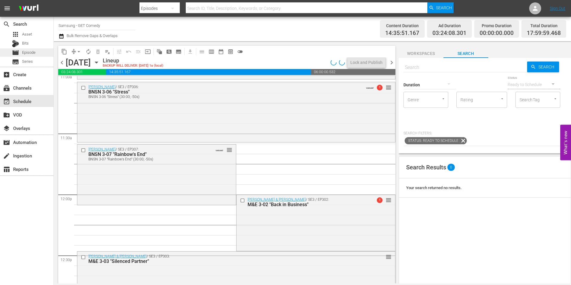
drag, startPoint x: 30, startPoint y: 51, endPoint x: 25, endPoint y: 52, distance: 4.7
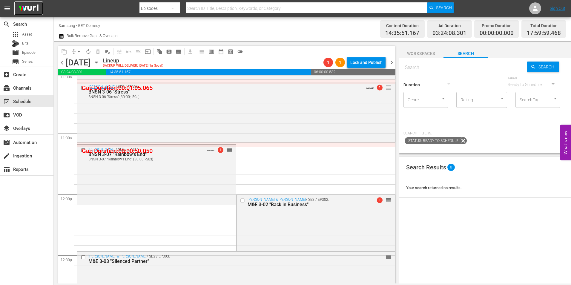
drag, startPoint x: 25, startPoint y: 52, endPoint x: 30, endPoint y: 6, distance: 46.2
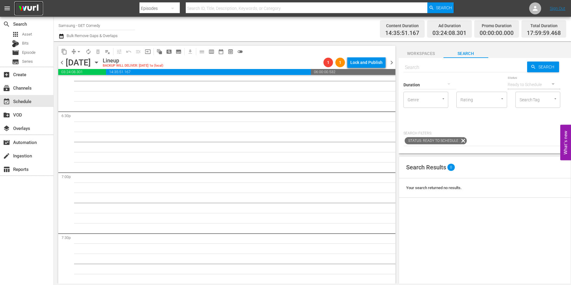
scroll to position [2160, 0]
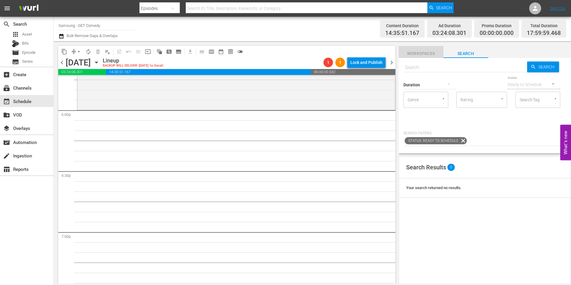
click at [436, 51] on span "Workspaces" at bounding box center [421, 53] width 45 height 7
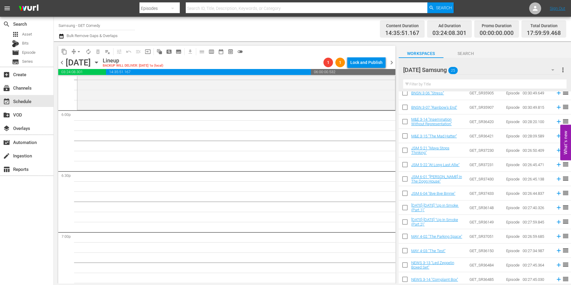
scroll to position [180, 0]
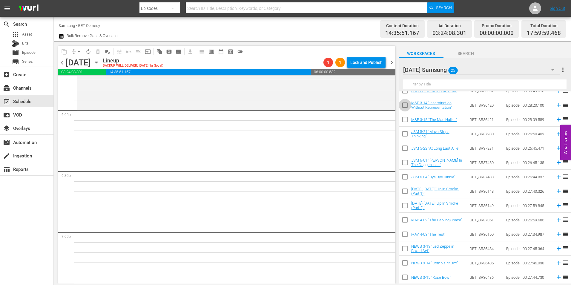
click at [405, 108] on input "checkbox" at bounding box center [405, 106] width 13 height 13
checkbox input "true"
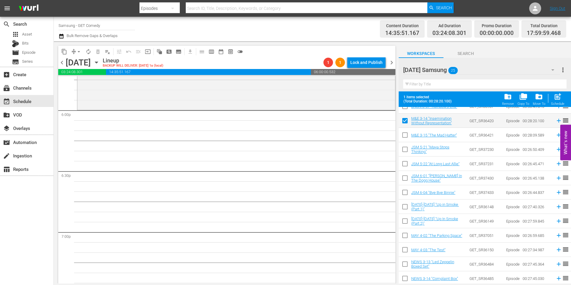
drag, startPoint x: 404, startPoint y: 135, endPoint x: 405, endPoint y: 144, distance: 8.7
click at [404, 135] on input "checkbox" at bounding box center [405, 136] width 13 height 13
checkbox input "true"
click at [402, 151] on input "checkbox" at bounding box center [405, 150] width 13 height 13
checkbox input "true"
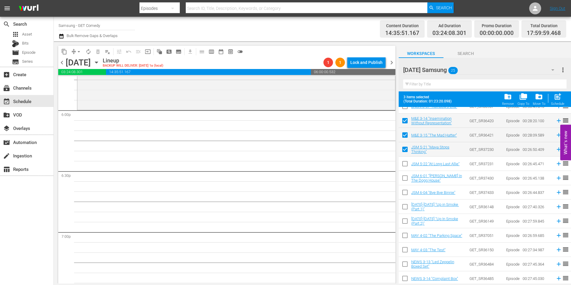
click at [405, 165] on input "checkbox" at bounding box center [405, 165] width 13 height 13
checkbox input "true"
click at [406, 179] on input "checkbox" at bounding box center [405, 179] width 13 height 13
checkbox input "true"
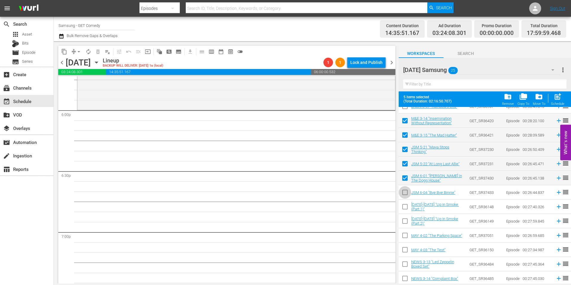
click at [404, 192] on input "checkbox" at bounding box center [405, 193] width 13 height 13
checkbox input "true"
drag, startPoint x: 406, startPoint y: 208, endPoint x: 401, endPoint y: 224, distance: 16.6
click at [406, 209] on input "checkbox" at bounding box center [405, 208] width 13 height 13
checkbox input "true"
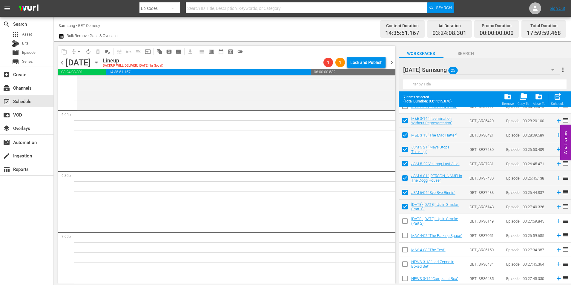
click at [405, 223] on input "checkbox" at bounding box center [405, 222] width 13 height 13
checkbox input "true"
click at [405, 237] on input "checkbox" at bounding box center [405, 236] width 13 height 13
checkbox input "true"
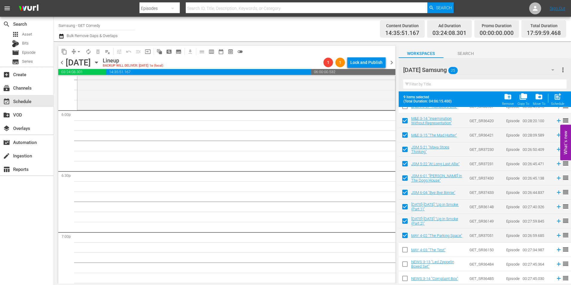
click at [406, 253] on input "checkbox" at bounding box center [405, 251] width 13 height 13
checkbox input "true"
click at [406, 266] on input "checkbox" at bounding box center [405, 265] width 13 height 13
checkbox input "true"
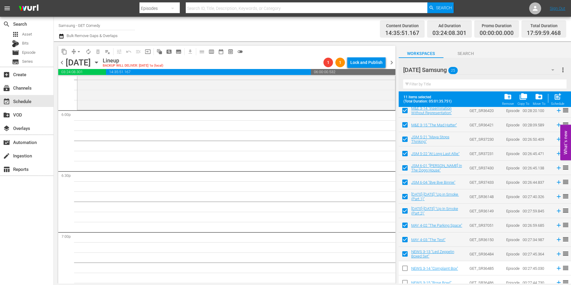
scroll to position [196, 0]
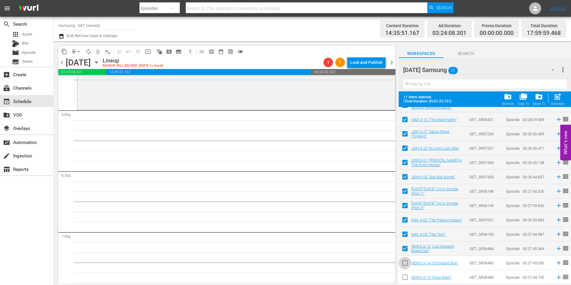
click at [406, 266] on input "checkbox" at bounding box center [405, 264] width 13 height 13
checkbox input "true"
click at [405, 279] on input "checkbox" at bounding box center [405, 278] width 13 height 13
checkbox input "true"
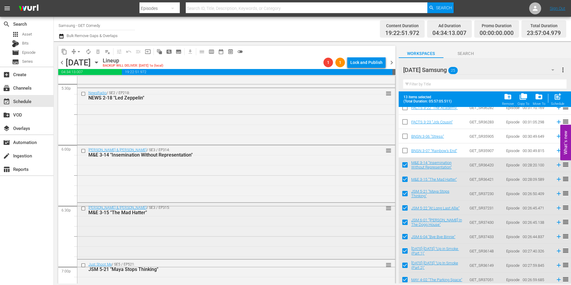
scroll to position [2120, 0]
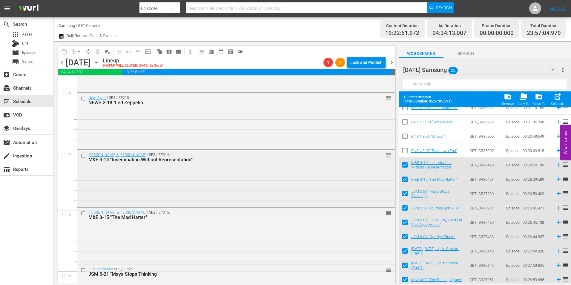
click at [198, 176] on div "Malcolm & Eddie / SE3 / EP314: M&E 3-14 "Insemination Without Representation" r…" at bounding box center [236, 178] width 318 height 56
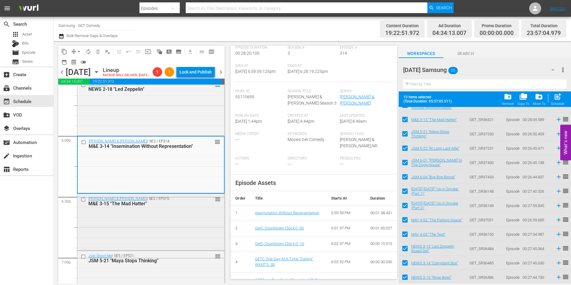
scroll to position [2180, 0]
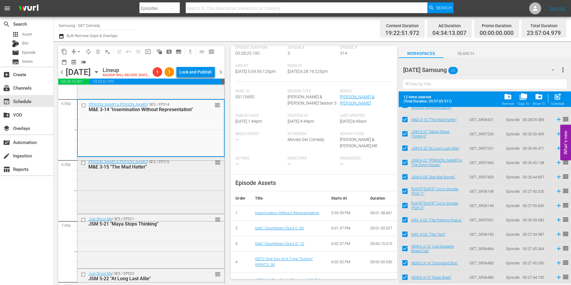
click at [195, 200] on div "Malcolm & Eddie / SE3 / EP315: M&E 3-15 "The Mad Hatter" reorder" at bounding box center [150, 184] width 147 height 55
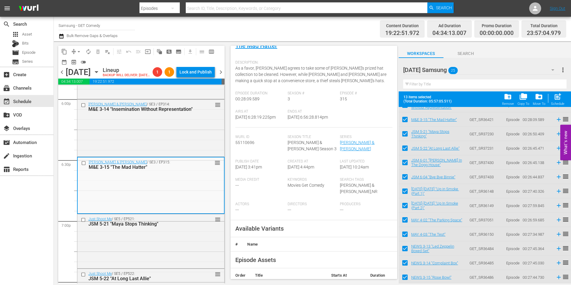
scroll to position [90, 0]
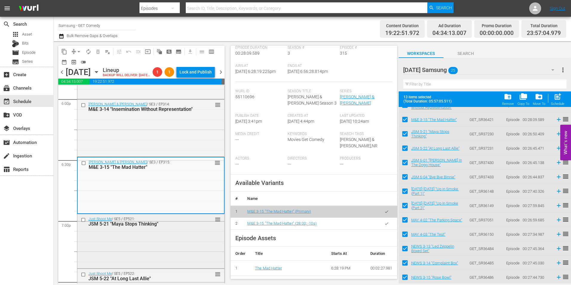
click at [150, 249] on div "Just Shoot Me / SE5 / EP521: JSM 5-21 "Maya Stops Thinking" reorder" at bounding box center [150, 240] width 147 height 53
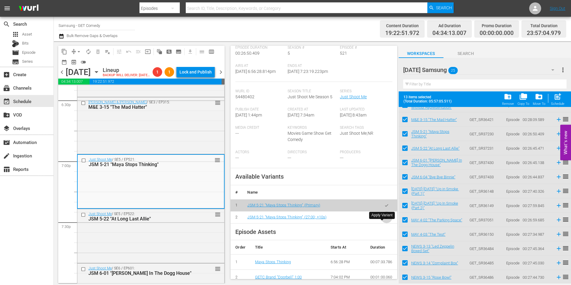
click at [381, 223] on button "button" at bounding box center [387, 217] width 12 height 12
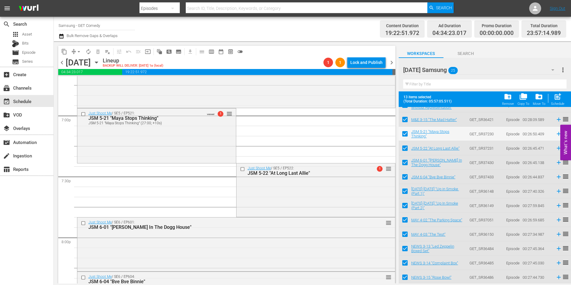
scroll to position [2299, 0]
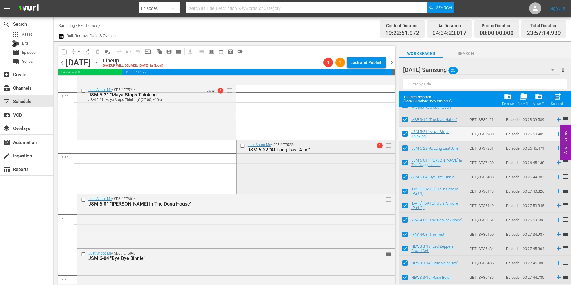
click at [277, 160] on div "Just Shoot Me / SE5 / EP522: JSM 5-22 "At Long Last Allie" 1 reorder" at bounding box center [316, 166] width 159 height 53
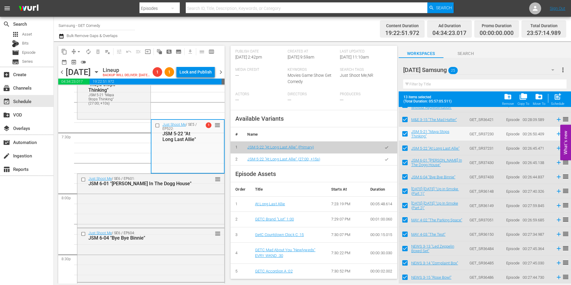
scroll to position [179, 0]
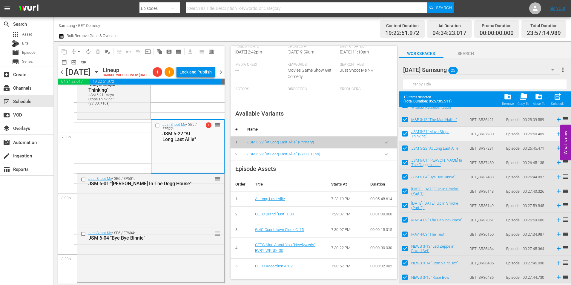
click at [384, 157] on icon "button" at bounding box center [386, 154] width 4 height 4
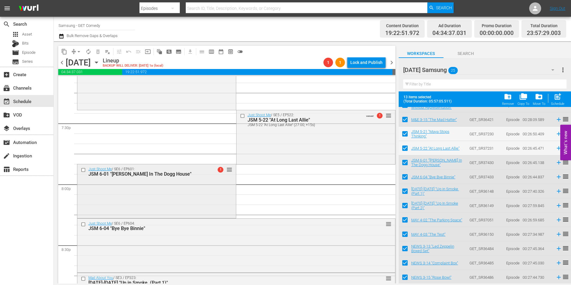
click at [119, 191] on div "Just Shoot Me / SE6 / EP601: JSM 6-01 "Finch In The Dogg House" 1 reorder" at bounding box center [156, 190] width 159 height 53
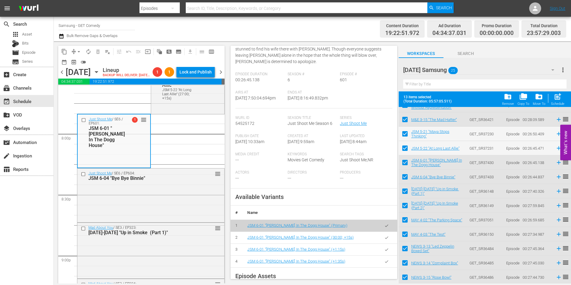
scroll to position [119, 0]
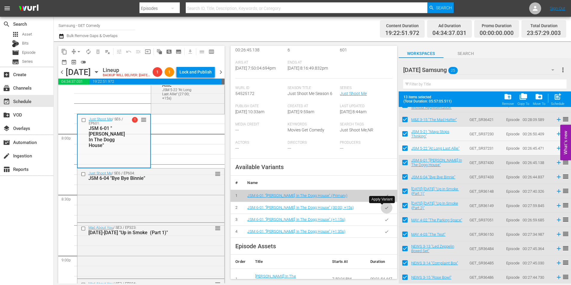
click at [381, 206] on button "button" at bounding box center [387, 208] width 12 height 12
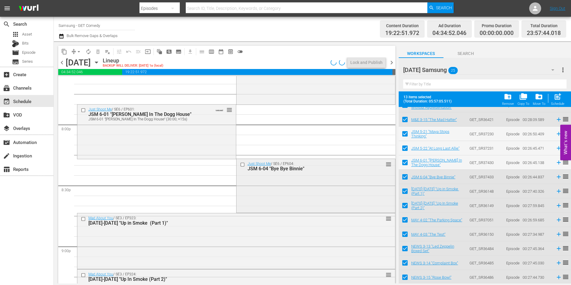
click at [345, 195] on div "Just Shoot Me / SE6 / EP604: JSM 6-04 "Bye Bye Binnie" reorder" at bounding box center [316, 185] width 159 height 53
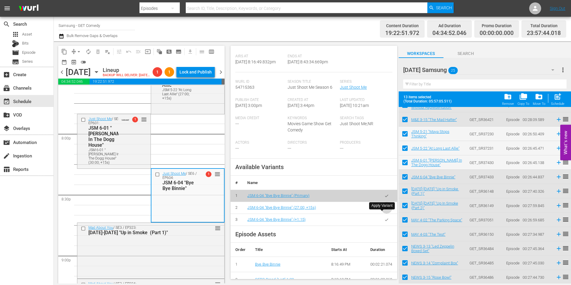
click at [384, 210] on icon "button" at bounding box center [386, 207] width 4 height 4
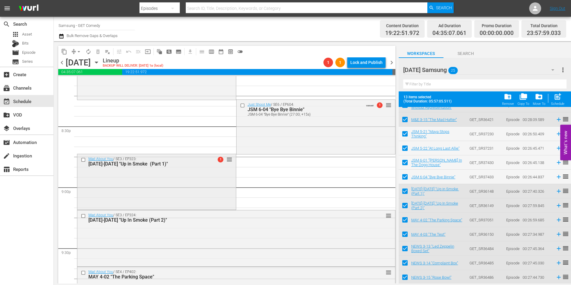
scroll to position [2449, 0]
drag, startPoint x: 197, startPoint y: 194, endPoint x: 207, endPoint y: 194, distance: 9.6
click at [197, 194] on div "Mad About You / SE3 / EP323: MAY 3-23 "Up in Smoke (Part 1)" 1 reorder" at bounding box center [156, 181] width 159 height 54
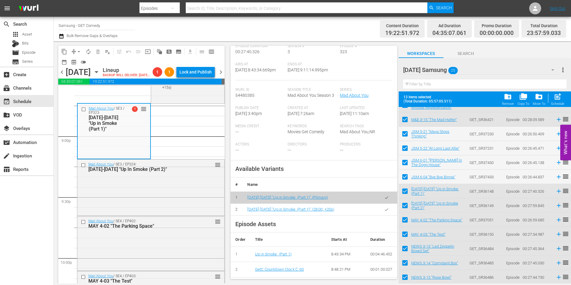
scroll to position [119, 0]
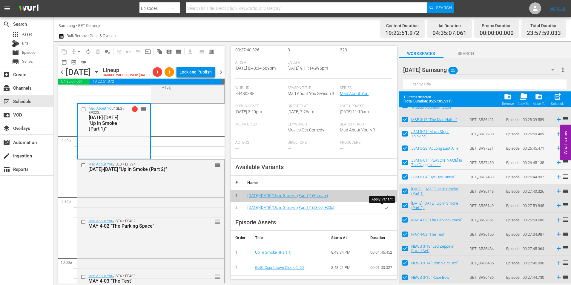
click at [384, 211] on button "button" at bounding box center [387, 208] width 12 height 12
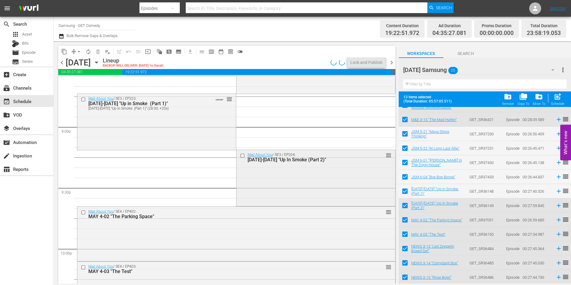
click at [297, 191] on div "Mad About You / SE3 / EP324: MAY 3-24 "Up In Smoke (Part 2)" reorder" at bounding box center [316, 177] width 159 height 55
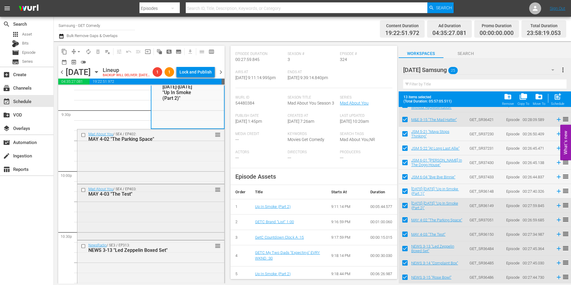
scroll to position [2598, 0]
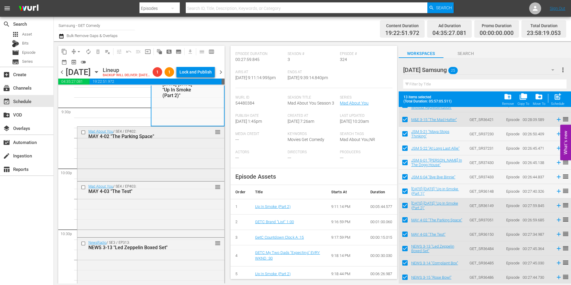
click at [176, 165] on div "Mad About You / SE4 / EP402: MAY 4-02 "The Parking Space" reorder" at bounding box center [150, 153] width 147 height 53
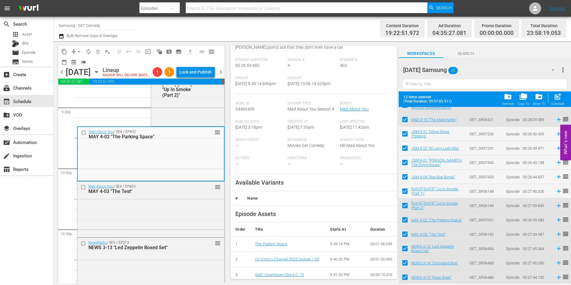
scroll to position [90, 0]
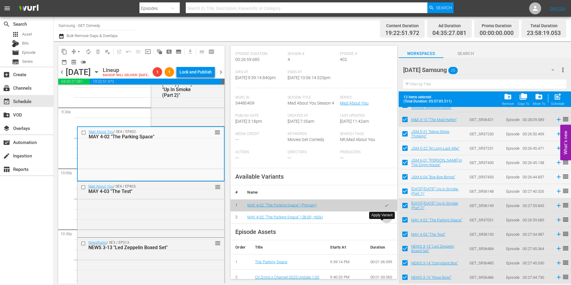
click at [387, 223] on button "button" at bounding box center [387, 217] width 12 height 12
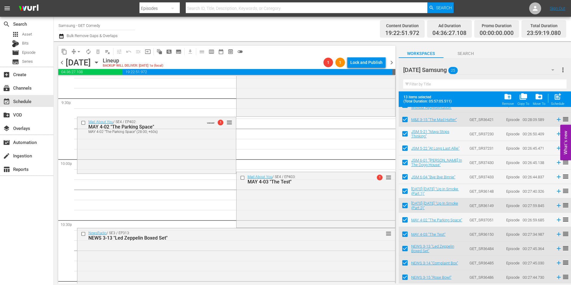
drag, startPoint x: 264, startPoint y: 210, endPoint x: 260, endPoint y: 211, distance: 4.1
click at [264, 210] on div "Mad About You / SE4 / EP403: MAY 4-03 "The Test" 1 reorder" at bounding box center [316, 199] width 159 height 54
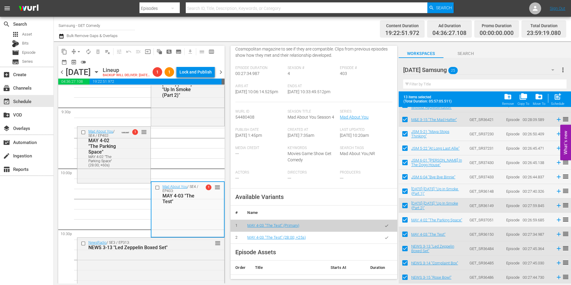
click at [386, 243] on button "button" at bounding box center [387, 238] width 12 height 12
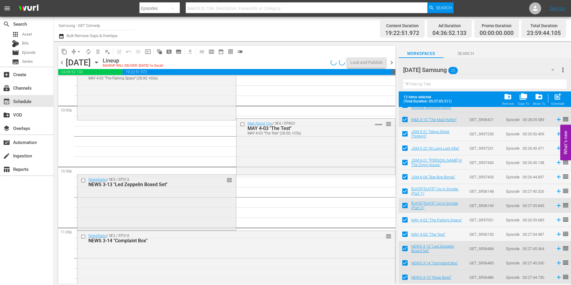
scroll to position [2658, 0]
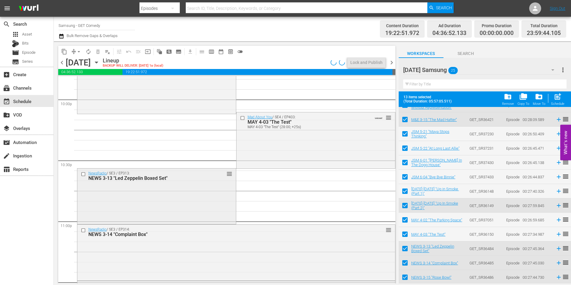
click at [197, 209] on div "NewsRadio / SE3 / EP313: NEWS 3-13 "Led Zeppelin Boxed Set" reorder" at bounding box center [156, 195] width 159 height 55
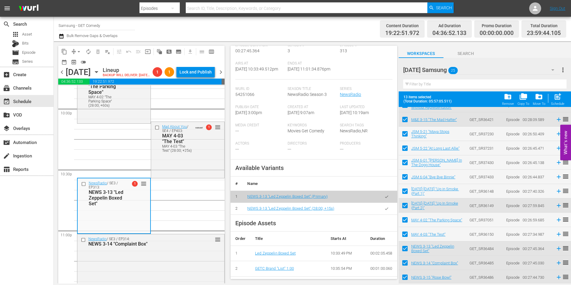
scroll to position [119, 0]
click at [384, 210] on icon "button" at bounding box center [386, 207] width 4 height 4
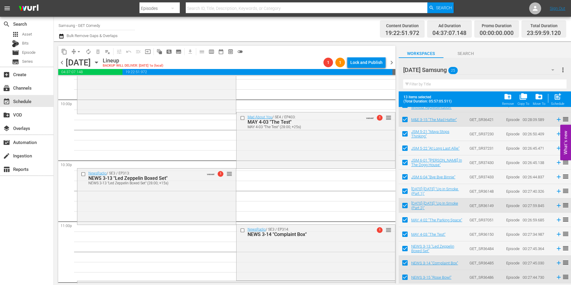
scroll to position [2717, 0]
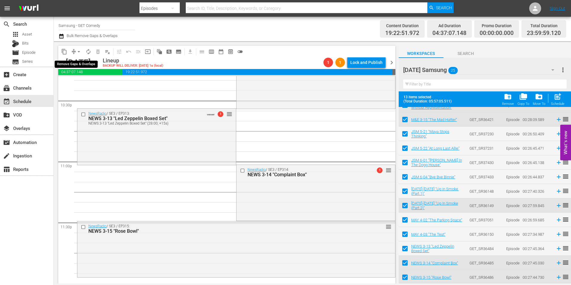
click at [77, 51] on span "arrow_drop_down" at bounding box center [79, 52] width 6 height 6
click at [75, 61] on li "Align to Midnight" at bounding box center [79, 64] width 63 height 10
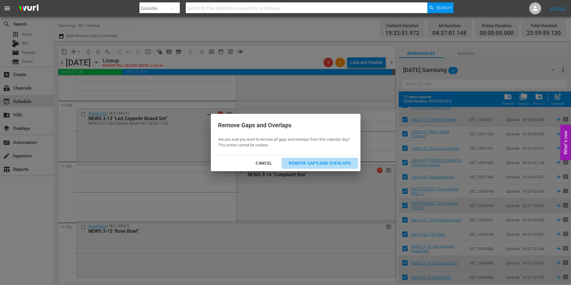
click at [331, 160] on div "Remove Gaps and Overlaps" at bounding box center [319, 162] width 71 height 7
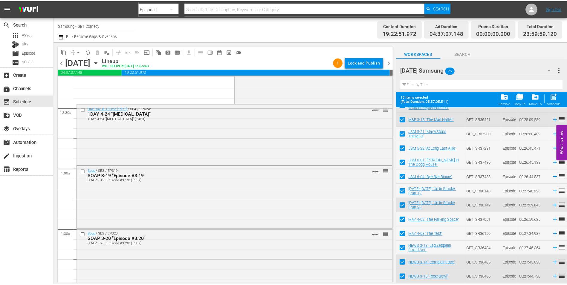
scroll to position [0, 0]
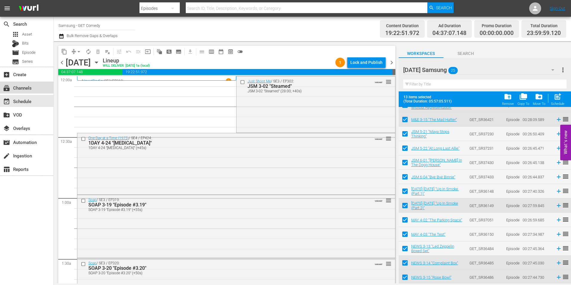
click at [34, 88] on div "subscriptions Channels" at bounding box center [26, 88] width 53 height 12
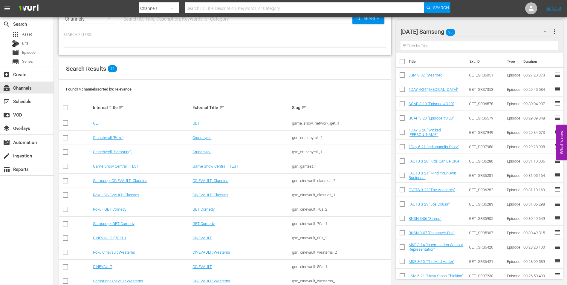
scroll to position [30, 0]
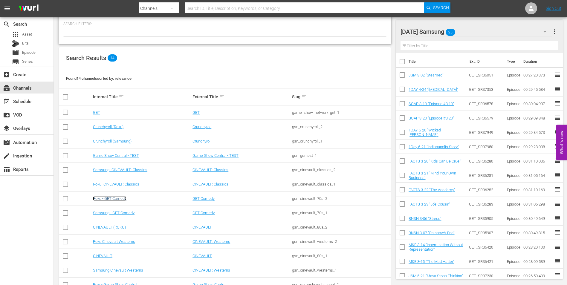
click at [113, 197] on link "Roku - GET Comedy" at bounding box center [109, 198] width 33 height 4
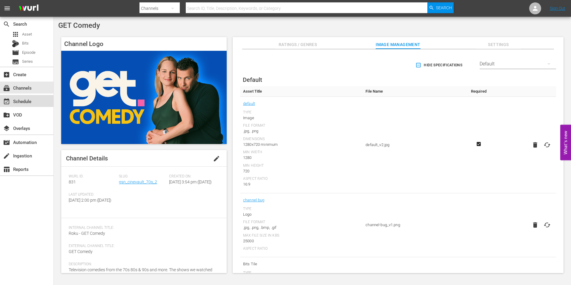
click at [36, 103] on div "event_available Schedule" at bounding box center [26, 101] width 53 height 12
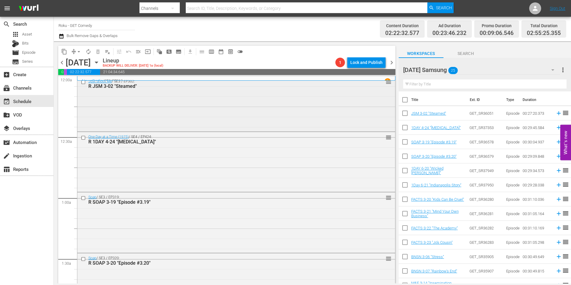
click at [238, 106] on div "Just Shoot Me / SE3 / EP302: R JSM 3-02 "Steamed" reorder" at bounding box center [236, 103] width 318 height 54
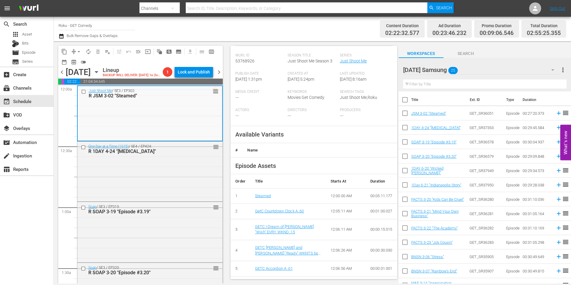
scroll to position [119, 0]
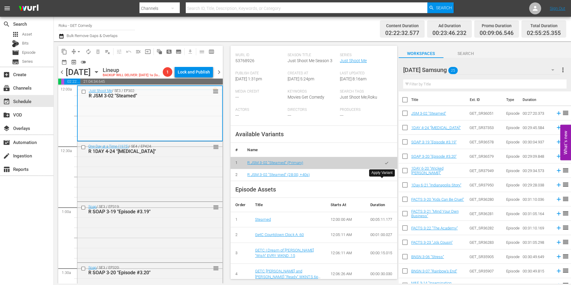
click at [385, 176] on icon "button" at bounding box center [386, 175] width 3 height 2
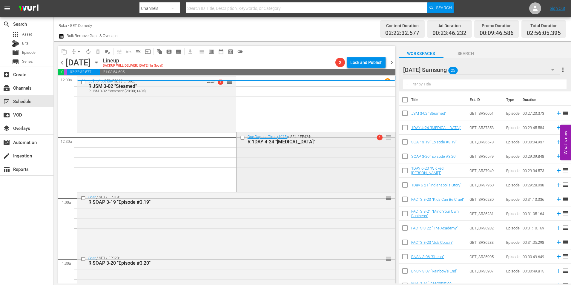
click at [340, 179] on div "One Day at a Time (1975) / SE4 / EP424: R 1DAY 4-24 "Fear of Success" 1 reorder" at bounding box center [316, 161] width 159 height 59
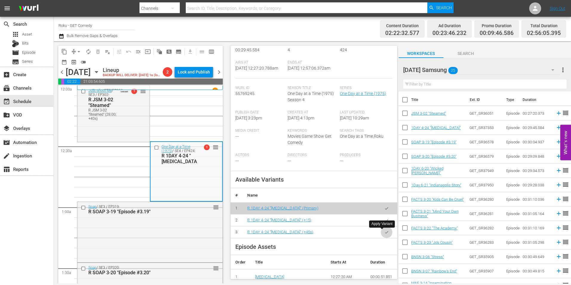
click at [384, 232] on icon "button" at bounding box center [386, 232] width 4 height 4
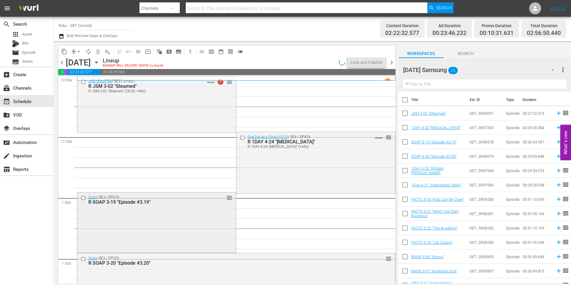
click at [167, 213] on div "Soap / SE3 / EP319: R SOAP 3-19 "Episode #3.19" reorder" at bounding box center [156, 221] width 159 height 59
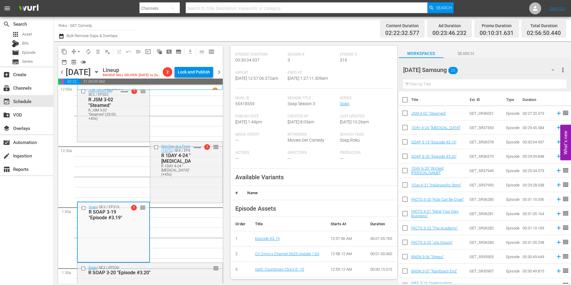
scroll to position [90, 0]
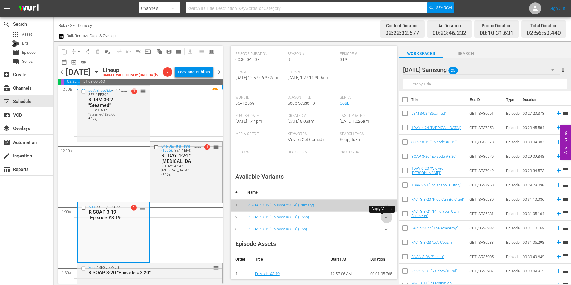
click at [384, 219] on icon "button" at bounding box center [386, 217] width 4 height 4
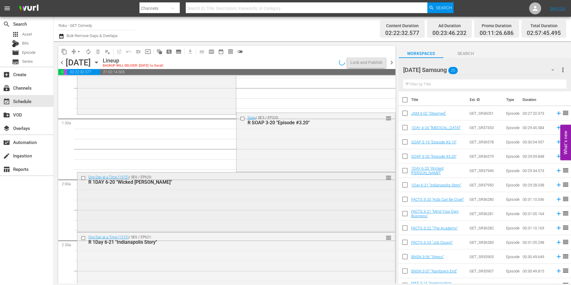
scroll to position [149, 0]
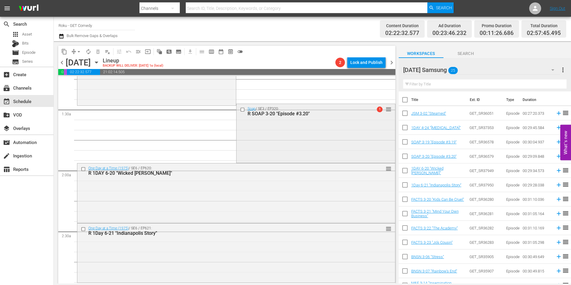
click at [305, 142] on div "Soap / SE3 / EP320: R SOAP 3-20 "Episode #3.20" 1 reorder" at bounding box center [316, 132] width 159 height 57
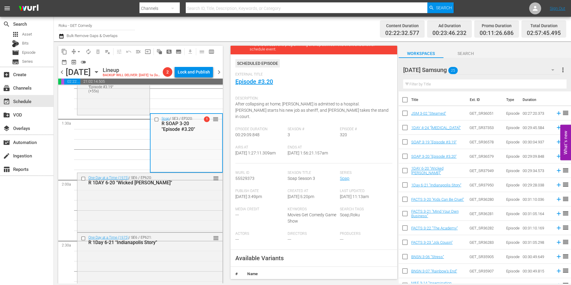
scroll to position [90, 0]
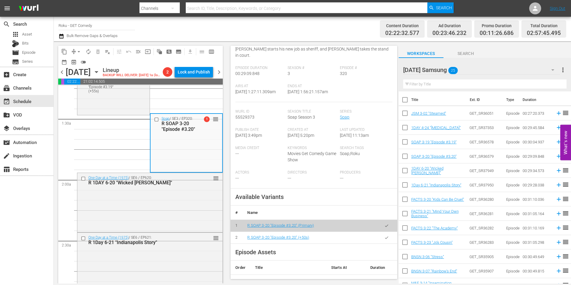
click at [384, 240] on icon "button" at bounding box center [386, 237] width 4 height 4
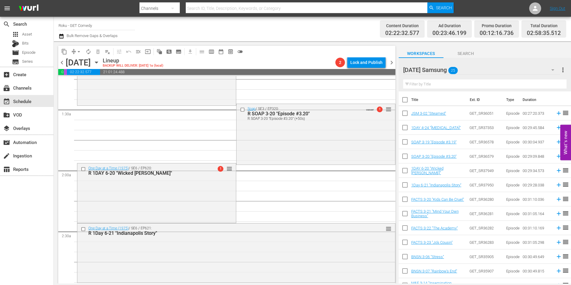
click at [158, 201] on div "One Day at a Time (1975) / SE6 / EP620: R 1DAY 6-20 "Wicked Ann" 1 reorder" at bounding box center [156, 192] width 159 height 58
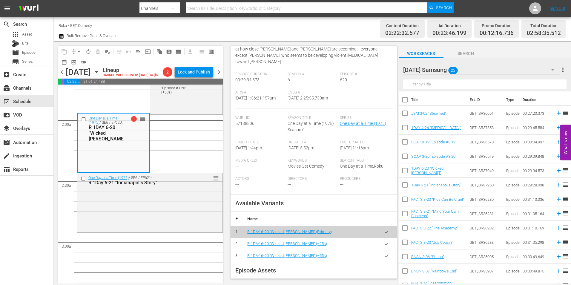
click at [384, 257] on icon "button" at bounding box center [386, 256] width 4 height 4
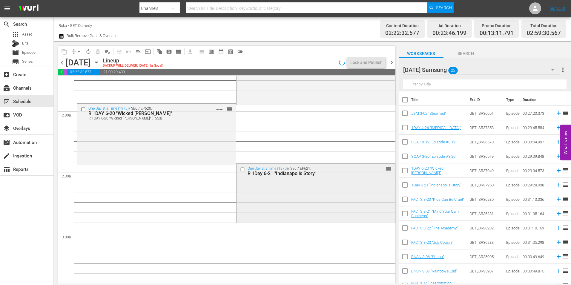
click at [285, 200] on div "One Day at a Time (1975) / SE6 / EP621: R 1Day 6-21 "Indianapolis Story" reorder" at bounding box center [316, 193] width 159 height 58
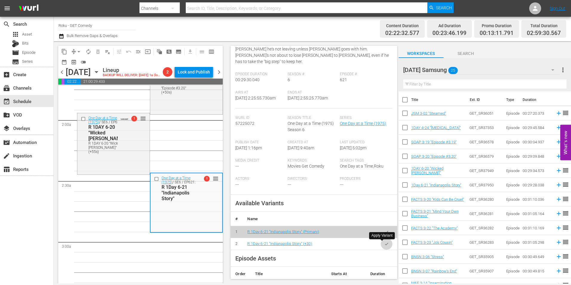
click at [384, 243] on icon "button" at bounding box center [386, 244] width 4 height 4
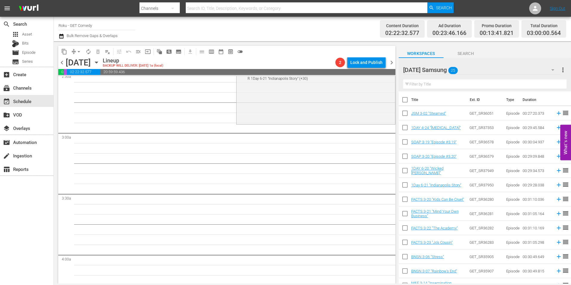
scroll to position [299, 0]
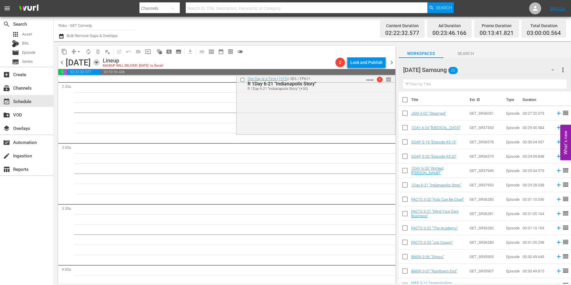
click at [98, 63] on icon "button" at bounding box center [96, 62] width 3 height 1
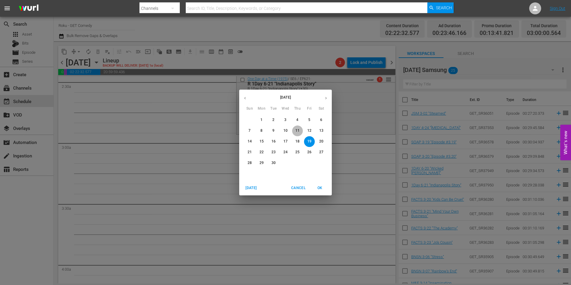
click at [297, 131] on p "11" at bounding box center [297, 130] width 4 height 5
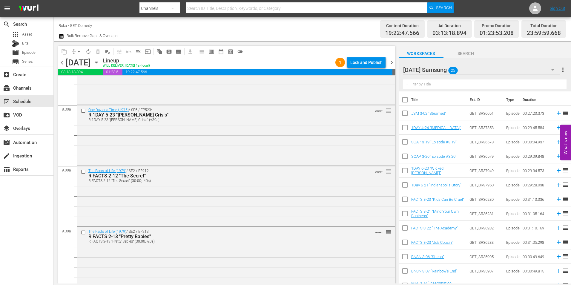
scroll to position [1045, 0]
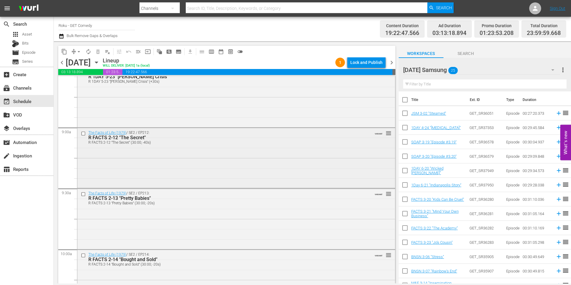
click at [82, 132] on input "checkbox" at bounding box center [84, 133] width 6 height 5
click at [83, 195] on input "checkbox" at bounding box center [84, 194] width 6 height 5
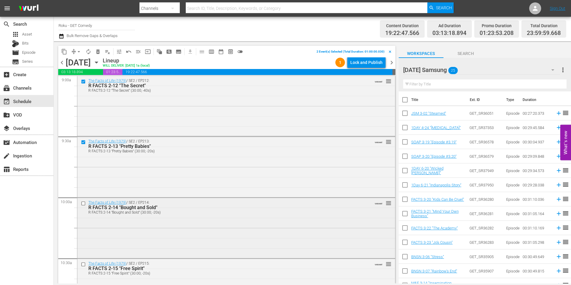
scroll to position [1105, 0]
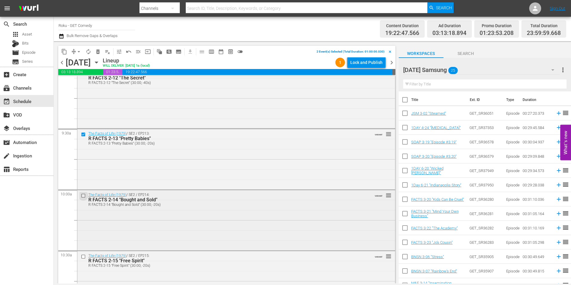
click at [85, 196] on input "checkbox" at bounding box center [84, 195] width 6 height 5
click at [82, 256] on input "checkbox" at bounding box center [84, 256] width 6 height 5
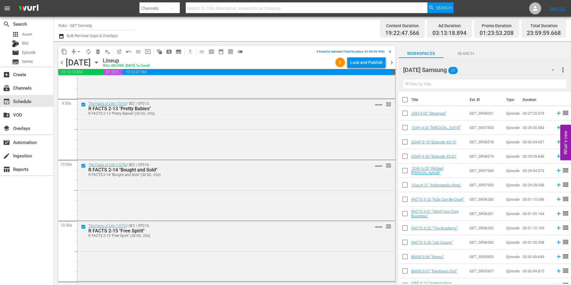
scroll to position [1195, 0]
click at [84, 229] on input "checkbox" at bounding box center [84, 227] width 6 height 5
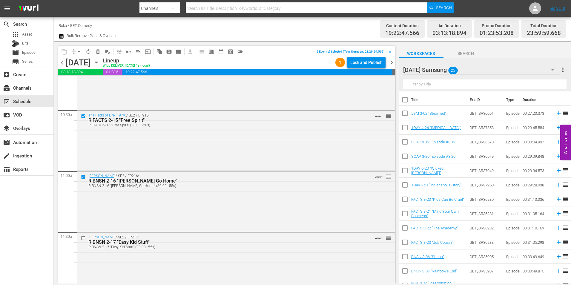
scroll to position [1254, 0]
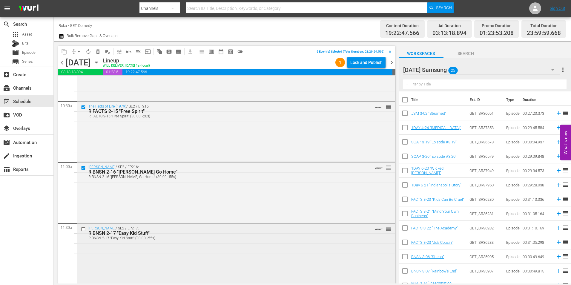
click at [84, 231] on input "checkbox" at bounding box center [84, 229] width 6 height 5
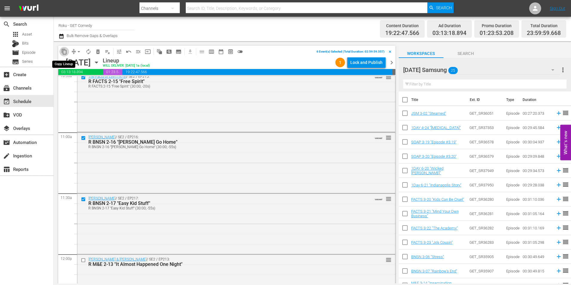
click at [66, 50] on span "content_copy" at bounding box center [64, 52] width 6 height 6
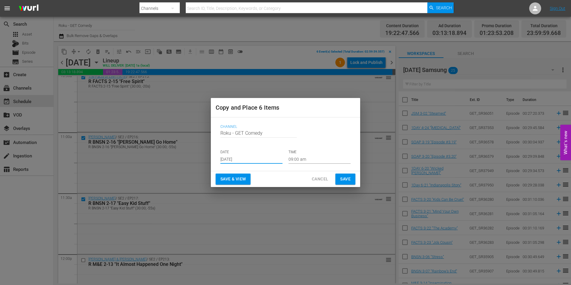
click at [235, 163] on input "Aug 27th 2025" at bounding box center [251, 159] width 62 height 9
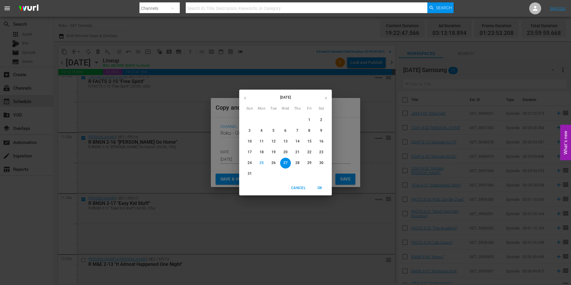
click at [328, 101] on button "button" at bounding box center [326, 98] width 12 height 12
click at [310, 144] on p "19" at bounding box center [309, 141] width 4 height 5
type input "Sep 19th 2025"
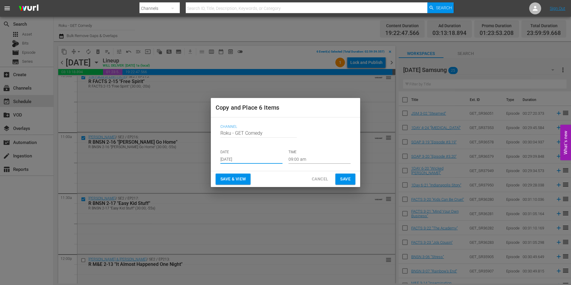
click at [296, 159] on input "09:00 am" at bounding box center [320, 159] width 62 height 9
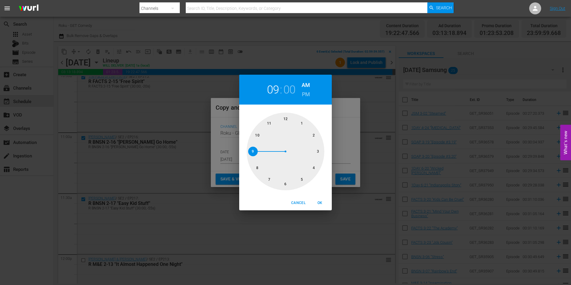
click at [318, 154] on div at bounding box center [286, 152] width 78 height 78
click at [323, 203] on span "OK" at bounding box center [320, 203] width 14 height 6
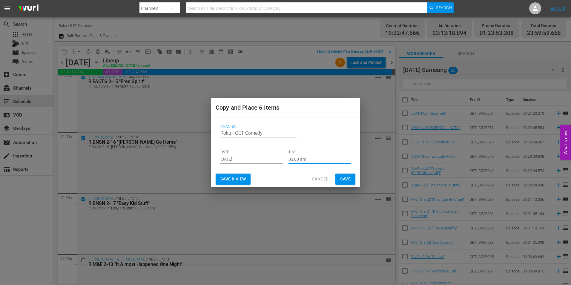
type input "03:00 am"
click at [351, 180] on button "Save" at bounding box center [345, 179] width 20 height 11
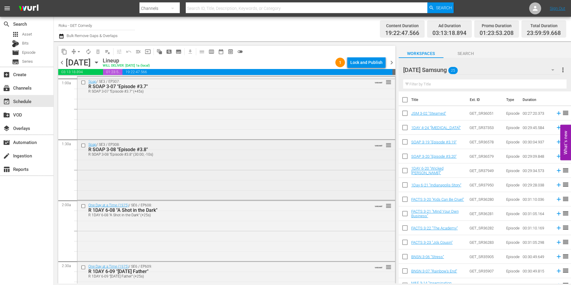
scroll to position [0, 0]
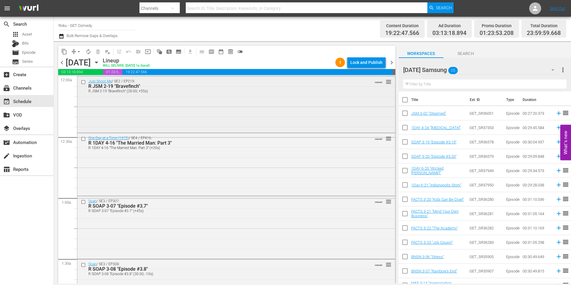
click at [83, 83] on input "checkbox" at bounding box center [84, 81] width 6 height 5
click at [83, 140] on input "checkbox" at bounding box center [84, 138] width 6 height 5
click at [84, 203] on input "checkbox" at bounding box center [84, 202] width 6 height 5
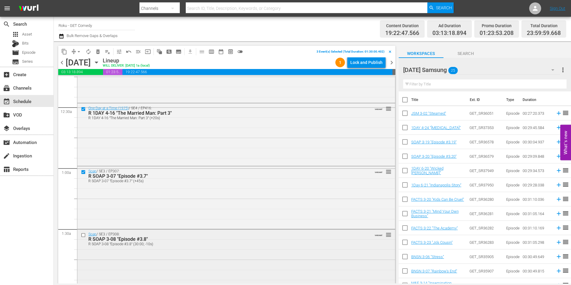
click at [85, 236] on input "checkbox" at bounding box center [84, 234] width 6 height 5
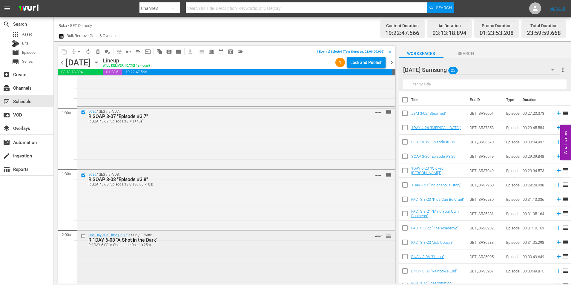
click at [85, 236] on input "checkbox" at bounding box center [84, 236] width 6 height 5
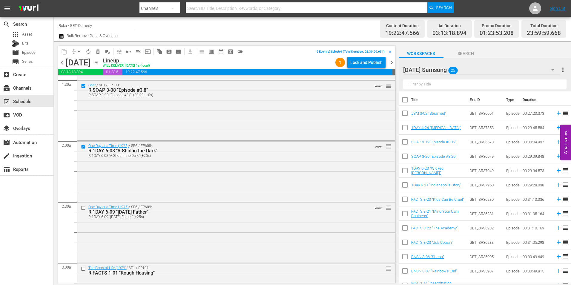
scroll to position [179, 0]
click at [82, 206] on input "checkbox" at bounding box center [84, 207] width 6 height 5
click at [64, 52] on span "content_copy" at bounding box center [64, 52] width 6 height 6
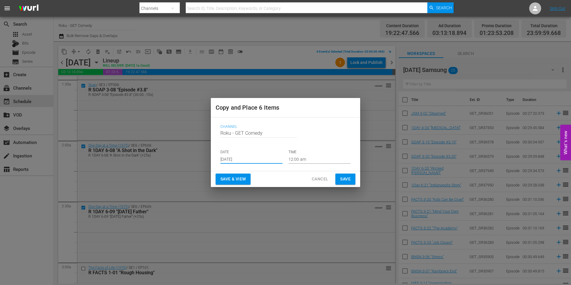
click at [241, 158] on input "Aug 27th 2025" at bounding box center [251, 159] width 62 height 9
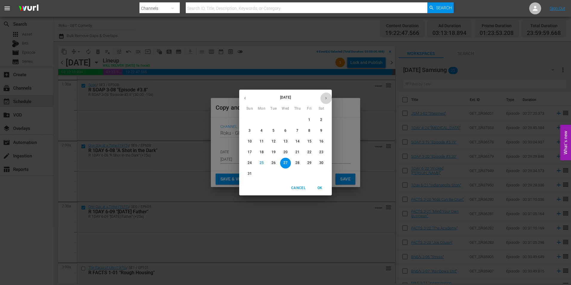
click at [328, 99] on icon "button" at bounding box center [326, 98] width 4 height 4
click at [310, 139] on p "19" at bounding box center [309, 141] width 4 height 5
type input "Sep 19th 2025"
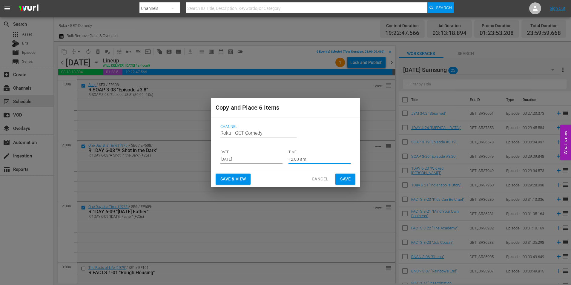
click at [298, 160] on input "12:00 am" at bounding box center [320, 159] width 62 height 9
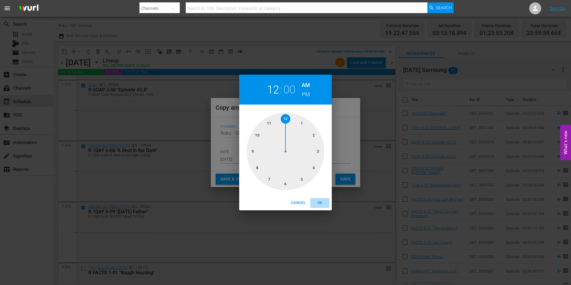
click at [320, 202] on span "OK" at bounding box center [320, 203] width 14 height 6
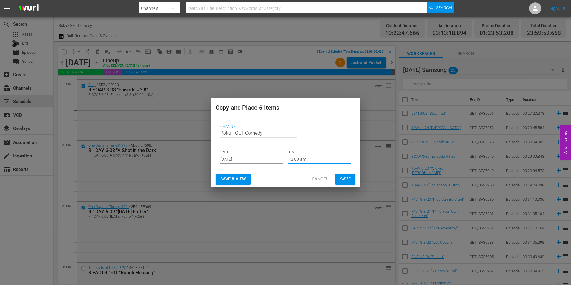
click at [297, 160] on input "12:00 am" at bounding box center [320, 159] width 62 height 9
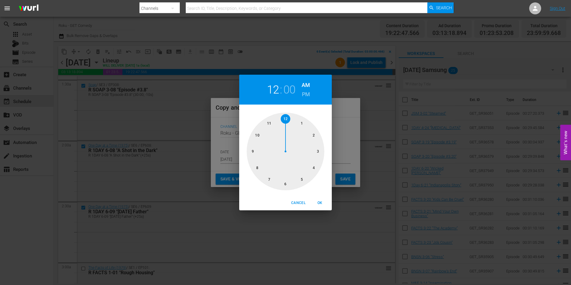
click at [288, 188] on div at bounding box center [286, 152] width 78 height 78
click at [323, 203] on span "OK" at bounding box center [320, 203] width 14 height 6
type input "06:00 am"
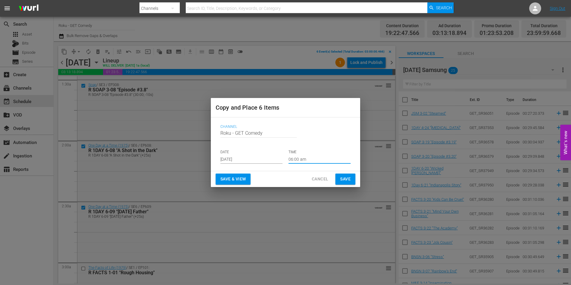
click at [343, 178] on span "Save" at bounding box center [345, 178] width 10 height 7
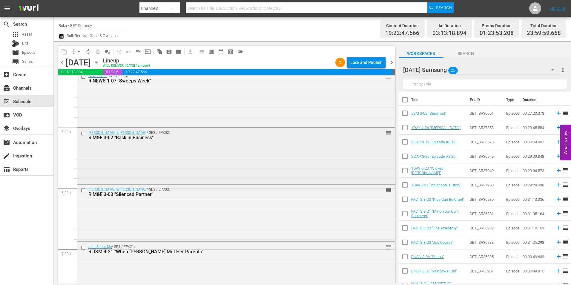
scroll to position [2151, 0]
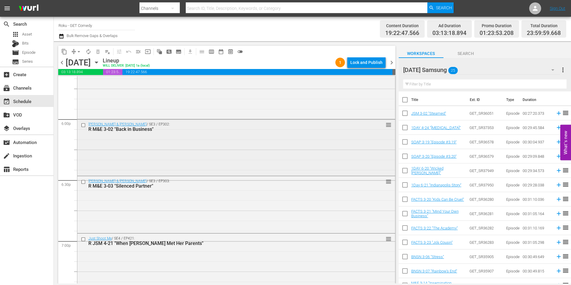
click at [85, 125] on input "checkbox" at bounding box center [84, 124] width 6 height 5
click at [84, 182] on input "checkbox" at bounding box center [84, 181] width 6 height 5
click at [82, 238] on input "checkbox" at bounding box center [84, 239] width 6 height 5
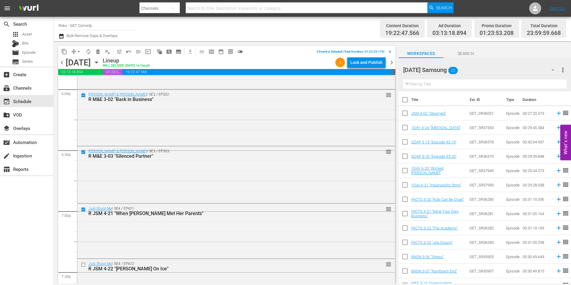
click at [462, 71] on div at bounding box center [432, 70] width 59 height 15
click at [400, 70] on div "Friday Samsung 25 Friday Samsung more_vert Filter by Title" at bounding box center [485, 74] width 172 height 33
click at [473, 65] on div "Friday Samsung 25" at bounding box center [481, 70] width 157 height 17
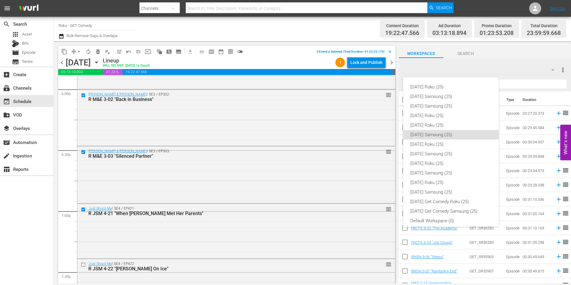
scroll to position [4, 0]
click at [444, 119] on div "Friday Roku (25)" at bounding box center [450, 122] width 81 height 10
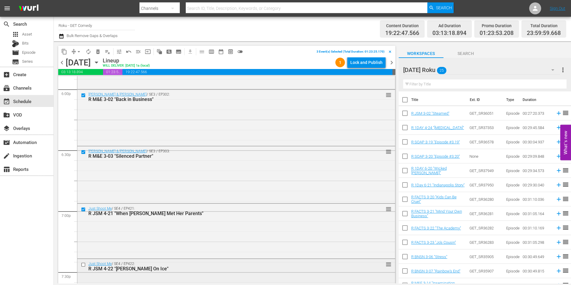
click at [83, 265] on input "checkbox" at bounding box center [84, 264] width 6 height 5
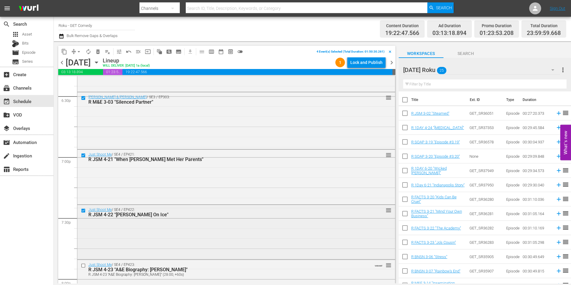
scroll to position [2240, 0]
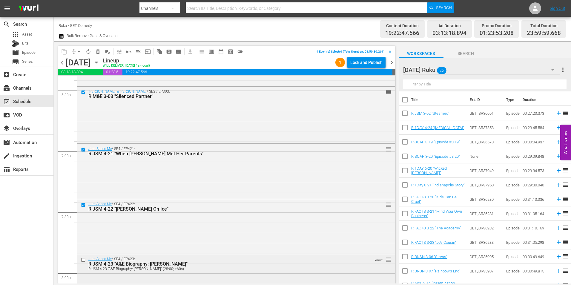
click at [84, 258] on input "checkbox" at bounding box center [84, 259] width 6 height 5
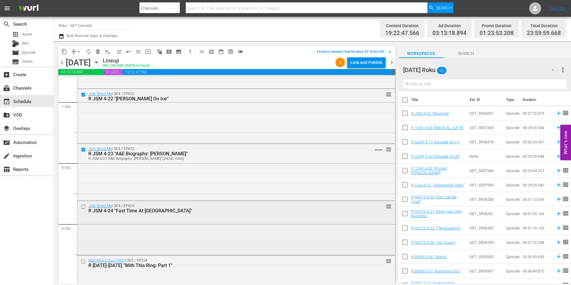
scroll to position [2360, 0]
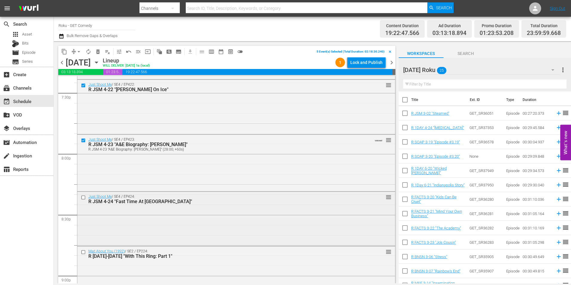
click at [82, 198] on input "checkbox" at bounding box center [84, 197] width 6 height 5
click at [82, 253] on input "checkbox" at bounding box center [84, 251] width 6 height 5
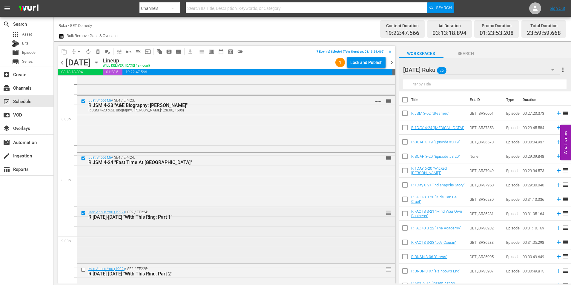
scroll to position [2419, 0]
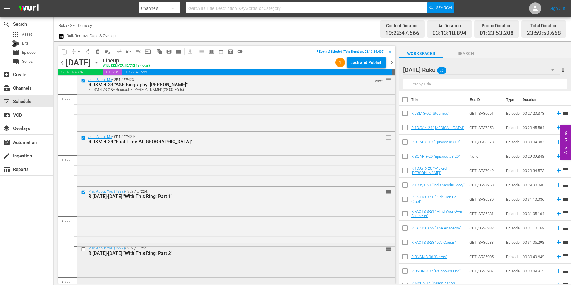
click at [81, 249] on input "checkbox" at bounding box center [84, 248] width 6 height 5
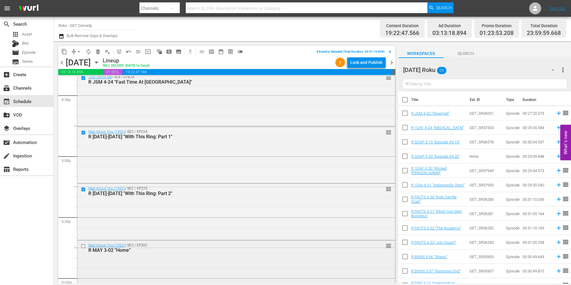
click at [84, 246] on input "checkbox" at bounding box center [84, 245] width 6 height 5
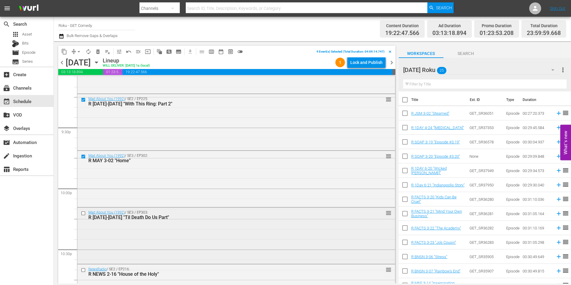
click at [82, 214] on input "checkbox" at bounding box center [84, 213] width 6 height 5
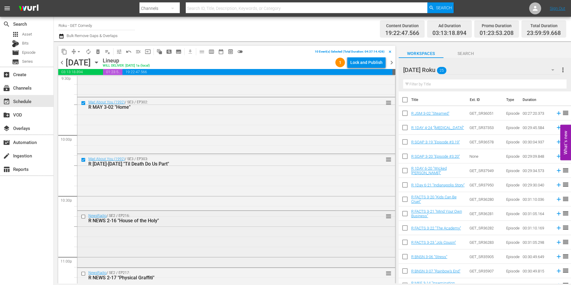
scroll to position [2628, 0]
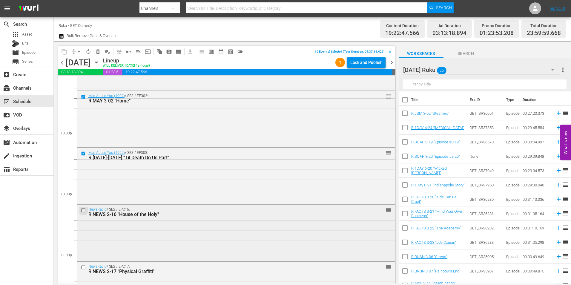
click at [82, 212] on input "checkbox" at bounding box center [84, 210] width 6 height 5
click at [83, 267] on input "checkbox" at bounding box center [84, 267] width 6 height 5
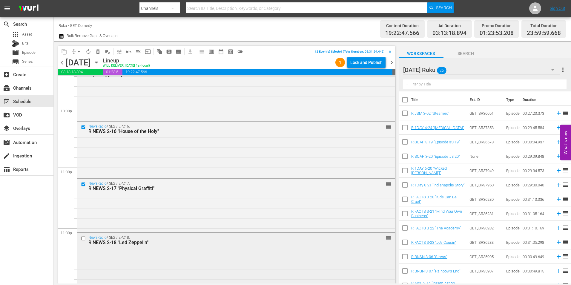
scroll to position [2717, 0]
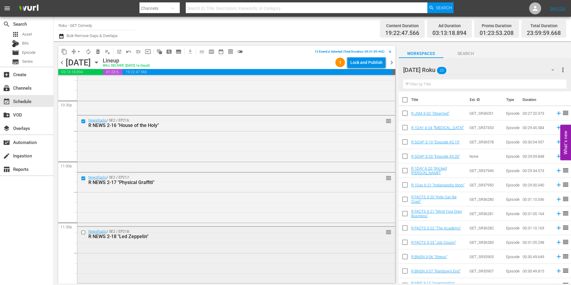
click at [84, 231] on input "checkbox" at bounding box center [84, 232] width 6 height 5
click at [65, 49] on span "content_copy" at bounding box center [64, 52] width 6 height 6
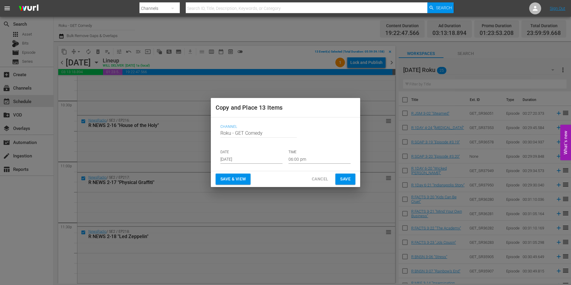
click at [237, 161] on input "Aug 27th 2025" at bounding box center [251, 159] width 62 height 9
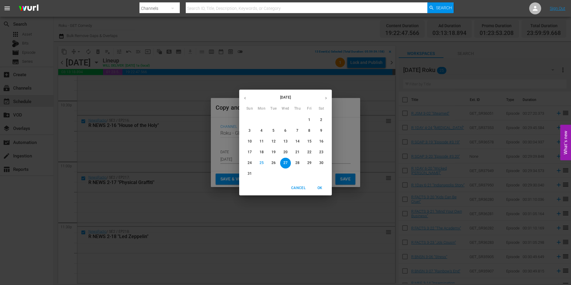
click at [328, 97] on icon "button" at bounding box center [326, 98] width 4 height 4
click at [310, 140] on p "19" at bounding box center [309, 141] width 4 height 5
type input "Sep 19th 2025"
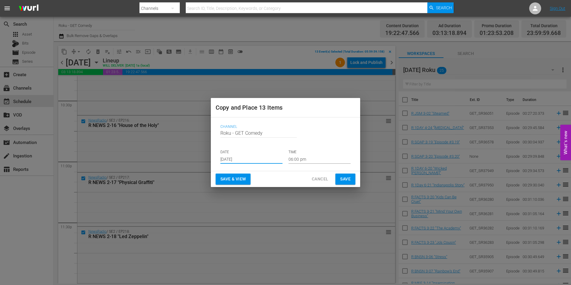
click at [299, 161] on input "06:00 pm" at bounding box center [320, 159] width 62 height 9
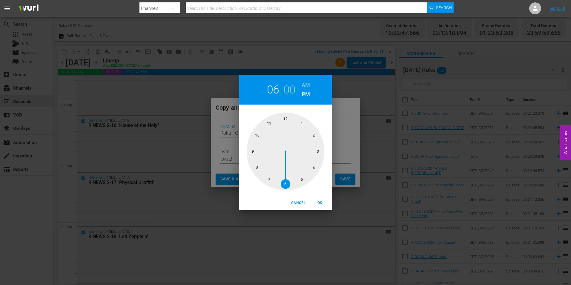
click at [288, 120] on div at bounding box center [286, 152] width 78 height 78
click at [322, 200] on button "OK" at bounding box center [319, 203] width 19 height 10
type input "12:00 pm"
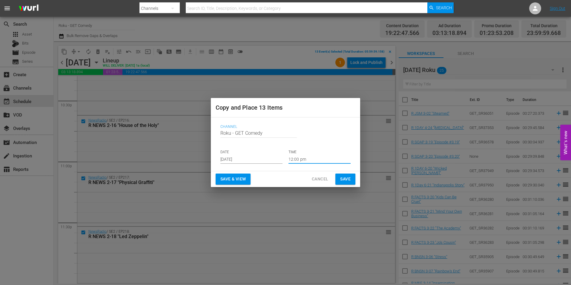
click at [343, 177] on span "Save" at bounding box center [345, 178] width 10 height 7
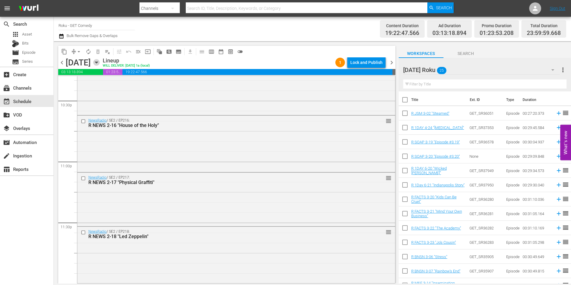
click at [100, 61] on icon "button" at bounding box center [96, 62] width 7 height 7
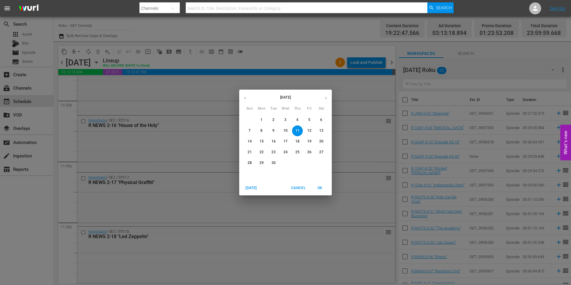
click at [309, 136] on button "19" at bounding box center [309, 141] width 11 height 11
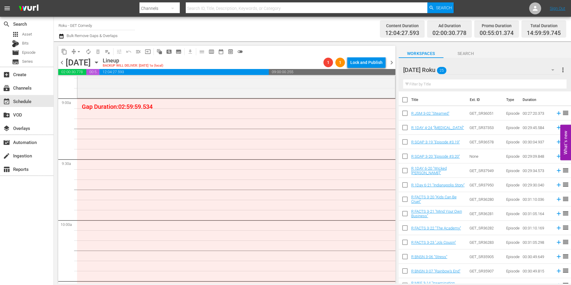
scroll to position [1075, 0]
click at [405, 199] on input "checkbox" at bounding box center [405, 200] width 13 height 13
checkbox input "true"
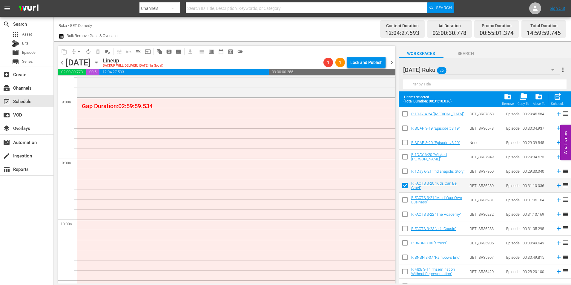
scroll to position [30, 0]
click at [405, 201] on input "checkbox" at bounding box center [405, 200] width 13 height 13
checkbox input "true"
click at [404, 215] on input "checkbox" at bounding box center [405, 214] width 13 height 13
checkbox input "true"
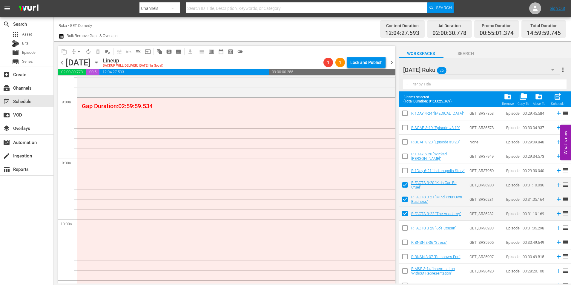
drag, startPoint x: 405, startPoint y: 232, endPoint x: 405, endPoint y: 241, distance: 9.0
click at [405, 233] on input "checkbox" at bounding box center [405, 229] width 13 height 13
checkbox input "true"
click at [405, 246] on input "checkbox" at bounding box center [405, 243] width 13 height 13
checkbox input "true"
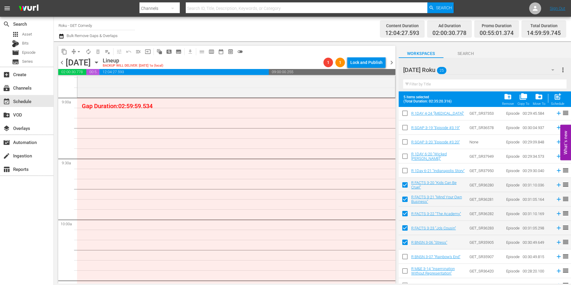
click at [404, 257] on input "checkbox" at bounding box center [405, 257] width 13 height 13
checkbox input "true"
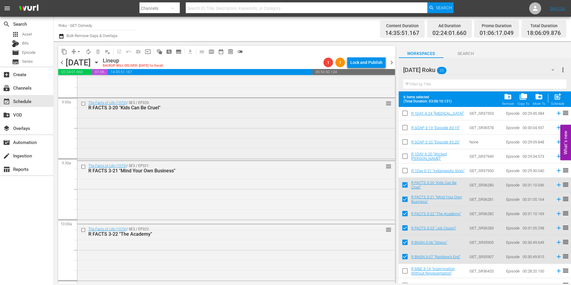
click at [241, 120] on div "The Facts of Life (1979) / SE3 / EP320: R FACTS 3-20 "Kids Can Be Cruel" reorder" at bounding box center [236, 129] width 318 height 62
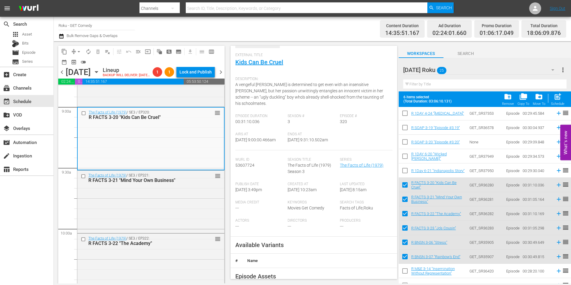
scroll to position [90, 0]
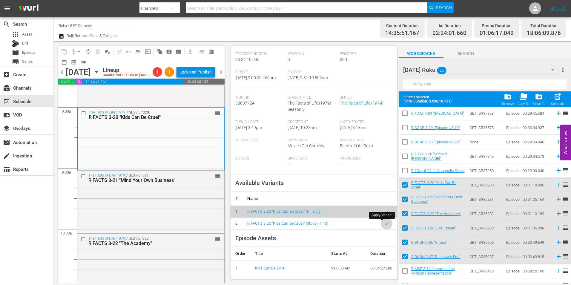
click at [384, 224] on button "button" at bounding box center [387, 224] width 12 height 12
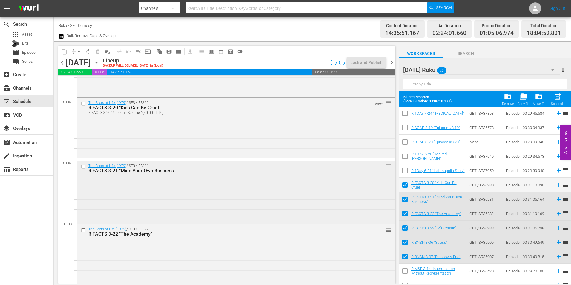
click at [156, 197] on div "The Facts of Life (1979) / SE3 / EP321: R FACTS 3-21 "Mind Your Own Business" r…" at bounding box center [236, 191] width 318 height 61
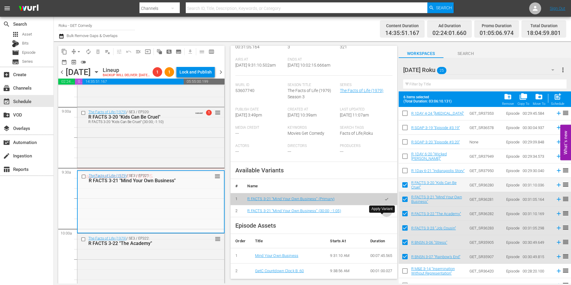
click at [384, 213] on icon "button" at bounding box center [386, 211] width 4 height 4
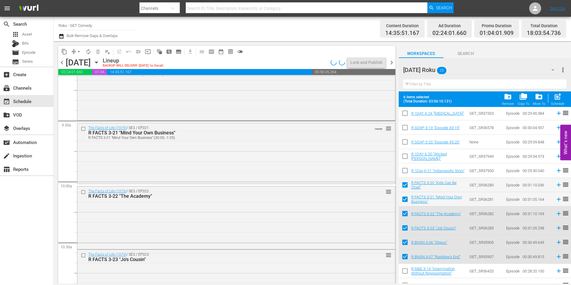
scroll to position [1135, 0]
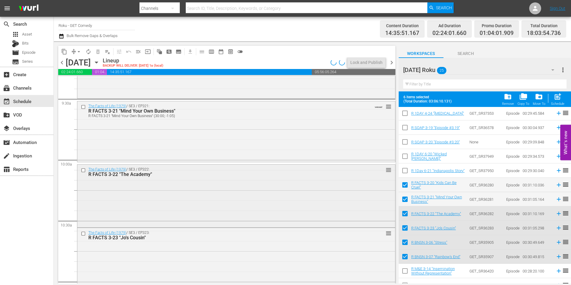
click at [191, 199] on div "The Facts of Life (1979) / SE3 / EP322: R FACTS 3-22 "The Academy" reorder" at bounding box center [236, 196] width 318 height 62
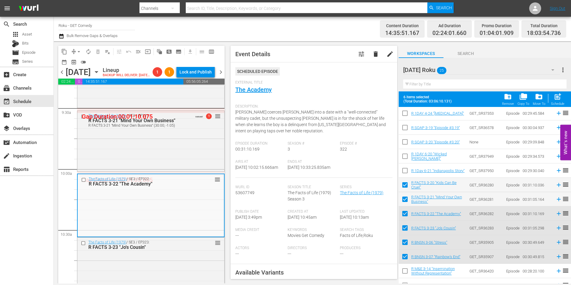
scroll to position [90, 0]
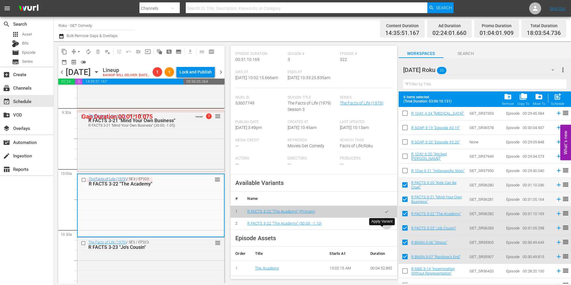
click at [384, 226] on icon "button" at bounding box center [386, 223] width 4 height 4
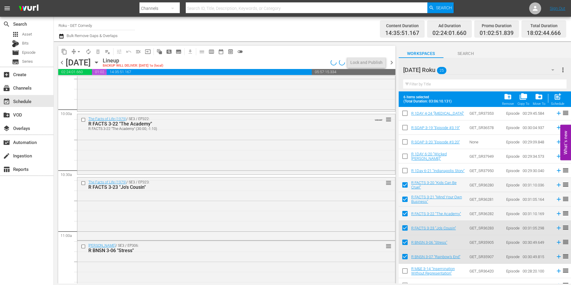
scroll to position [1195, 0]
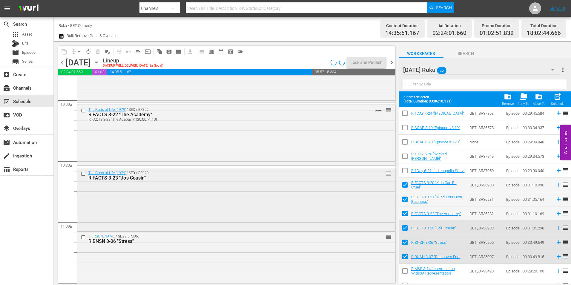
click at [137, 203] on div "The Facts of Life (1979) / SE3 / EP323: R FACTS 3-23 "Jo's Cousin" reorder" at bounding box center [236, 198] width 318 height 61
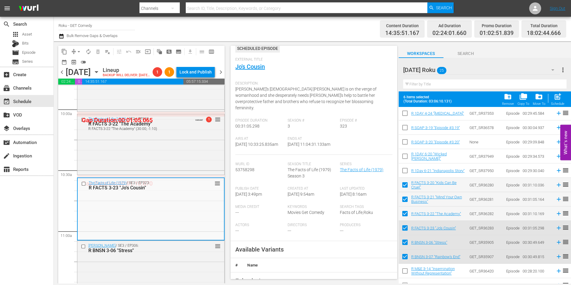
scroll to position [90, 0]
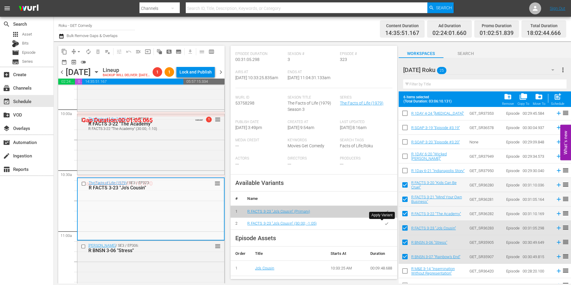
click at [385, 224] on icon "button" at bounding box center [386, 223] width 3 height 2
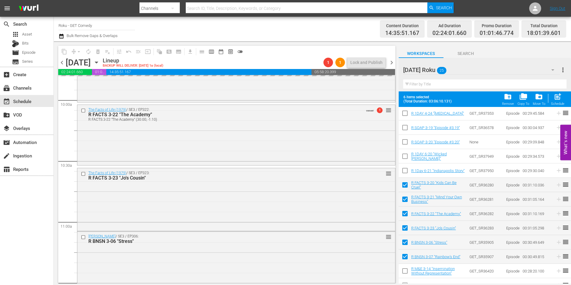
scroll to position [1254, 0]
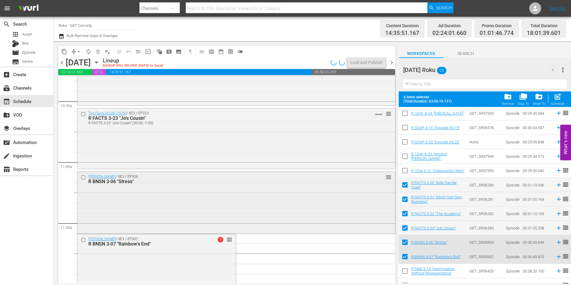
click at [121, 198] on div "Benson / SE3 / EP306: R BNSN 3-06 "Stress" reorder" at bounding box center [236, 202] width 318 height 61
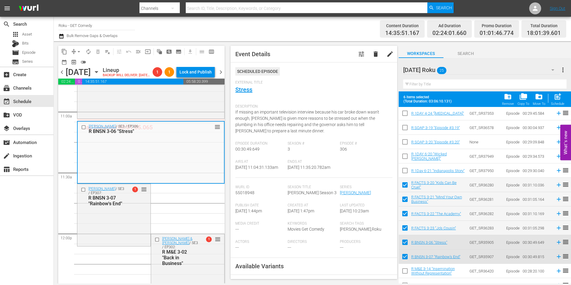
scroll to position [90, 0]
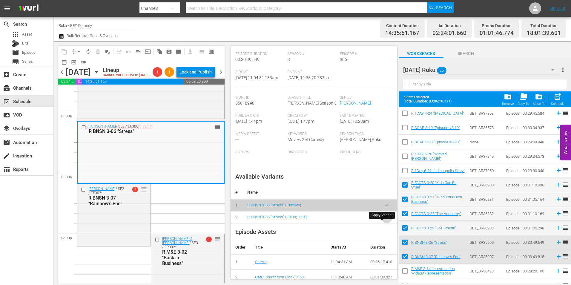
click at [381, 223] on button "button" at bounding box center [387, 217] width 12 height 12
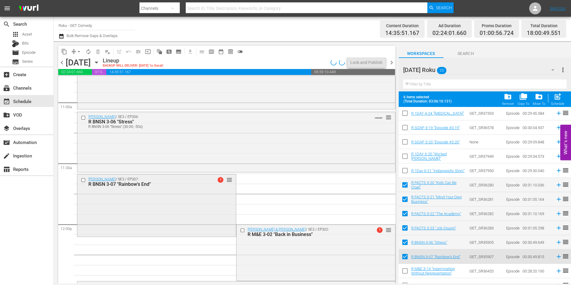
click at [181, 201] on div "Benson / SE3 / EP307: R BNSN 3-07 "Rainbow's End" 1 reorder" at bounding box center [156, 204] width 159 height 61
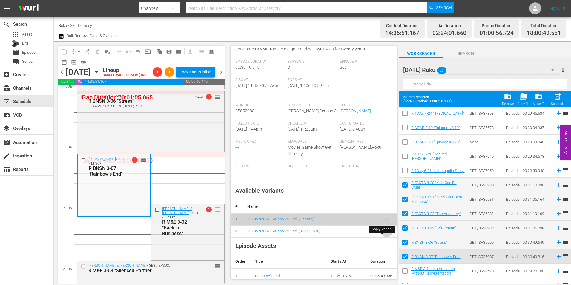
click at [384, 234] on icon "button" at bounding box center [386, 231] width 4 height 4
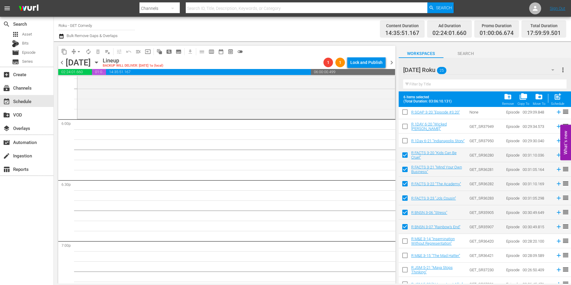
scroll to position [0, 0]
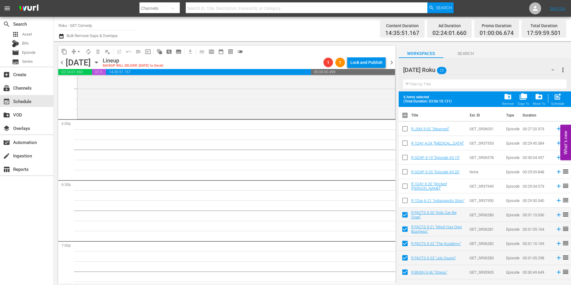
click at [406, 116] on input "checkbox" at bounding box center [405, 116] width 13 height 13
checkbox input "true"
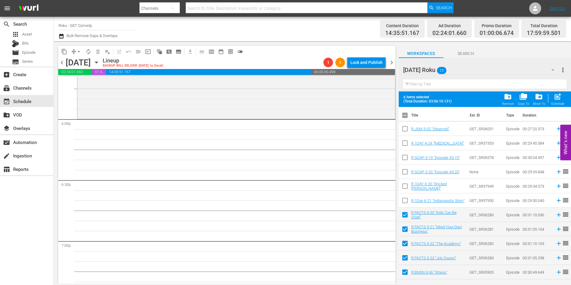
checkbox input "true"
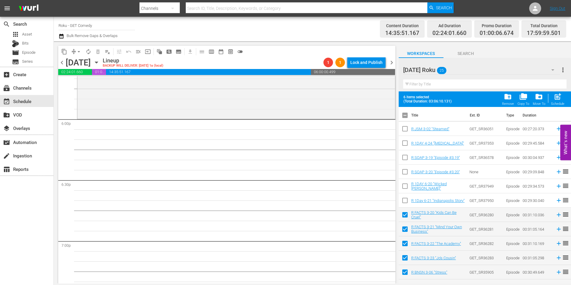
checkbox input "true"
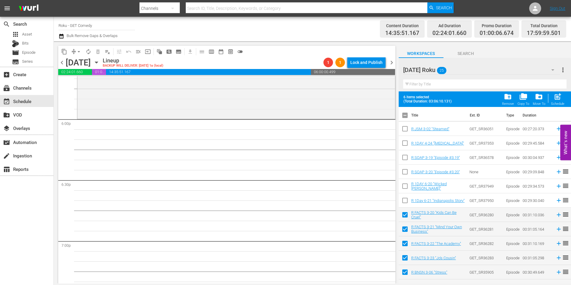
checkbox input "true"
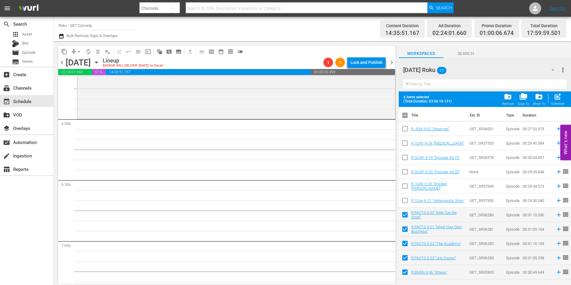
checkbox input "true"
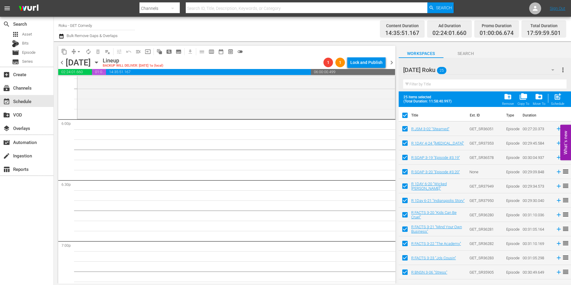
click at [406, 116] on input "checkbox" at bounding box center [405, 116] width 13 height 13
checkbox input "false"
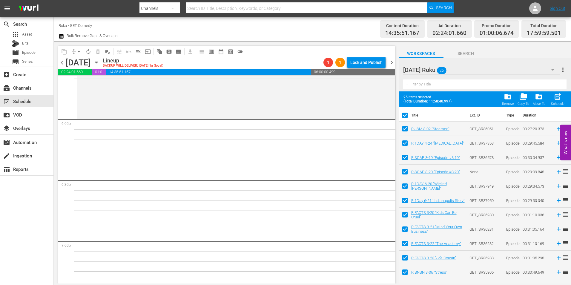
checkbox input "false"
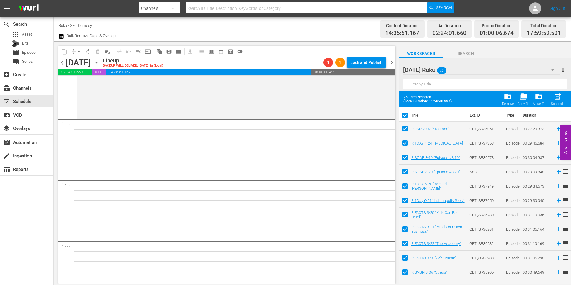
checkbox input "false"
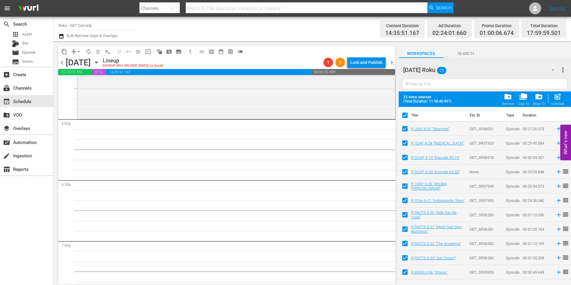
checkbox input "false"
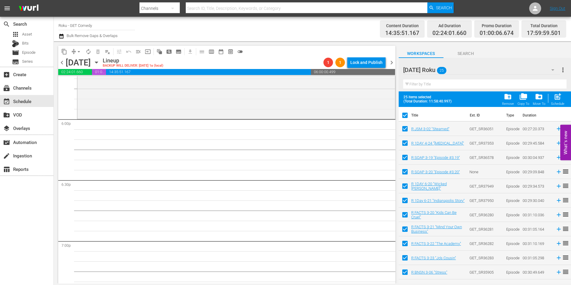
checkbox input "false"
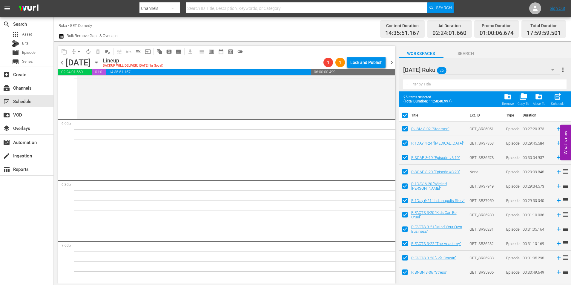
checkbox input "false"
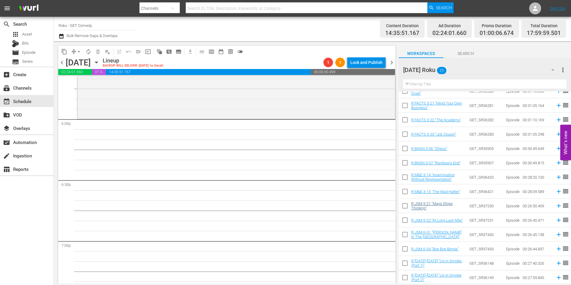
scroll to position [119, 0]
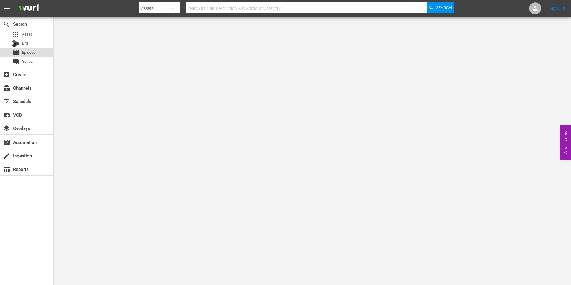
click at [31, 49] on div "movie Episode" at bounding box center [24, 52] width 24 height 8
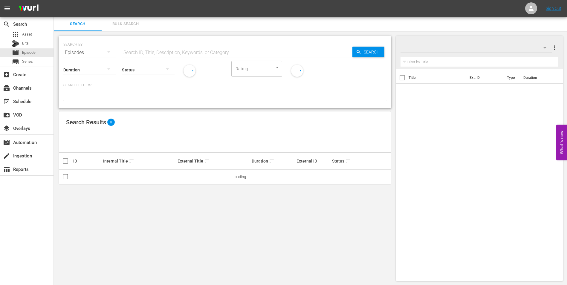
click at [148, 56] on div "Status" at bounding box center [148, 66] width 53 height 22
click at [151, 50] on input "text" at bounding box center [237, 52] width 230 height 14
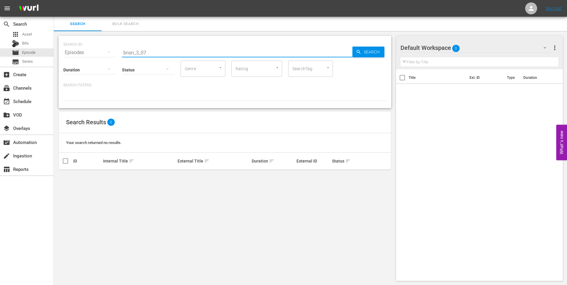
click at [139, 54] on input "bnsn_3_07" at bounding box center [237, 52] width 230 height 14
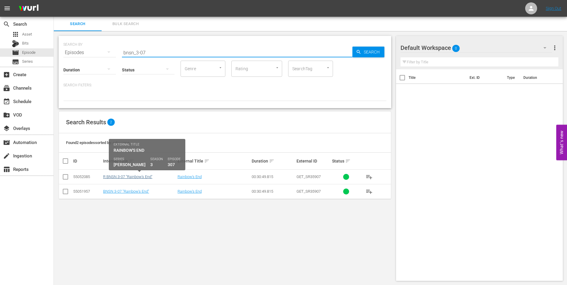
type input "bnsn_3-07"
click at [121, 176] on link "R BNSN 3-07 "Rainbow's End"" at bounding box center [127, 176] width 49 height 4
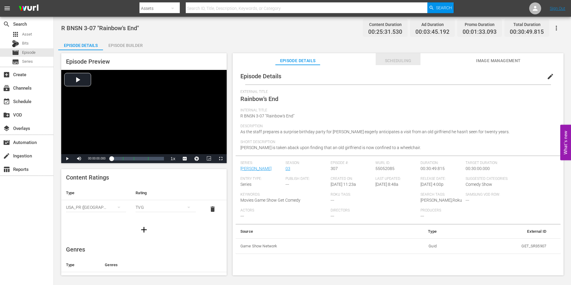
click at [393, 61] on span "Scheduling" at bounding box center [398, 60] width 45 height 7
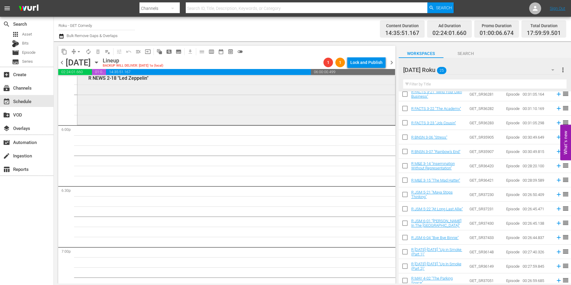
scroll to position [2151, 0]
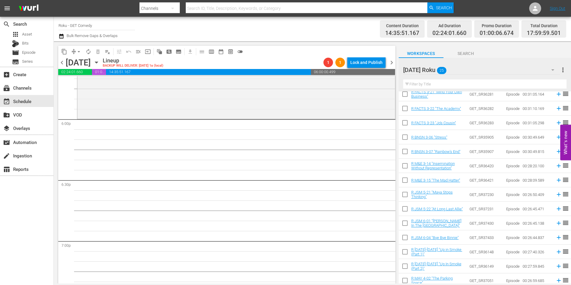
drag, startPoint x: 408, startPoint y: 166, endPoint x: 409, endPoint y: 177, distance: 10.5
click at [408, 166] on input "checkbox" at bounding box center [405, 167] width 13 height 13
checkbox input "true"
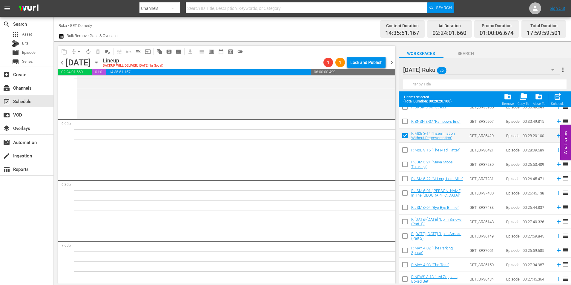
scroll to position [179, 0]
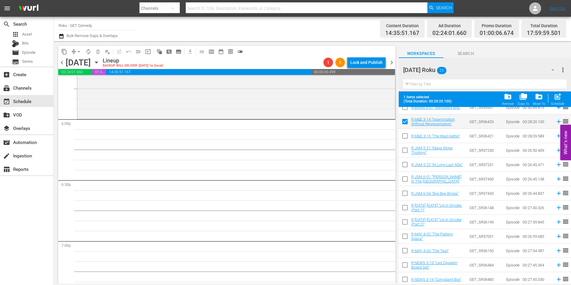
click at [406, 135] on input "checkbox" at bounding box center [405, 137] width 13 height 13
checkbox input "true"
click at [405, 150] on input "checkbox" at bounding box center [405, 151] width 13 height 13
checkbox input "true"
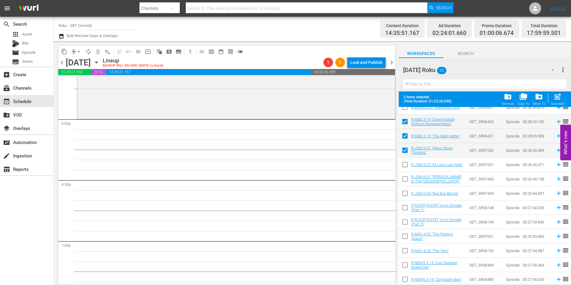
click at [406, 168] on input "checkbox" at bounding box center [405, 165] width 13 height 13
checkbox input "true"
click at [407, 181] on input "checkbox" at bounding box center [405, 180] width 13 height 13
checkbox input "true"
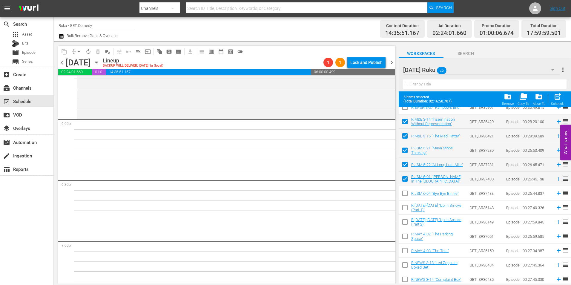
click at [405, 194] on input "checkbox" at bounding box center [405, 194] width 13 height 13
checkbox input "true"
click at [405, 208] on input "checkbox" at bounding box center [405, 209] width 13 height 13
checkbox input "true"
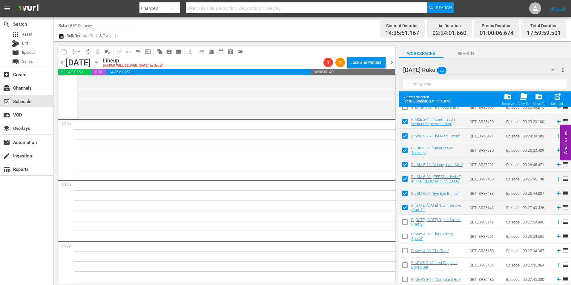
click at [405, 223] on input "checkbox" at bounding box center [405, 223] width 13 height 13
checkbox input "true"
click at [405, 237] on input "checkbox" at bounding box center [405, 237] width 13 height 13
checkbox input "true"
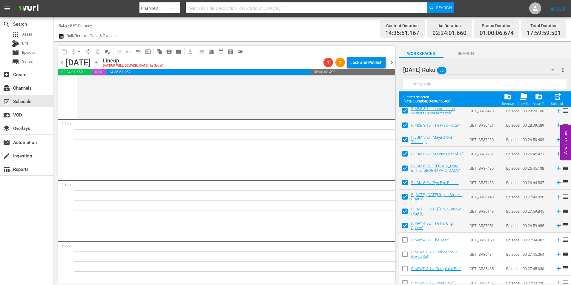
scroll to position [196, 0]
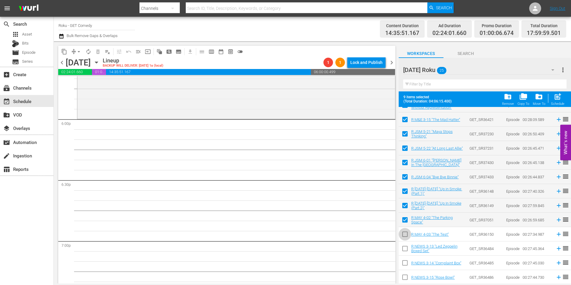
click at [406, 236] on input "checkbox" at bounding box center [405, 235] width 13 height 13
checkbox input "true"
click at [405, 247] on input "checkbox" at bounding box center [405, 249] width 13 height 13
checkbox input "true"
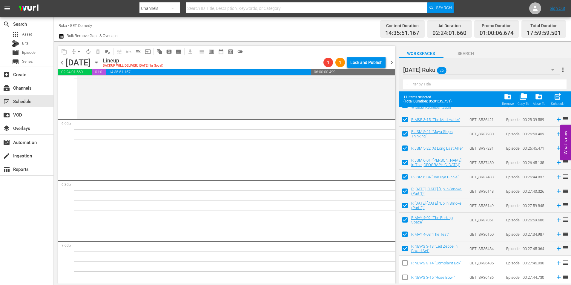
click at [404, 262] on input "checkbox" at bounding box center [405, 264] width 13 height 13
checkbox input "true"
click at [406, 276] on input "checkbox" at bounding box center [405, 278] width 13 height 13
checkbox input "true"
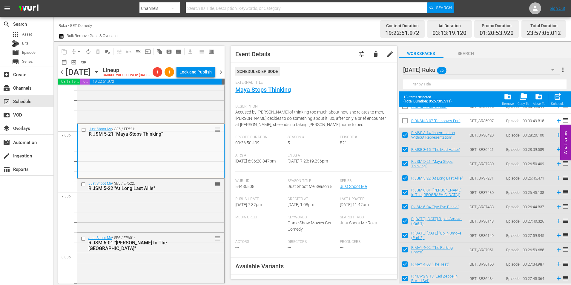
scroll to position [90, 0]
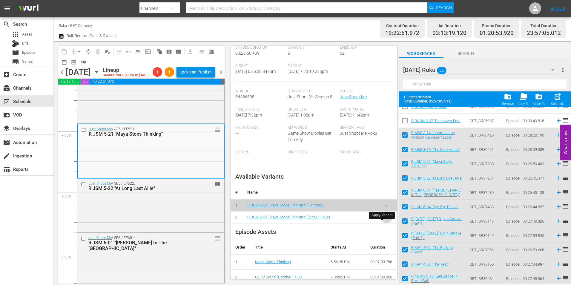
click at [384, 220] on icon "button" at bounding box center [386, 217] width 4 height 4
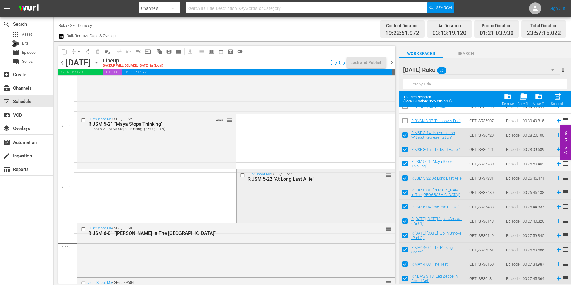
click at [262, 200] on div "Just Shoot Me / SE5 / EP522: R JSM 5-22 "At Long Last Allie" reorder" at bounding box center [316, 195] width 159 height 53
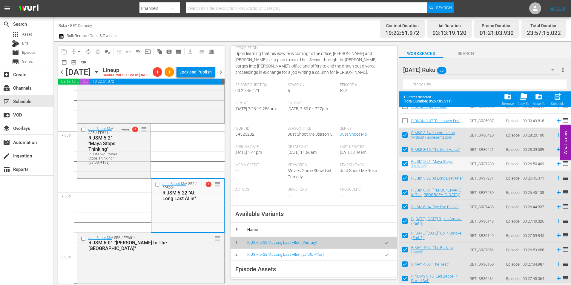
scroll to position [60, 0]
click at [384, 256] on icon "button" at bounding box center [386, 253] width 4 height 4
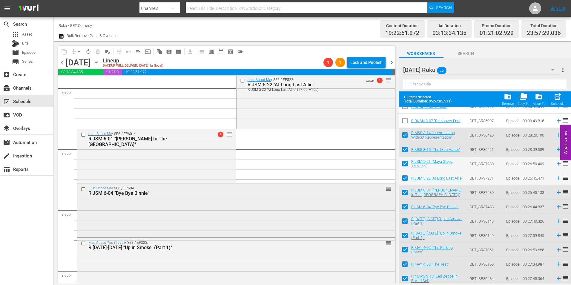
scroll to position [2300, 0]
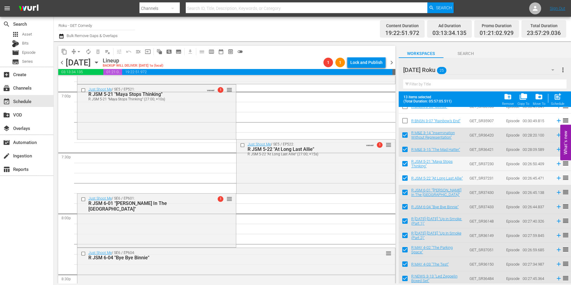
drag, startPoint x: 281, startPoint y: 174, endPoint x: 286, endPoint y: 221, distance: 47.2
click at [281, 174] on div "Just Shoot Me / SE5 / EP522: R JSM 5-22 "At Long Last Allie" R JSM 5-22 "At Lon…" at bounding box center [316, 165] width 159 height 53
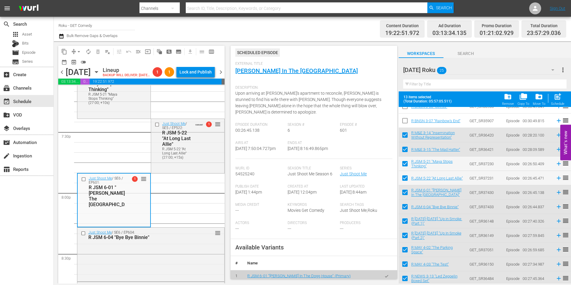
scroll to position [90, 0]
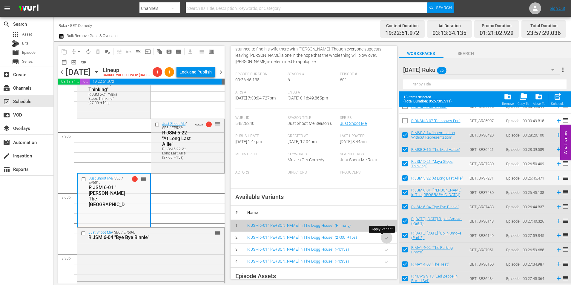
click at [385, 237] on button "button" at bounding box center [387, 238] width 12 height 12
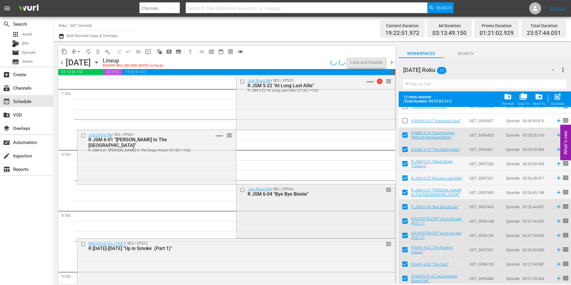
scroll to position [2390, 0]
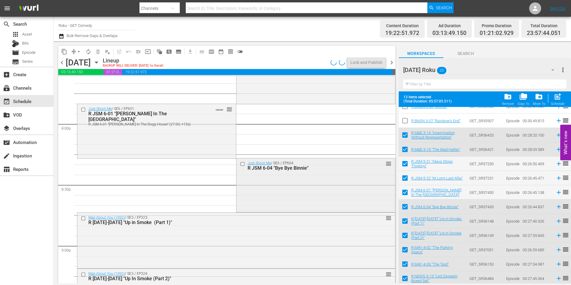
click at [287, 195] on div "Just Shoot Me / SE6 / EP604: R JSM 6-04 "Bye Bye Binnie" reorder" at bounding box center [316, 184] width 159 height 53
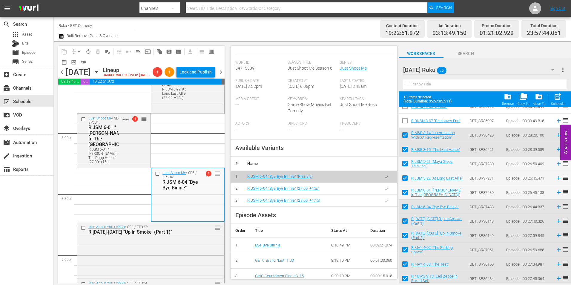
scroll to position [119, 0]
click at [384, 191] on button "button" at bounding box center [387, 188] width 12 height 12
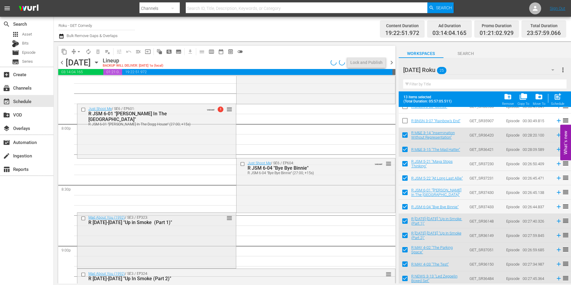
scroll to position [2419, 0]
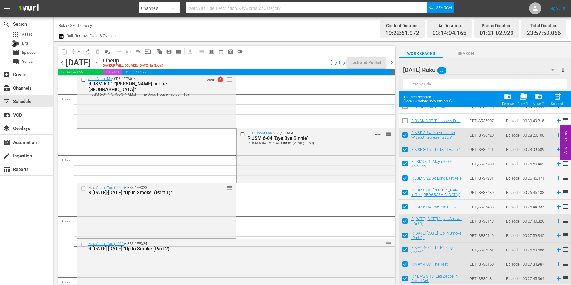
drag, startPoint x: 167, startPoint y: 195, endPoint x: 222, endPoint y: 189, distance: 55.2
click at [167, 195] on div "R [DATE]-[DATE] "Up in Smoke (Part 1)"" at bounding box center [146, 193] width 117 height 6
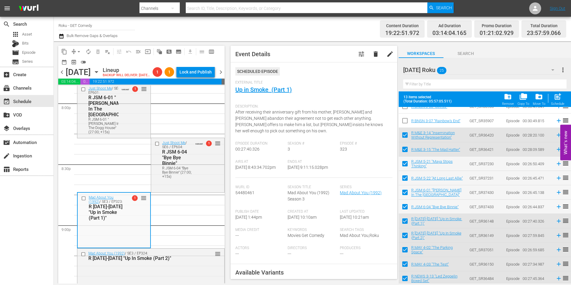
scroll to position [90, 0]
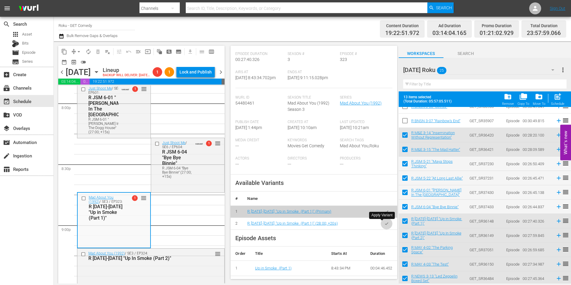
click at [385, 223] on button "button" at bounding box center [387, 224] width 12 height 12
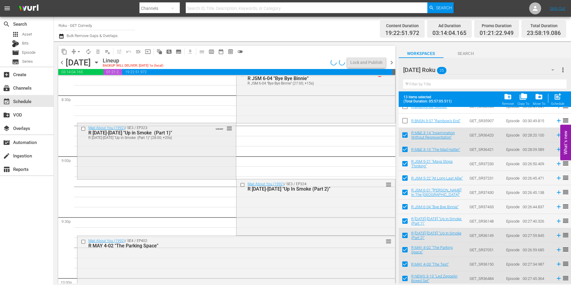
scroll to position [2509, 0]
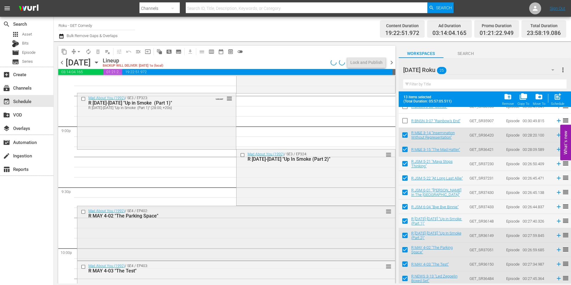
click at [208, 223] on div "Mad About You (1992) / SE4 / EP402: R MAY 4-02 "The Parking Space" reorder" at bounding box center [236, 232] width 318 height 53
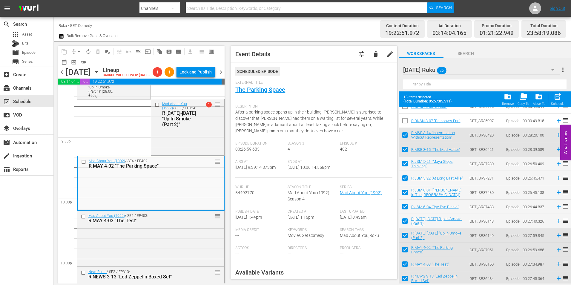
scroll to position [119, 0]
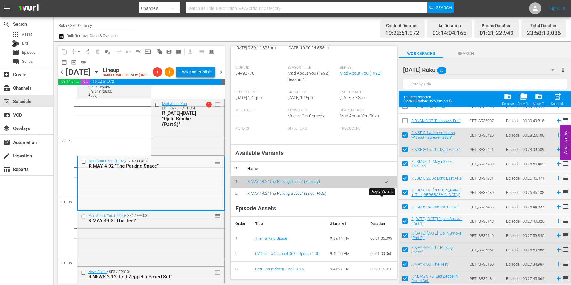
drag, startPoint x: 381, startPoint y: 201, endPoint x: 314, endPoint y: 200, distance: 66.9
click at [384, 196] on icon "button" at bounding box center [386, 193] width 4 height 4
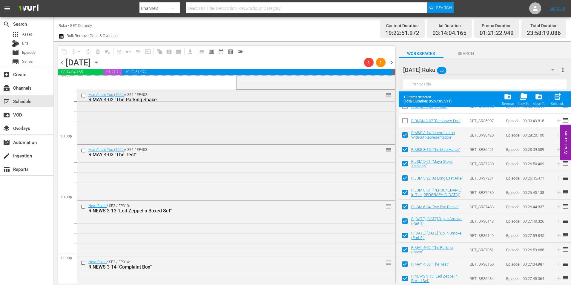
scroll to position [2628, 0]
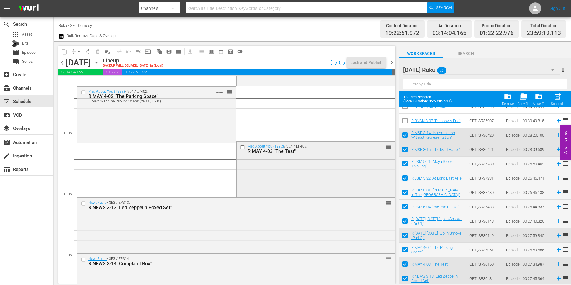
click at [259, 176] on div "Mad About You (1992) / SE4 / EP403: R MAY 4-03 "The Test" reorder" at bounding box center [316, 169] width 159 height 54
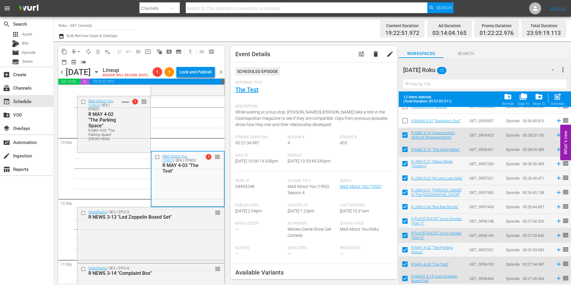
scroll to position [90, 0]
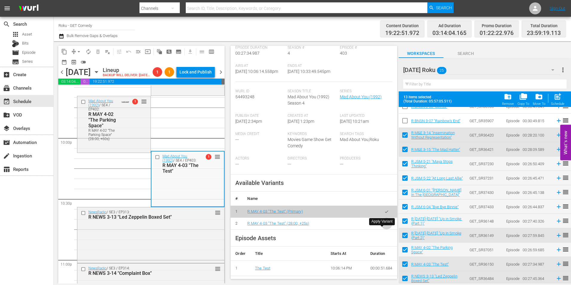
click at [384, 226] on icon "button" at bounding box center [386, 223] width 4 height 4
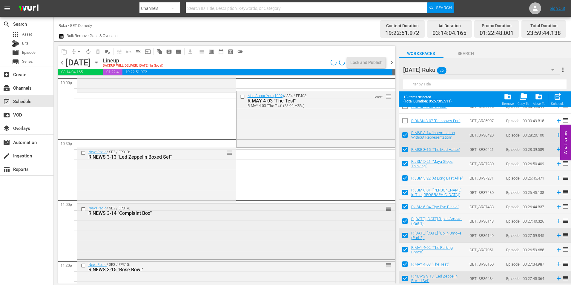
scroll to position [2688, 0]
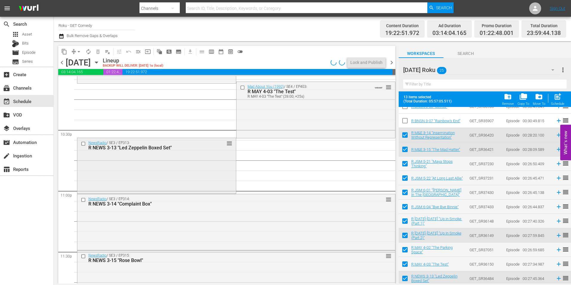
click at [183, 169] on div "NewsRadio / SE3 / EP313: R NEWS 3-13 "Led Zeppelin Boxed Set" reorder" at bounding box center [156, 165] width 159 height 55
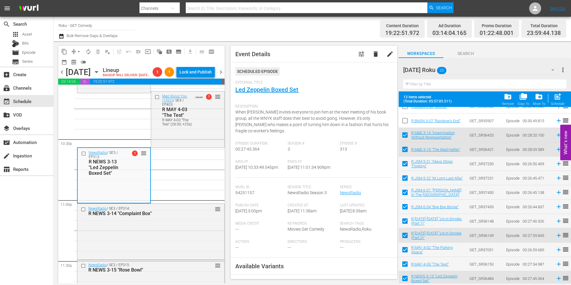
scroll to position [90, 0]
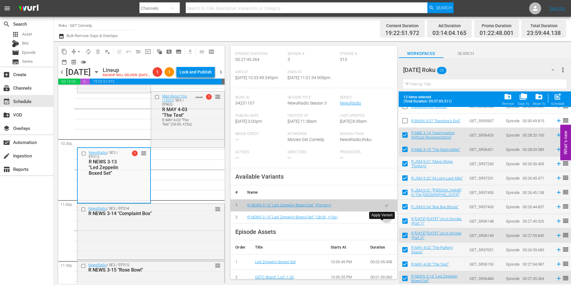
click at [383, 223] on button "button" at bounding box center [387, 217] width 12 height 12
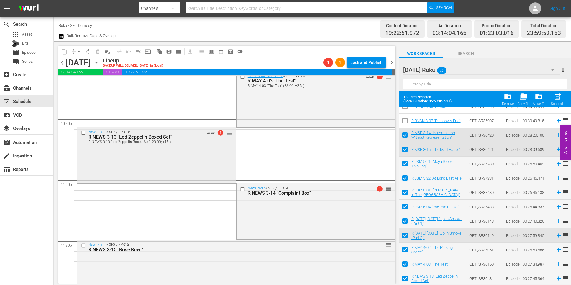
scroll to position [2717, 0]
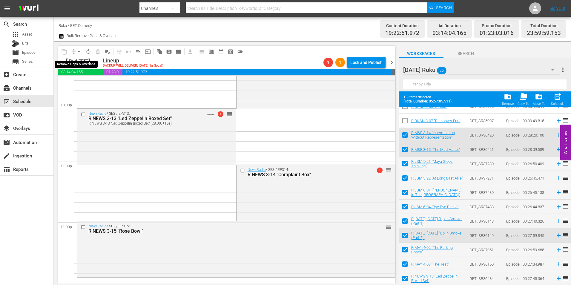
click at [78, 52] on span "arrow_drop_down" at bounding box center [79, 52] width 6 height 6
click at [80, 62] on li "Align to Midnight" at bounding box center [79, 64] width 63 height 10
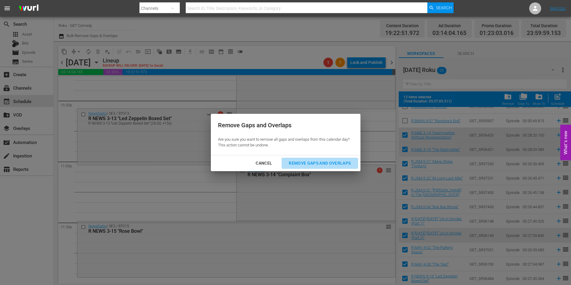
click at [335, 161] on div "Remove Gaps and Overlaps" at bounding box center [319, 162] width 71 height 7
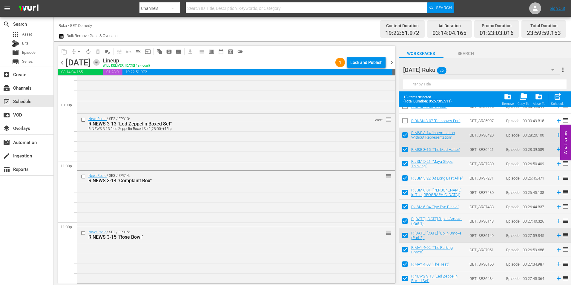
click at [100, 60] on icon "button" at bounding box center [96, 62] width 7 height 7
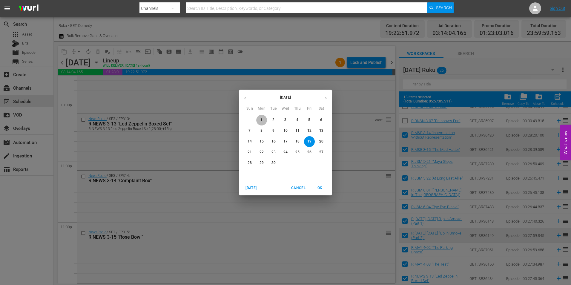
click at [260, 118] on span "1" at bounding box center [261, 119] width 11 height 5
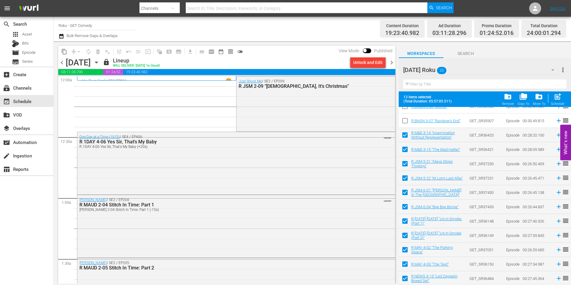
click at [62, 62] on span "chevron_left" at bounding box center [61, 62] width 7 height 7
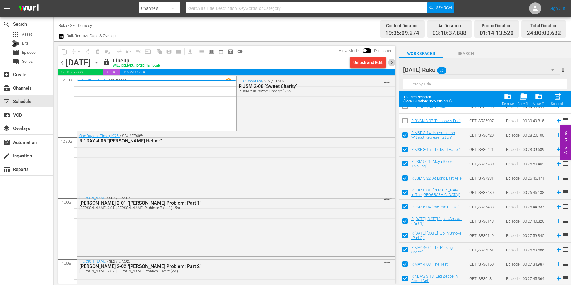
click at [392, 62] on span "chevron_right" at bounding box center [391, 62] width 7 height 7
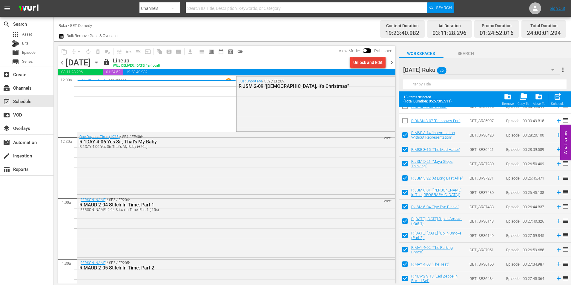
click at [368, 62] on div "Unlock and Edit" at bounding box center [367, 62] width 29 height 11
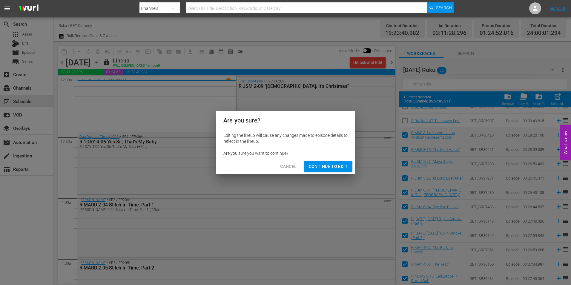
click at [332, 165] on span "Continue to Edit" at bounding box center [328, 166] width 39 height 7
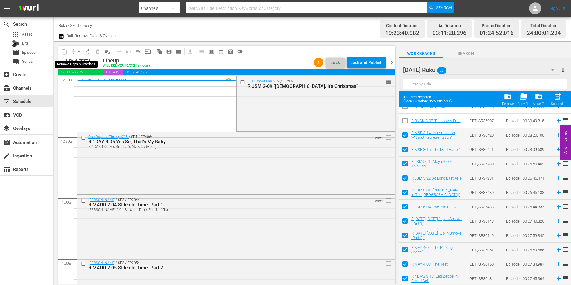
click at [76, 49] on span "arrow_drop_down" at bounding box center [79, 52] width 6 height 6
click at [75, 61] on li "Align to Midnight" at bounding box center [79, 64] width 63 height 10
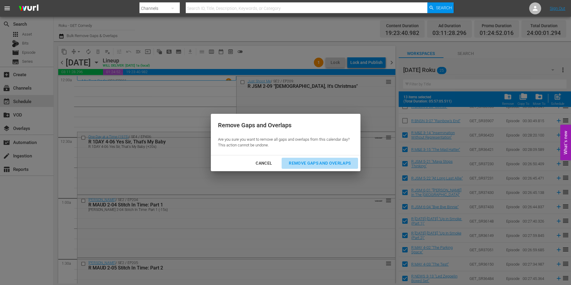
click at [344, 162] on div "Remove Gaps and Overlaps" at bounding box center [319, 162] width 71 height 7
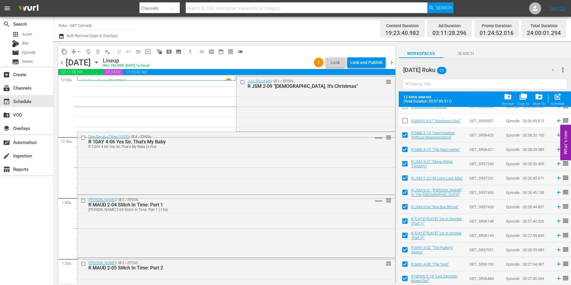
click at [374, 62] on div "Lock and Publish" at bounding box center [366, 62] width 32 height 11
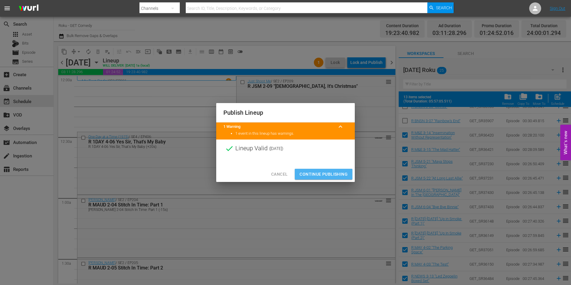
click at [335, 174] on span "Continue Publishing" at bounding box center [324, 174] width 48 height 7
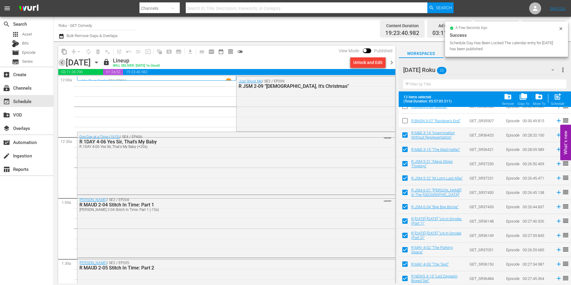
click at [63, 62] on span "chevron_left" at bounding box center [61, 62] width 7 height 7
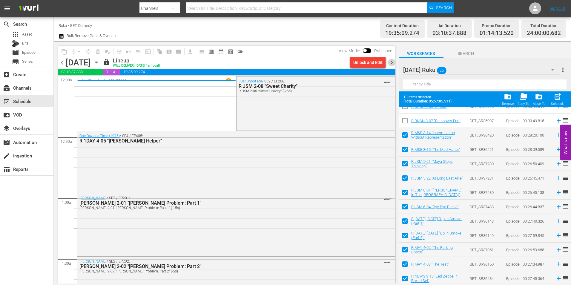
click at [392, 64] on span "chevron_right" at bounding box center [391, 62] width 7 height 7
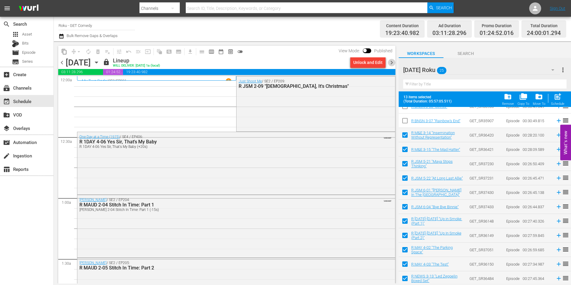
click at [392, 64] on span "chevron_right" at bounding box center [391, 62] width 7 height 7
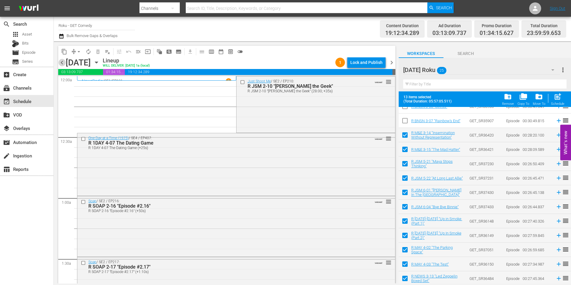
click at [61, 65] on span "chevron_left" at bounding box center [61, 62] width 7 height 7
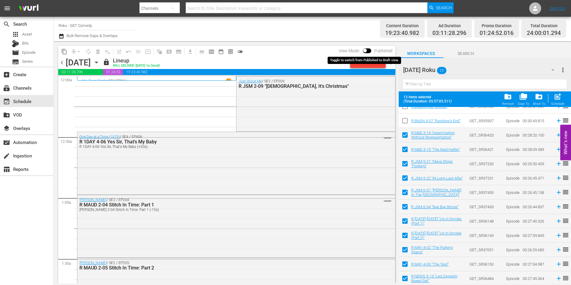
click at [366, 49] on span at bounding box center [365, 51] width 4 height 4
click at [367, 51] on input "checkbox" at bounding box center [365, 52] width 13 height 4
click at [372, 51] on input "checkbox" at bounding box center [372, 52] width 13 height 4
checkbox input "false"
click at [24, 82] on div "subscriptions Channels" at bounding box center [26, 88] width 53 height 12
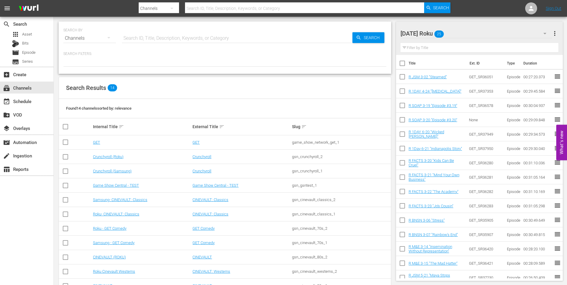
click at [116, 240] on td "Samsung - GET Comedy" at bounding box center [141, 243] width 99 height 14
click at [116, 243] on link "Samsung - GET Comedy" at bounding box center [114, 242] width 42 height 4
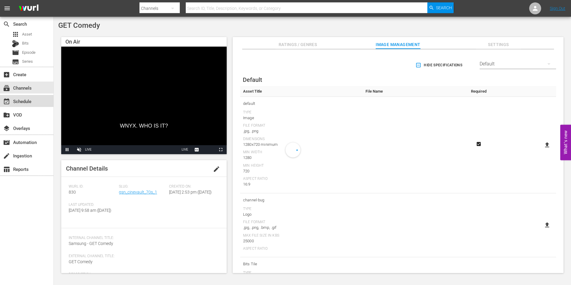
click at [23, 98] on div "event_available Schedule" at bounding box center [16, 100] width 33 height 5
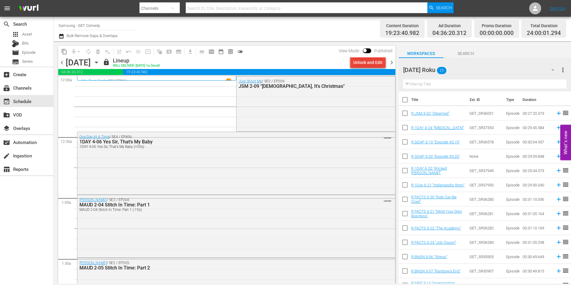
click at [360, 65] on div "Unlock and Edit" at bounding box center [367, 62] width 29 height 11
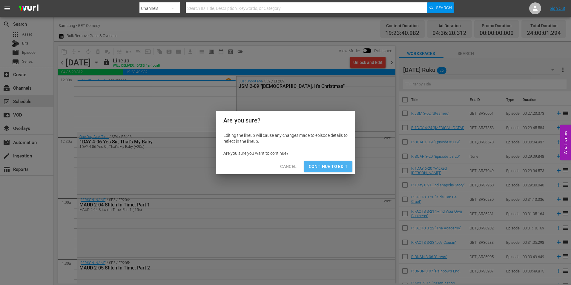
click at [328, 167] on span "Continue to Edit" at bounding box center [328, 166] width 39 height 7
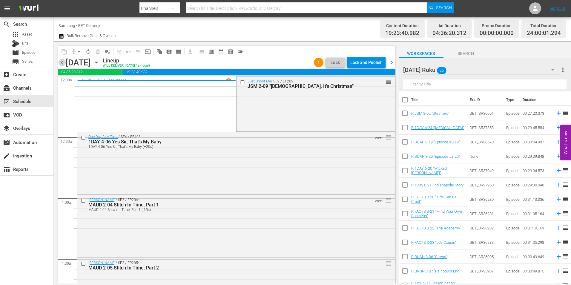
click at [64, 61] on span "chevron_left" at bounding box center [61, 62] width 7 height 7
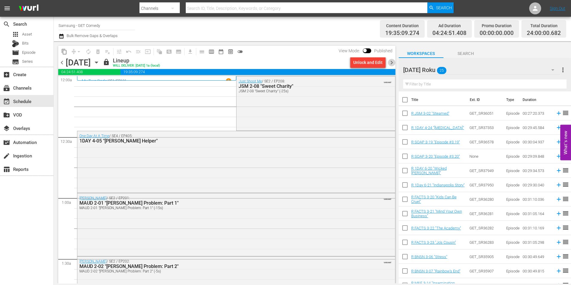
click at [392, 65] on span "chevron_right" at bounding box center [391, 62] width 7 height 7
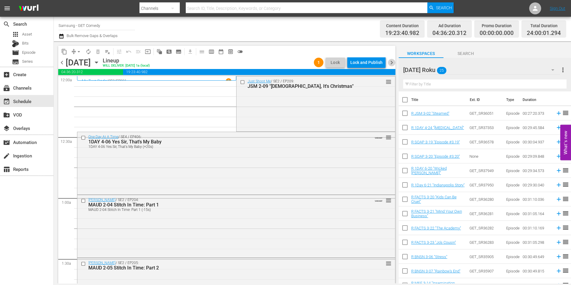
click at [392, 65] on span "chevron_right" at bounding box center [391, 62] width 7 height 7
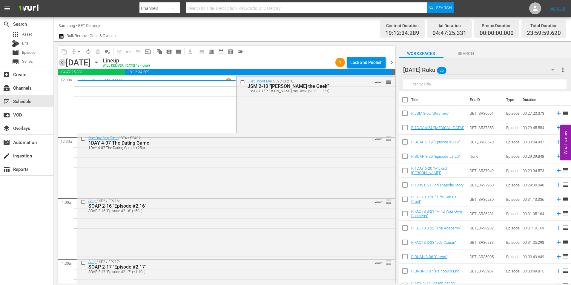
click at [62, 64] on span "chevron_left" at bounding box center [61, 62] width 7 height 7
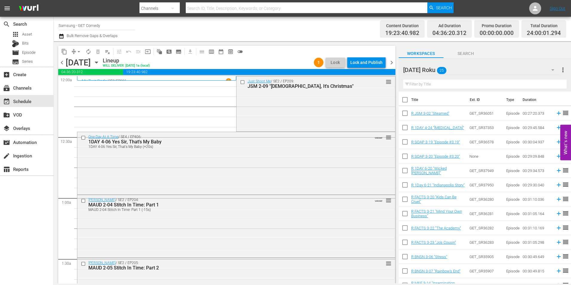
click at [369, 64] on div "Lock and Publish" at bounding box center [366, 62] width 32 height 11
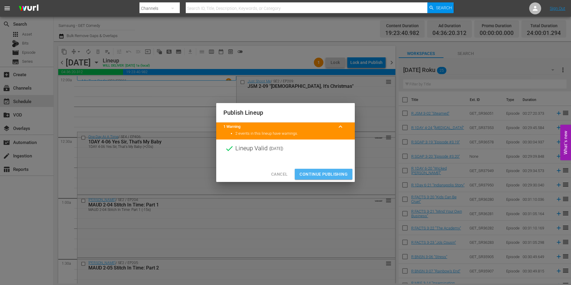
click at [324, 175] on span "Continue Publishing" at bounding box center [324, 174] width 48 height 7
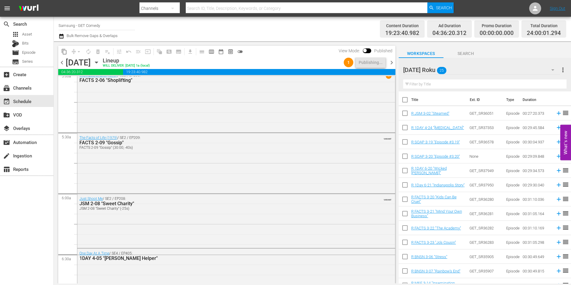
scroll to position [623, 0]
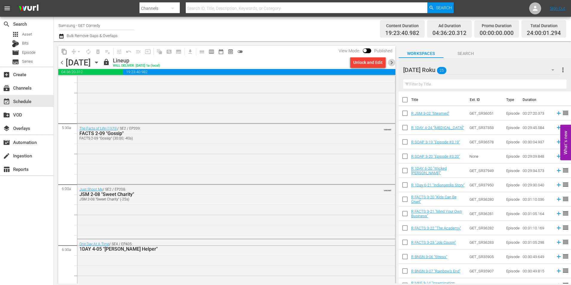
click at [392, 61] on span "chevron_right" at bounding box center [391, 62] width 7 height 7
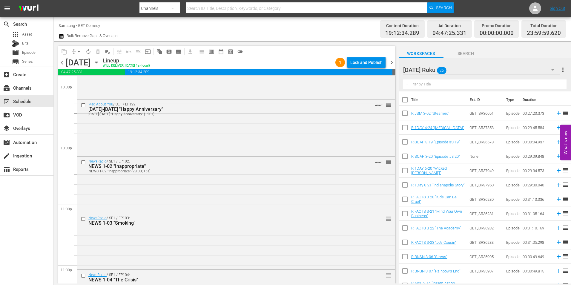
scroll to position [2717, 0]
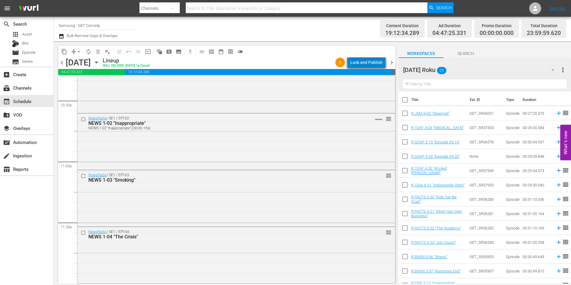
click at [376, 62] on div "Lock and Publish" at bounding box center [366, 62] width 32 height 11
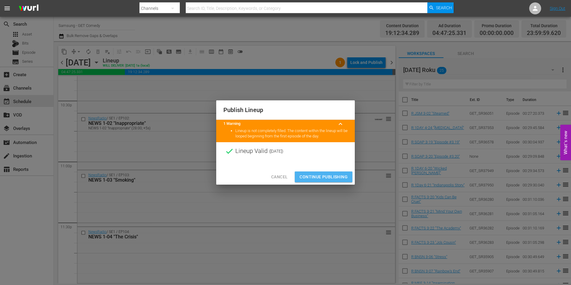
click at [323, 178] on span "Continue Publishing" at bounding box center [324, 176] width 48 height 7
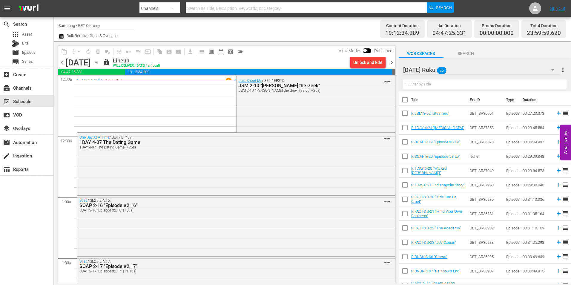
scroll to position [0, 0]
click at [391, 62] on span "chevron_right" at bounding box center [391, 62] width 7 height 7
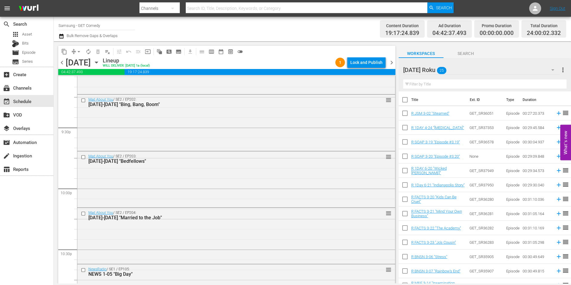
scroll to position [2717, 0]
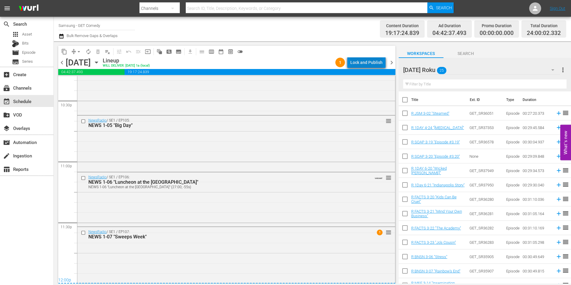
click at [372, 63] on div "Lock and Publish" at bounding box center [366, 62] width 32 height 11
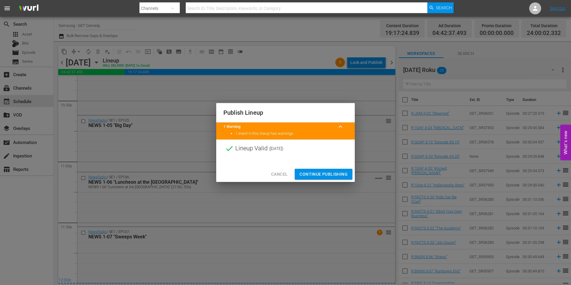
click at [320, 172] on span "Continue Publishing" at bounding box center [324, 174] width 48 height 7
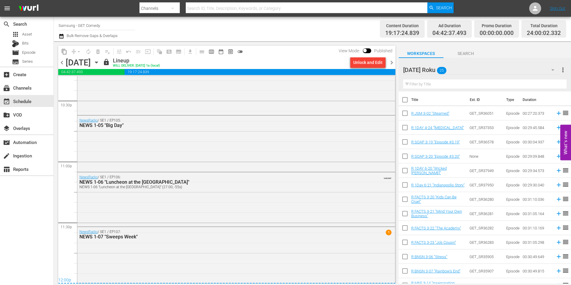
click at [391, 62] on span "chevron_right" at bounding box center [391, 62] width 7 height 7
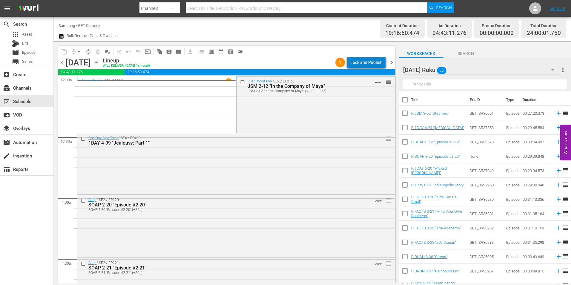
click at [371, 61] on div "Lock and Publish" at bounding box center [366, 62] width 32 height 11
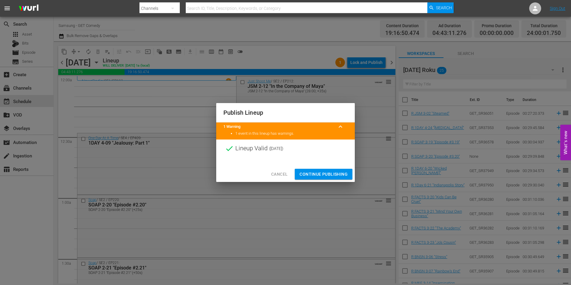
click at [318, 174] on span "Continue Publishing" at bounding box center [324, 174] width 48 height 7
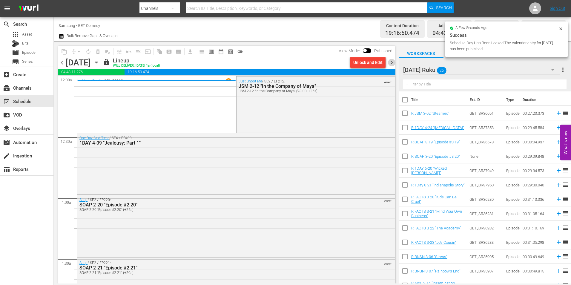
click at [393, 65] on span "chevron_right" at bounding box center [391, 62] width 7 height 7
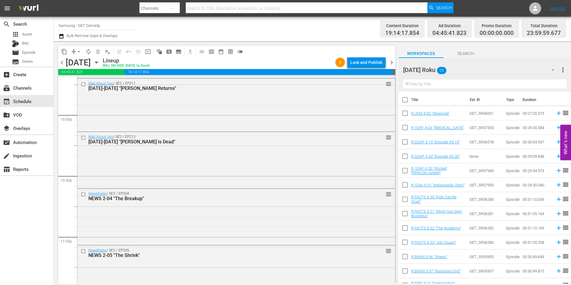
scroll to position [2717, 0]
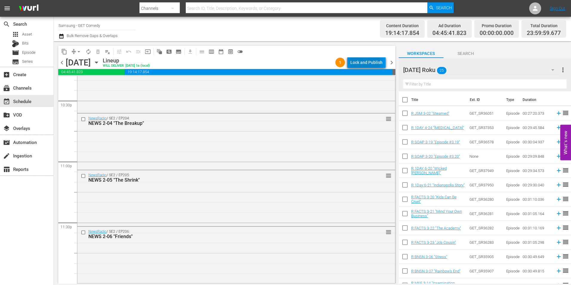
click at [366, 62] on div "Lock and Publish" at bounding box center [366, 62] width 32 height 11
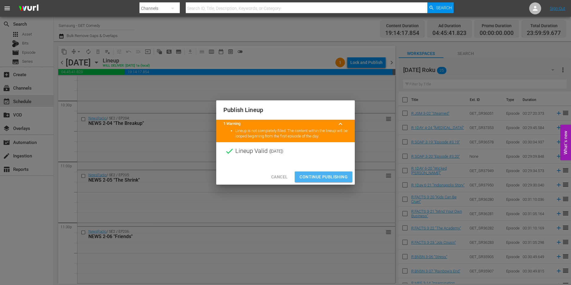
click at [335, 179] on span "Continue Publishing" at bounding box center [324, 176] width 48 height 7
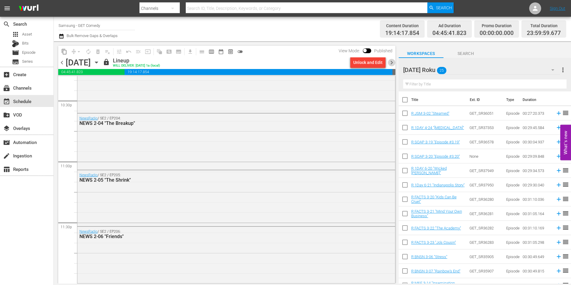
click at [393, 63] on span "chevron_right" at bounding box center [391, 62] width 7 height 7
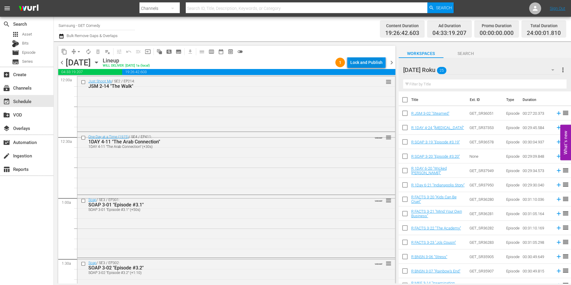
click at [379, 63] on div "Lock and Publish" at bounding box center [366, 62] width 32 height 11
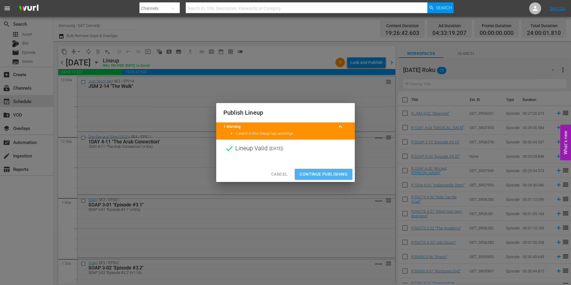
click at [347, 171] on span "Continue Publishing" at bounding box center [324, 174] width 48 height 7
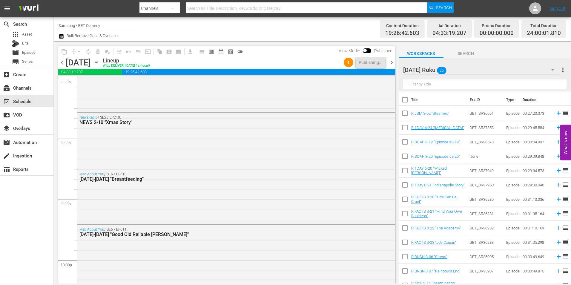
scroll to position [2717, 0]
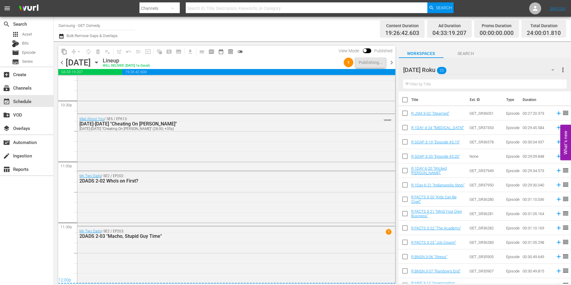
click at [393, 63] on span "chevron_right" at bounding box center [391, 62] width 7 height 7
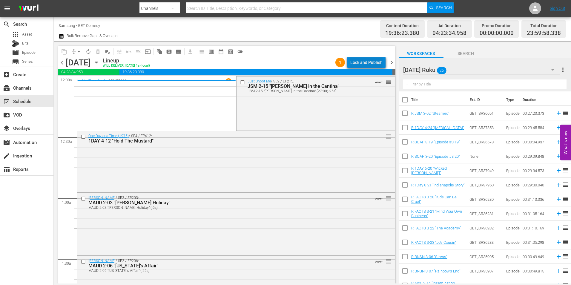
click at [376, 61] on div "Lock and Publish" at bounding box center [366, 62] width 32 height 11
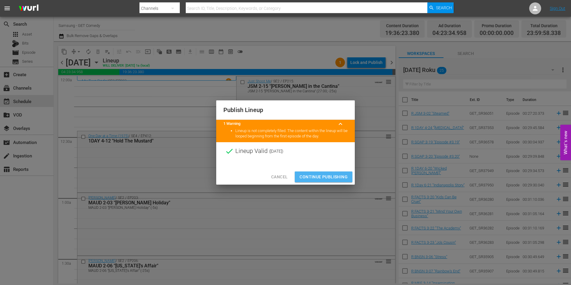
click at [326, 175] on span "Continue Publishing" at bounding box center [324, 176] width 48 height 7
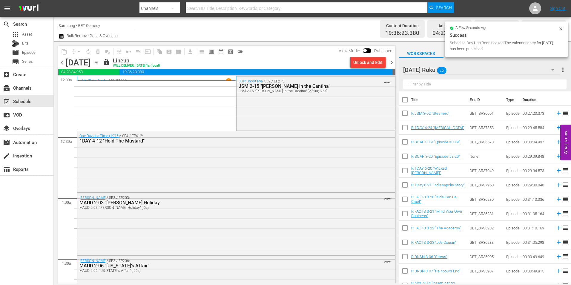
click at [392, 61] on span "chevron_right" at bounding box center [391, 62] width 7 height 7
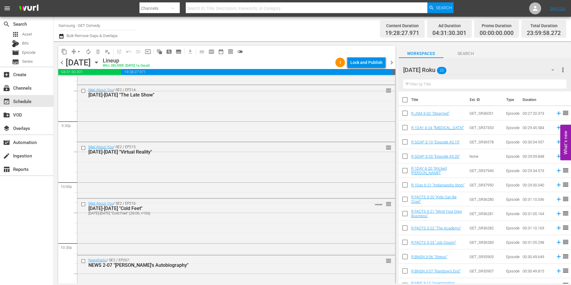
scroll to position [2717, 0]
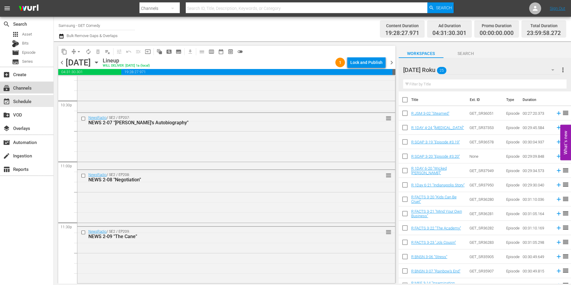
click at [36, 85] on div "subscriptions Channels" at bounding box center [26, 88] width 53 height 12
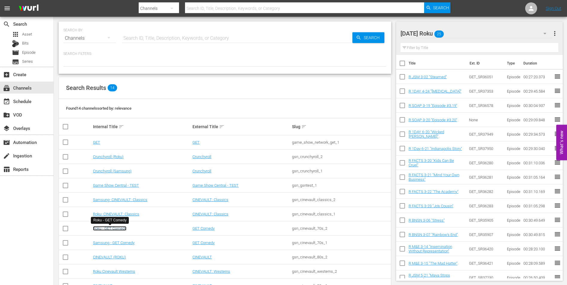
click at [116, 229] on link "Roku - GET Comedy" at bounding box center [109, 228] width 33 height 4
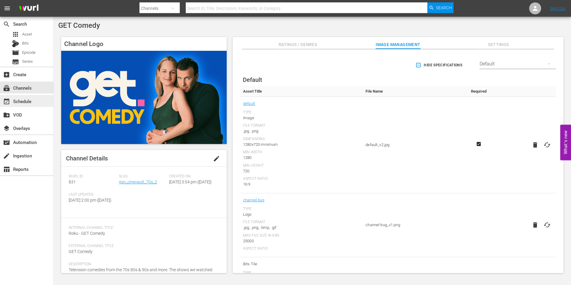
click at [28, 102] on div "event_available Schedule" at bounding box center [16, 100] width 33 height 5
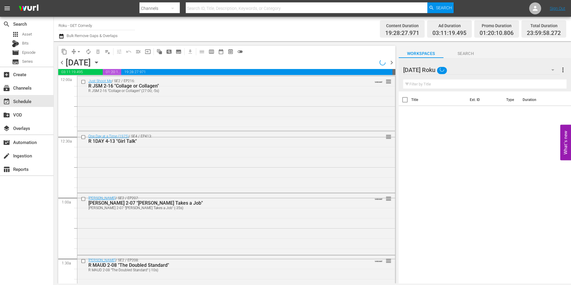
click at [98, 62] on icon "button" at bounding box center [96, 62] width 3 height 1
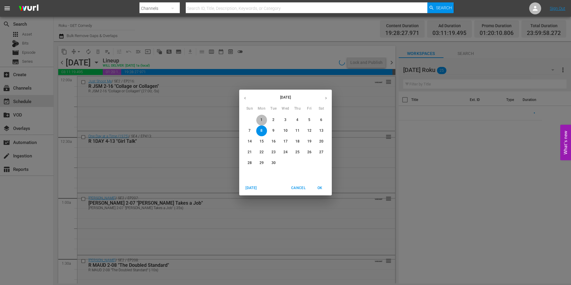
click at [260, 116] on button "1" at bounding box center [261, 120] width 11 height 11
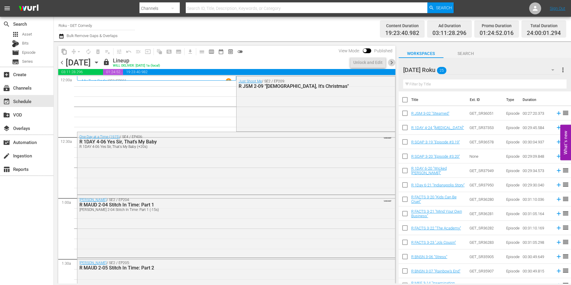
click at [391, 60] on span "chevron_right" at bounding box center [391, 62] width 7 height 7
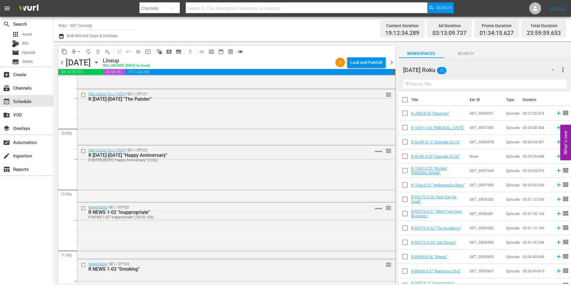
scroll to position [2717, 0]
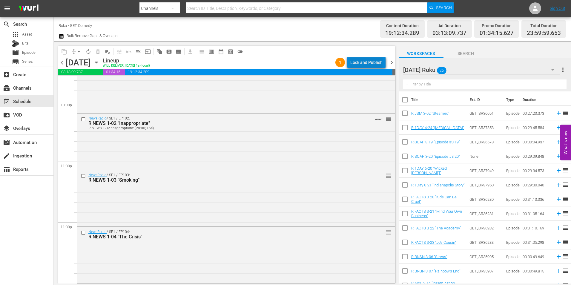
click at [372, 61] on div "Lock and Publish" at bounding box center [366, 62] width 32 height 11
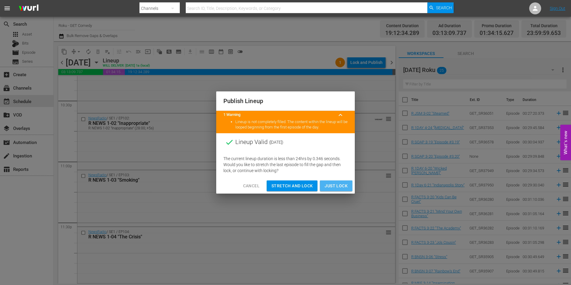
click at [349, 185] on button "Just Lock" at bounding box center [336, 185] width 33 height 11
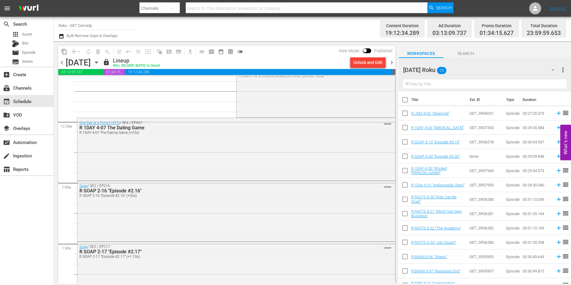
scroll to position [0, 0]
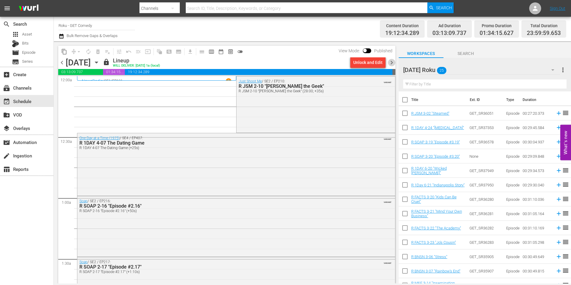
click at [391, 63] on span "chevron_right" at bounding box center [391, 62] width 7 height 7
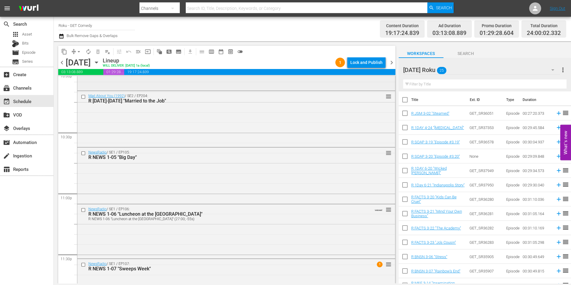
scroll to position [2717, 0]
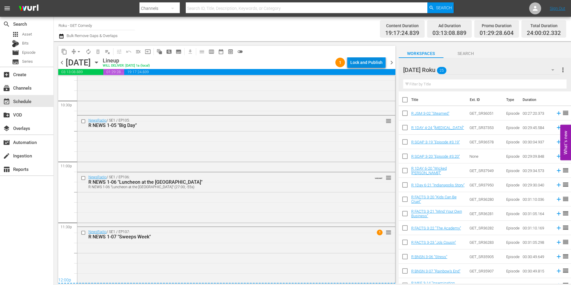
click at [366, 62] on div "Lock and Publish" at bounding box center [366, 62] width 32 height 11
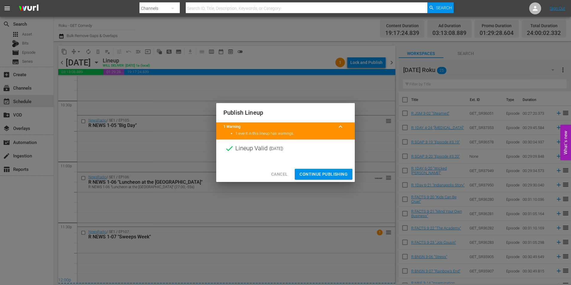
click at [336, 175] on span "Continue Publishing" at bounding box center [324, 174] width 48 height 7
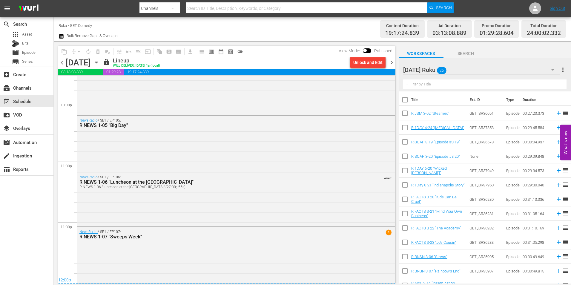
click at [393, 62] on span "chevron_right" at bounding box center [391, 62] width 7 height 7
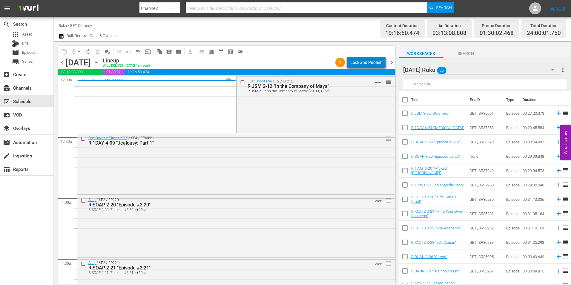
click at [369, 58] on div "Lock and Publish" at bounding box center [366, 62] width 32 height 11
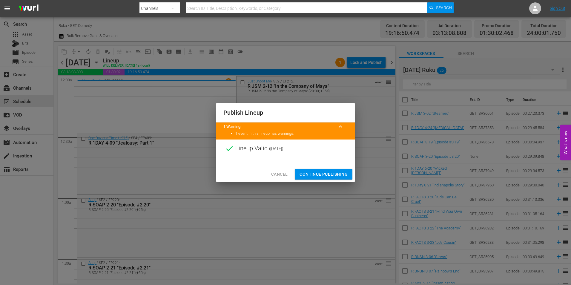
click at [333, 173] on span "Continue Publishing" at bounding box center [324, 174] width 48 height 7
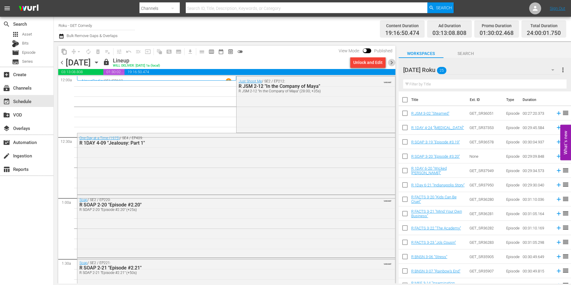
click at [393, 62] on span "chevron_right" at bounding box center [391, 62] width 7 height 7
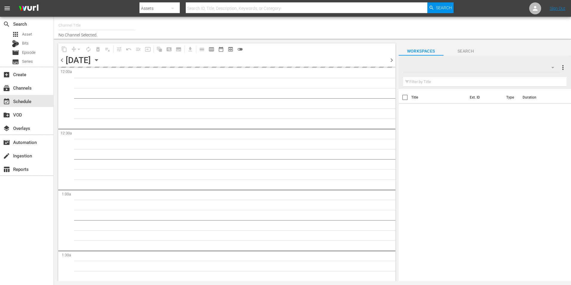
type input "Roku - GET Comedy (831)"
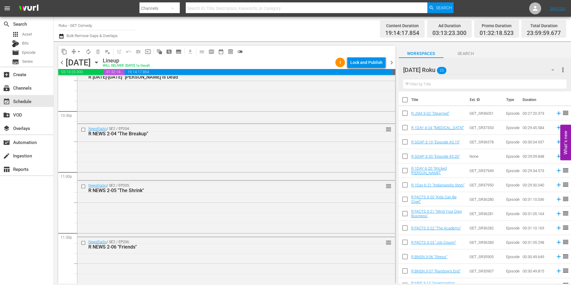
scroll to position [2717, 0]
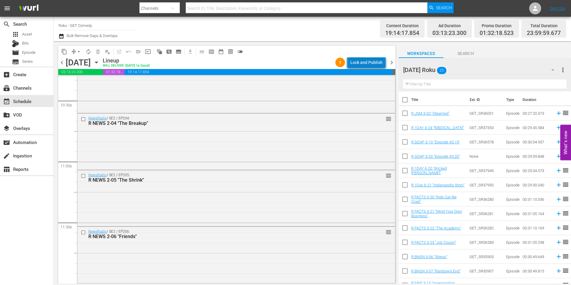
click at [372, 63] on div "Lock and Publish" at bounding box center [366, 62] width 32 height 11
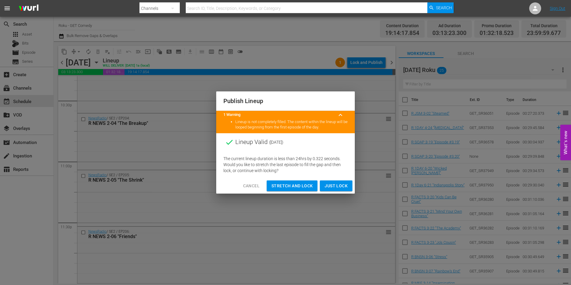
click at [334, 181] on button "Just Lock" at bounding box center [336, 185] width 33 height 11
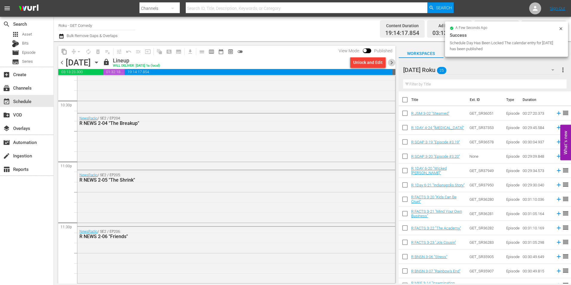
click at [393, 65] on span "chevron_right" at bounding box center [391, 62] width 7 height 7
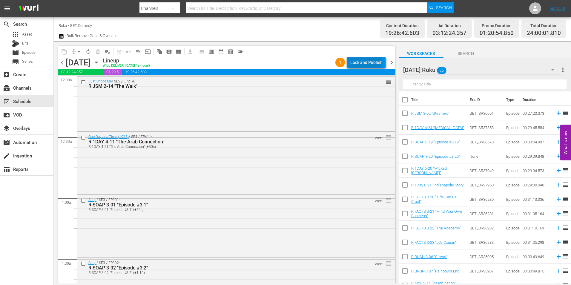
click at [365, 57] on div "Lock and Publish" at bounding box center [366, 62] width 32 height 11
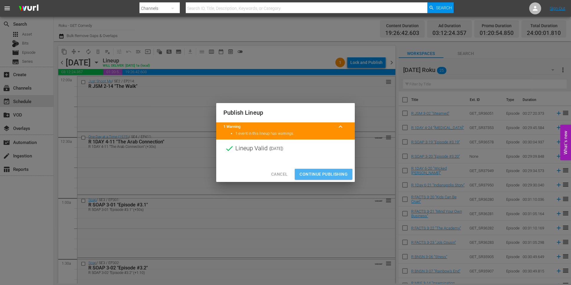
click at [337, 173] on span "Continue Publishing" at bounding box center [324, 174] width 48 height 7
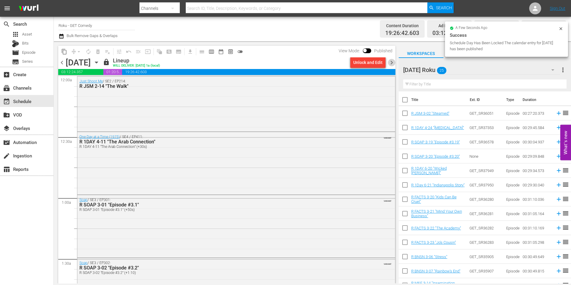
click at [392, 62] on span "chevron_right" at bounding box center [391, 62] width 7 height 7
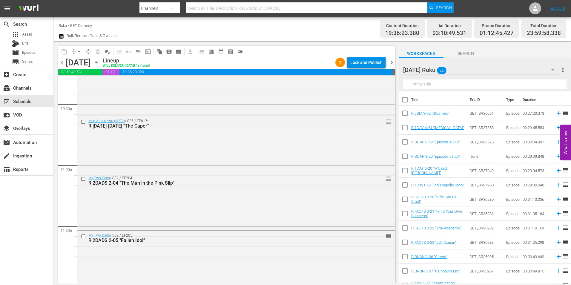
scroll to position [2717, 0]
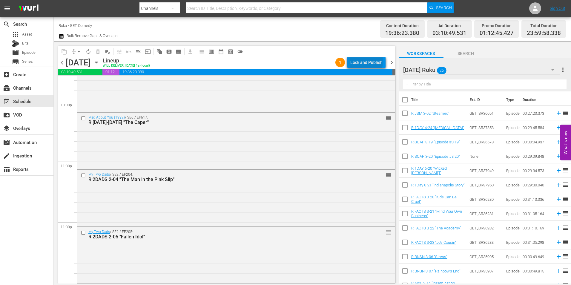
click at [368, 60] on div "Lock and Publish" at bounding box center [366, 62] width 32 height 11
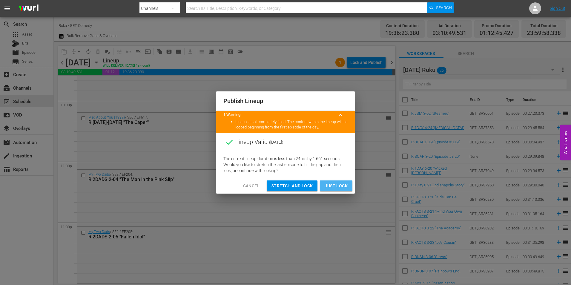
click at [350, 184] on button "Just Lock" at bounding box center [336, 185] width 33 height 11
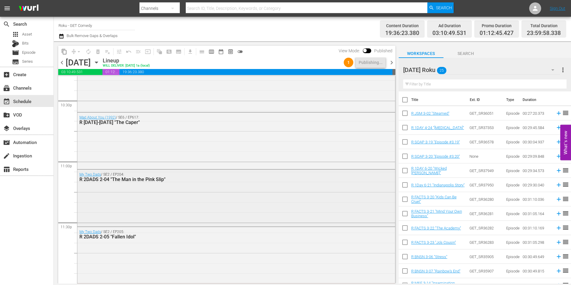
scroll to position [2729, 0]
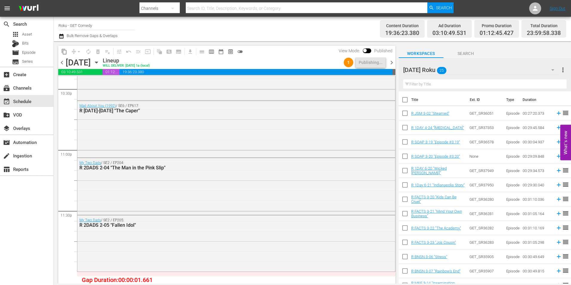
click at [101, 64] on div "[DATE] [DATE]" at bounding box center [84, 63] width 36 height 10
click at [100, 62] on icon "button" at bounding box center [96, 62] width 7 height 7
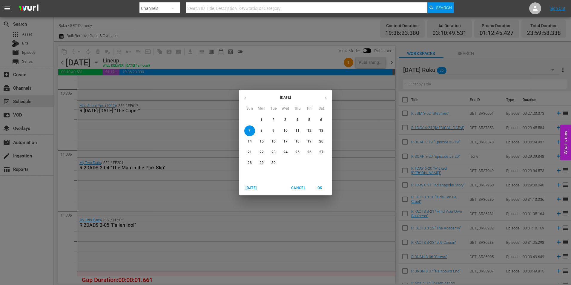
click at [306, 138] on button "19" at bounding box center [309, 141] width 11 height 11
